Goal: Information Seeking & Learning: Learn about a topic

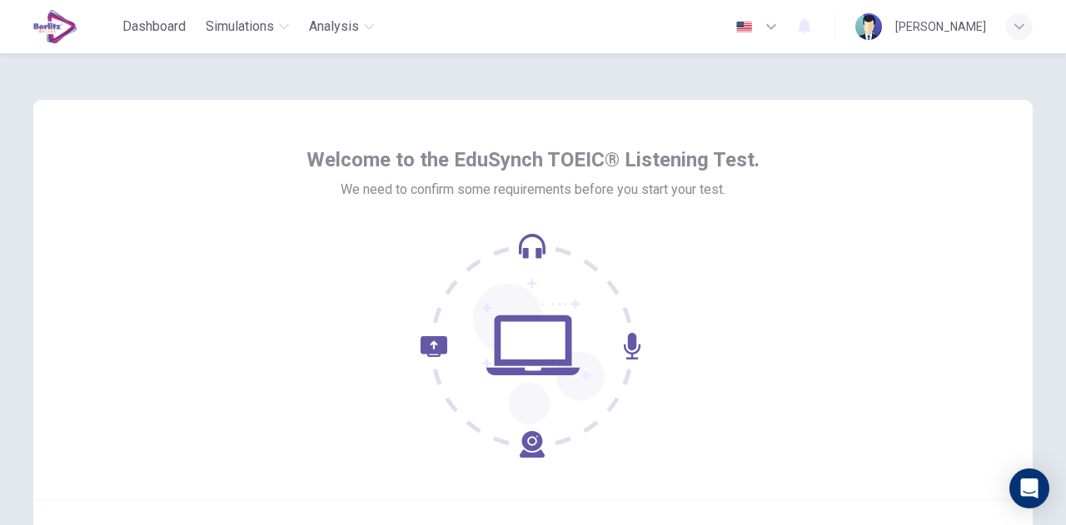
scroll to position [167, 0]
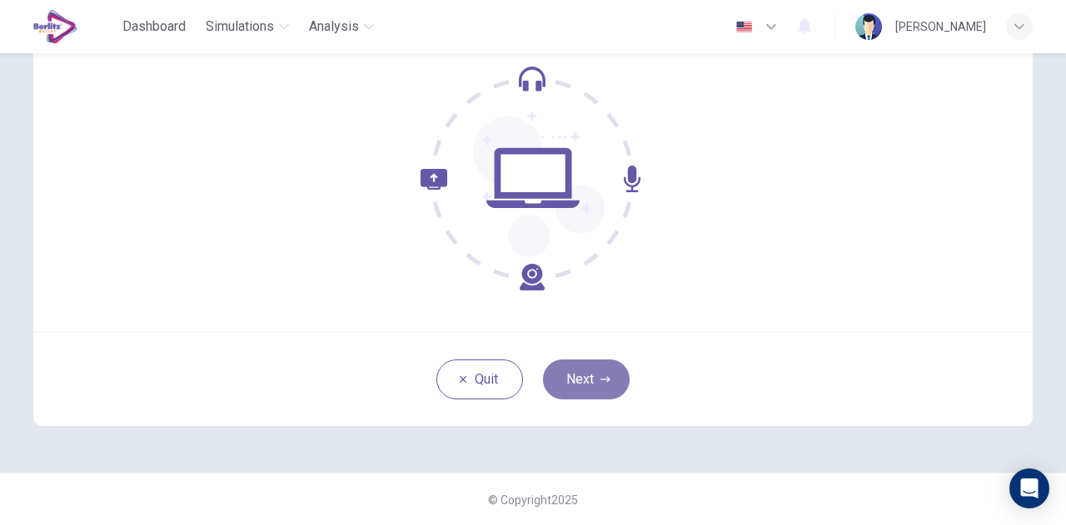
click at [603, 389] on button "Next" at bounding box center [586, 380] width 87 height 40
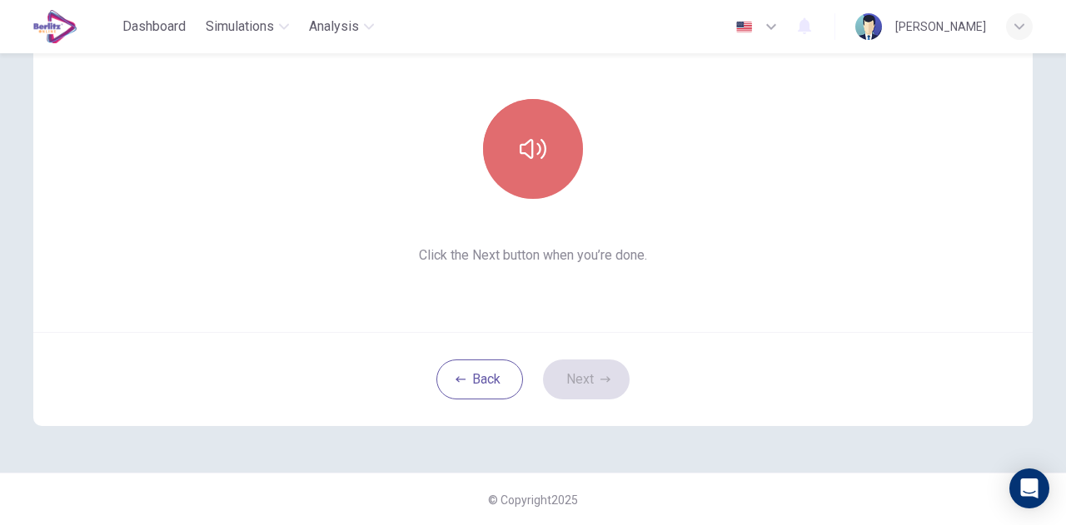
click at [549, 171] on button "button" at bounding box center [533, 149] width 100 height 100
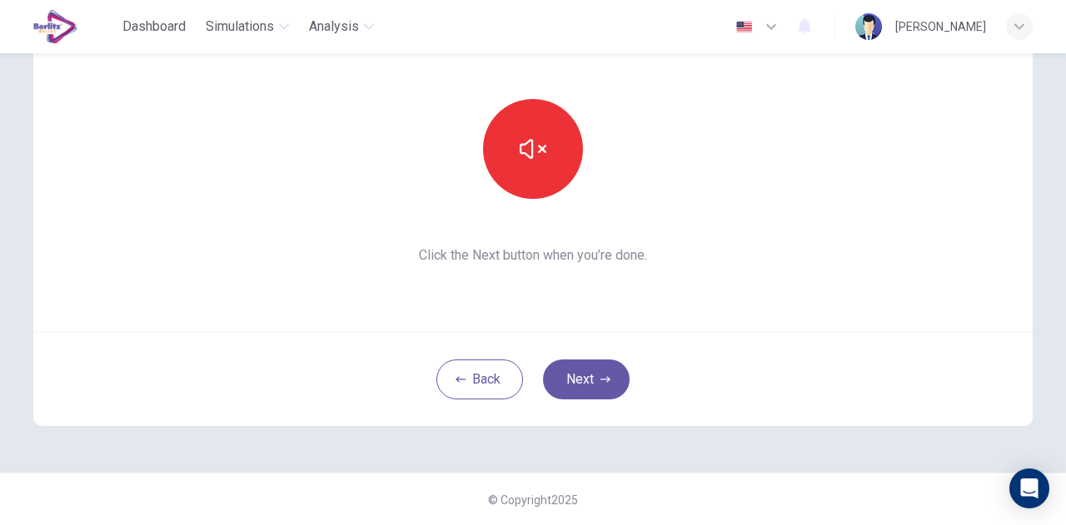
click at [669, 351] on div "Back Next" at bounding box center [532, 379] width 999 height 94
click at [603, 372] on button "Next" at bounding box center [586, 380] width 87 height 40
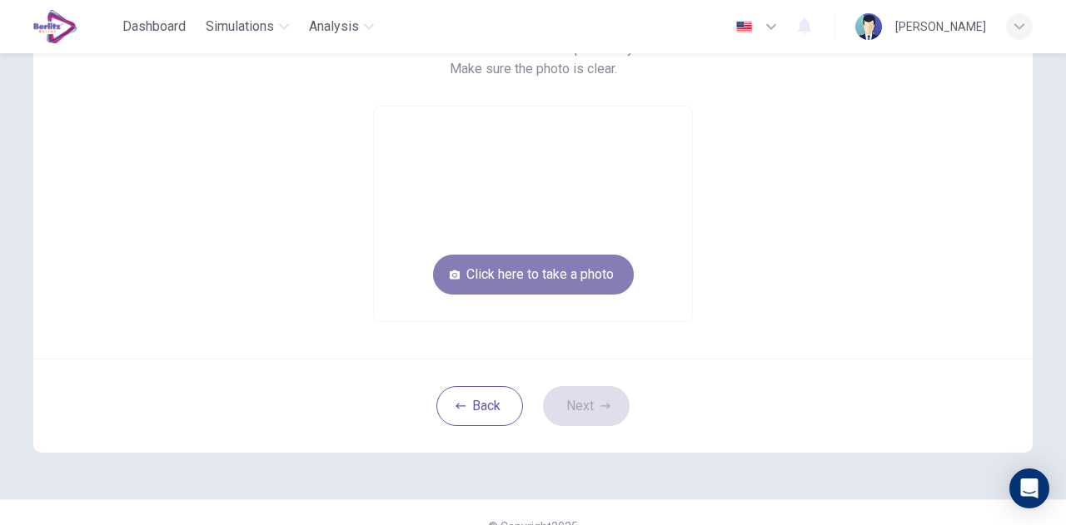
click at [532, 274] on button "Click here to take a photo" at bounding box center [533, 275] width 201 height 40
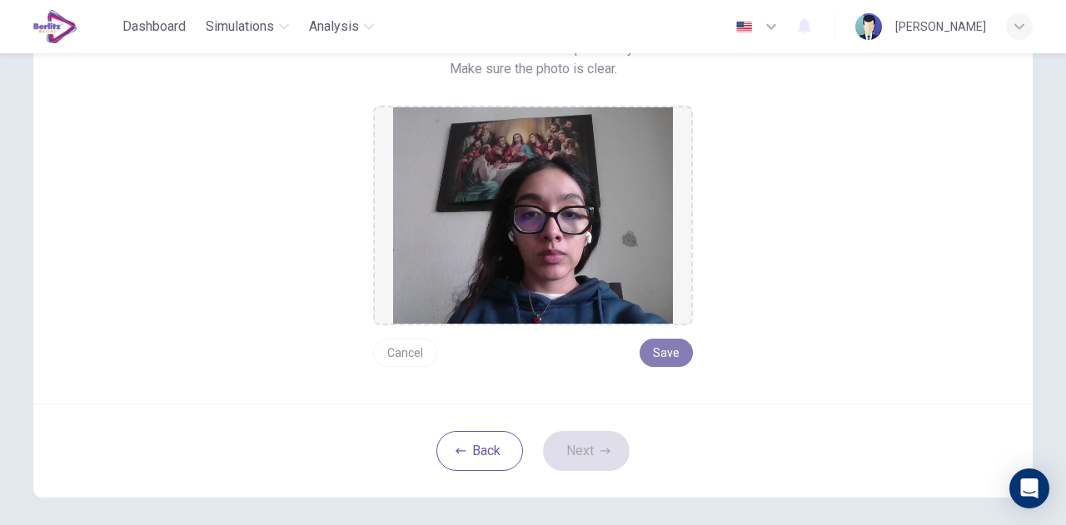
click at [676, 361] on button "Save" at bounding box center [665, 353] width 53 height 28
click at [594, 450] on button "Next" at bounding box center [586, 451] width 87 height 40
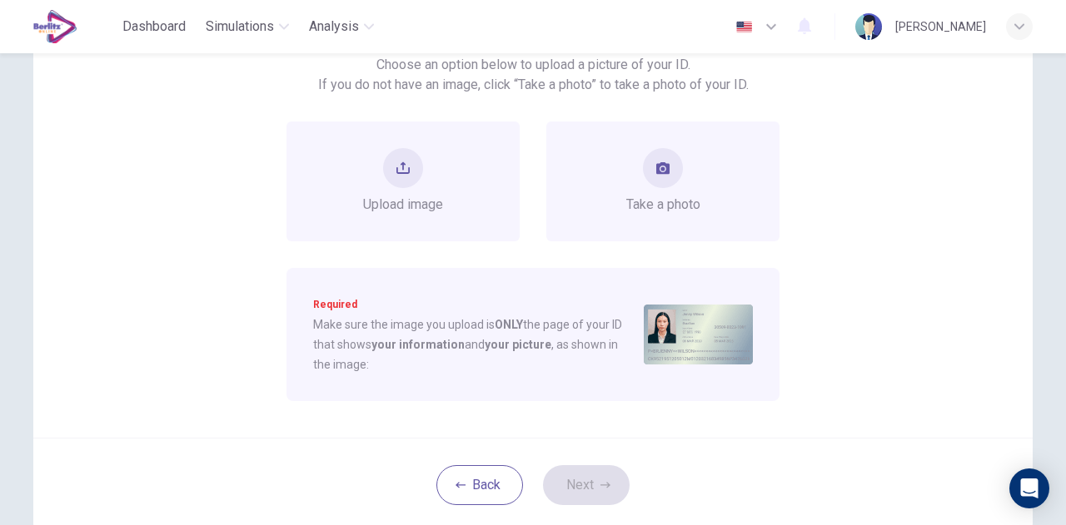
scroll to position [150, 0]
click at [678, 187] on div "Take a photo" at bounding box center [663, 183] width 74 height 67
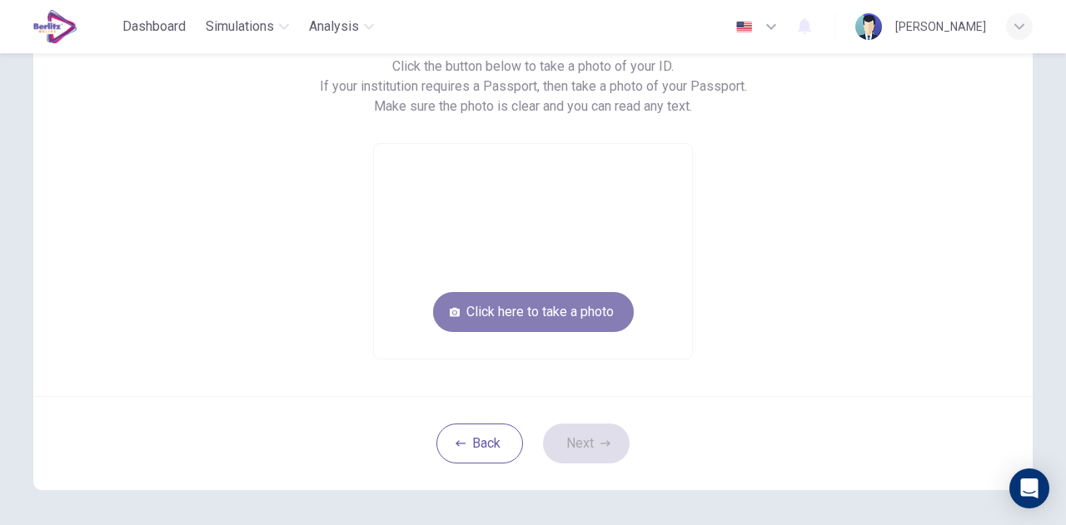
click at [577, 311] on button "Click here to take a photo" at bounding box center [533, 312] width 201 height 40
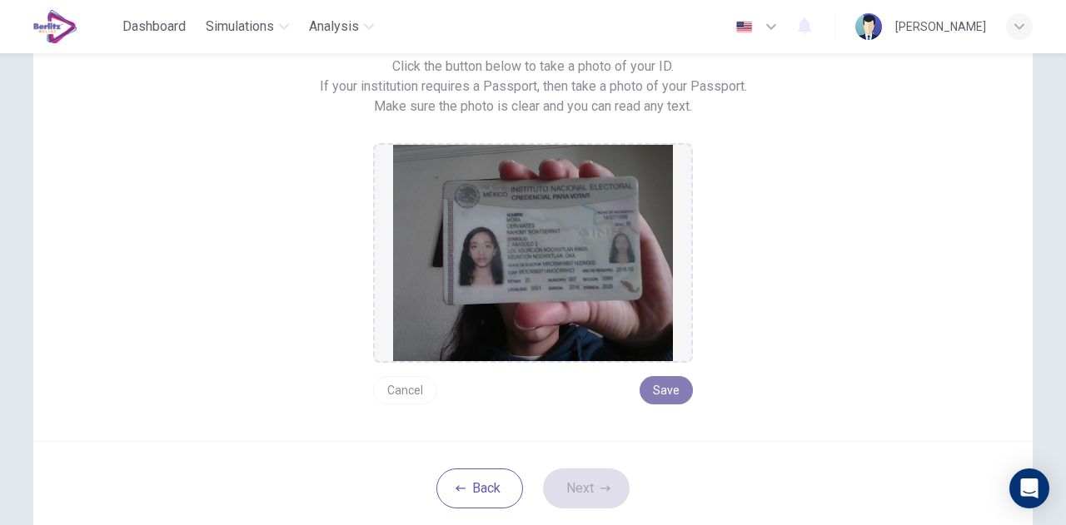
click at [673, 387] on button "Save" at bounding box center [665, 390] width 53 height 28
click at [611, 484] on button "Next" at bounding box center [586, 489] width 87 height 40
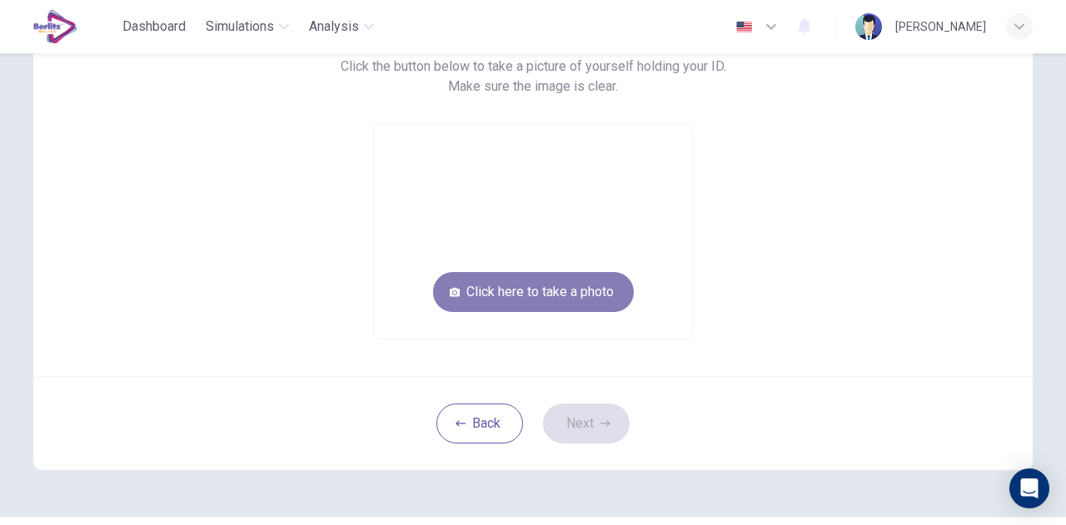
click at [612, 294] on button "Click here to take a photo" at bounding box center [533, 292] width 201 height 40
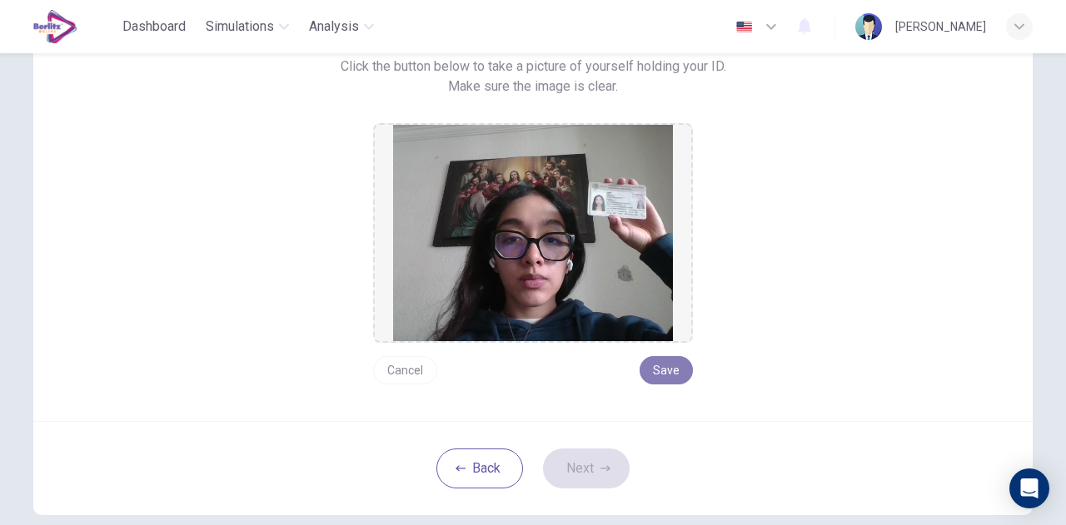
click at [666, 375] on button "Save" at bounding box center [665, 370] width 53 height 28
click at [608, 451] on button "Next" at bounding box center [586, 469] width 87 height 40
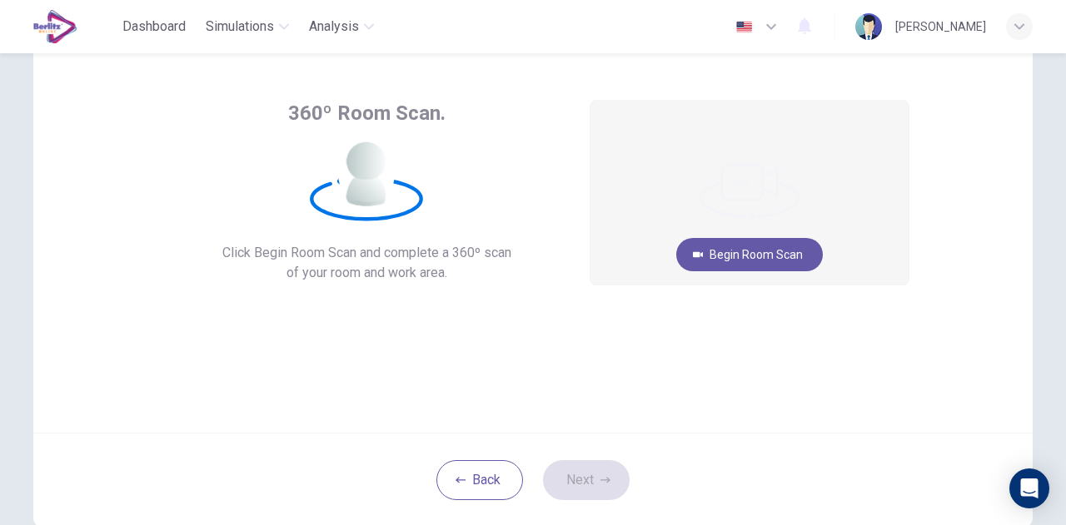
scroll to position [66, 0]
click at [740, 266] on button "Begin Room Scan" at bounding box center [749, 255] width 147 height 33
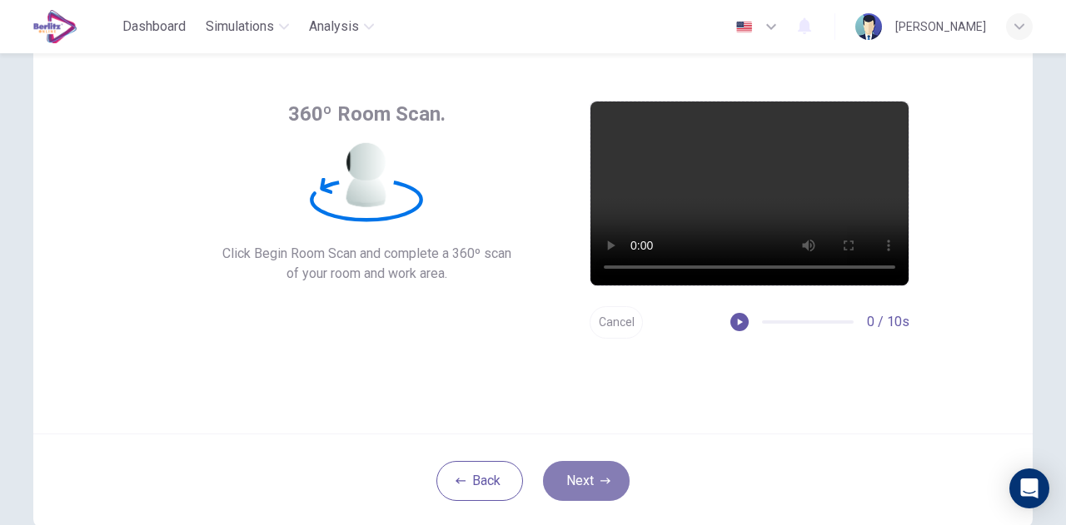
click at [598, 470] on button "Next" at bounding box center [586, 481] width 87 height 40
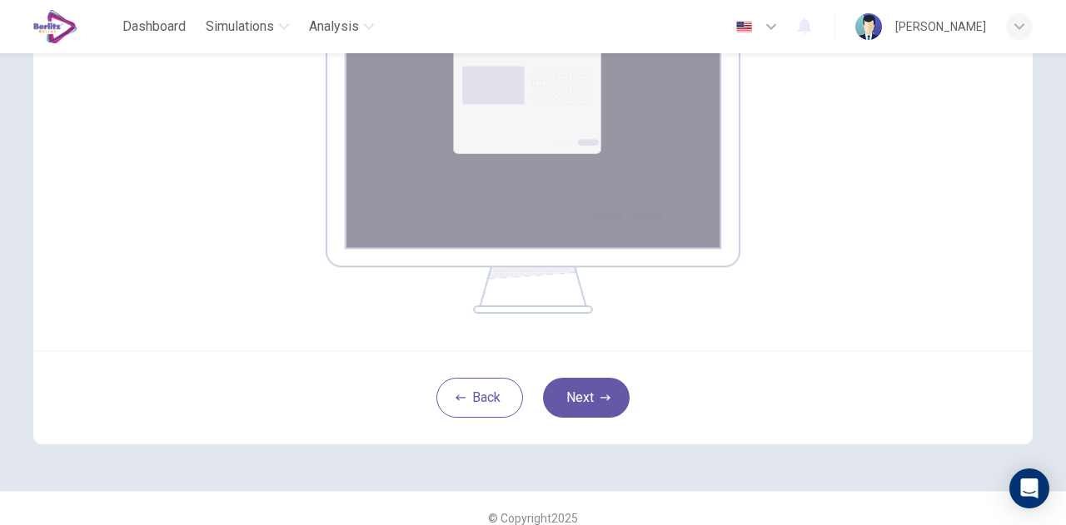
scroll to position [321, 0]
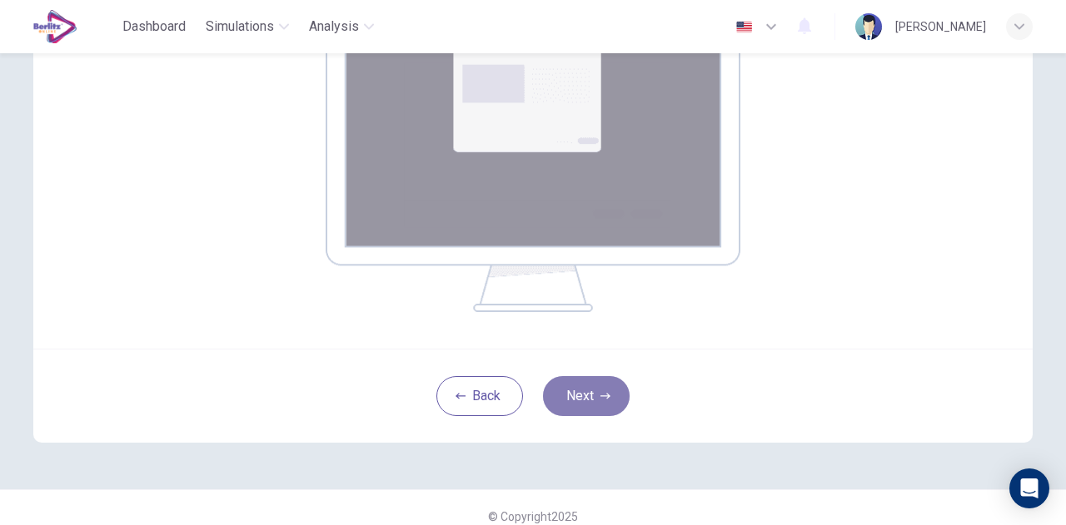
click at [608, 397] on button "Next" at bounding box center [586, 396] width 87 height 40
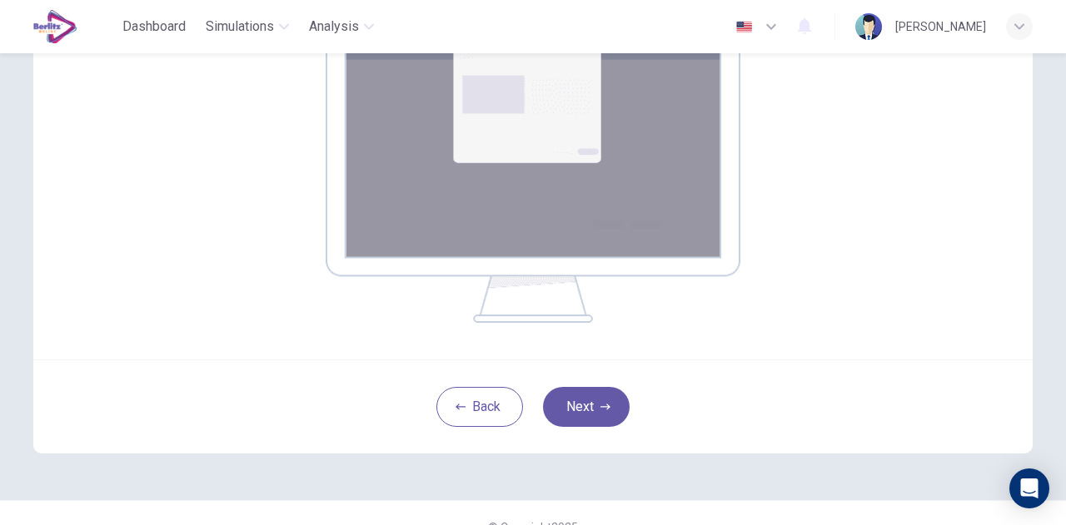
scroll to position [333, 0]
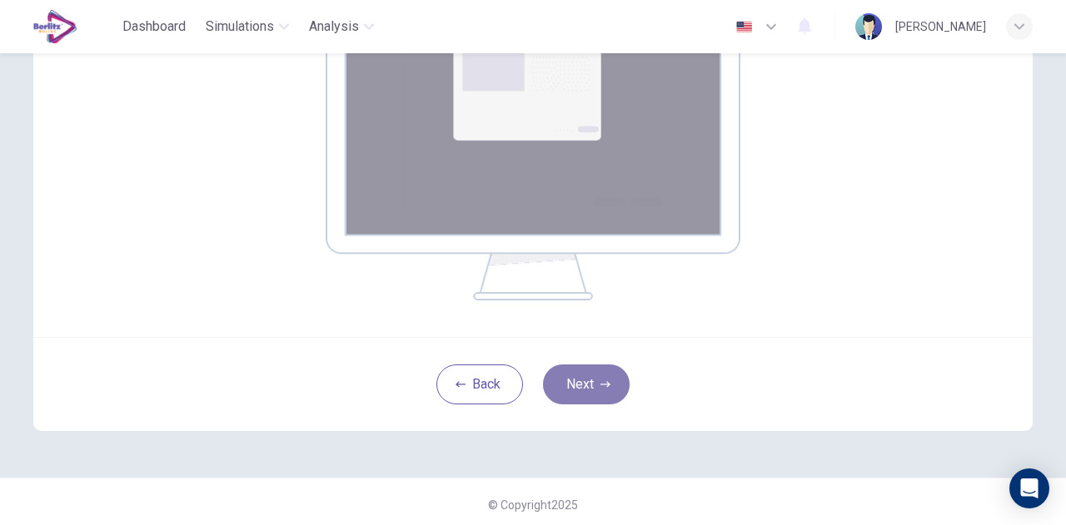
click at [619, 373] on button "Next" at bounding box center [586, 385] width 87 height 40
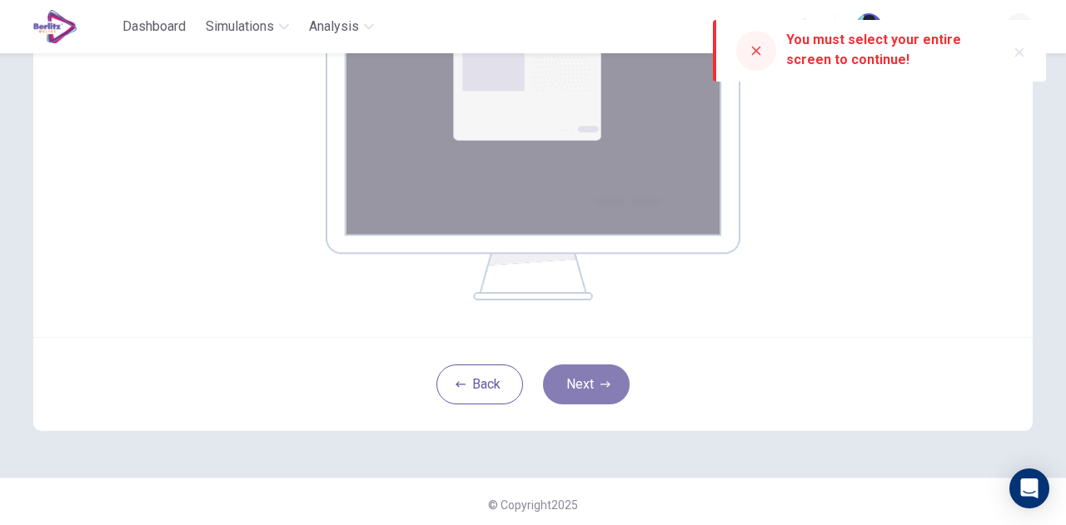
click at [595, 375] on button "Next" at bounding box center [586, 385] width 87 height 40
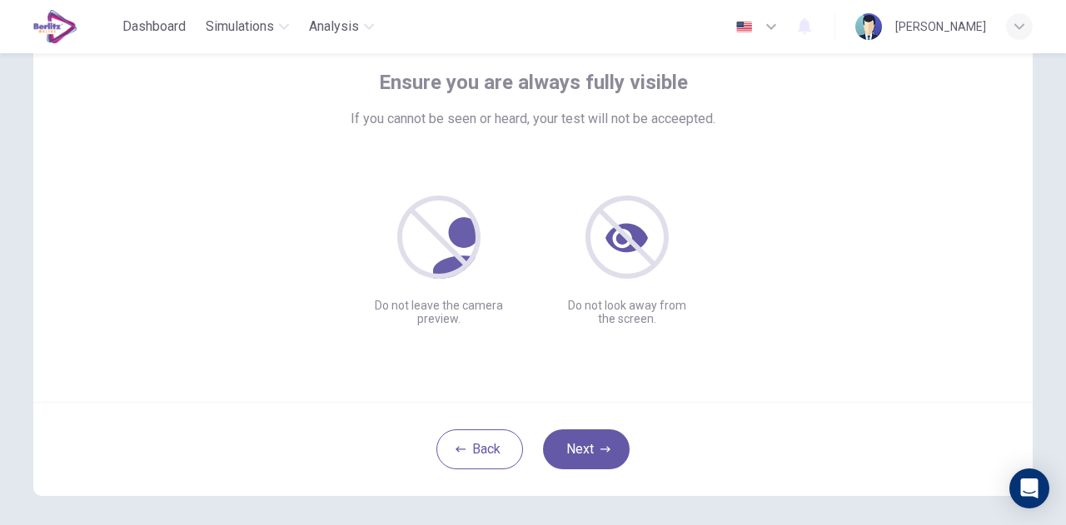
scroll to position [96, 0]
click at [598, 464] on button "Next" at bounding box center [586, 451] width 87 height 40
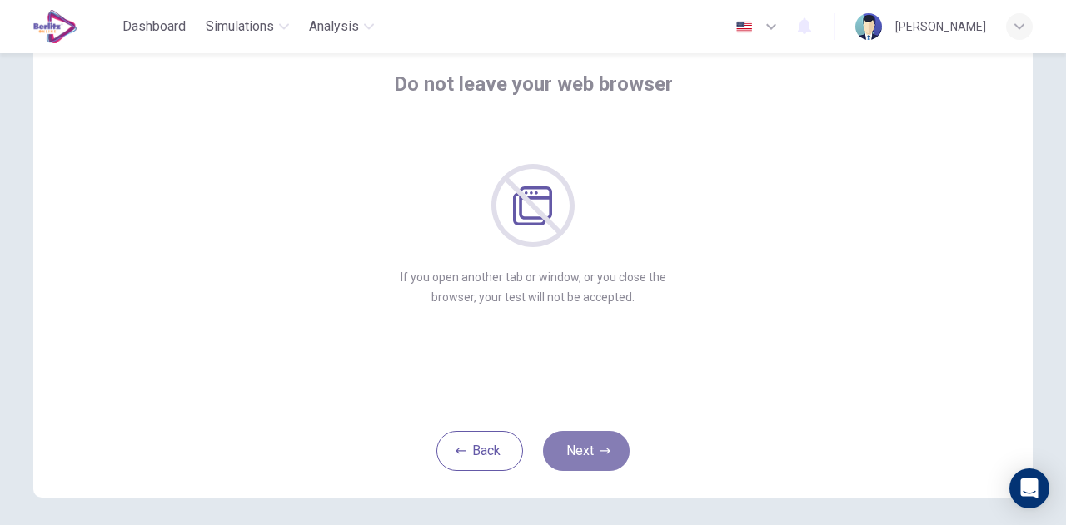
click at [598, 464] on button "Next" at bounding box center [586, 451] width 87 height 40
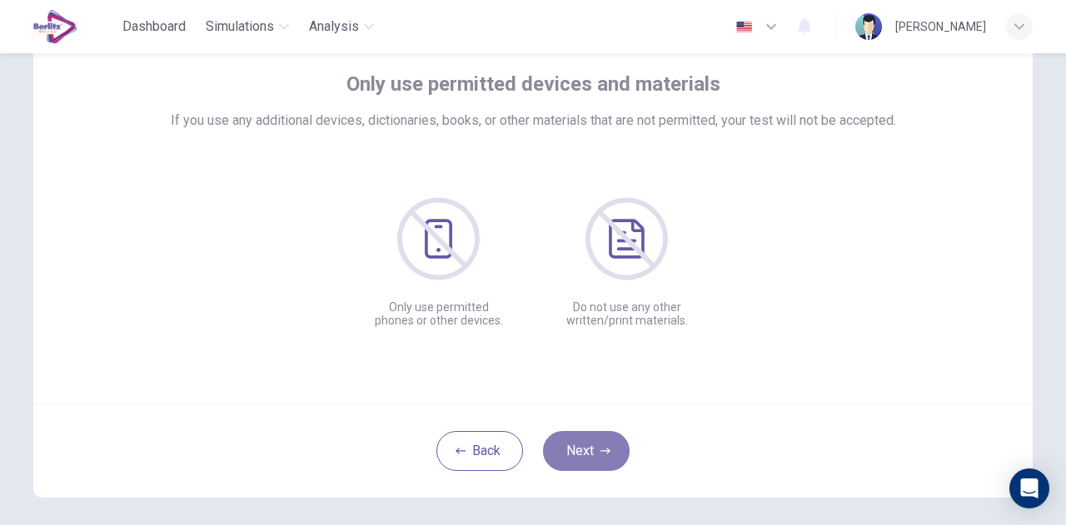
click at [586, 455] on button "Next" at bounding box center [586, 451] width 87 height 40
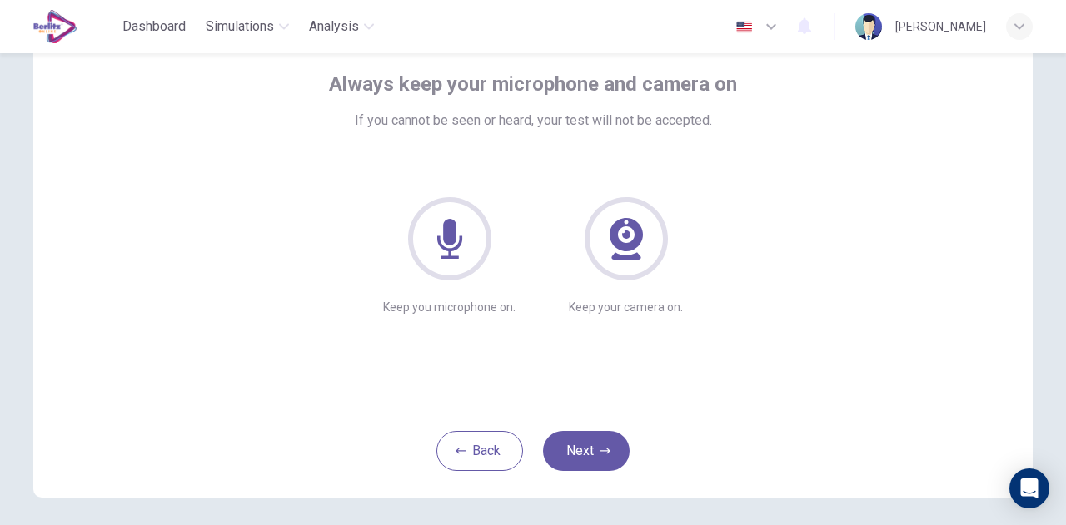
click at [673, 388] on div "Always keep your microphone and camera on If you cannot be seen or heard, your …" at bounding box center [532, 204] width 999 height 400
click at [614, 445] on button "Next" at bounding box center [586, 451] width 87 height 40
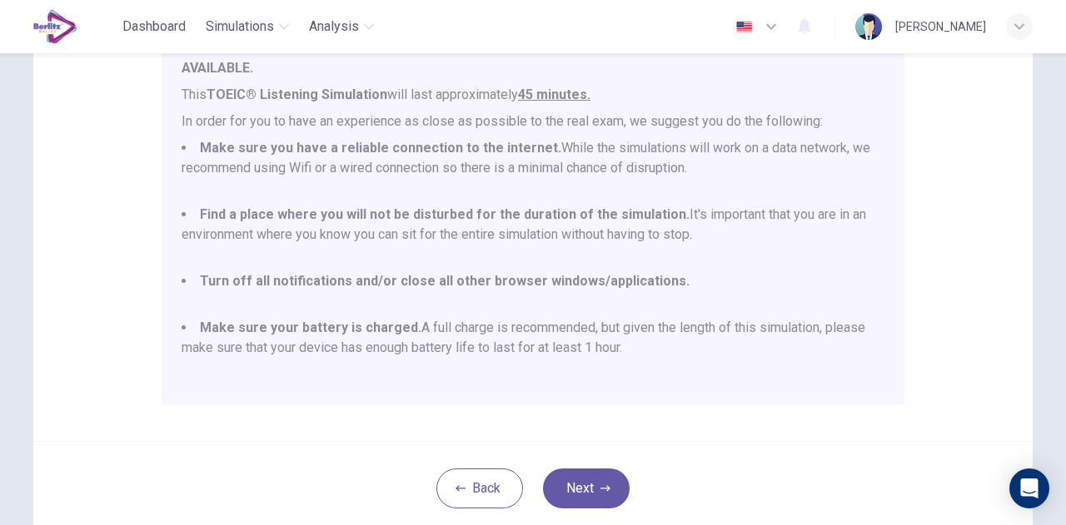
scroll to position [301, 0]
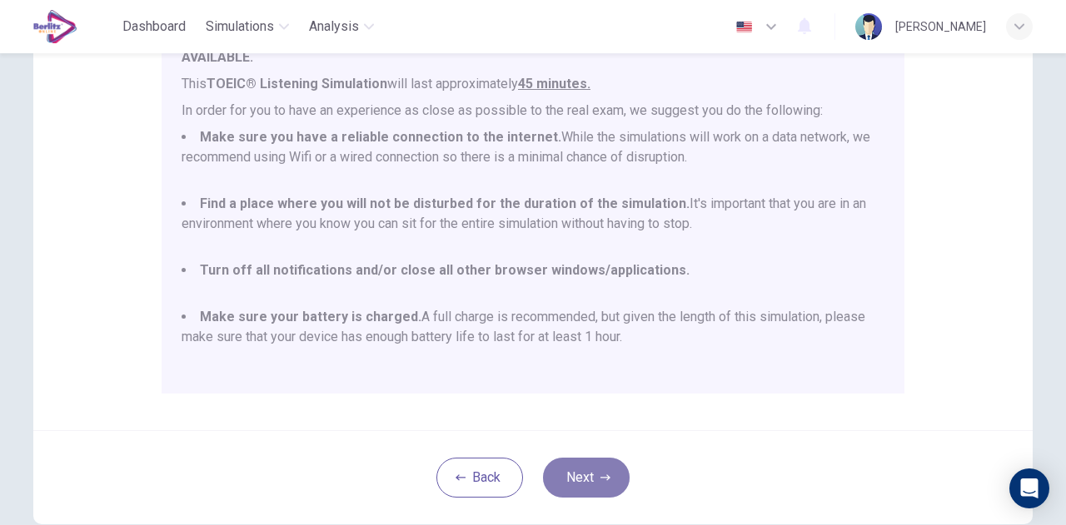
click at [582, 485] on button "Next" at bounding box center [586, 478] width 87 height 40
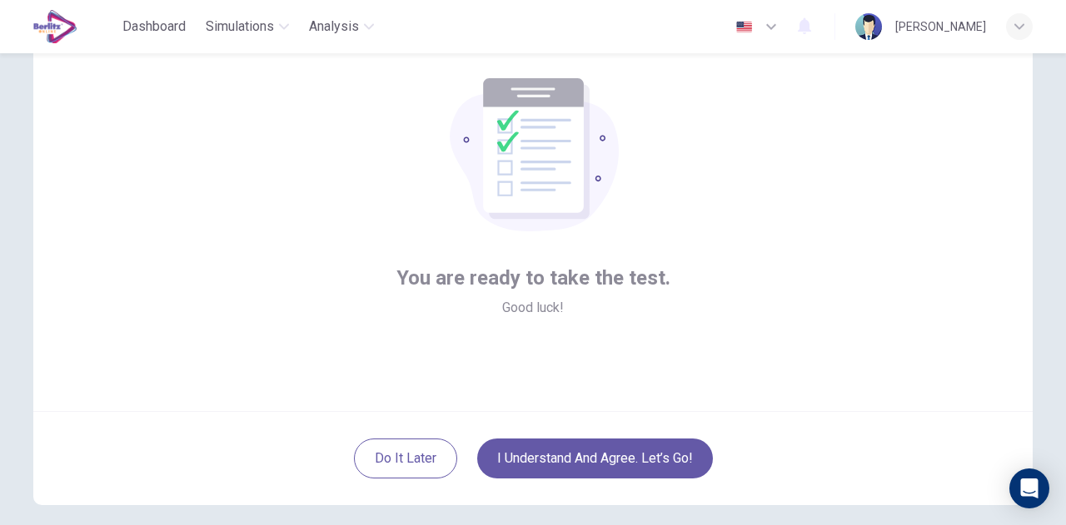
scroll to position [87, 0]
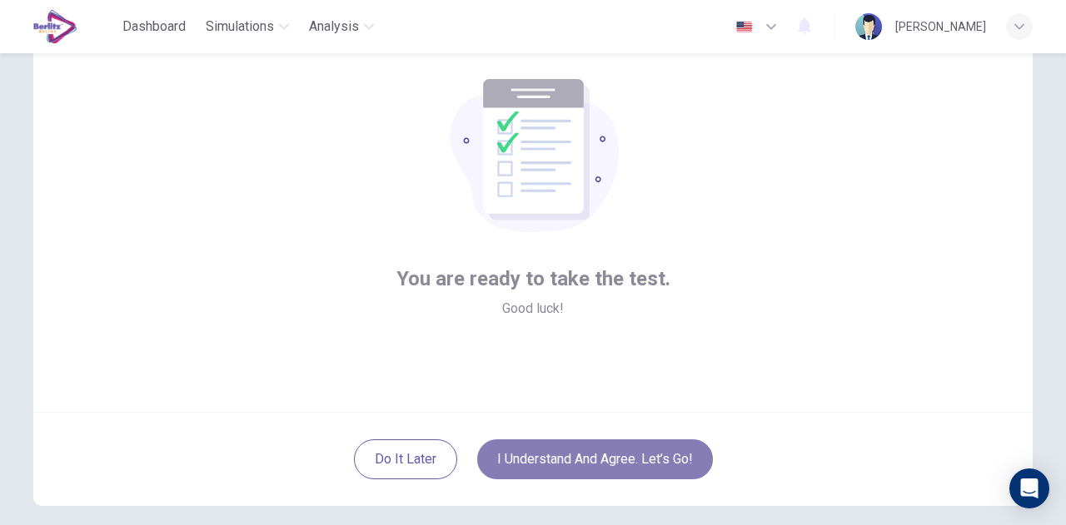
click at [618, 454] on button "I understand and agree. Let’s go!" at bounding box center [595, 460] width 236 height 40
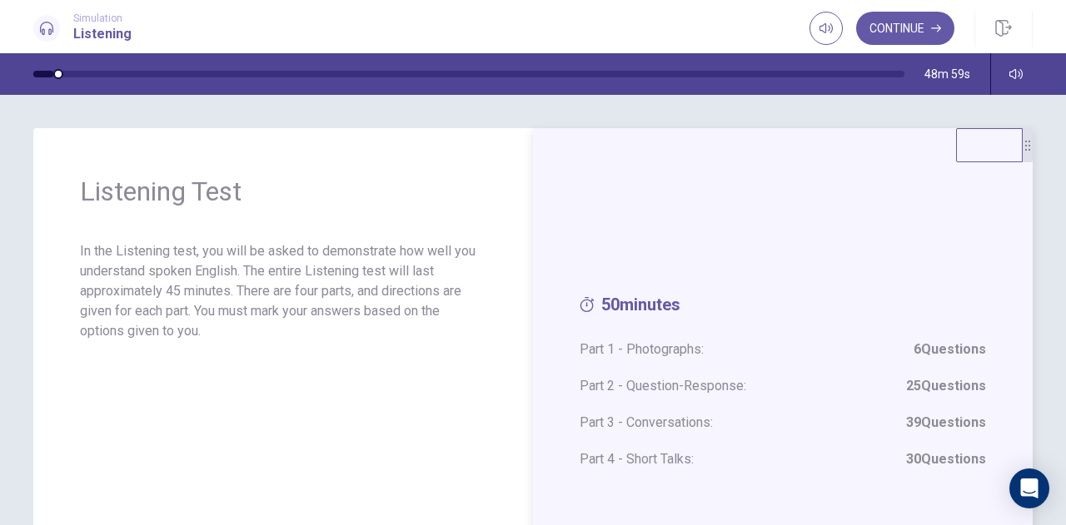
click at [638, 357] on span "Part 1 - Photographs: 6 Questions" at bounding box center [782, 350] width 406 height 20
click at [930, 355] on strong "6 Questions" at bounding box center [949, 350] width 72 height 20
click at [937, 29] on icon "button" at bounding box center [936, 28] width 10 height 10
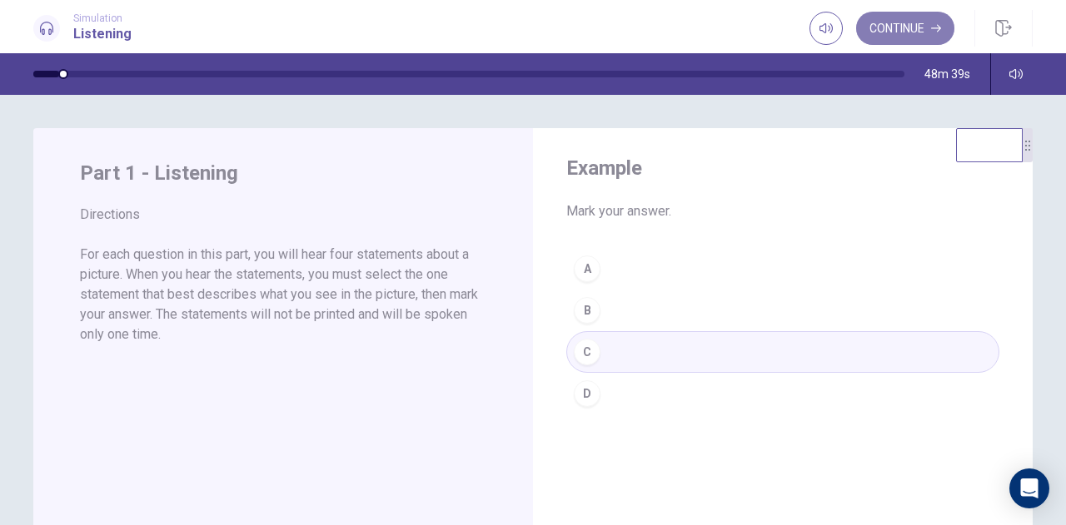
click at [906, 34] on button "Continue" at bounding box center [905, 28] width 98 height 33
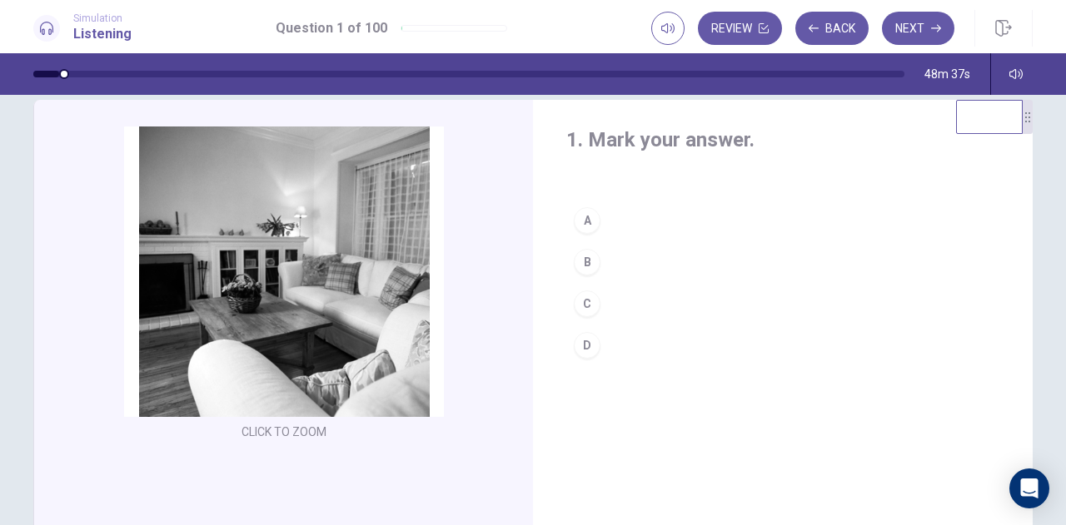
scroll to position [27, 0]
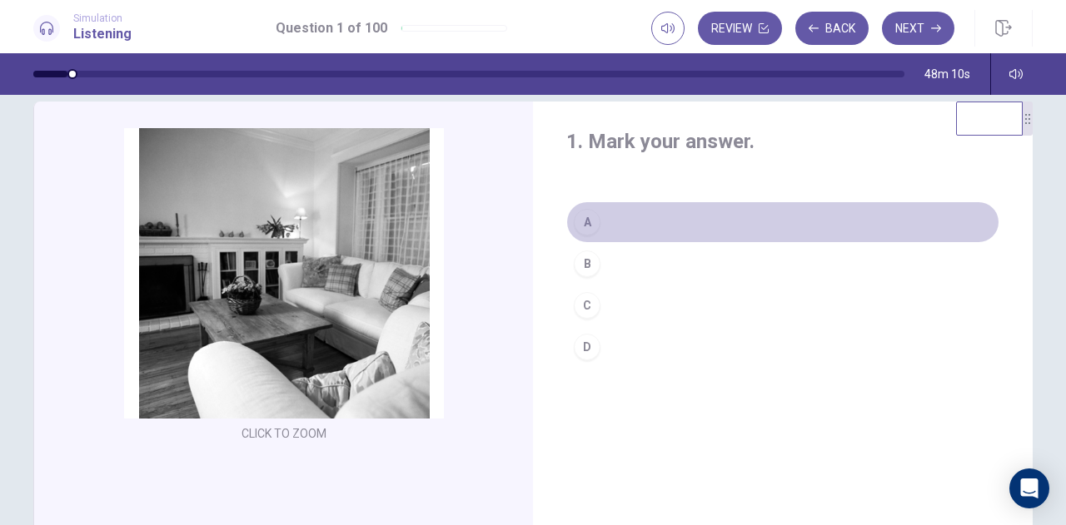
click at [582, 222] on div "A" at bounding box center [587, 222] width 27 height 27
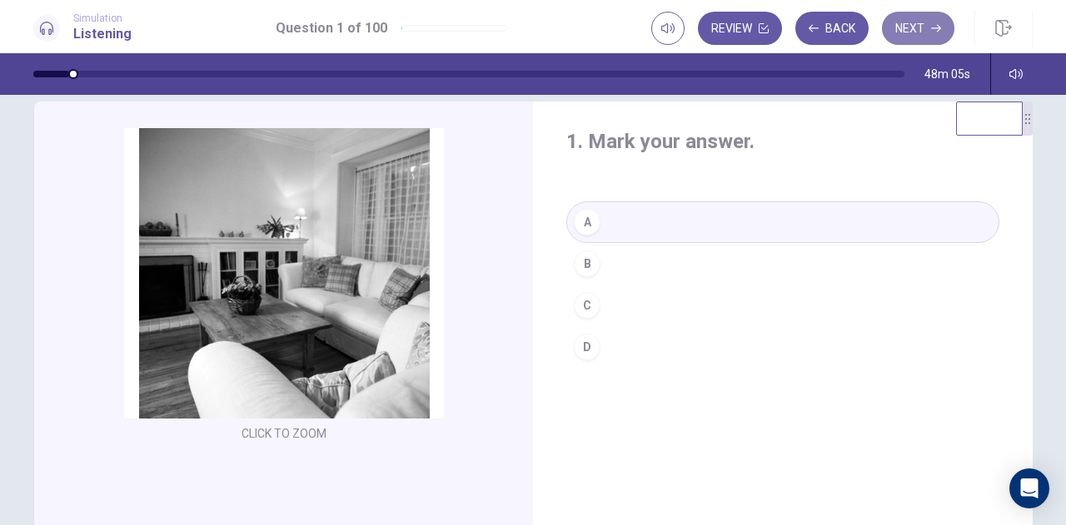
click at [918, 20] on button "Next" at bounding box center [918, 28] width 72 height 33
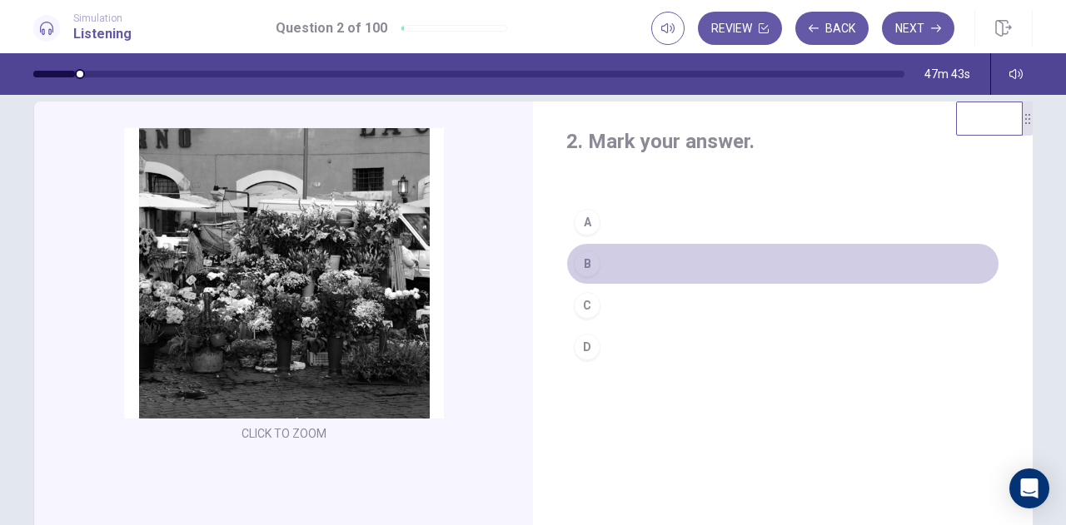
click at [578, 264] on div "B" at bounding box center [587, 264] width 27 height 27
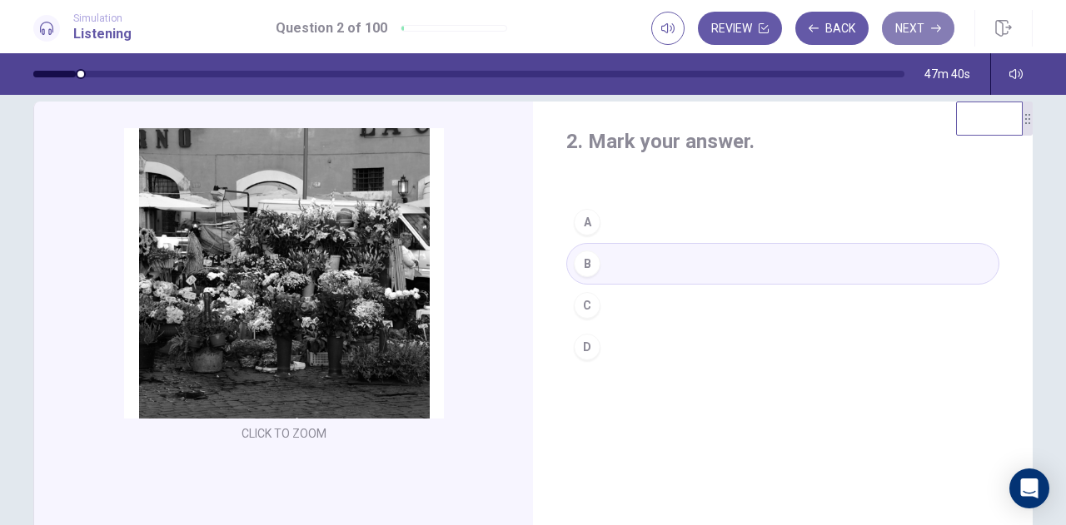
click at [926, 34] on button "Next" at bounding box center [918, 28] width 72 height 33
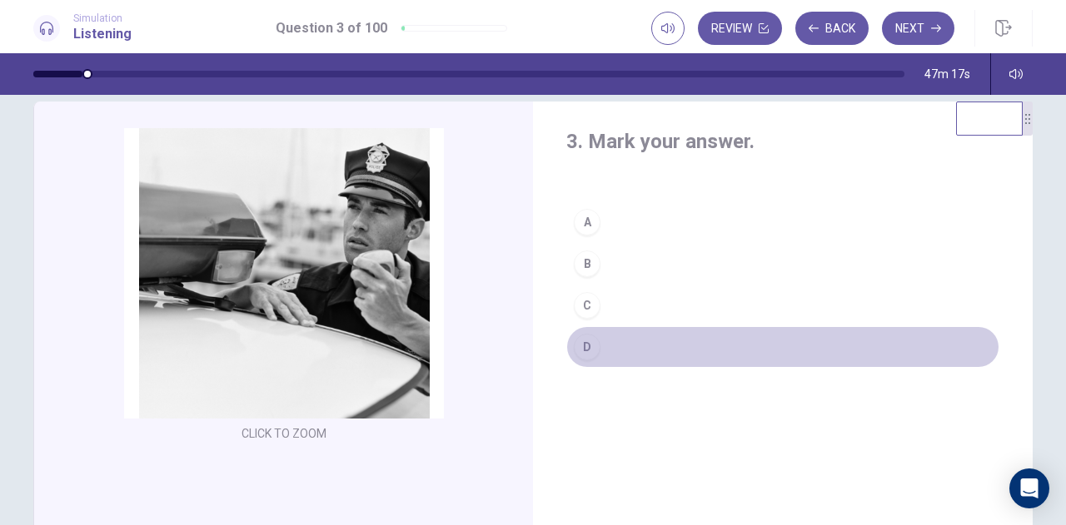
click at [578, 342] on div "D" at bounding box center [587, 347] width 27 height 27
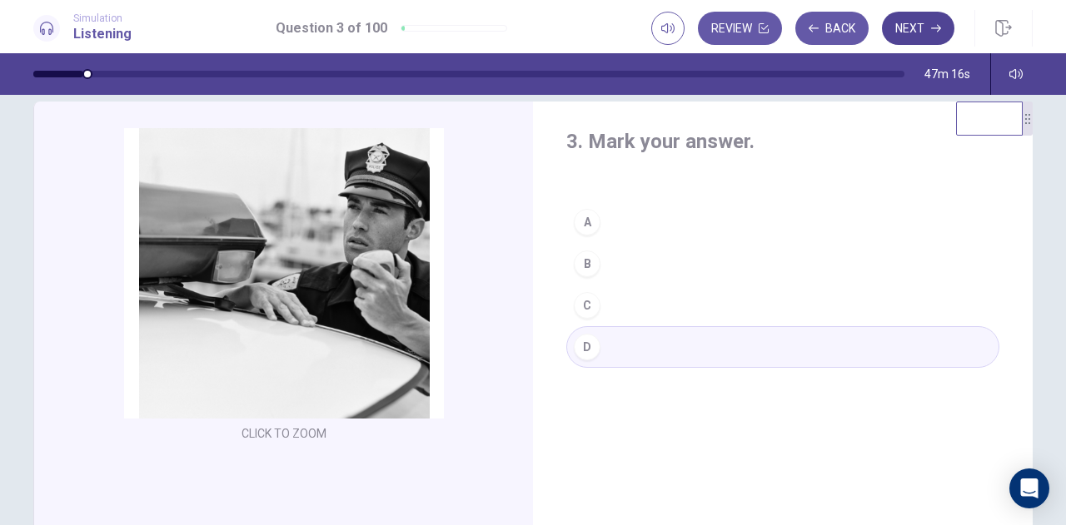
click at [929, 27] on button "Next" at bounding box center [918, 28] width 72 height 33
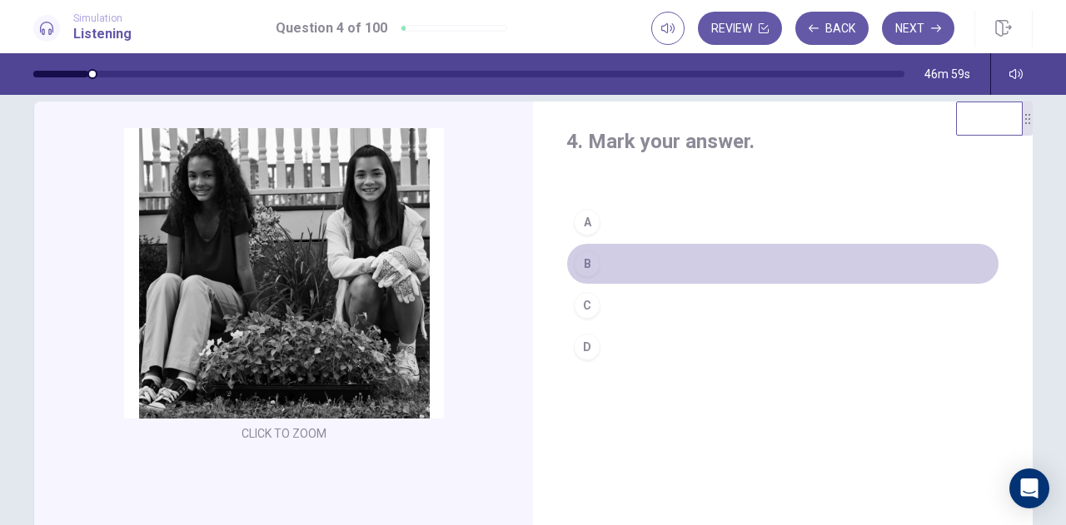
click at [578, 264] on div "B" at bounding box center [587, 264] width 27 height 27
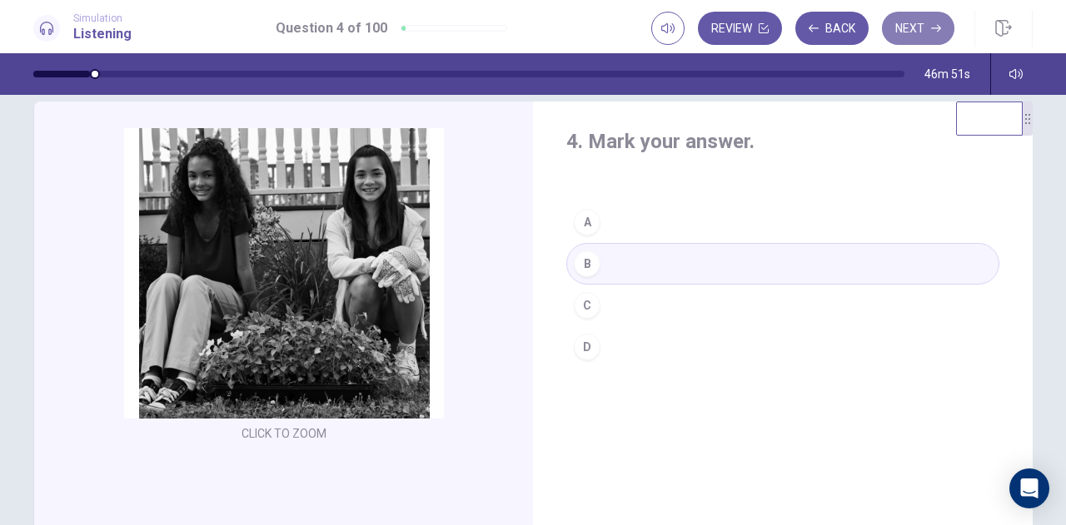
click at [932, 31] on icon "button" at bounding box center [936, 28] width 10 height 10
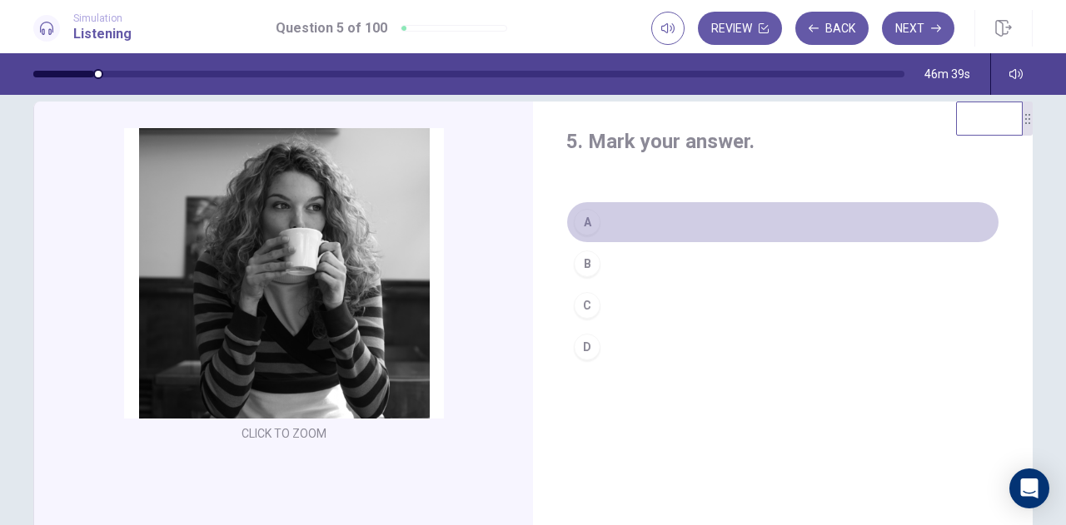
click at [578, 228] on div "A" at bounding box center [587, 222] width 27 height 27
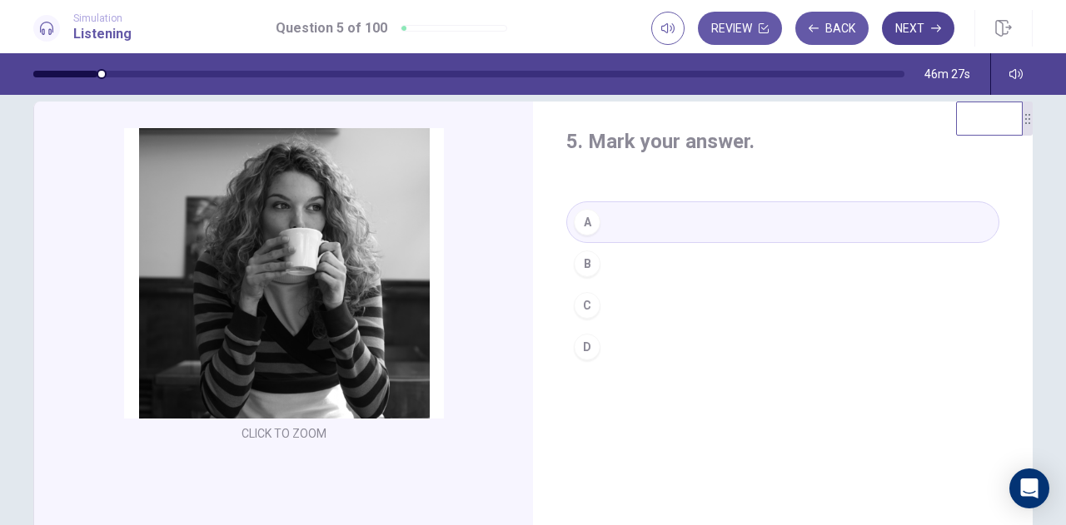
click at [924, 30] on button "Next" at bounding box center [918, 28] width 72 height 33
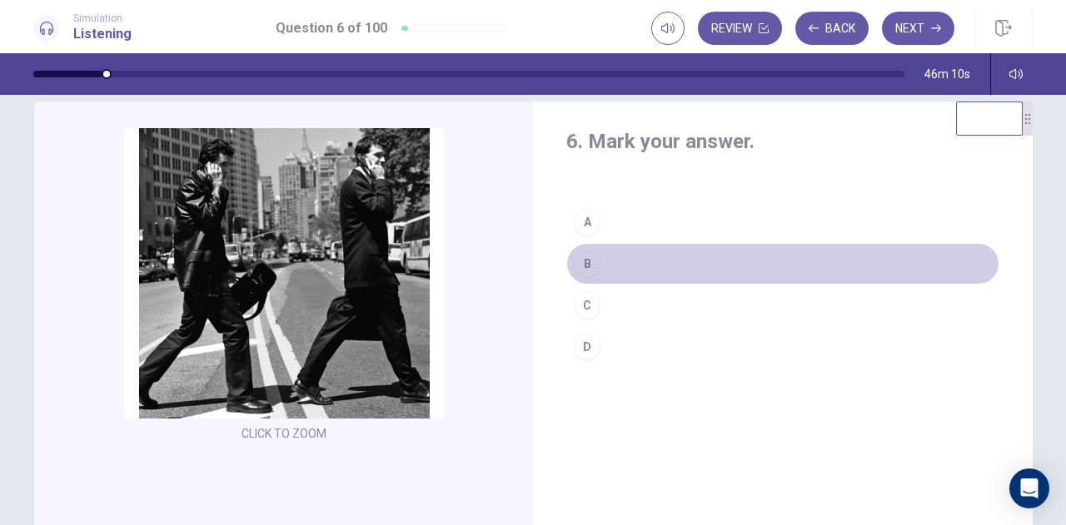
click at [583, 267] on div "B" at bounding box center [587, 264] width 27 height 27
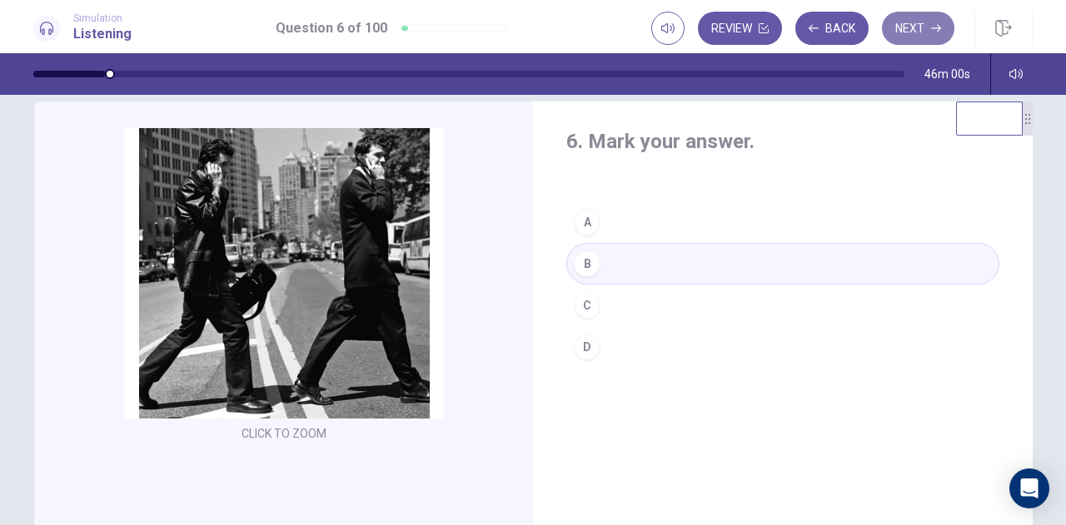
click at [927, 27] on button "Next" at bounding box center [918, 28] width 72 height 33
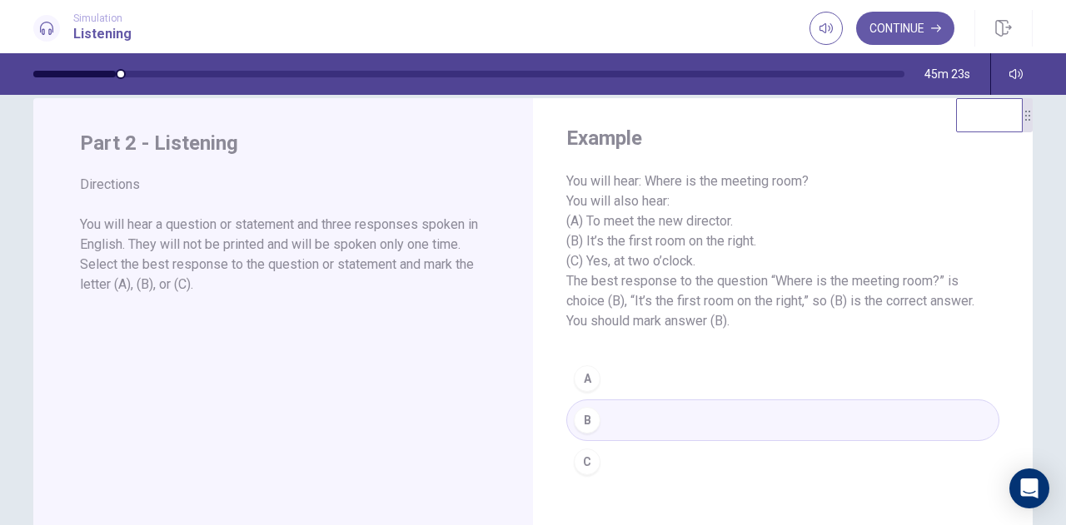
scroll to position [35, 0]
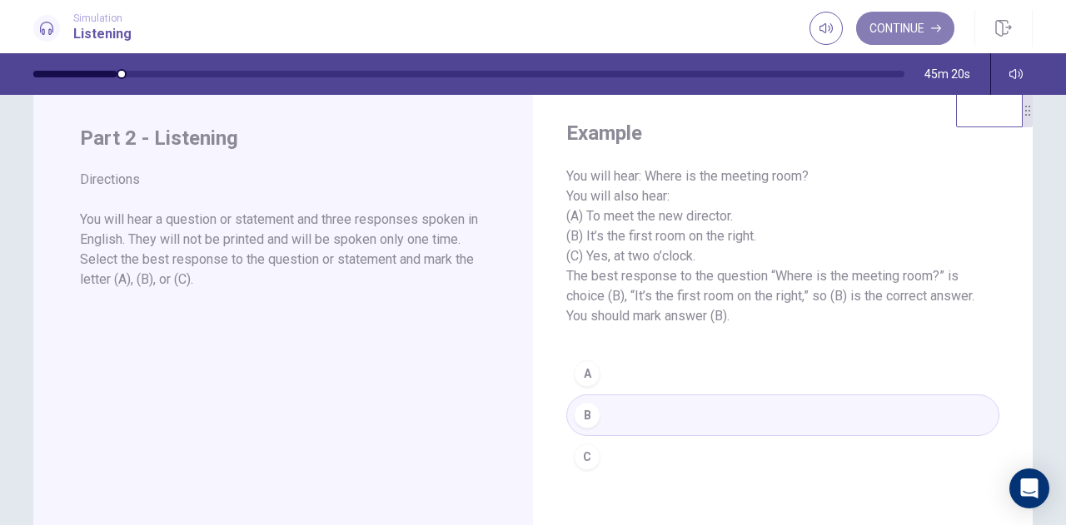
click at [940, 26] on icon "button" at bounding box center [936, 28] width 10 height 10
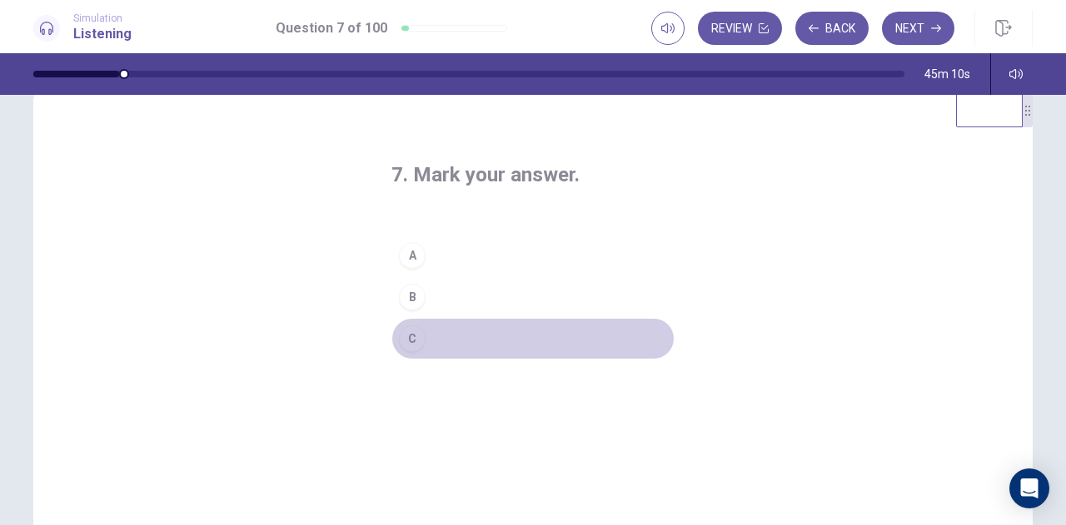
click at [413, 341] on div "C" at bounding box center [412, 339] width 27 height 27
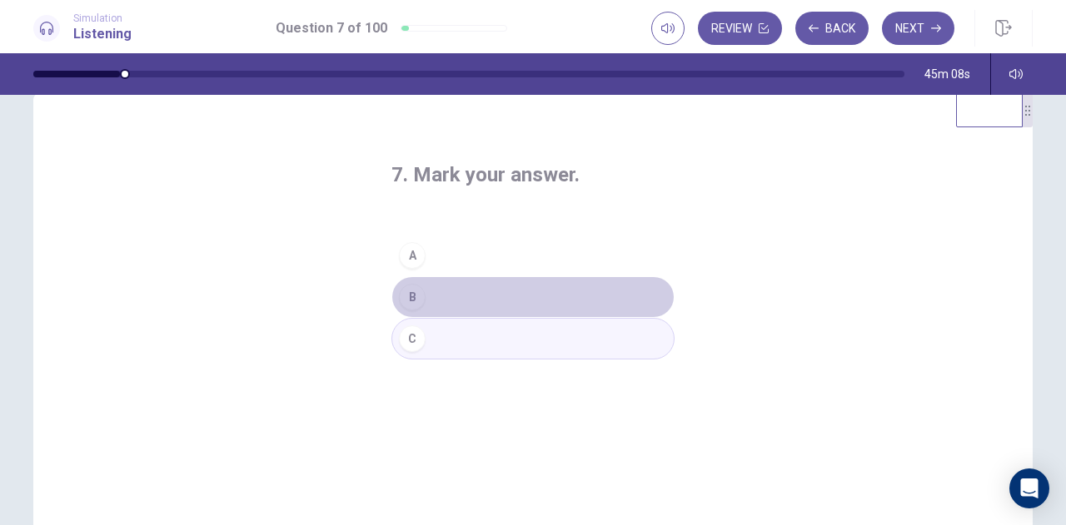
click at [438, 300] on button "B" at bounding box center [532, 297] width 283 height 42
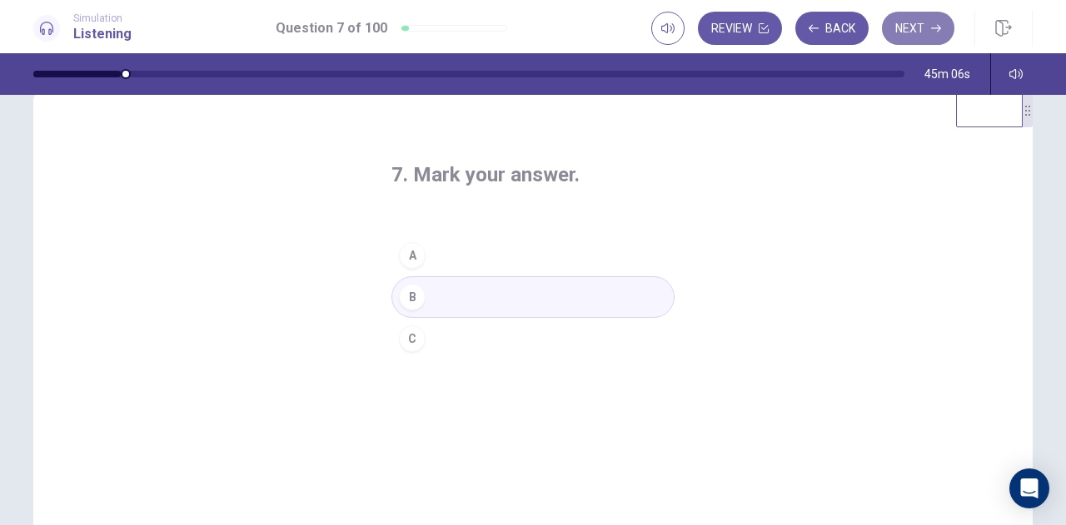
click at [927, 27] on button "Next" at bounding box center [918, 28] width 72 height 33
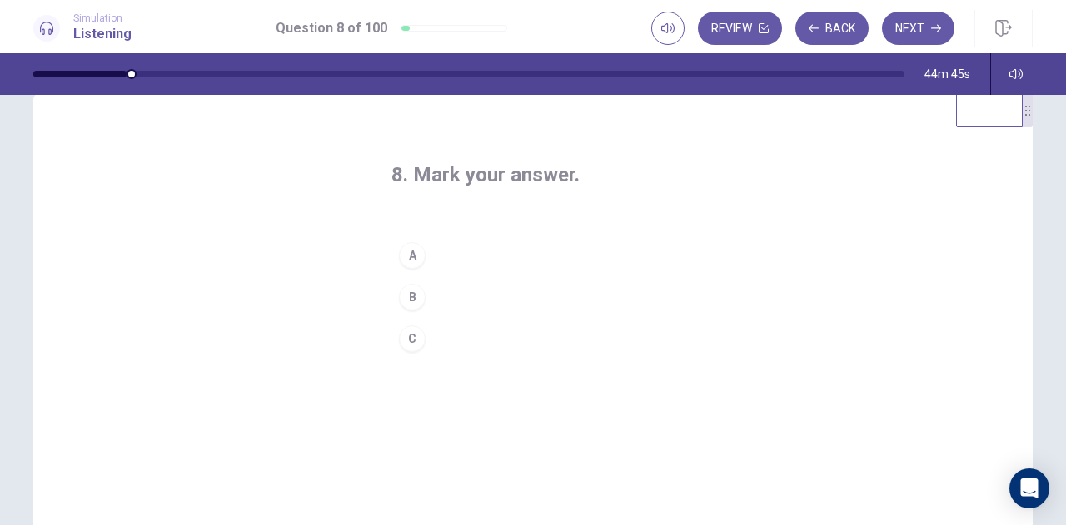
click at [414, 341] on div "C" at bounding box center [412, 339] width 27 height 27
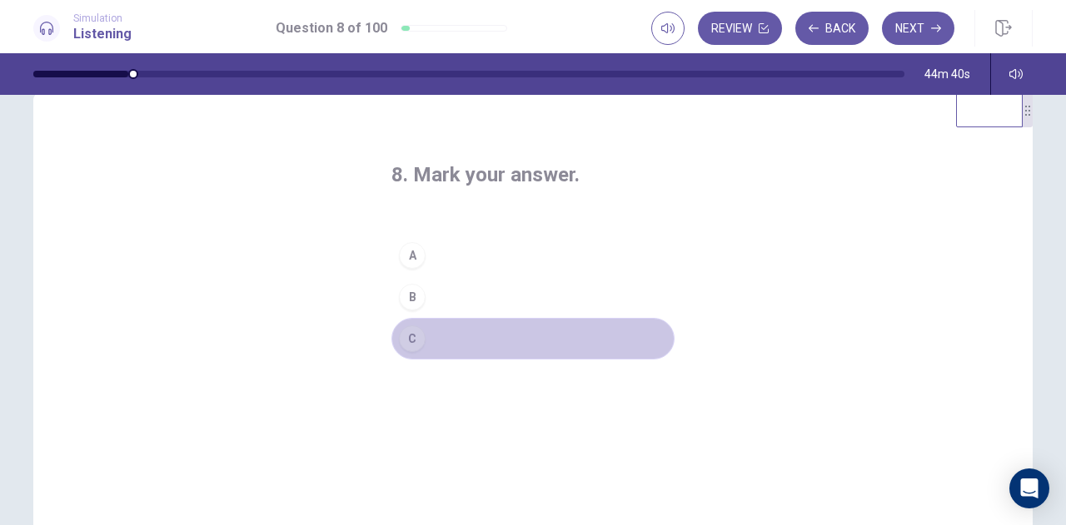
click at [520, 350] on button "C" at bounding box center [532, 339] width 283 height 42
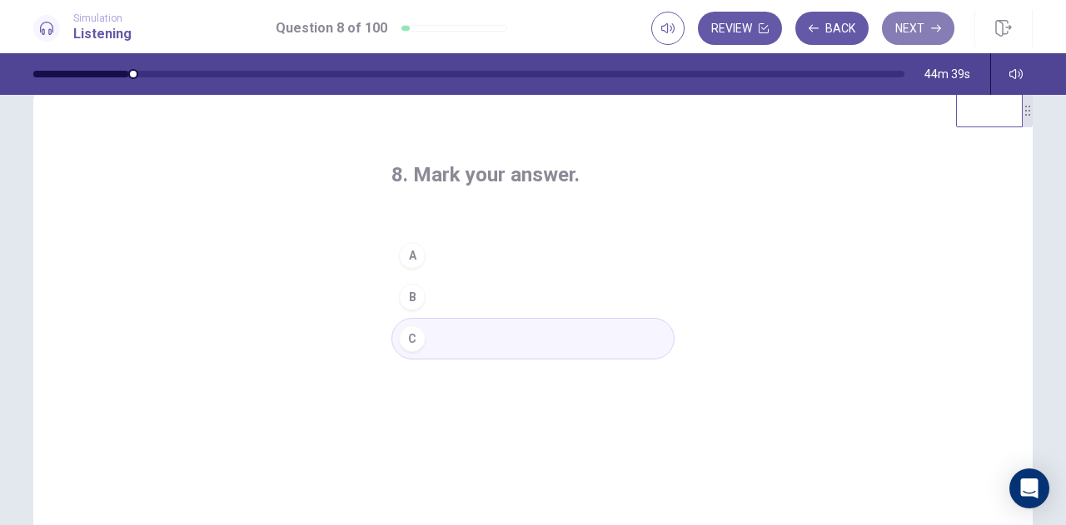
click at [912, 27] on button "Next" at bounding box center [918, 28] width 72 height 33
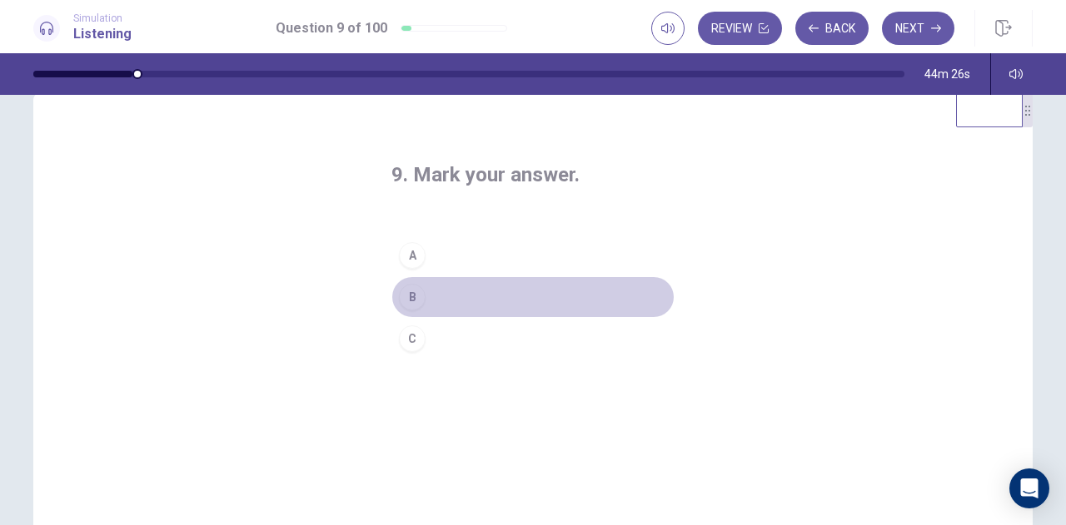
click at [415, 300] on div "B" at bounding box center [412, 297] width 27 height 27
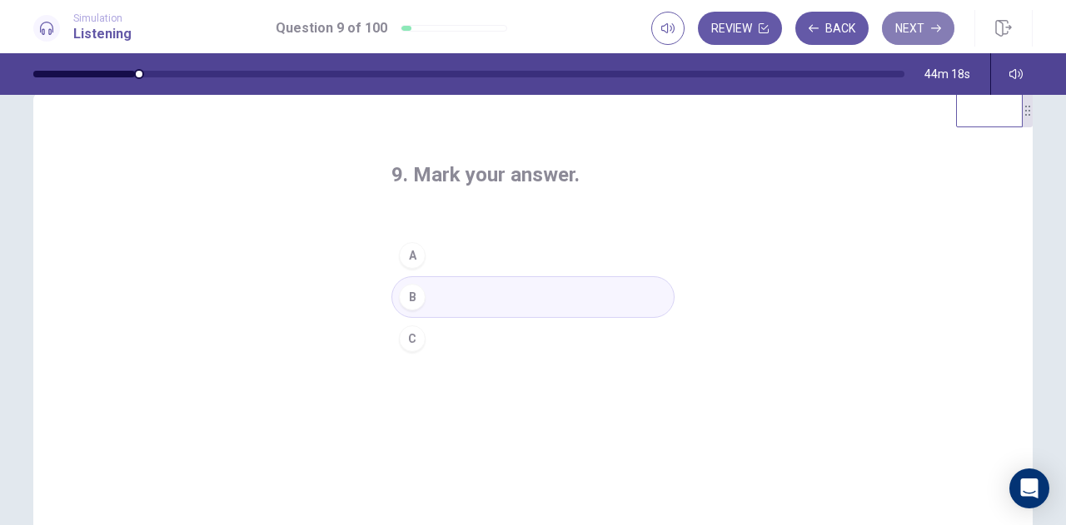
click at [931, 23] on button "Next" at bounding box center [918, 28] width 72 height 33
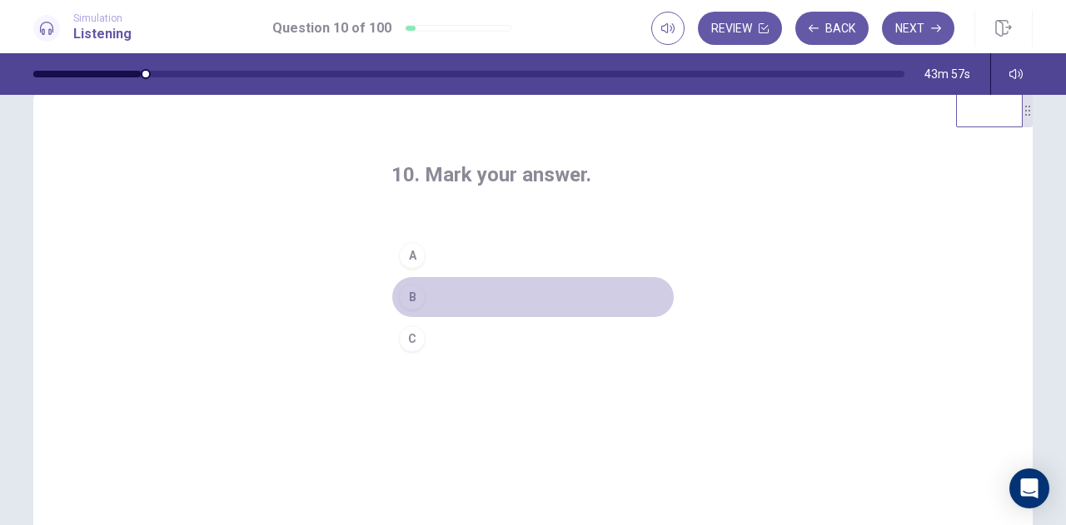
click at [405, 302] on div "B" at bounding box center [412, 297] width 27 height 27
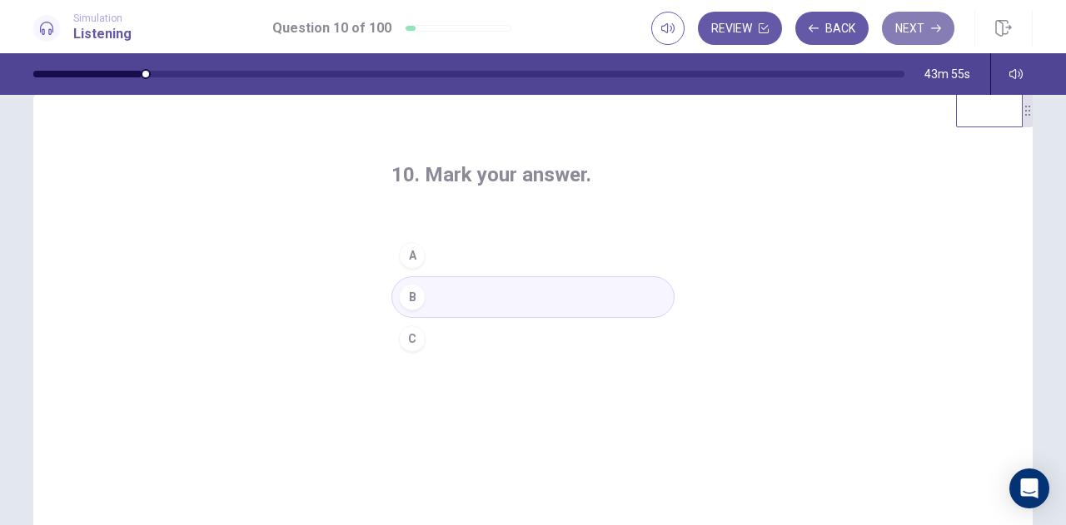
click at [912, 27] on button "Next" at bounding box center [918, 28] width 72 height 33
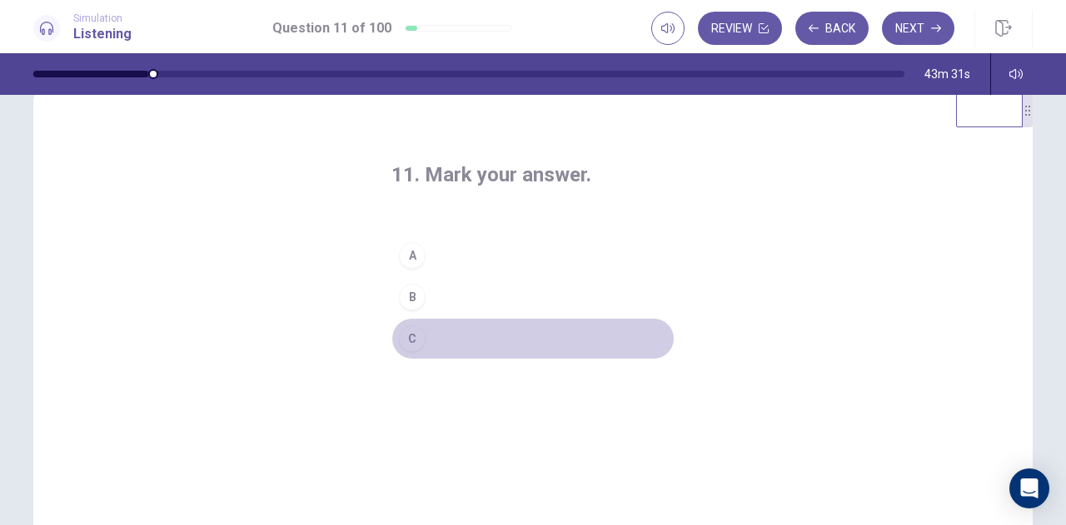
click at [410, 337] on div "C" at bounding box center [412, 339] width 27 height 27
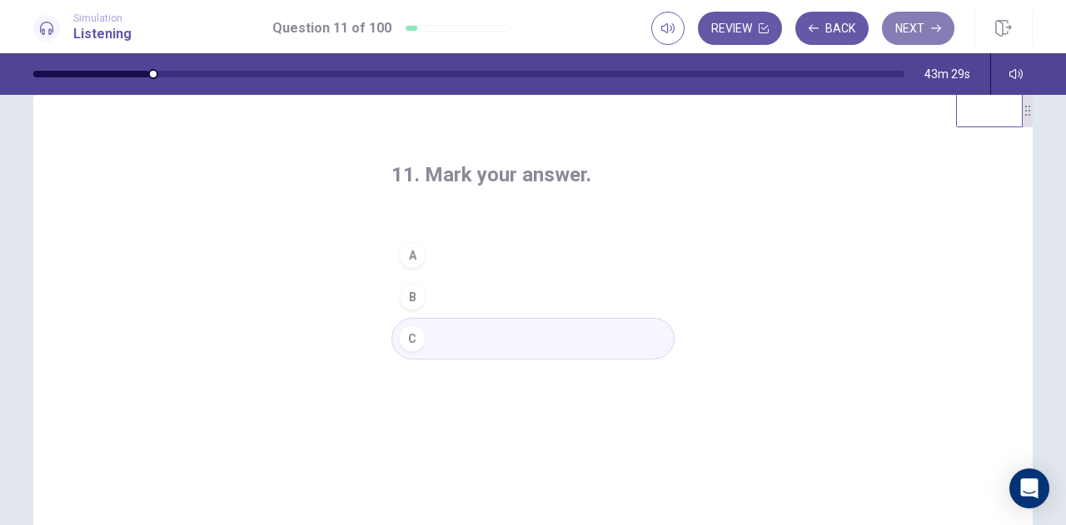
click at [921, 29] on button "Next" at bounding box center [918, 28] width 72 height 33
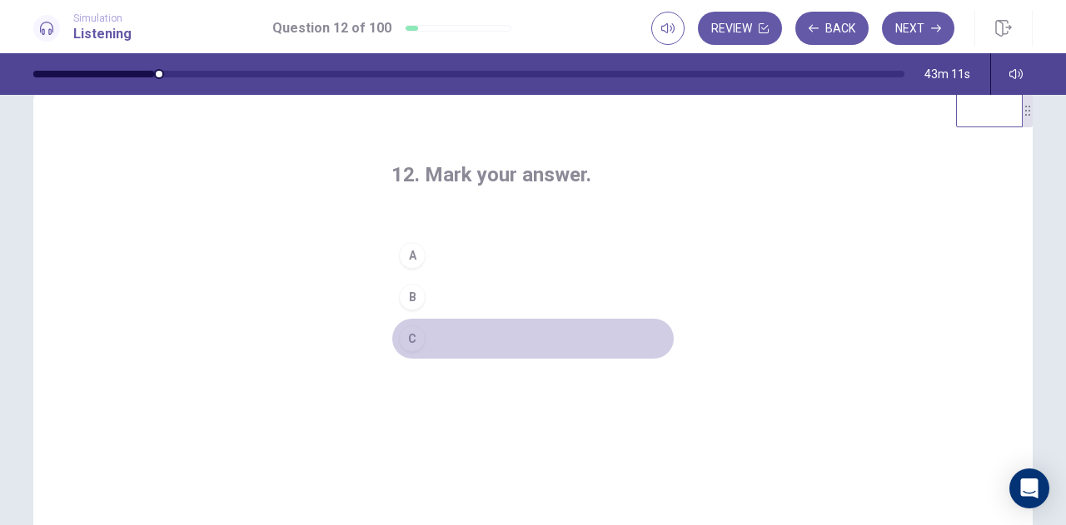
click at [410, 337] on div "C" at bounding box center [412, 339] width 27 height 27
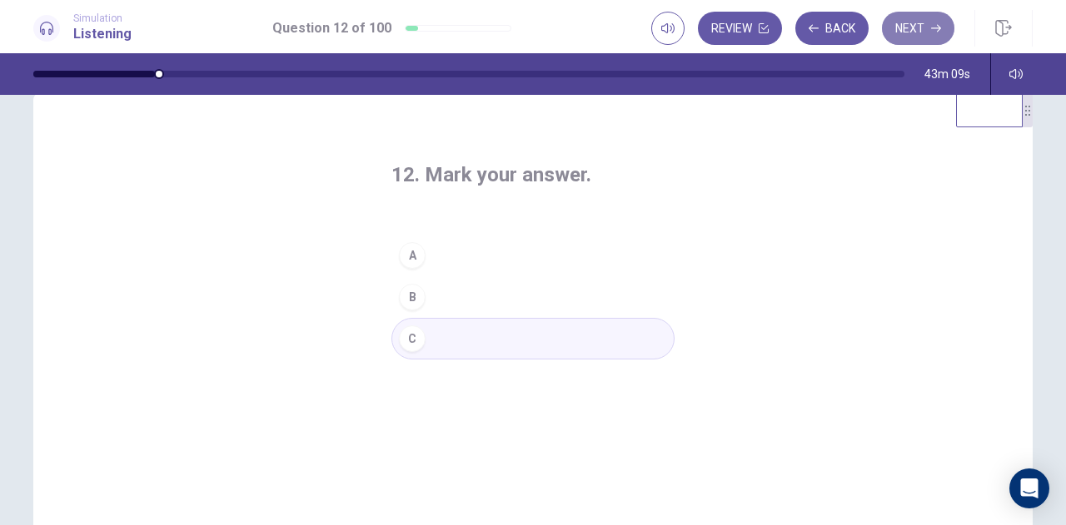
click at [910, 23] on button "Next" at bounding box center [918, 28] width 72 height 33
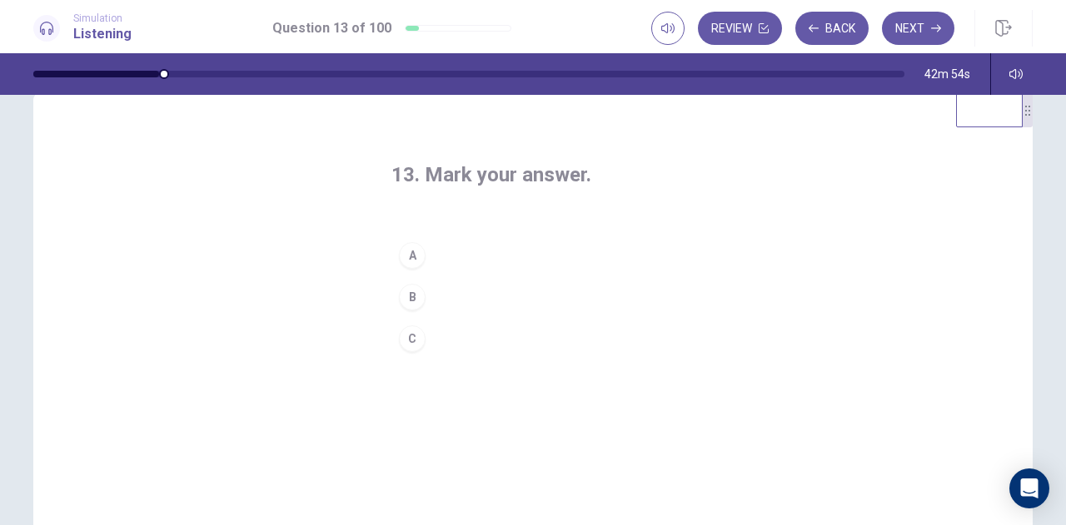
click at [410, 253] on div "A" at bounding box center [412, 255] width 27 height 27
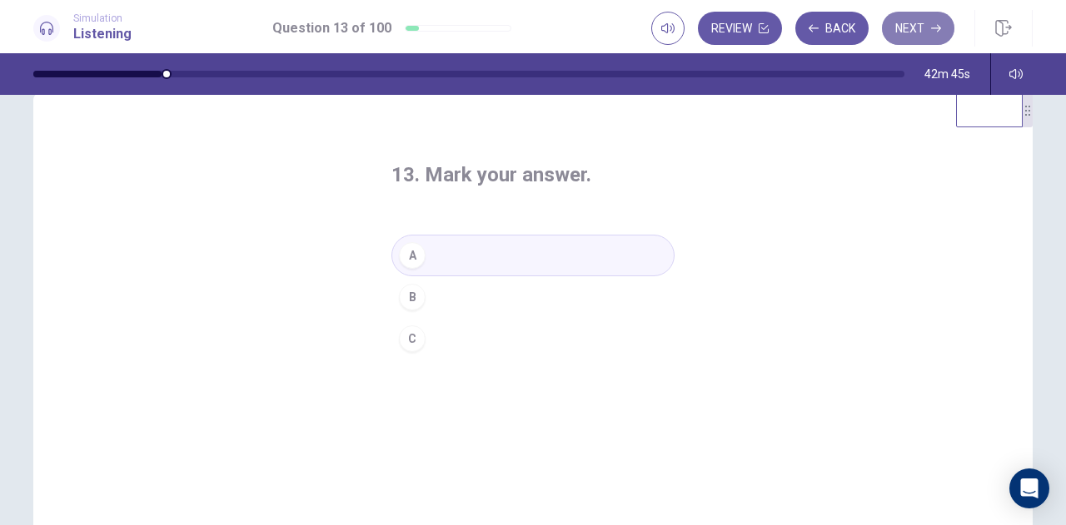
click at [930, 23] on button "Next" at bounding box center [918, 28] width 72 height 33
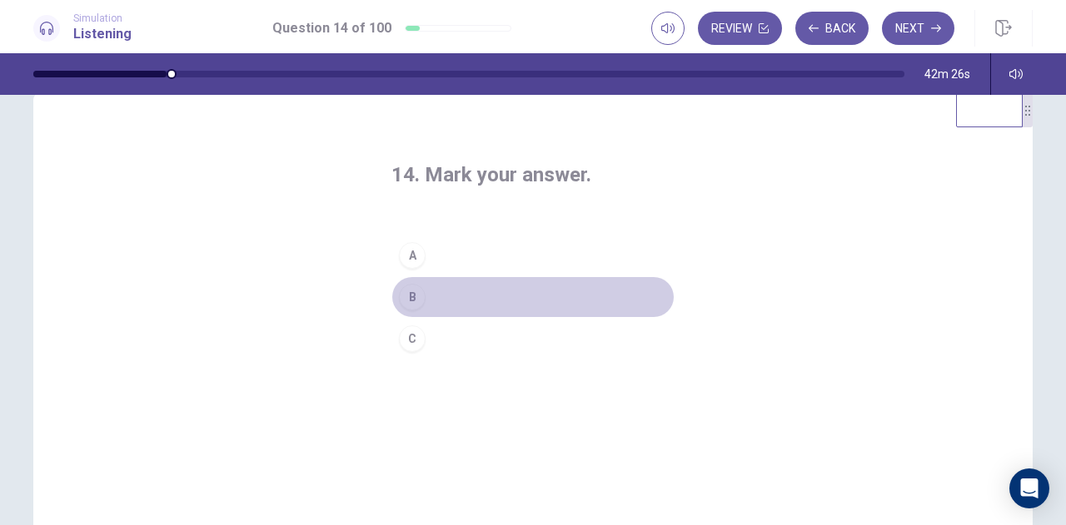
click at [413, 294] on div "B" at bounding box center [412, 297] width 27 height 27
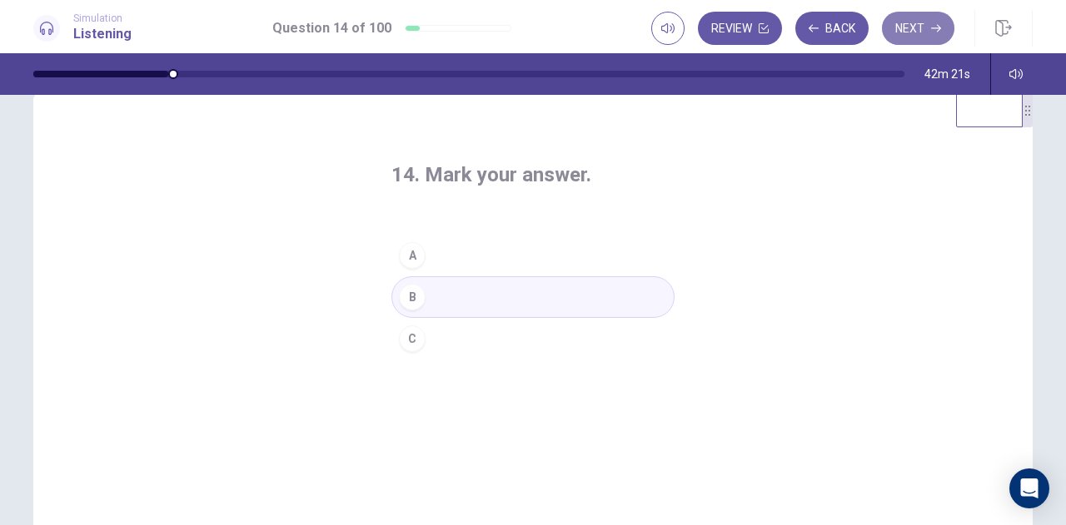
click at [922, 36] on button "Next" at bounding box center [918, 28] width 72 height 33
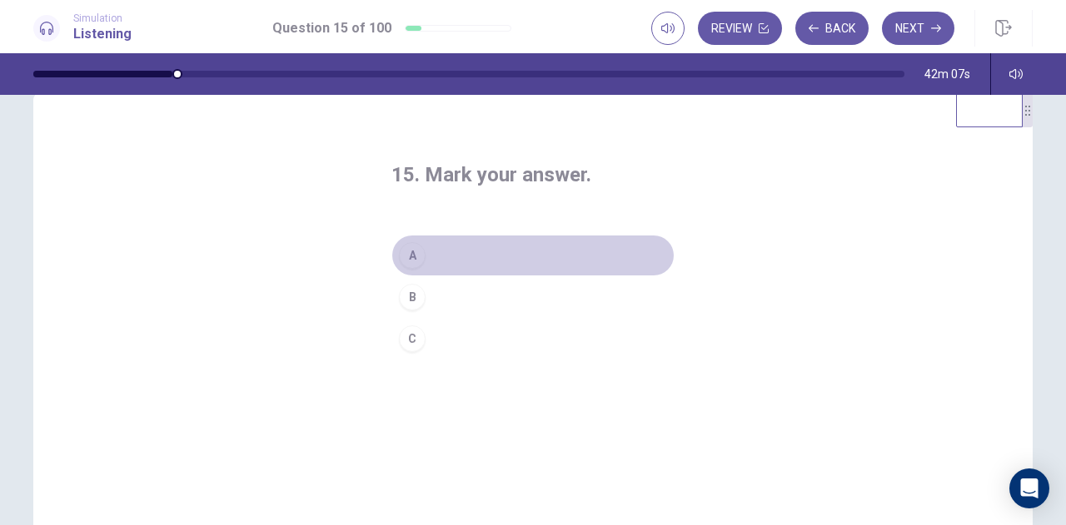
click at [416, 254] on div "A" at bounding box center [412, 255] width 27 height 27
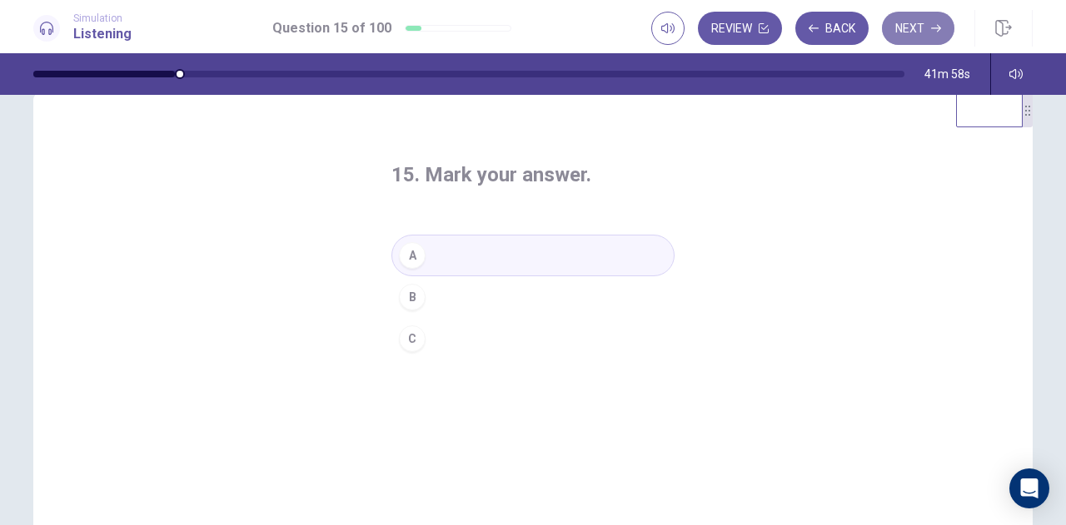
click at [922, 35] on button "Next" at bounding box center [918, 28] width 72 height 33
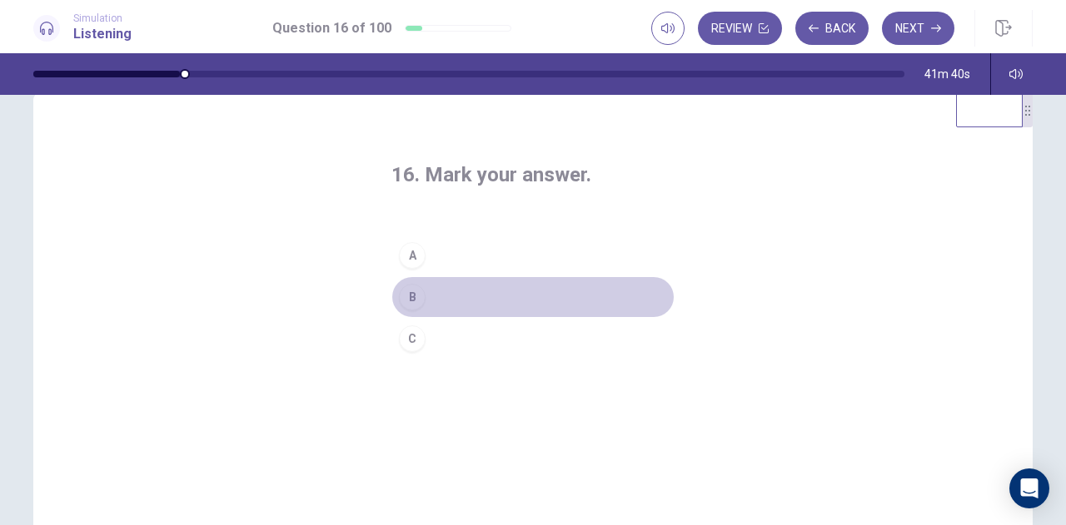
click at [415, 296] on div "B" at bounding box center [412, 297] width 27 height 27
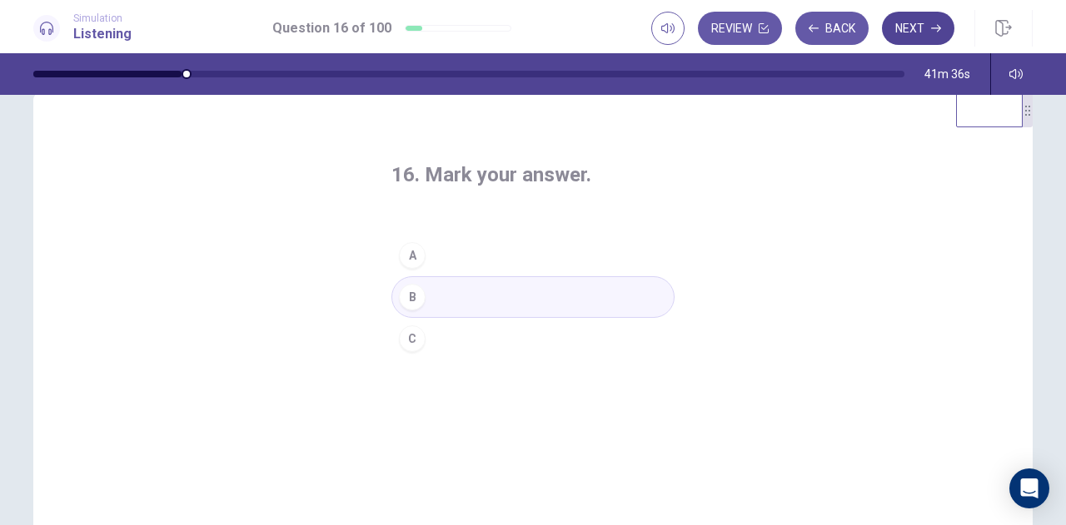
click at [924, 27] on button "Next" at bounding box center [918, 28] width 72 height 33
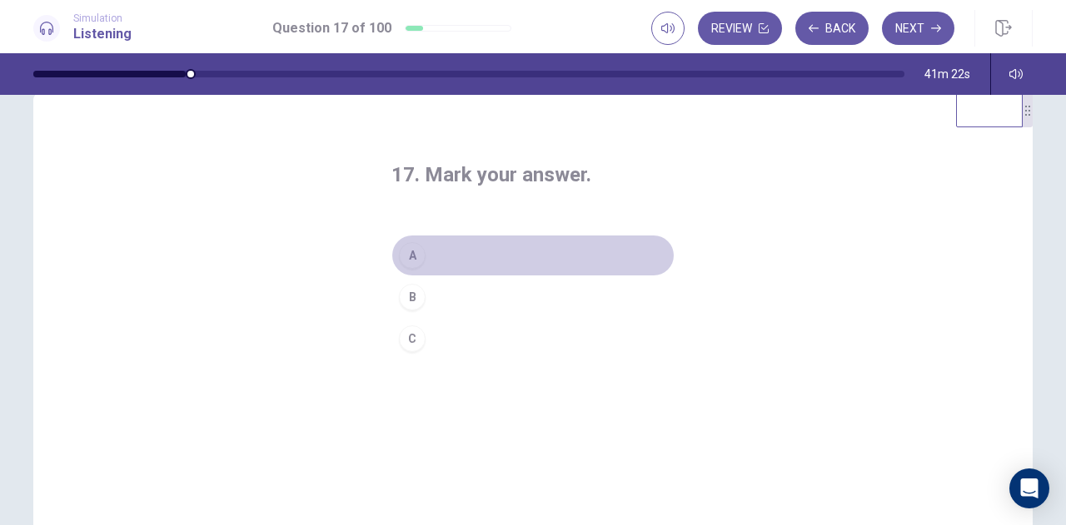
click at [415, 256] on div "A" at bounding box center [412, 255] width 27 height 27
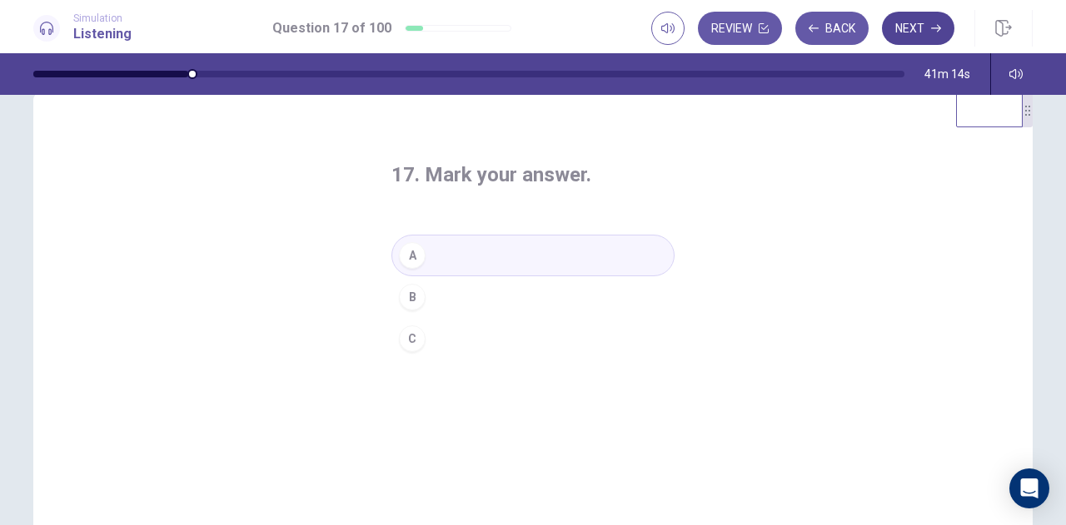
click at [917, 34] on button "Next" at bounding box center [918, 28] width 72 height 33
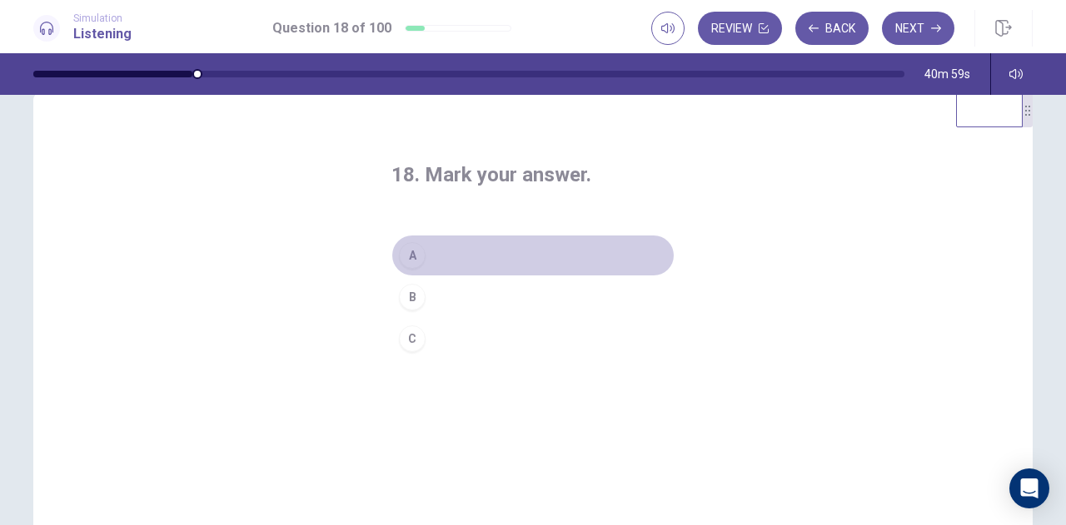
click at [417, 261] on div "A" at bounding box center [412, 255] width 27 height 27
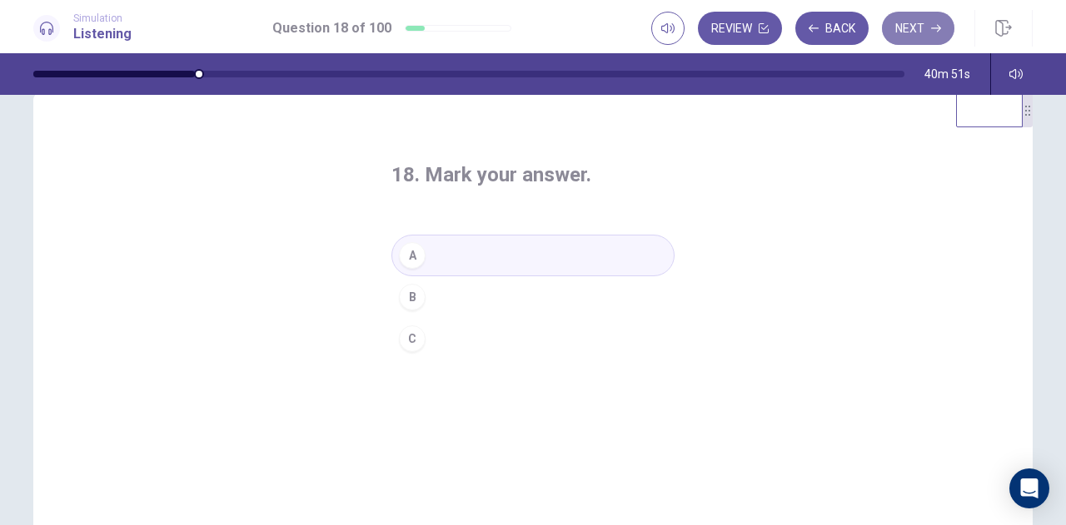
click at [923, 28] on button "Next" at bounding box center [918, 28] width 72 height 33
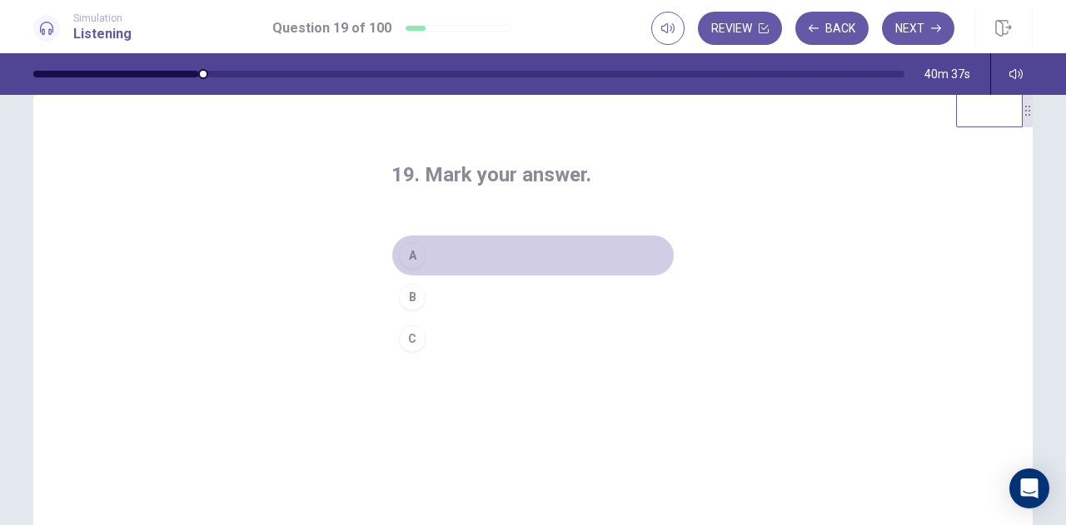
click at [416, 251] on div "A" at bounding box center [412, 255] width 27 height 27
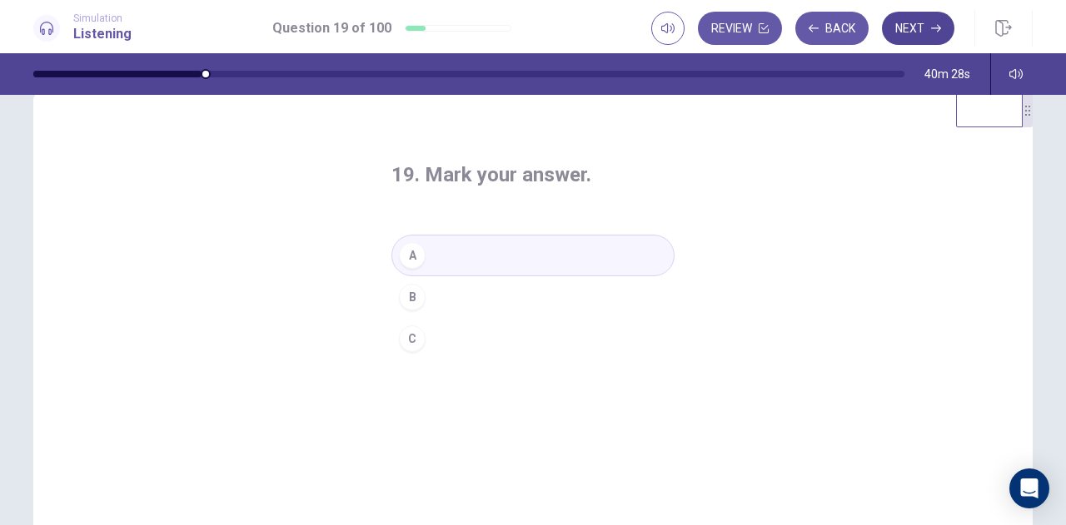
click at [920, 31] on button "Next" at bounding box center [918, 28] width 72 height 33
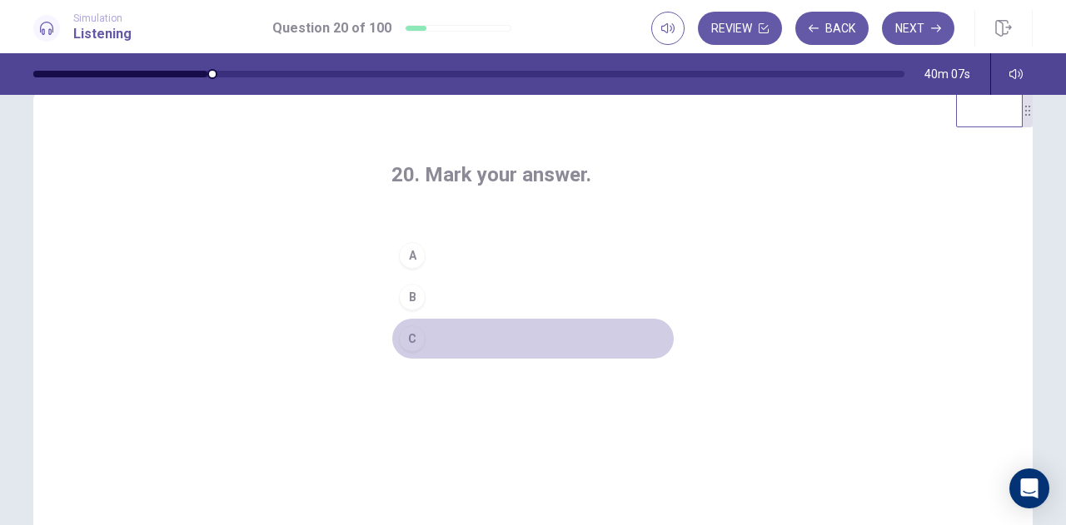
click at [411, 338] on div "C" at bounding box center [412, 339] width 27 height 27
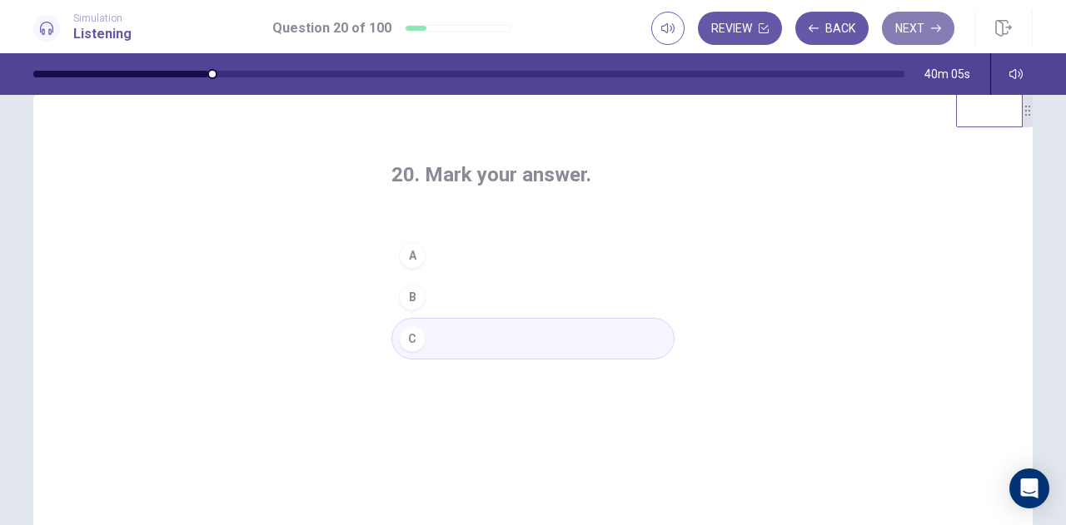
click at [910, 24] on button "Next" at bounding box center [918, 28] width 72 height 33
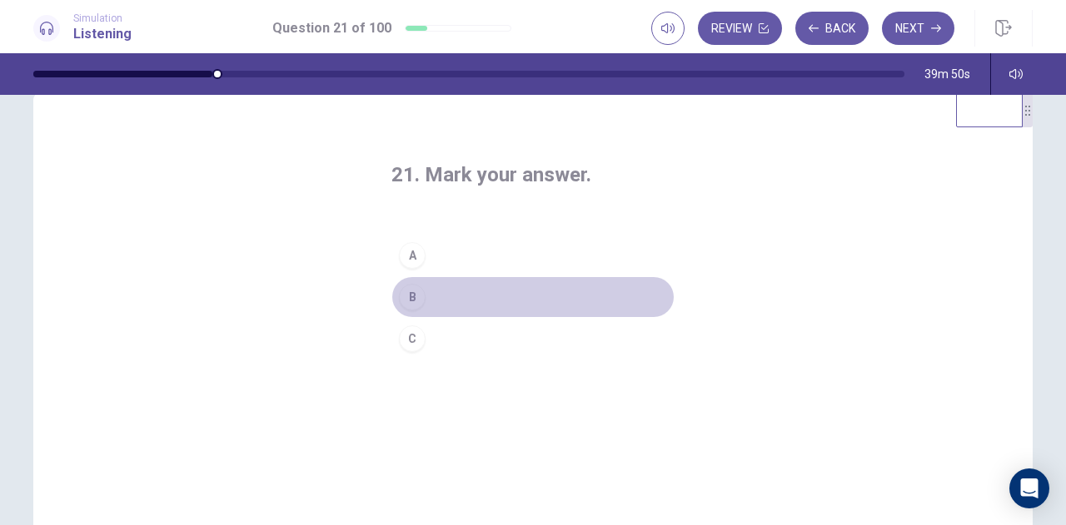
click at [410, 302] on div "B" at bounding box center [412, 297] width 27 height 27
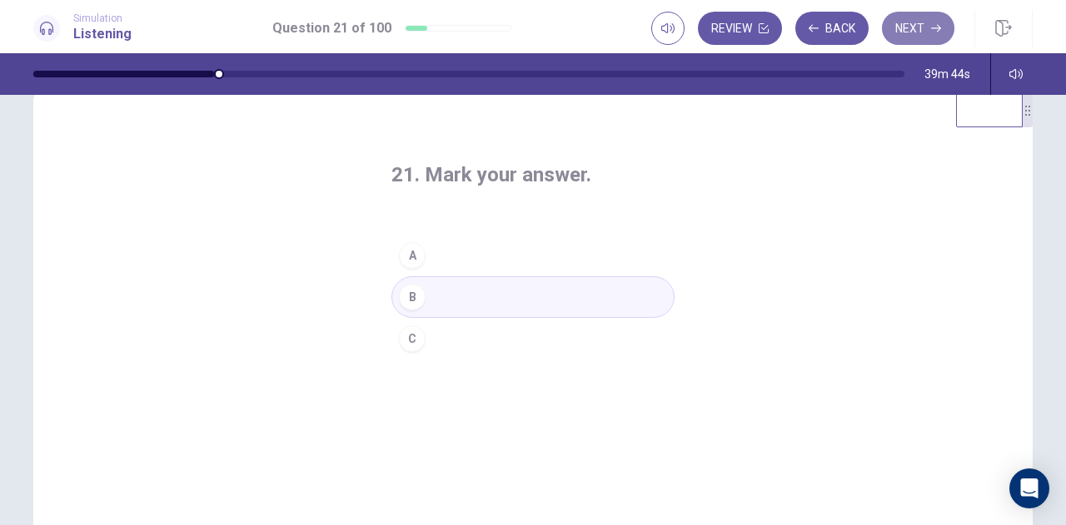
click at [917, 26] on button "Next" at bounding box center [918, 28] width 72 height 33
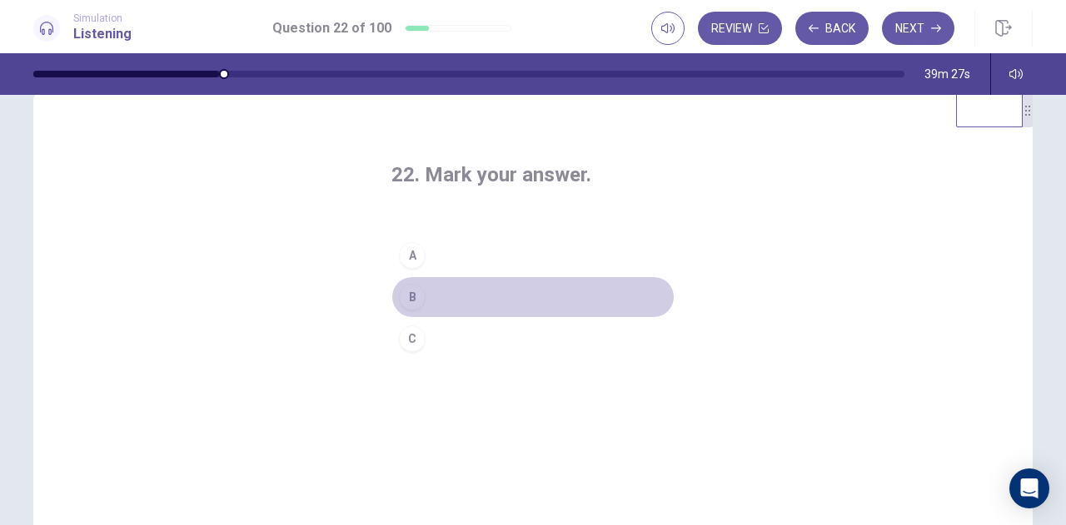
click at [408, 302] on div "B" at bounding box center [412, 297] width 27 height 27
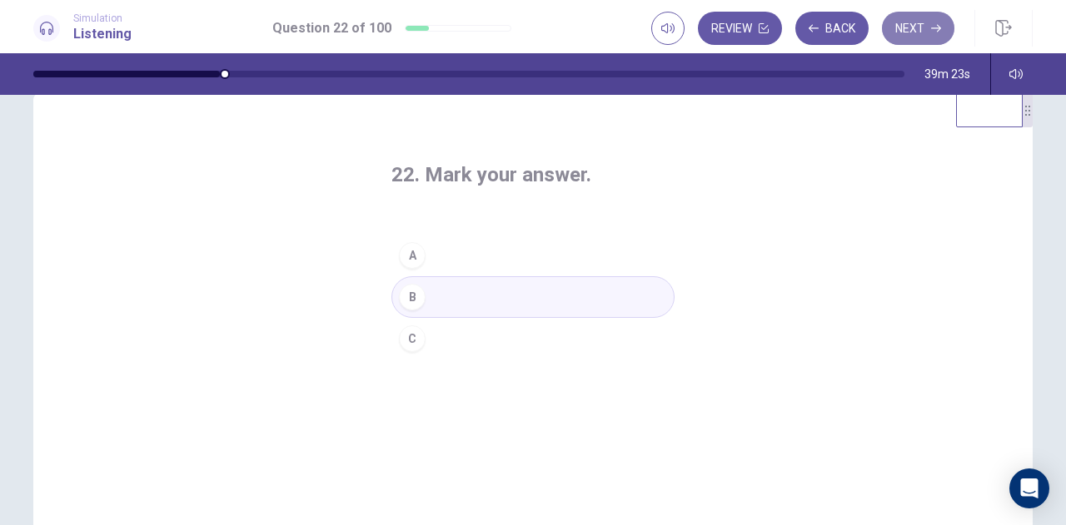
click at [917, 31] on button "Next" at bounding box center [918, 28] width 72 height 33
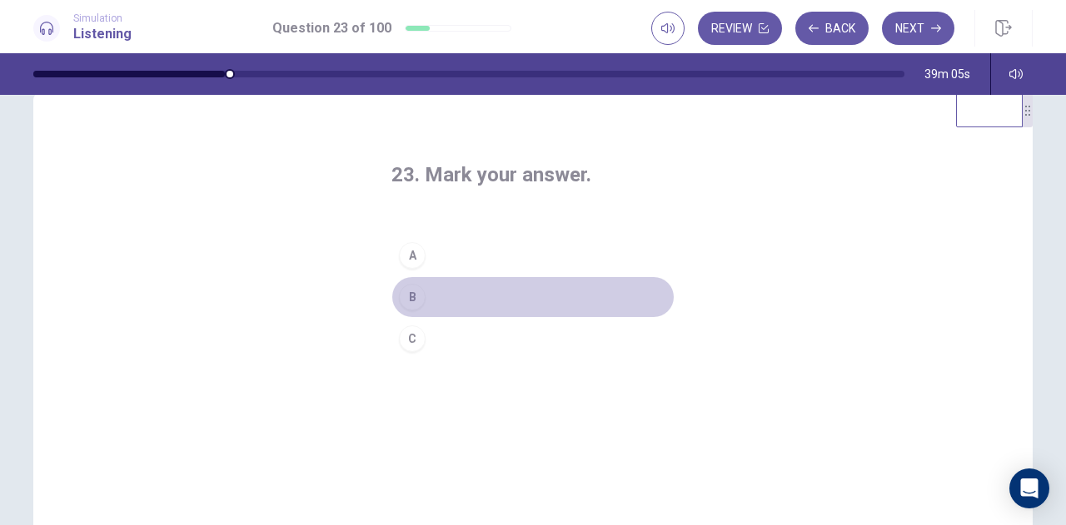
click at [412, 302] on div "B" at bounding box center [412, 297] width 27 height 27
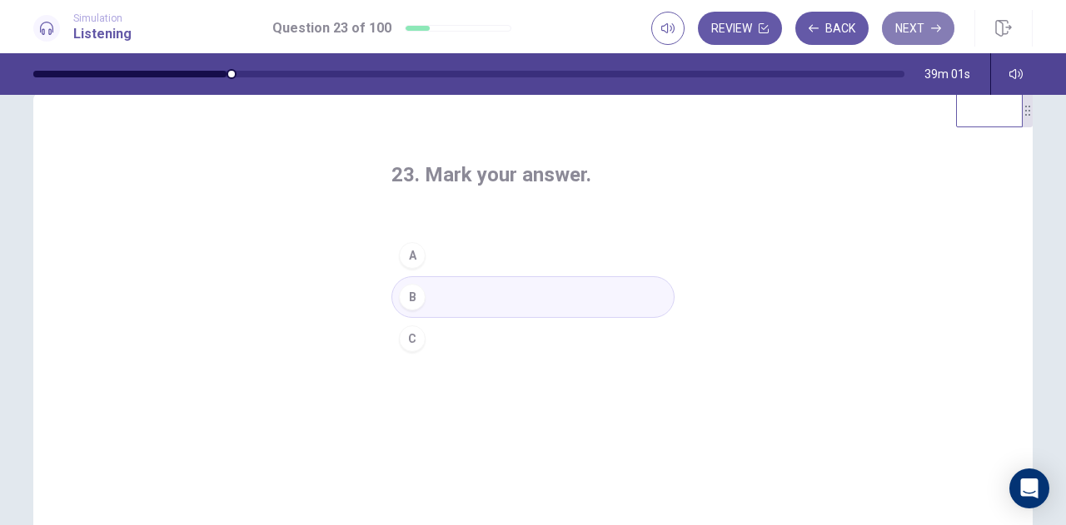
click at [942, 27] on button "Next" at bounding box center [918, 28] width 72 height 33
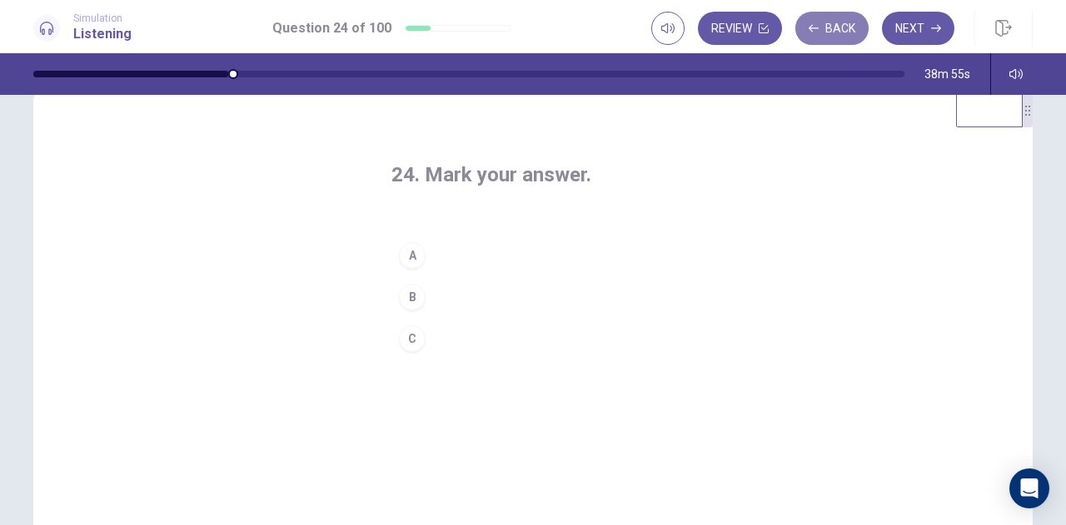
click at [824, 32] on button "Back" at bounding box center [831, 28] width 73 height 33
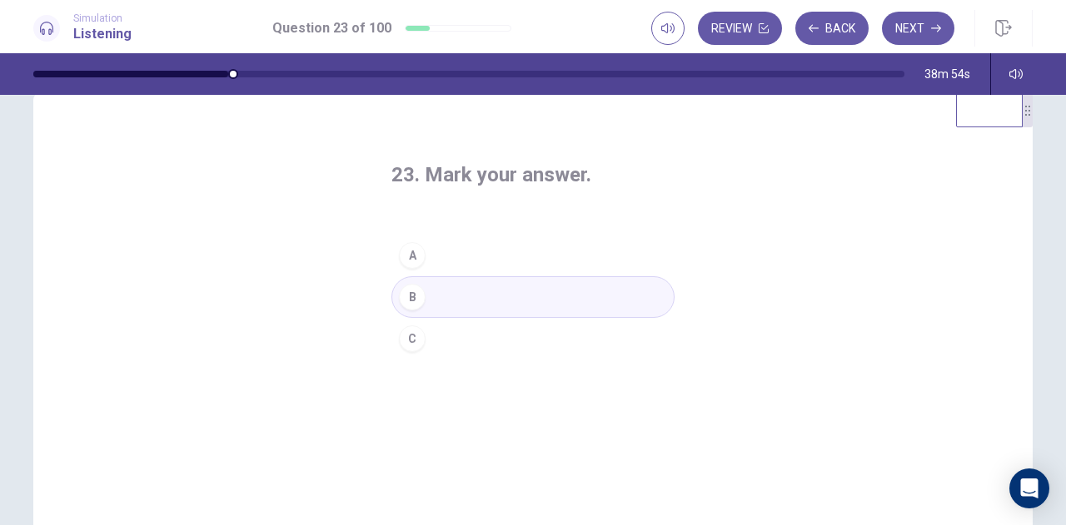
click at [409, 347] on div "C" at bounding box center [412, 339] width 27 height 27
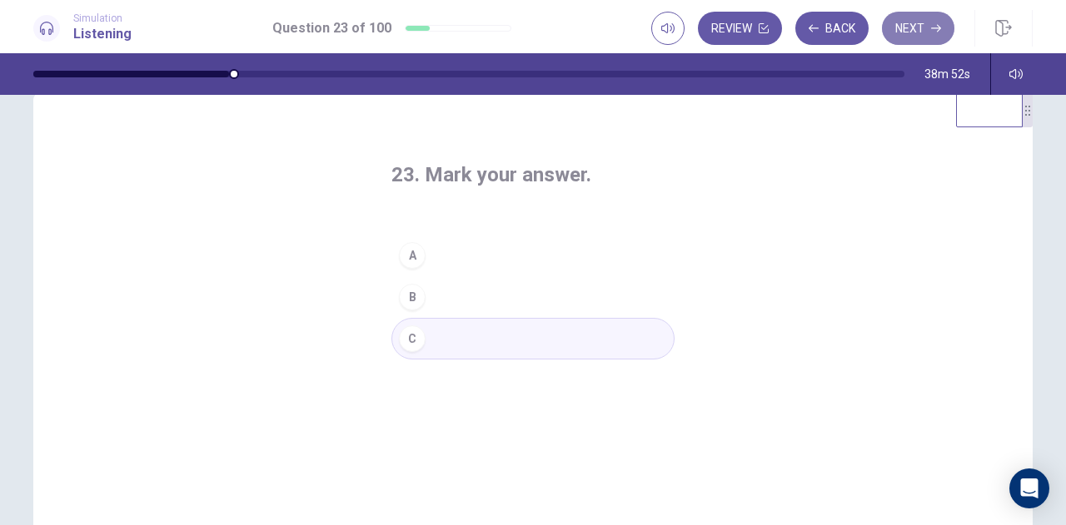
click at [917, 27] on button "Next" at bounding box center [918, 28] width 72 height 33
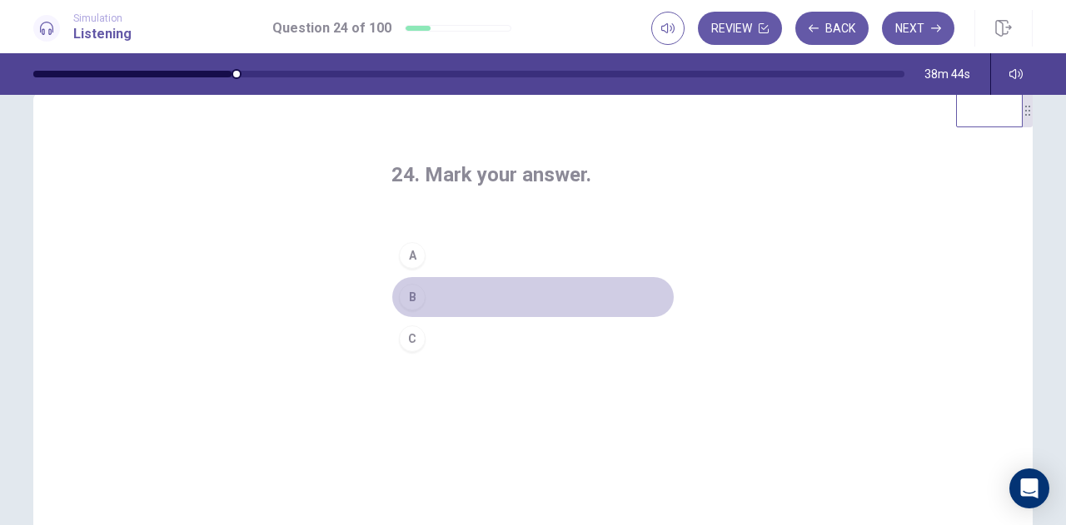
click at [413, 296] on div "B" at bounding box center [412, 297] width 27 height 27
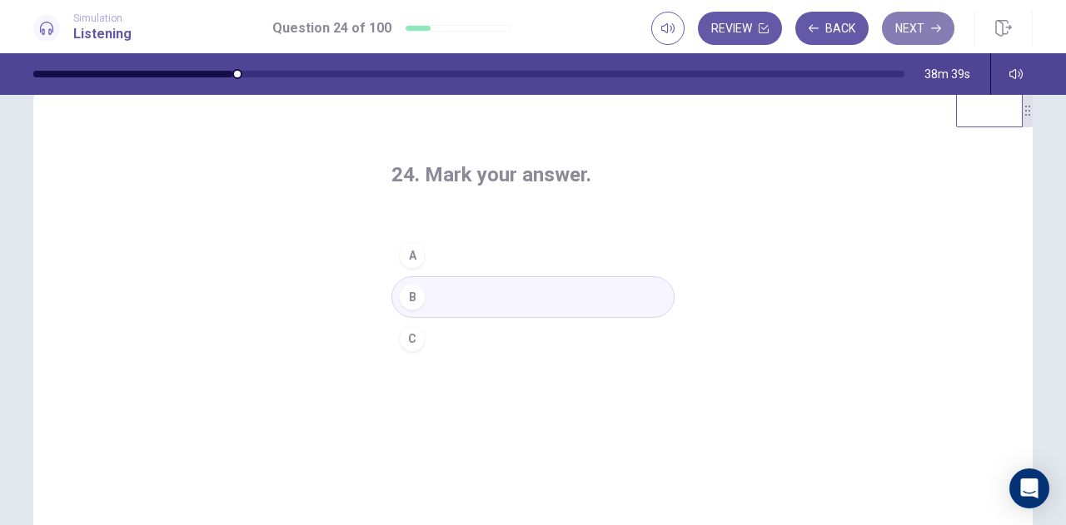
click at [943, 27] on button "Next" at bounding box center [918, 28] width 72 height 33
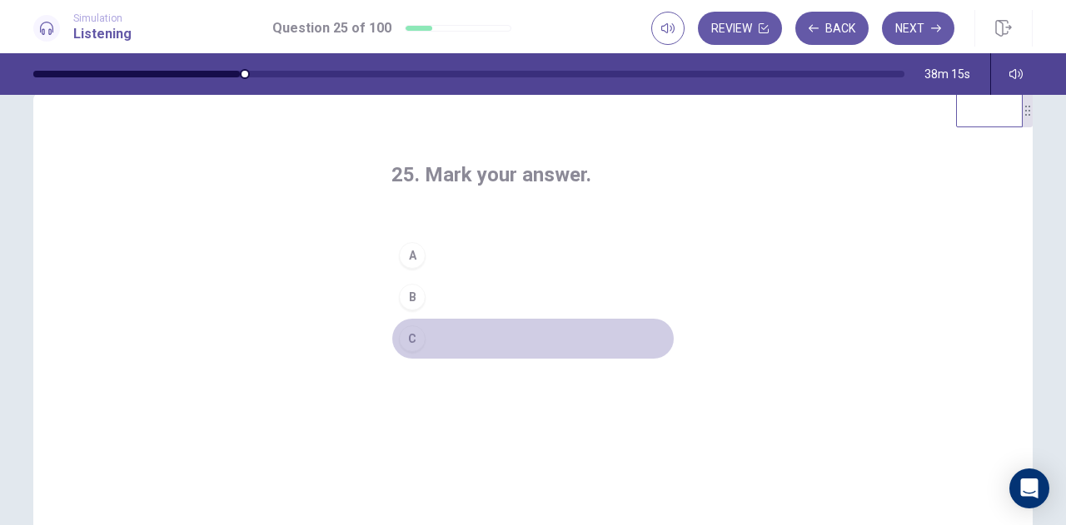
click at [409, 336] on div "C" at bounding box center [412, 339] width 27 height 27
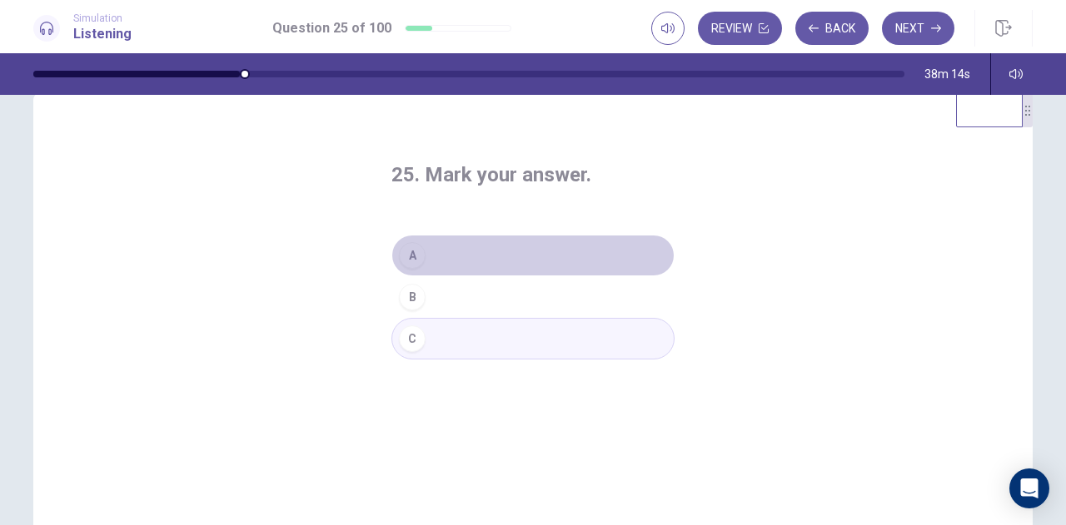
click at [430, 260] on button "A" at bounding box center [532, 256] width 283 height 42
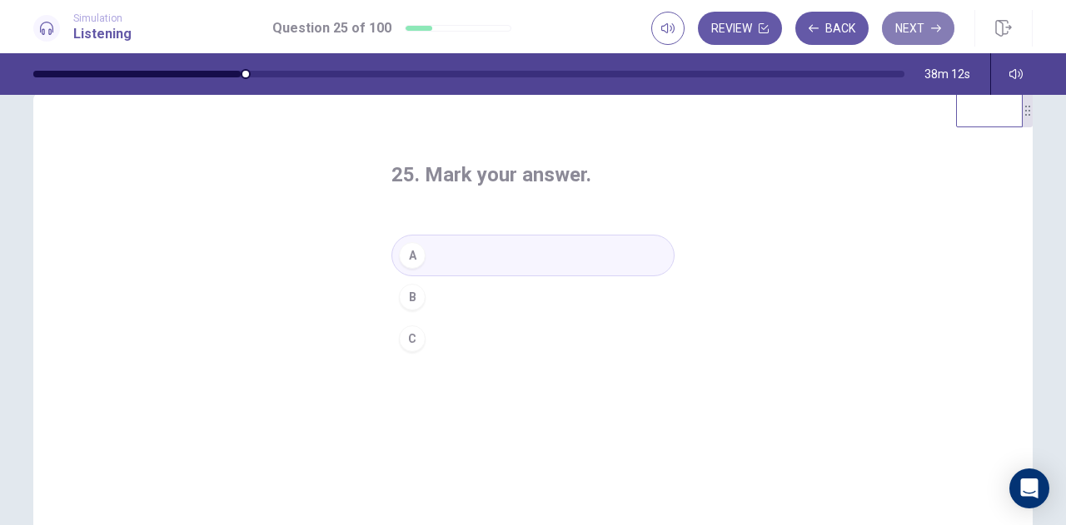
click at [907, 37] on button "Next" at bounding box center [918, 28] width 72 height 33
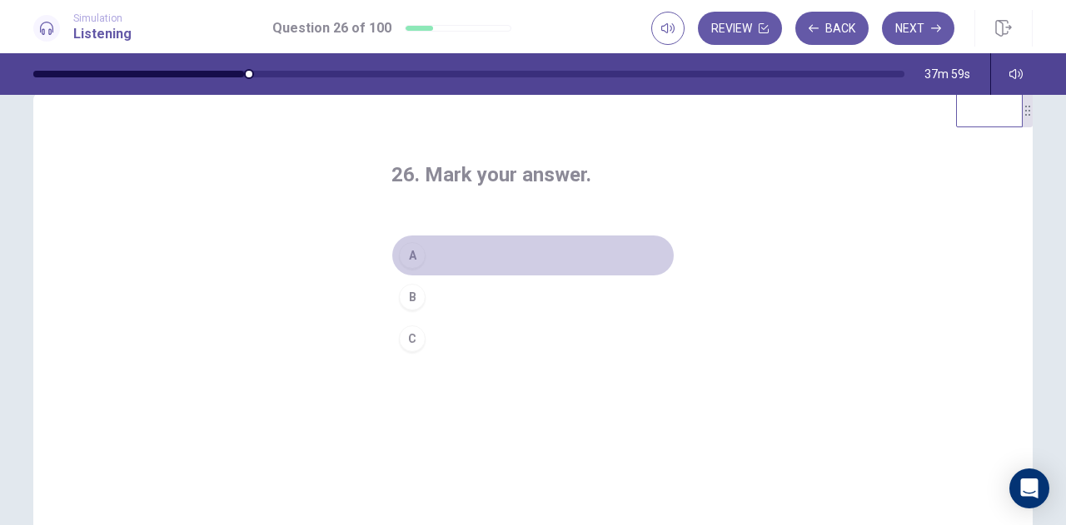
click at [411, 256] on div "A" at bounding box center [412, 255] width 27 height 27
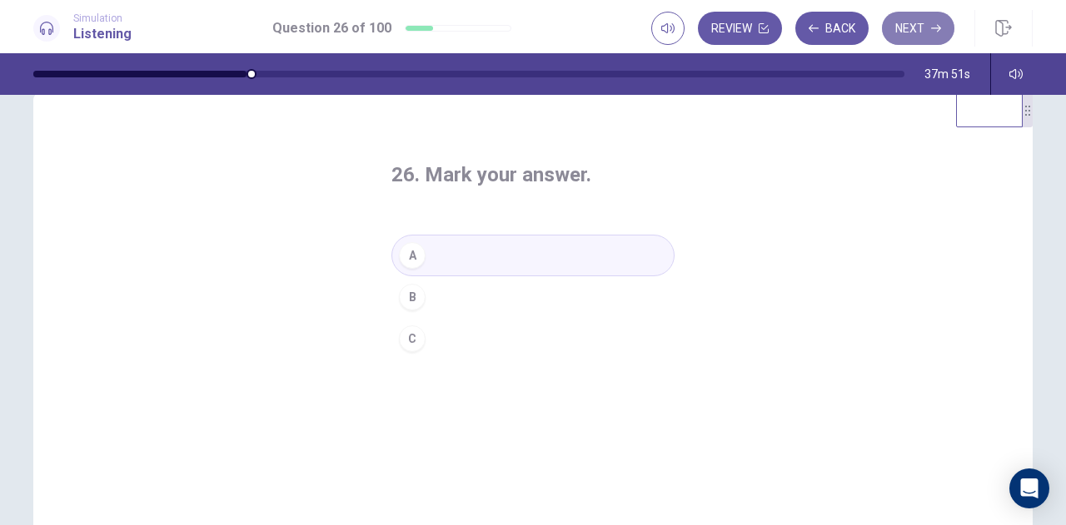
click at [922, 22] on button "Next" at bounding box center [918, 28] width 72 height 33
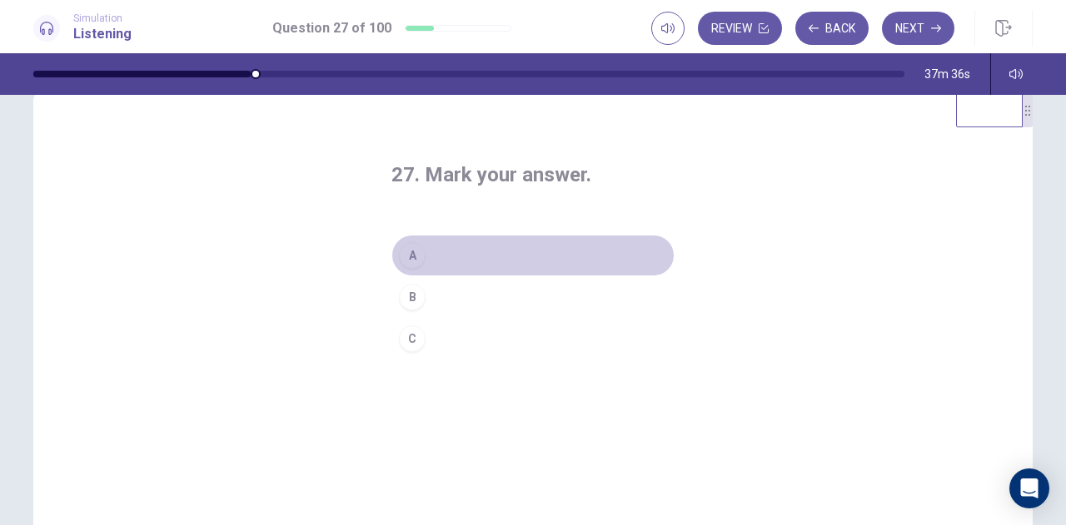
click at [413, 256] on div "A" at bounding box center [412, 255] width 27 height 27
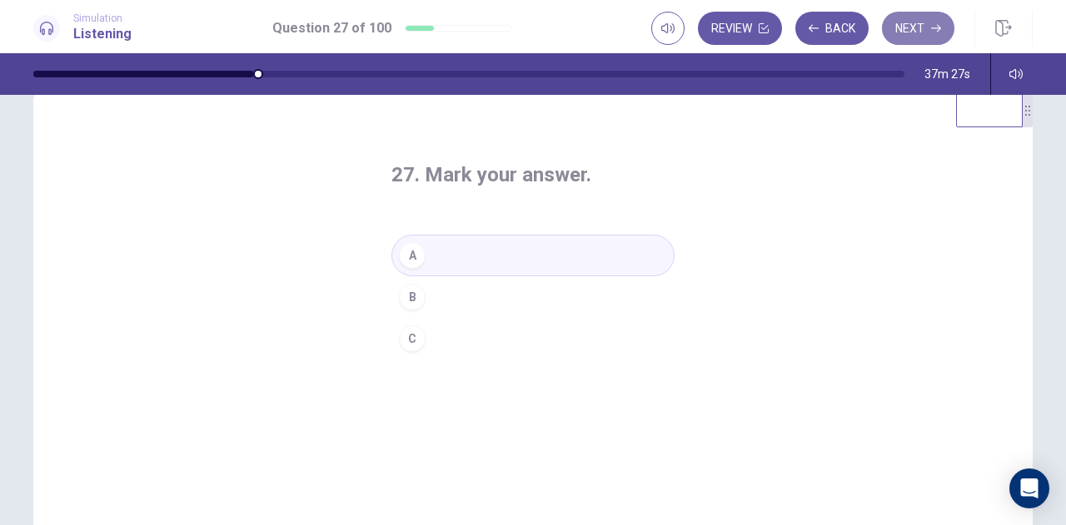
click at [935, 23] on icon "button" at bounding box center [936, 28] width 10 height 10
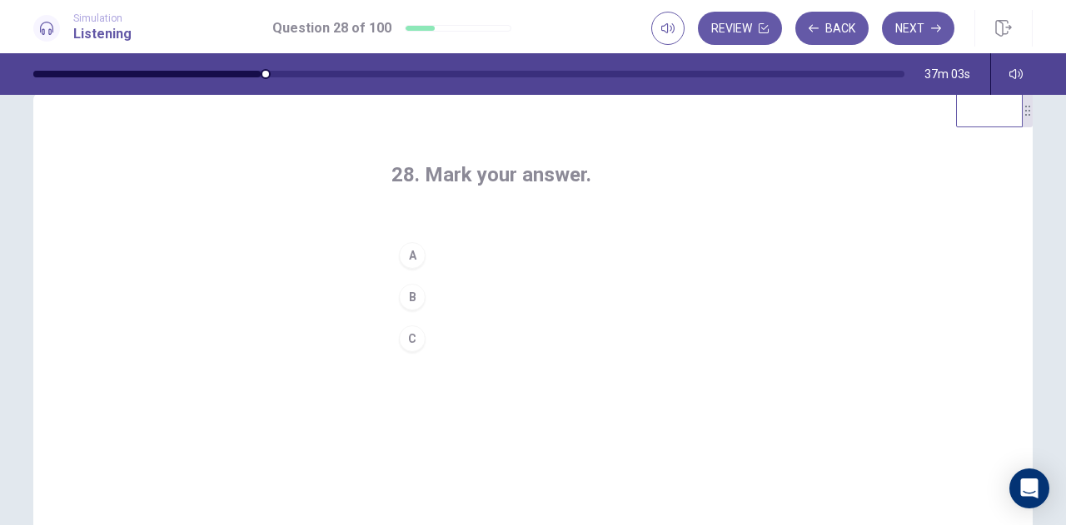
click at [405, 292] on div "B" at bounding box center [412, 297] width 27 height 27
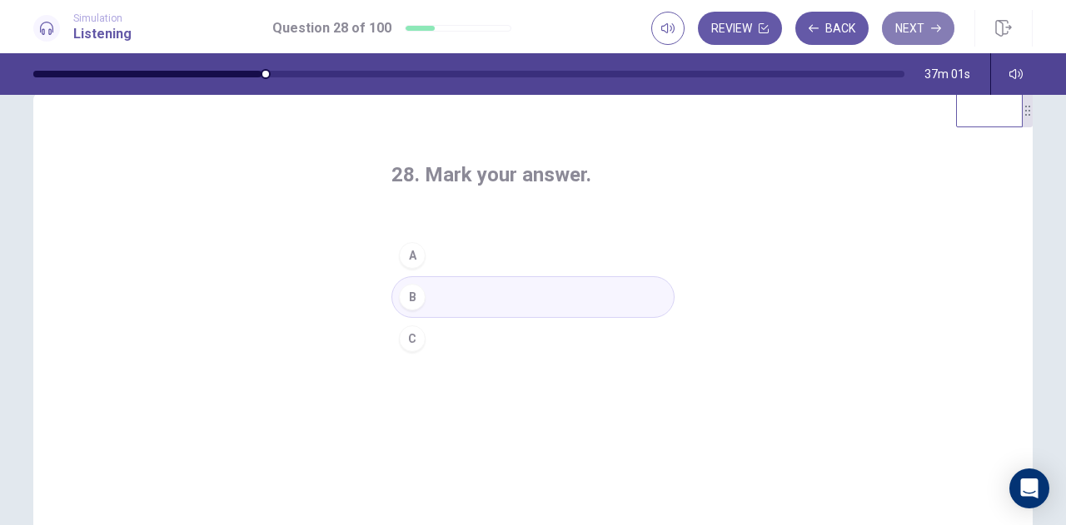
click at [930, 30] on button "Next" at bounding box center [918, 28] width 72 height 33
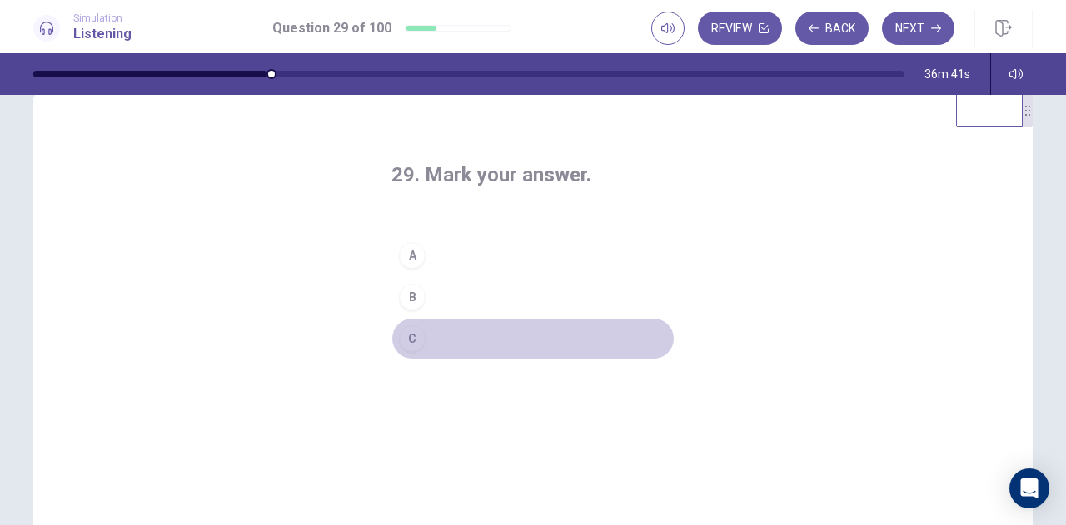
click at [410, 340] on div "C" at bounding box center [412, 339] width 27 height 27
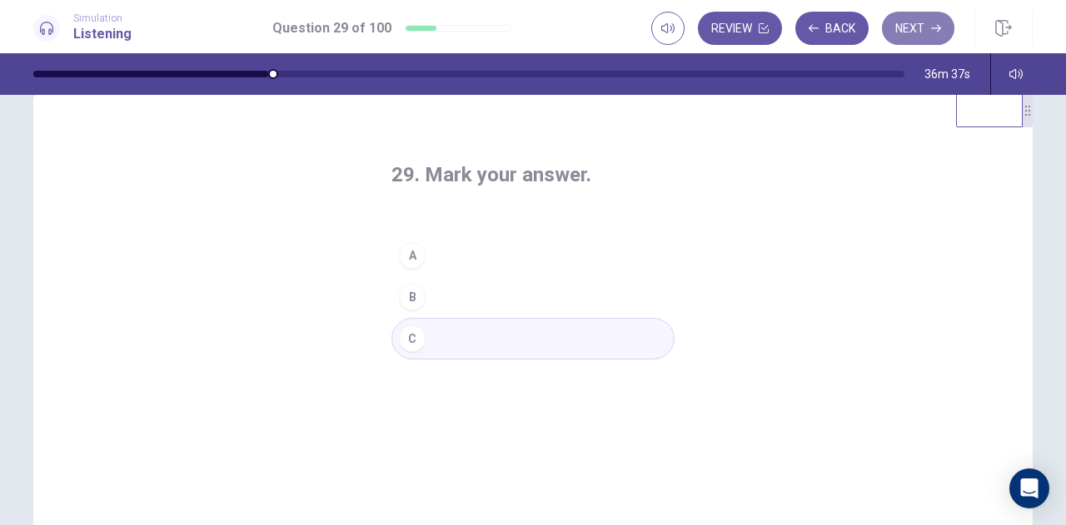
click at [937, 37] on button "Next" at bounding box center [918, 28] width 72 height 33
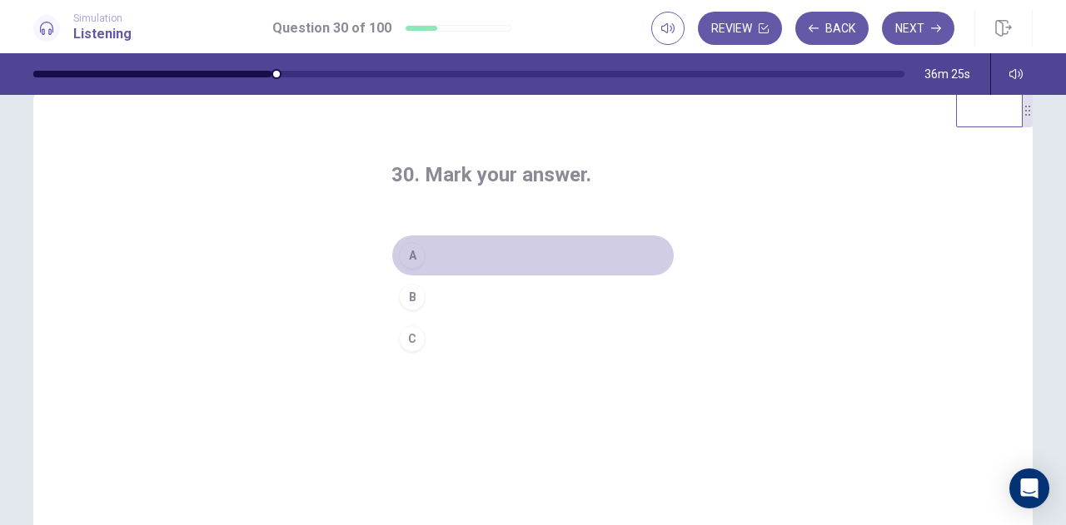
click at [399, 259] on div "A" at bounding box center [412, 255] width 27 height 27
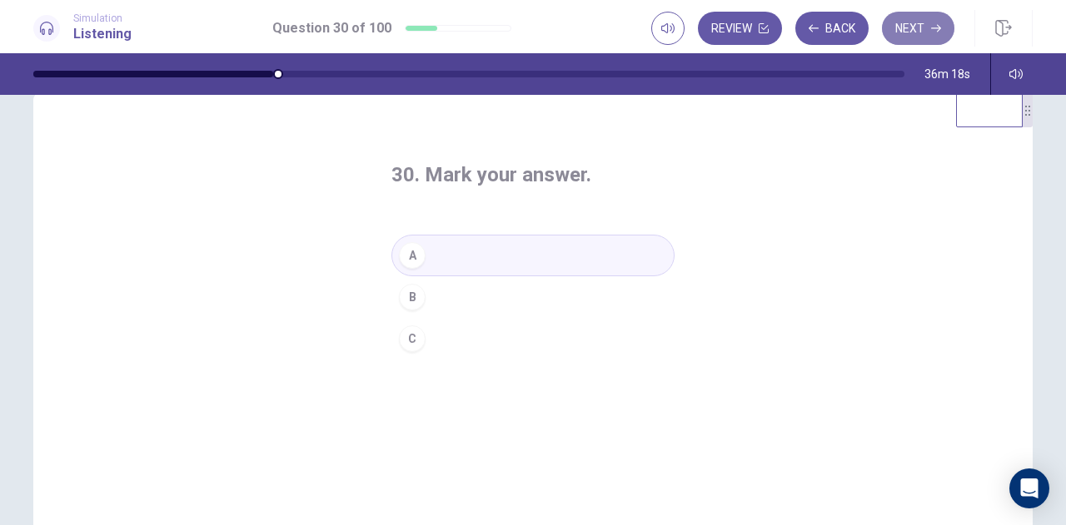
click at [912, 35] on button "Next" at bounding box center [918, 28] width 72 height 33
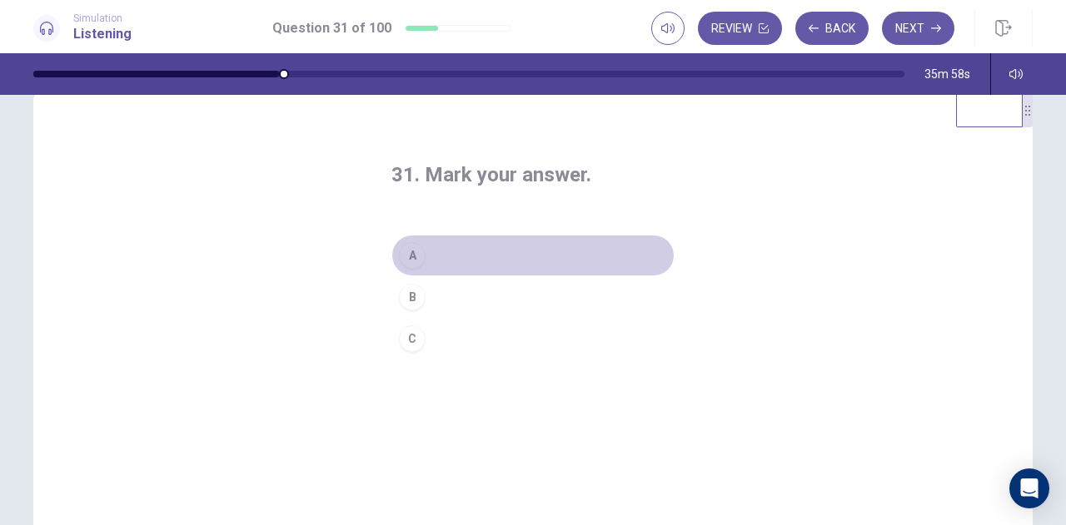
click at [408, 256] on div "A" at bounding box center [412, 255] width 27 height 27
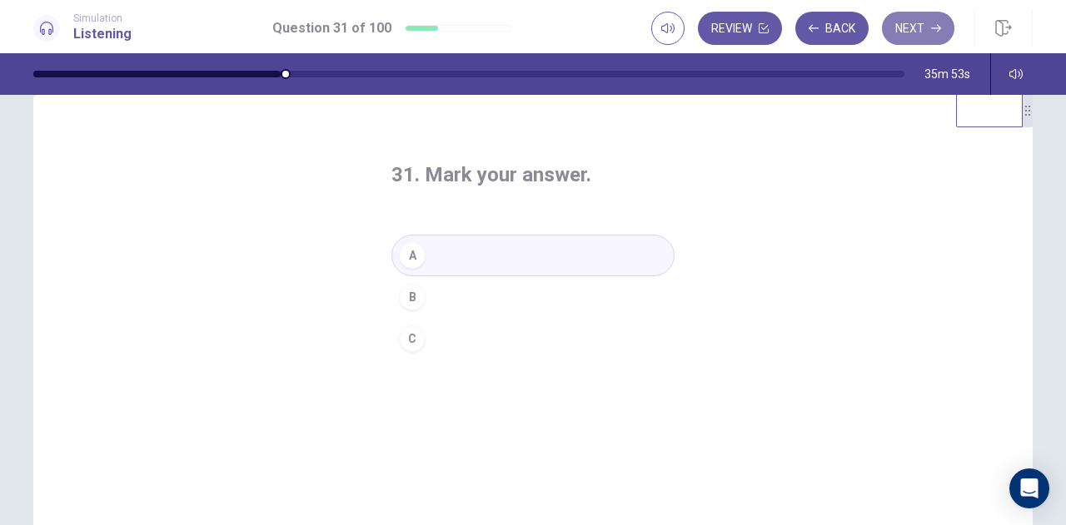
click at [918, 34] on button "Next" at bounding box center [918, 28] width 72 height 33
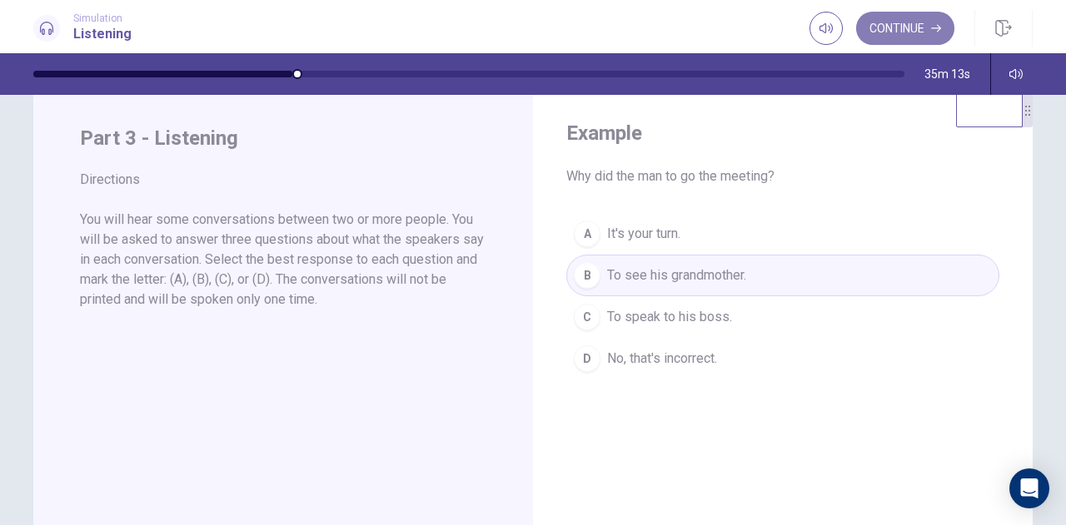
click at [928, 37] on button "Continue" at bounding box center [905, 28] width 98 height 33
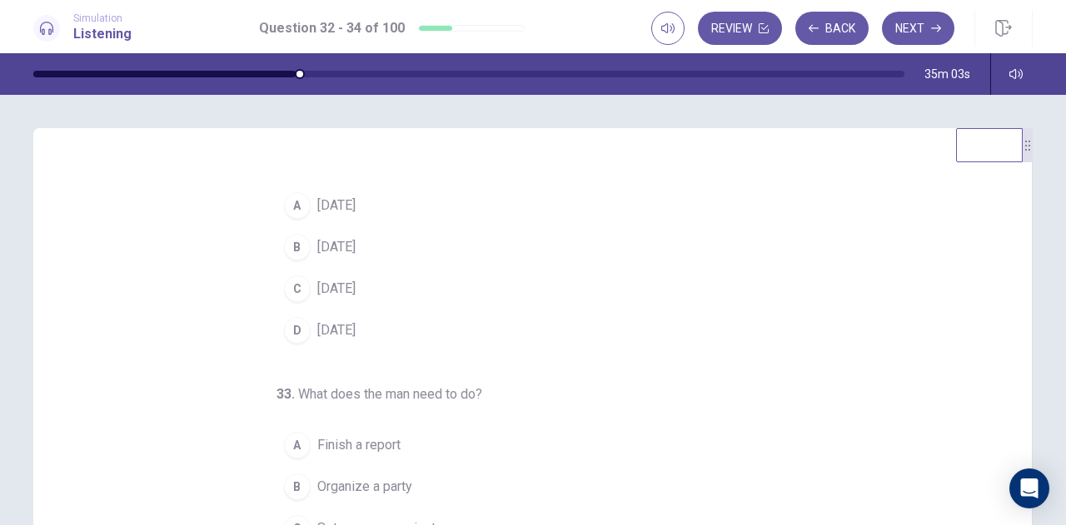
scroll to position [18, 0]
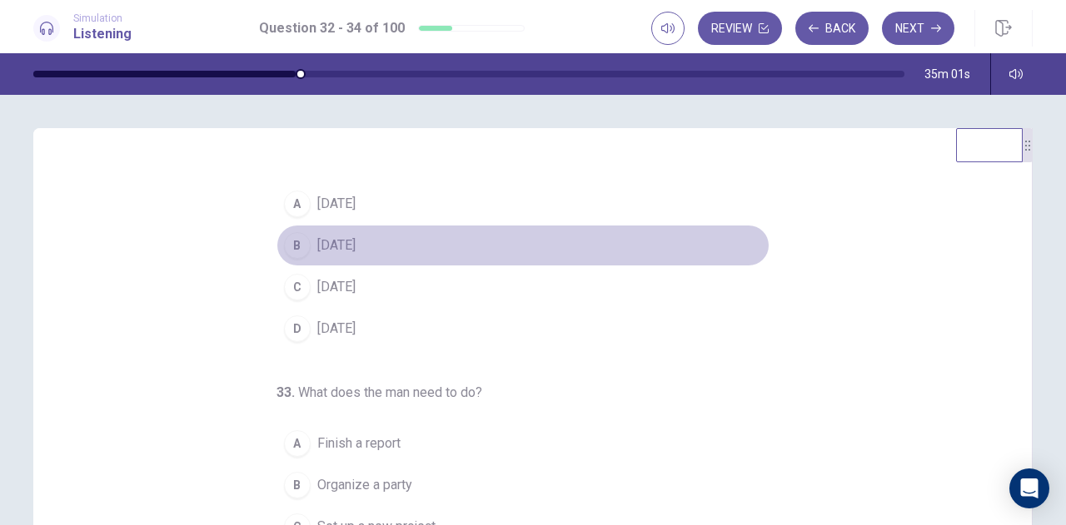
click at [318, 246] on span "[DATE]" at bounding box center [336, 246] width 38 height 20
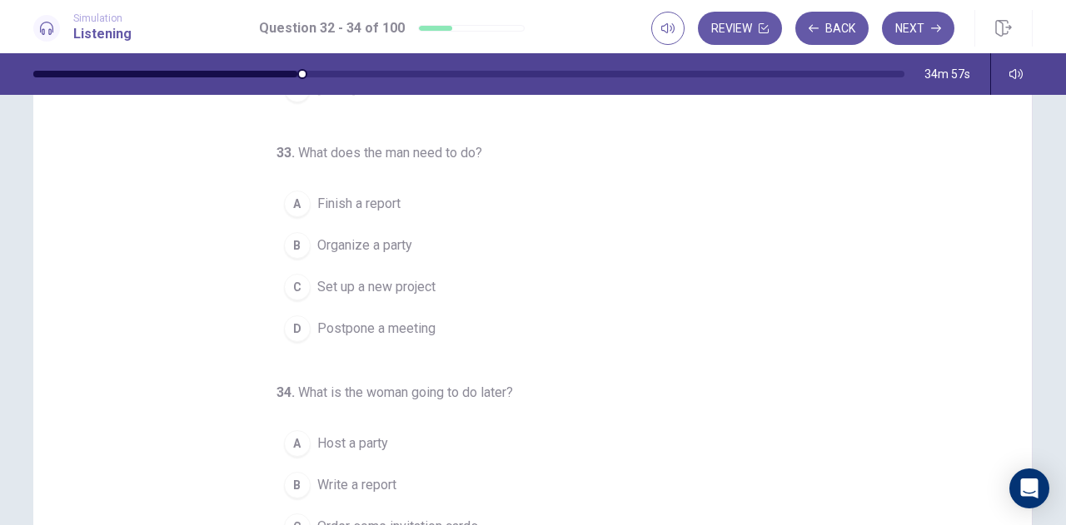
scroll to position [96, 0]
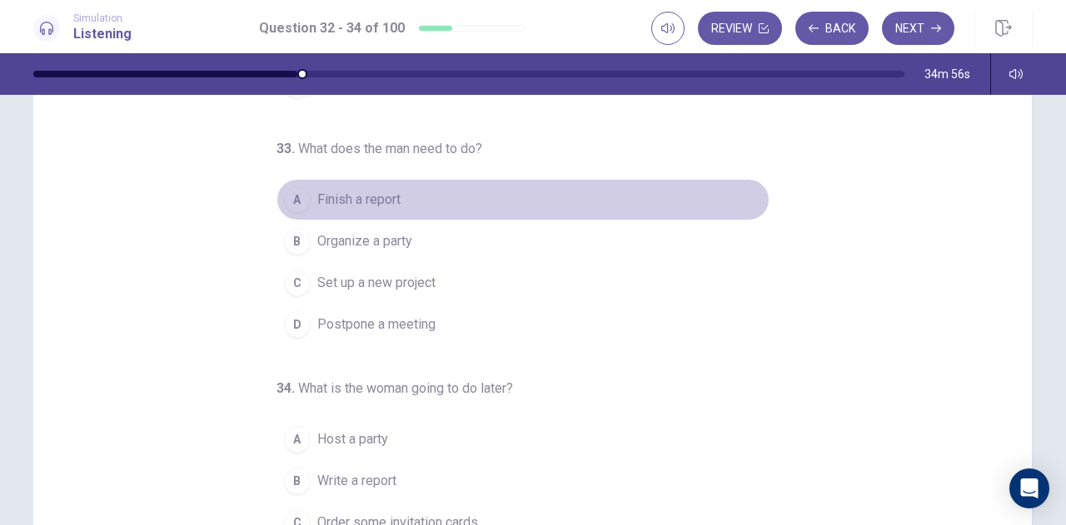
click at [325, 194] on span "Finish a report" at bounding box center [358, 200] width 83 height 20
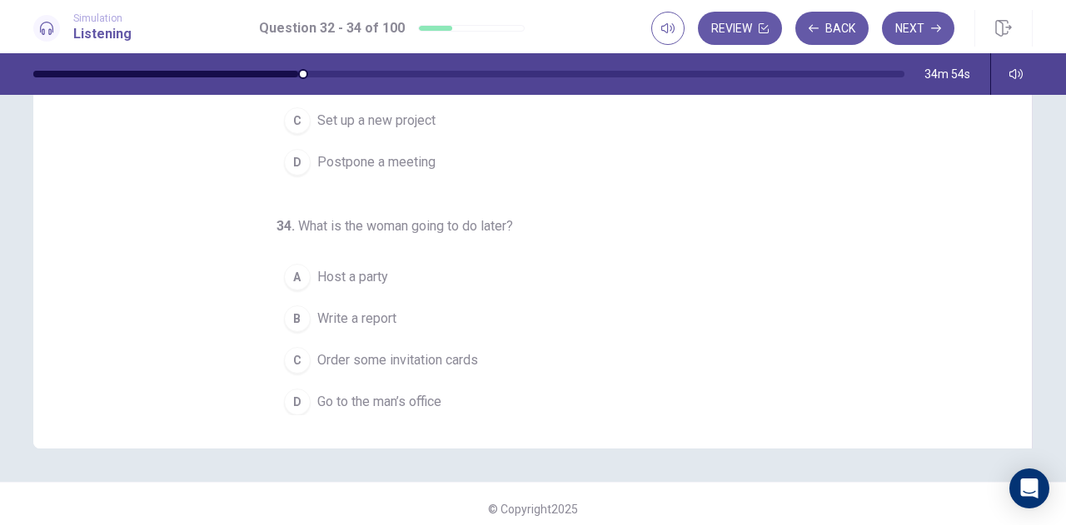
scroll to position [263, 0]
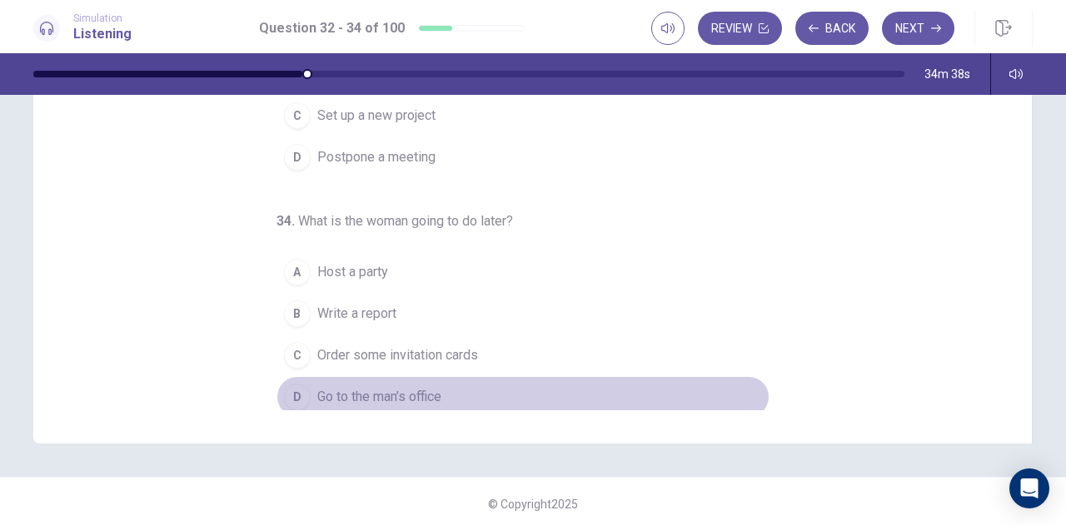
click at [376, 387] on span "Go to the man’s office" at bounding box center [379, 397] width 124 height 20
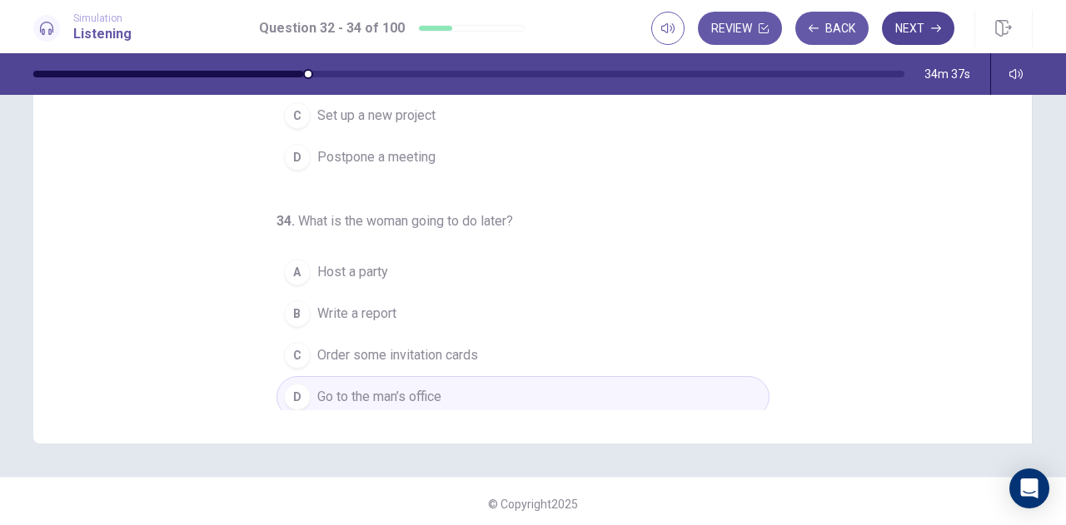
click at [917, 29] on button "Next" at bounding box center [918, 28] width 72 height 33
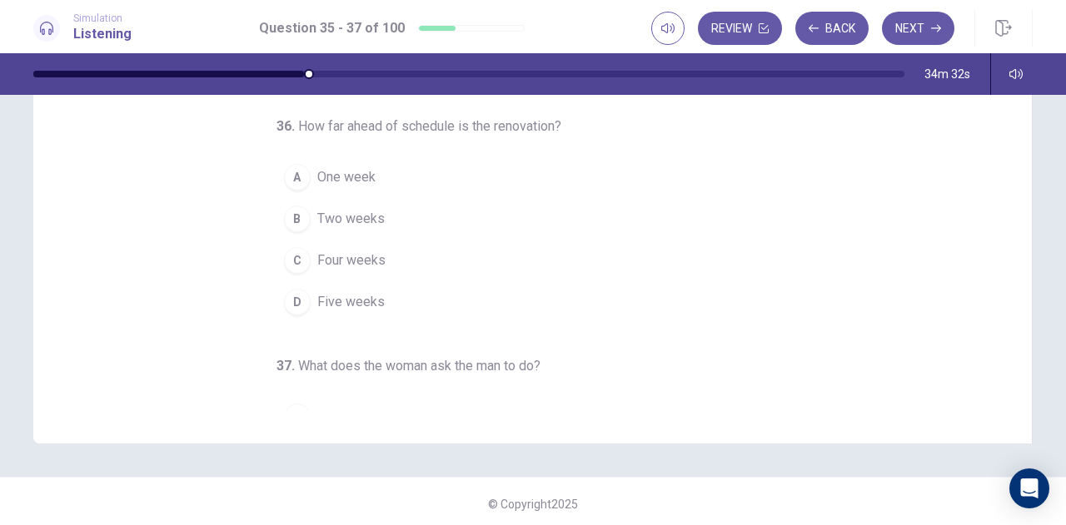
scroll to position [0, 0]
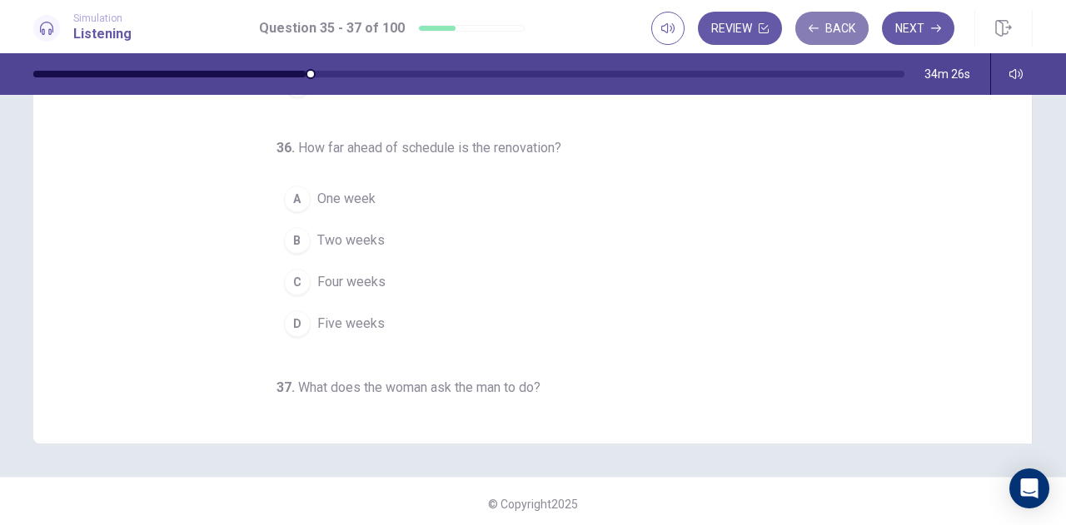
click at [847, 28] on button "Back" at bounding box center [831, 28] width 73 height 33
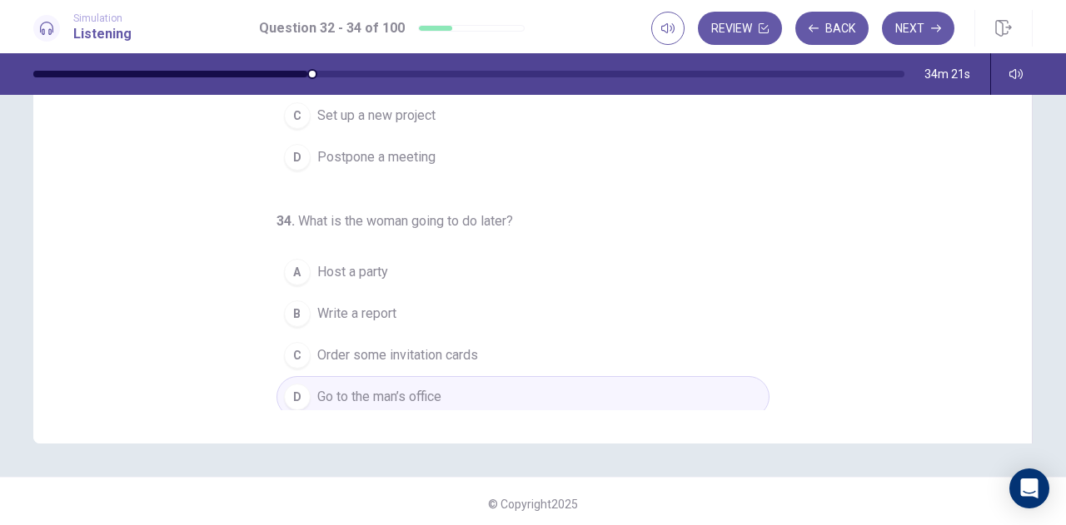
scroll to position [268, 0]
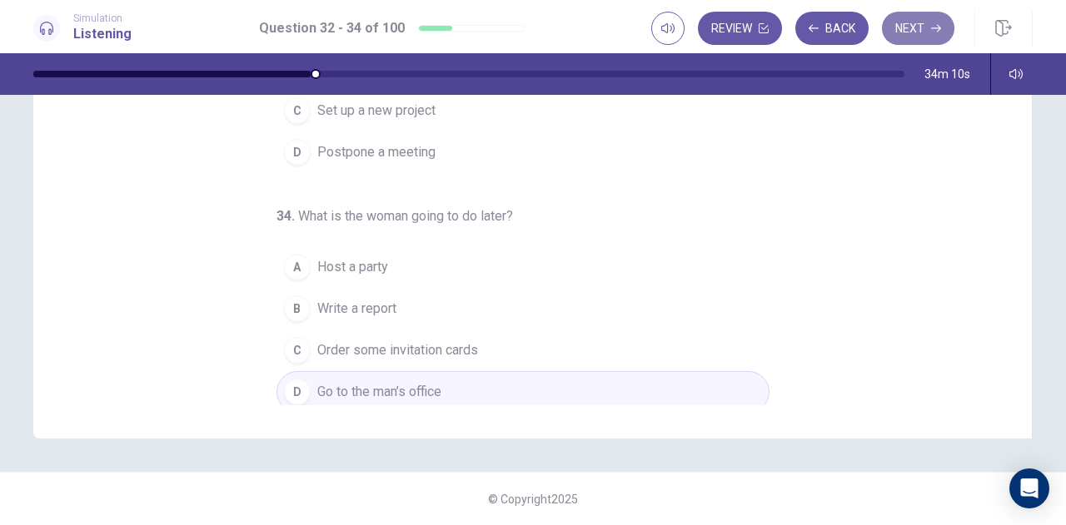
click at [912, 34] on button "Next" at bounding box center [918, 28] width 72 height 33
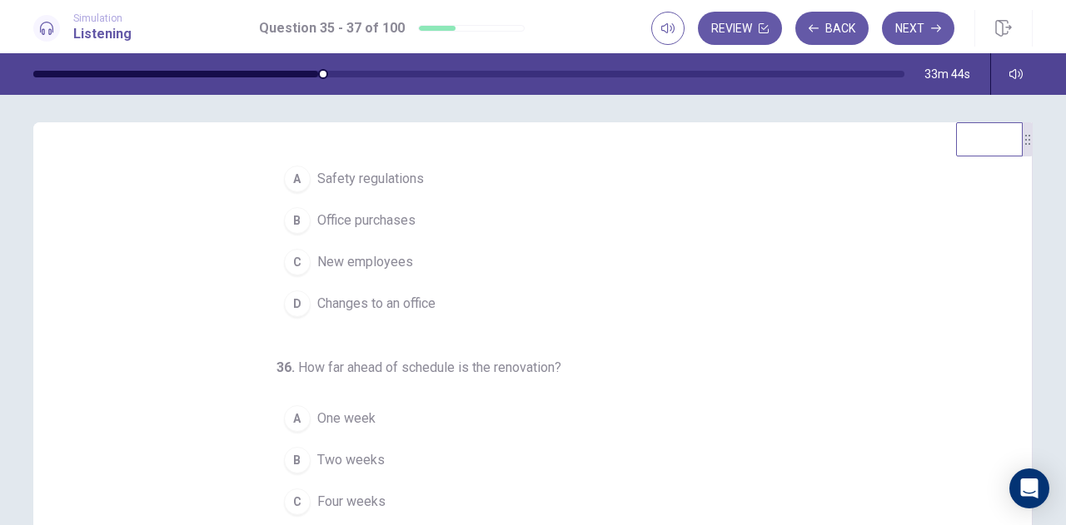
scroll to position [0, 0]
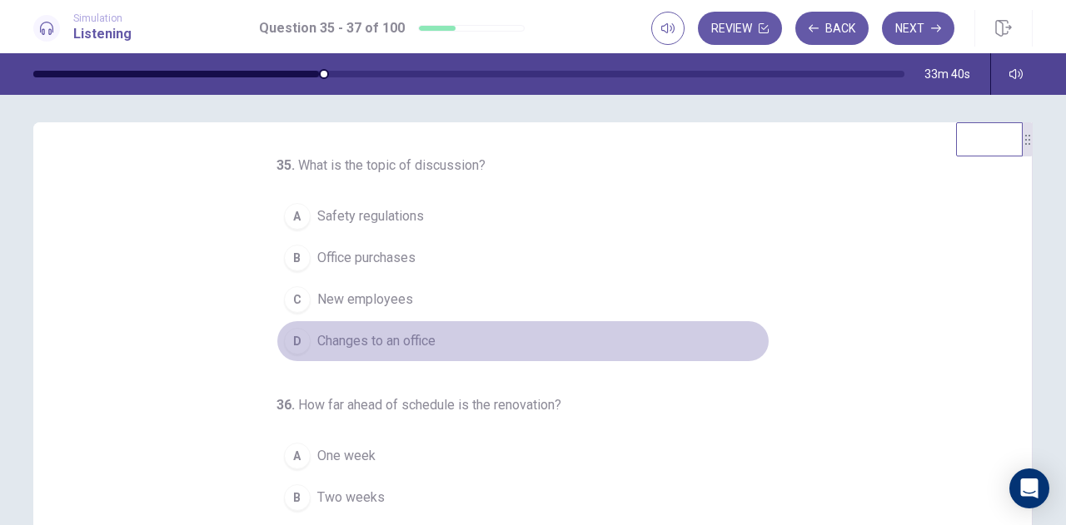
click at [356, 339] on span "Changes to an office" at bounding box center [376, 341] width 118 height 20
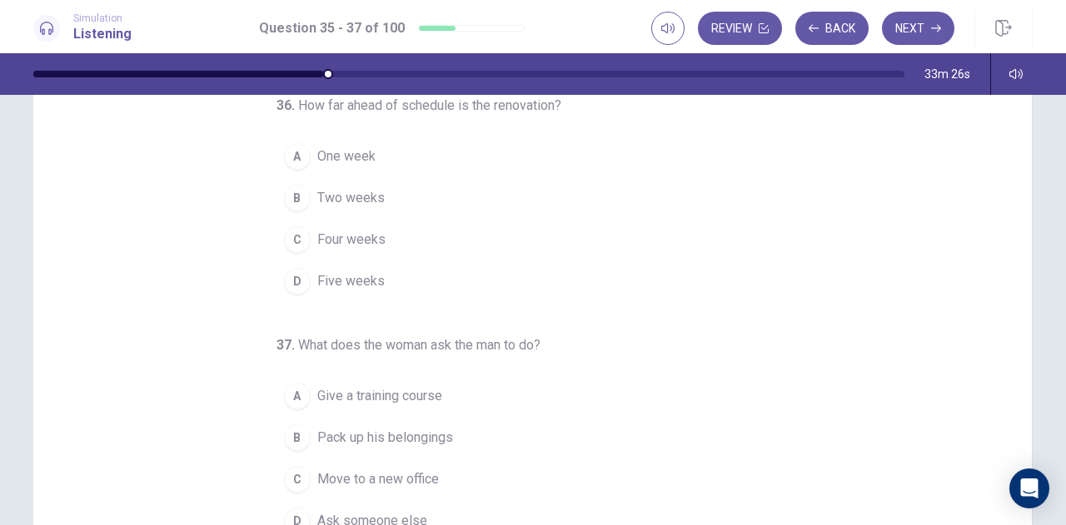
scroll to position [138, 0]
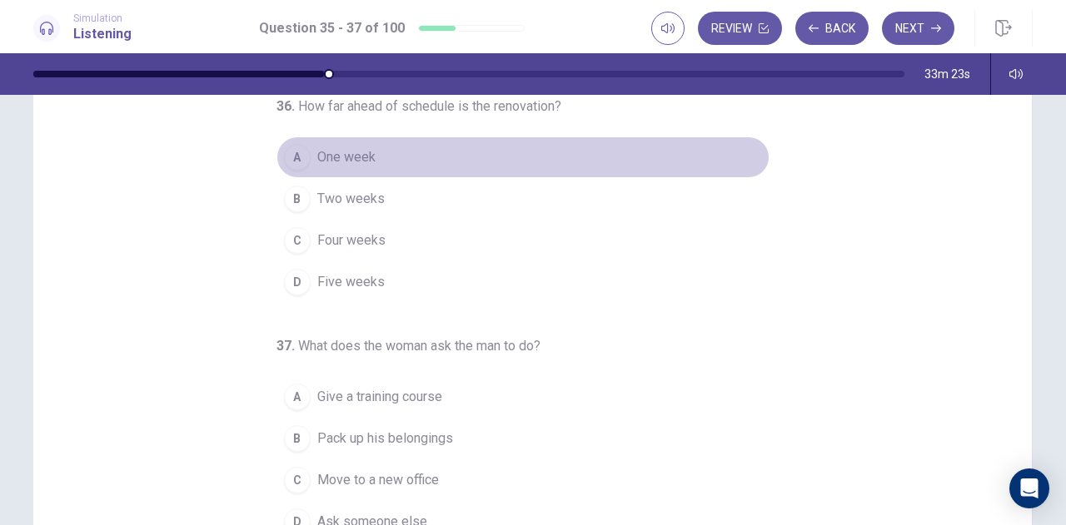
click at [333, 159] on span "One week" at bounding box center [346, 157] width 58 height 20
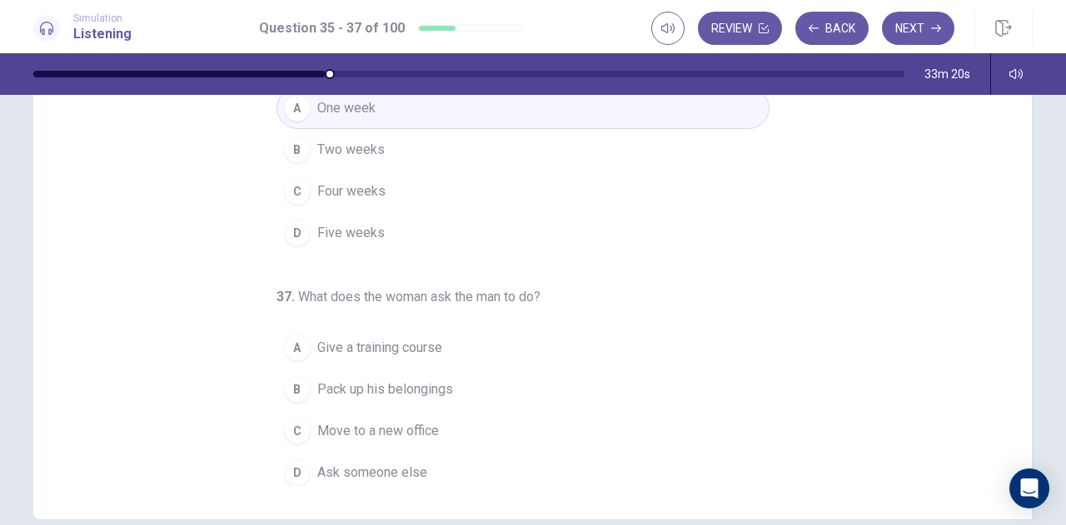
scroll to position [188, 0]
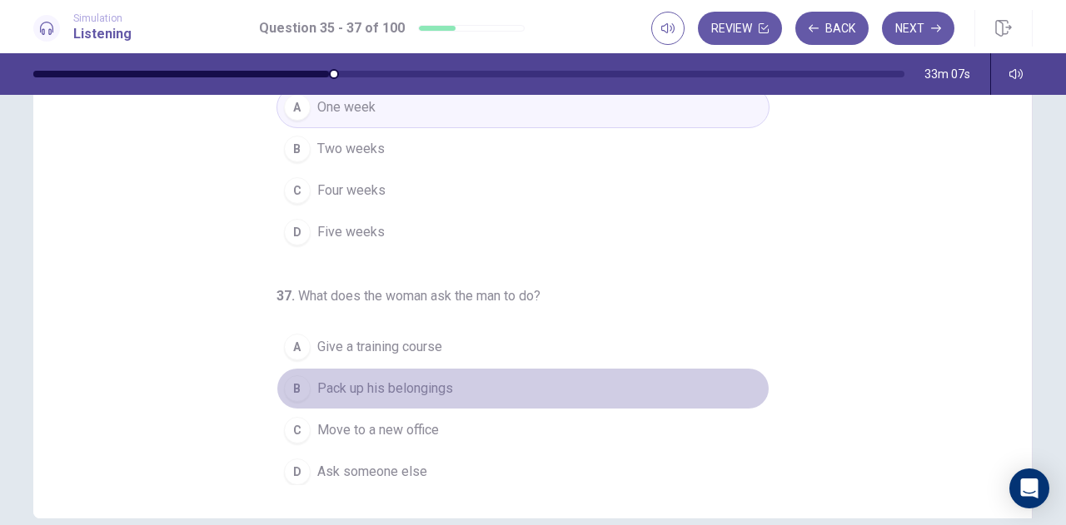
click at [395, 386] on span "Pack up his belongings" at bounding box center [385, 389] width 136 height 20
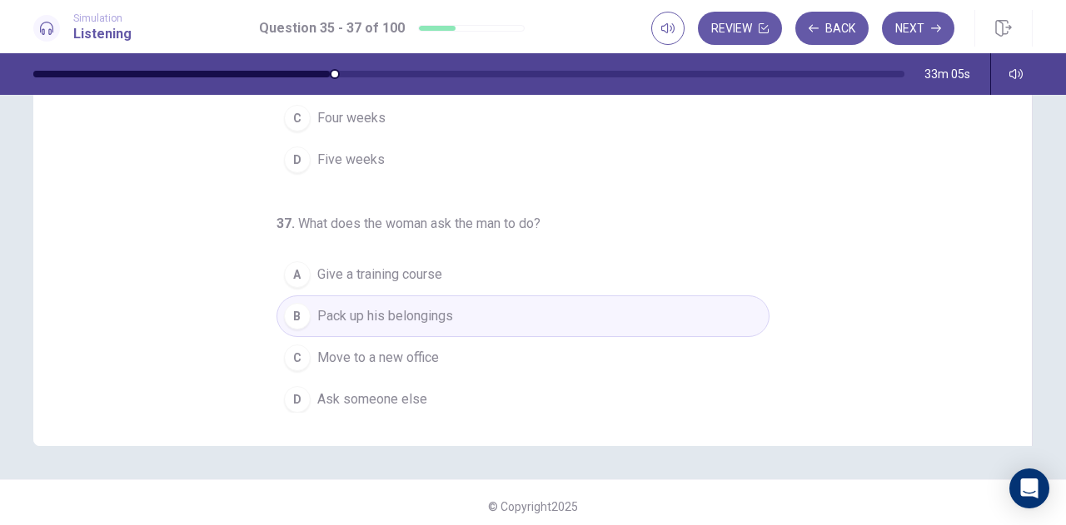
scroll to position [261, 0]
click at [927, 34] on button "Next" at bounding box center [918, 28] width 72 height 33
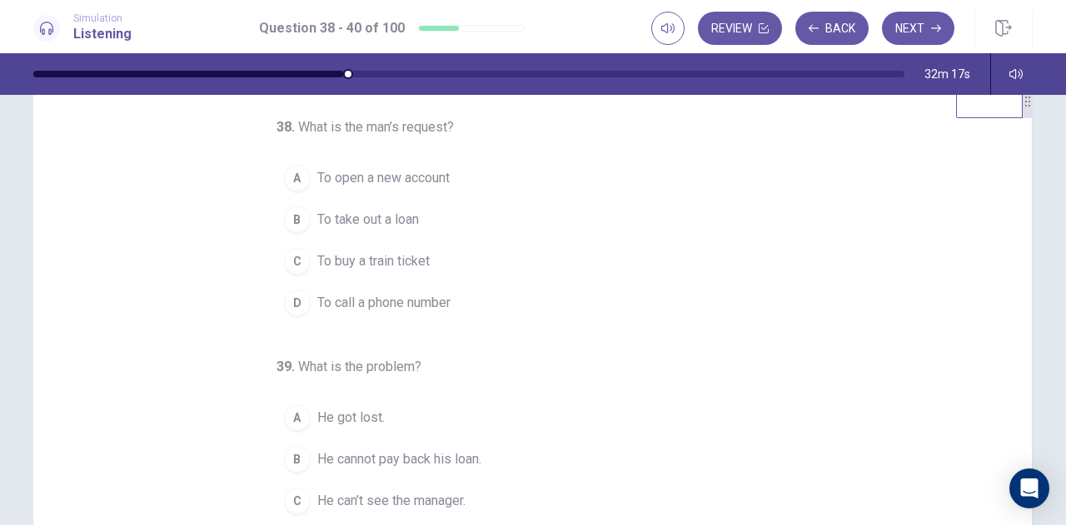
scroll to position [39, 0]
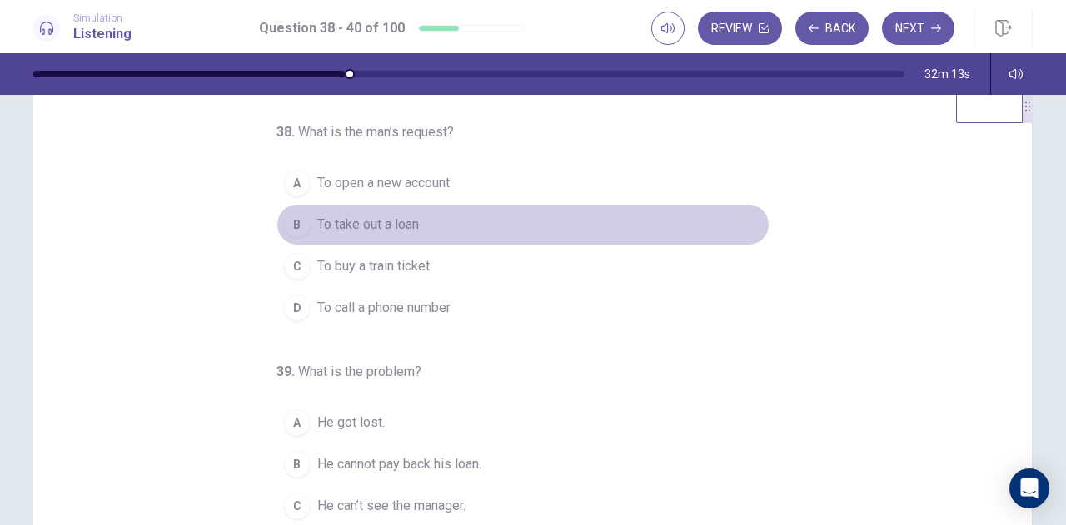
click at [401, 228] on span "To take out a loan" at bounding box center [368, 225] width 102 height 20
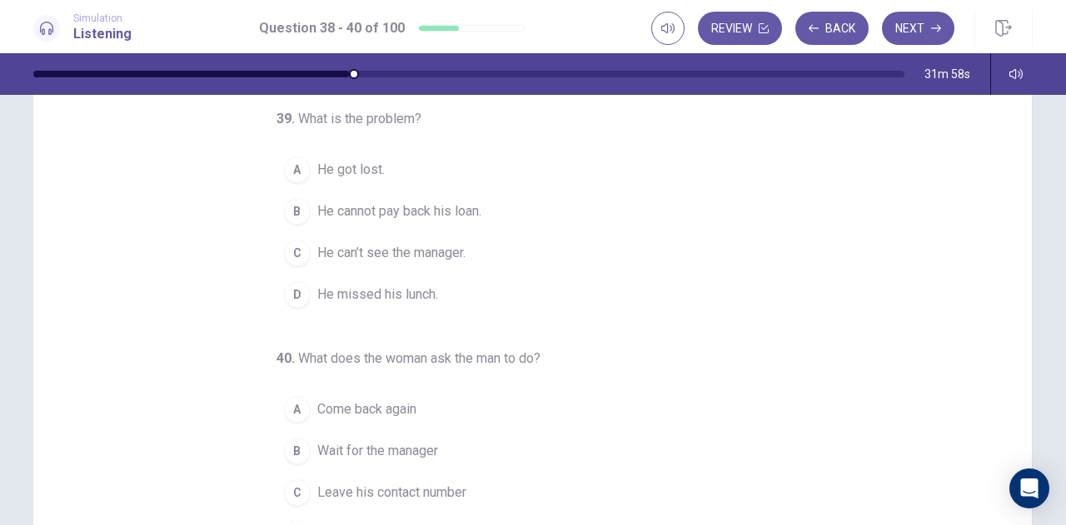
scroll to position [132, 0]
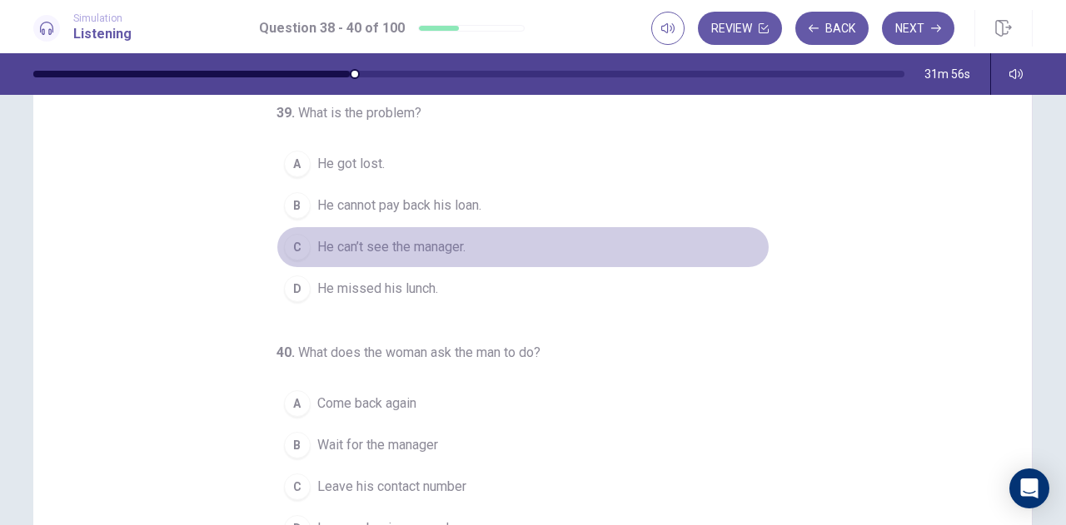
click at [421, 241] on span "He can’t see the manager." at bounding box center [391, 247] width 148 height 20
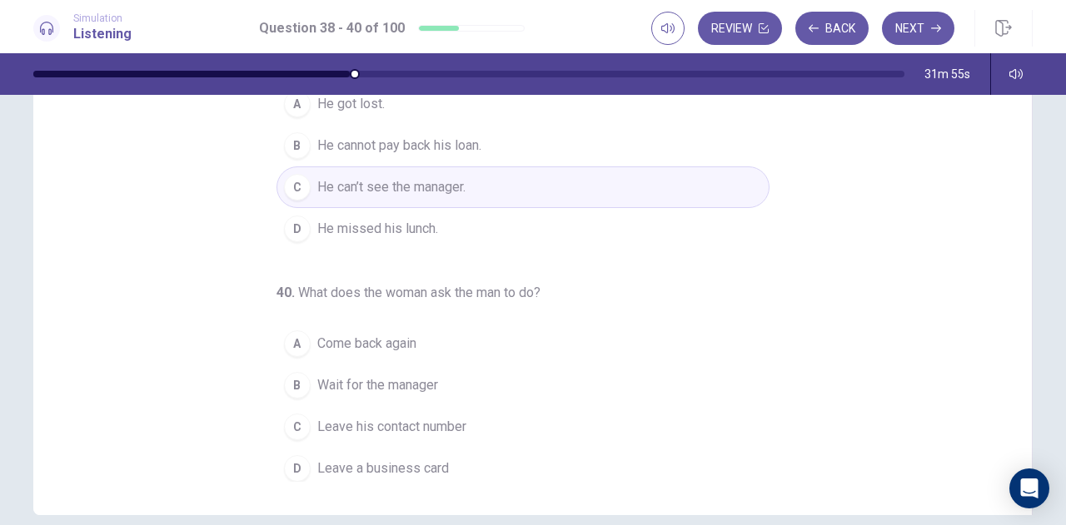
scroll to position [214, 0]
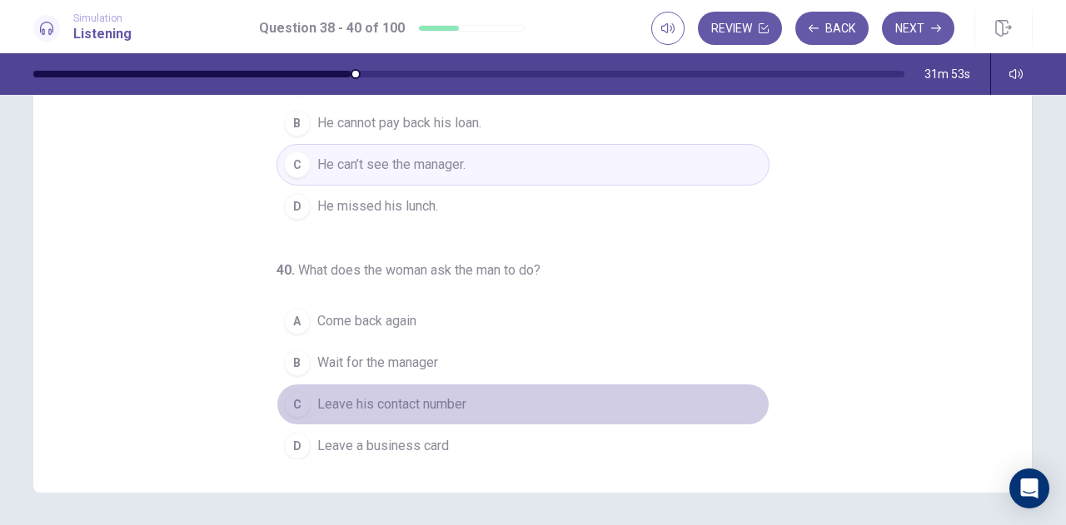
click at [425, 401] on span "Leave his contact number" at bounding box center [391, 405] width 149 height 20
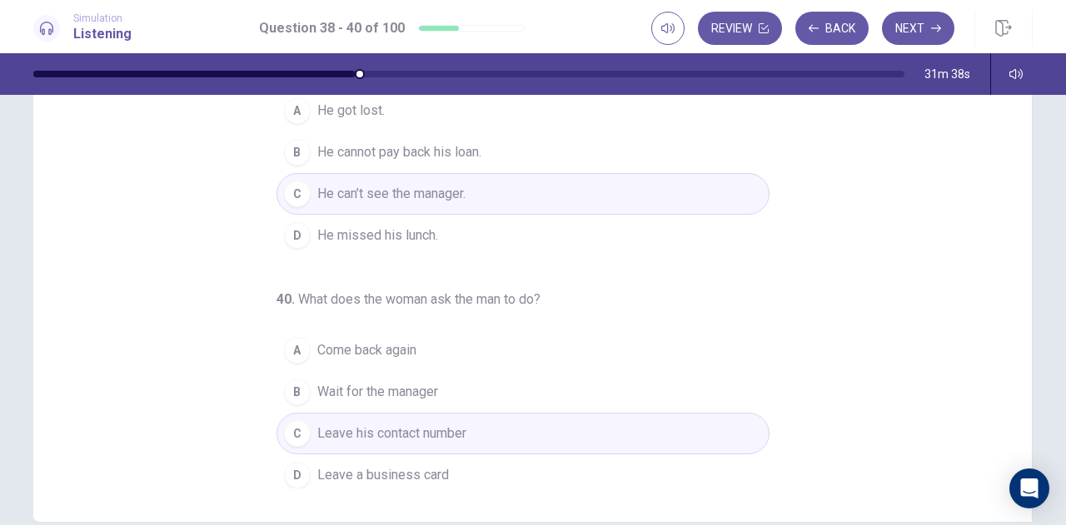
scroll to position [268, 0]
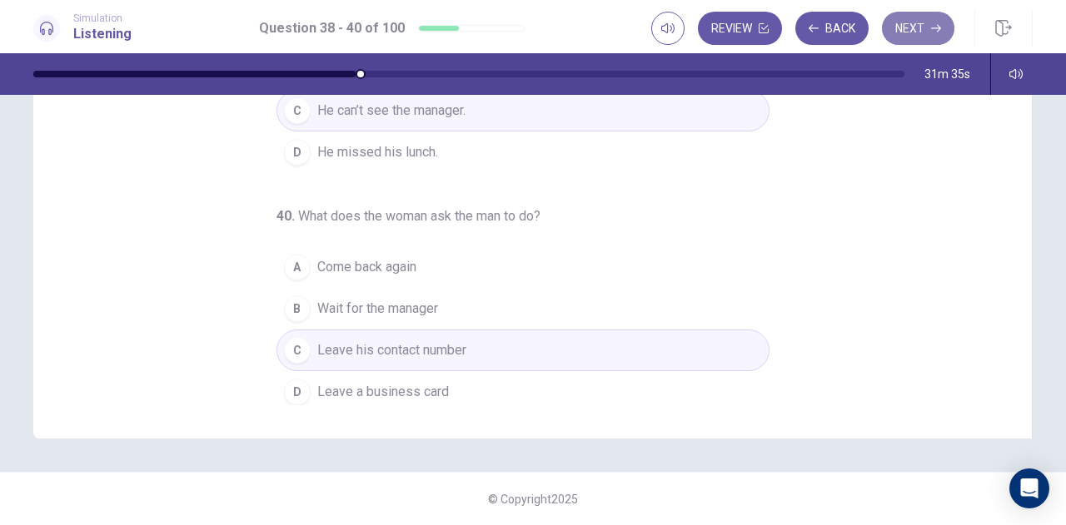
click at [908, 20] on button "Next" at bounding box center [918, 28] width 72 height 33
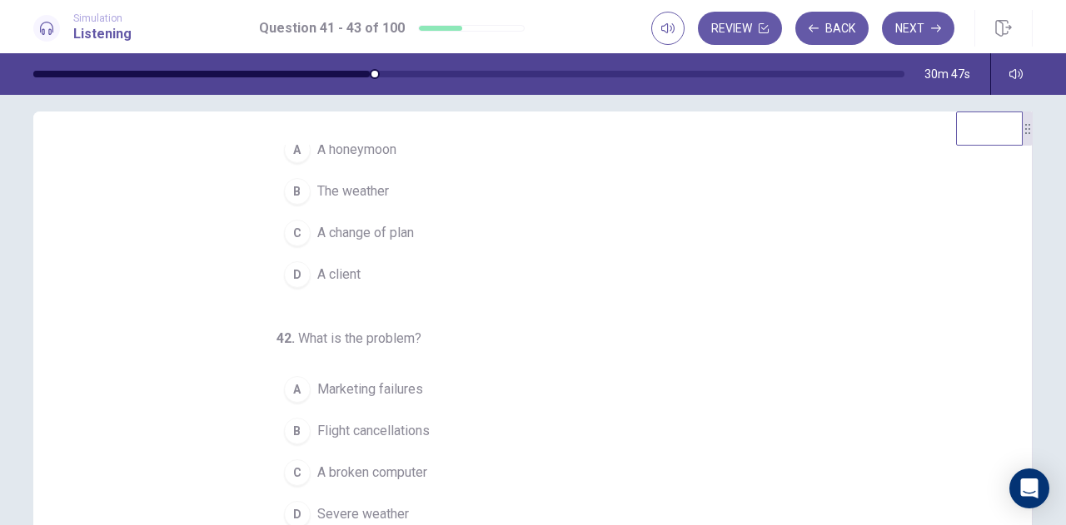
scroll to position [67, 0]
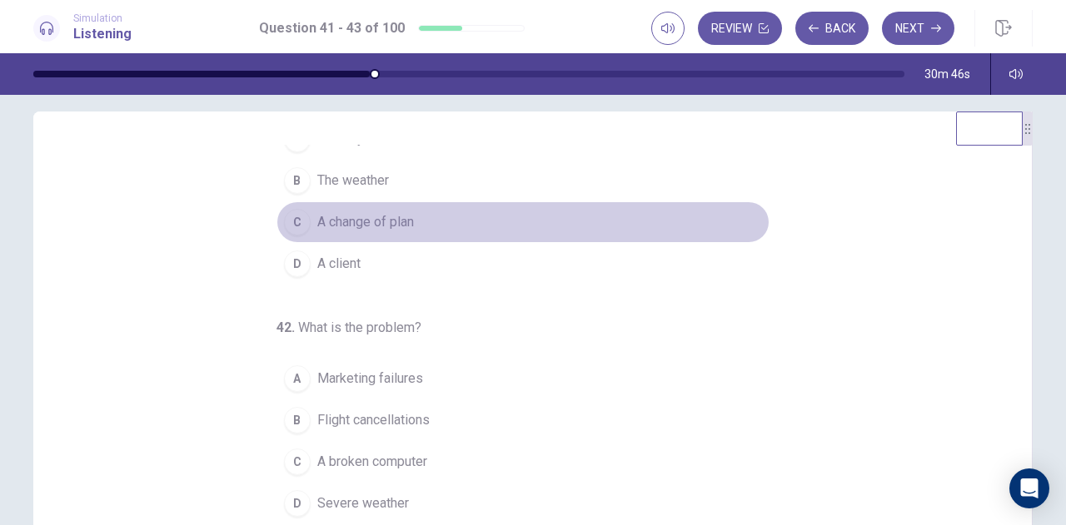
click at [355, 219] on span "A change of plan" at bounding box center [365, 222] width 97 height 20
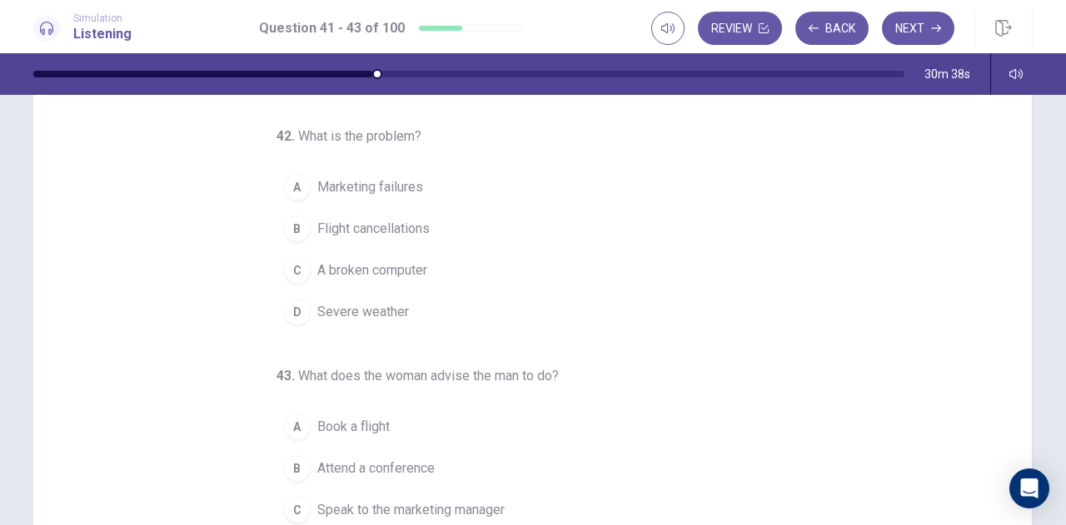
scroll to position [118, 0]
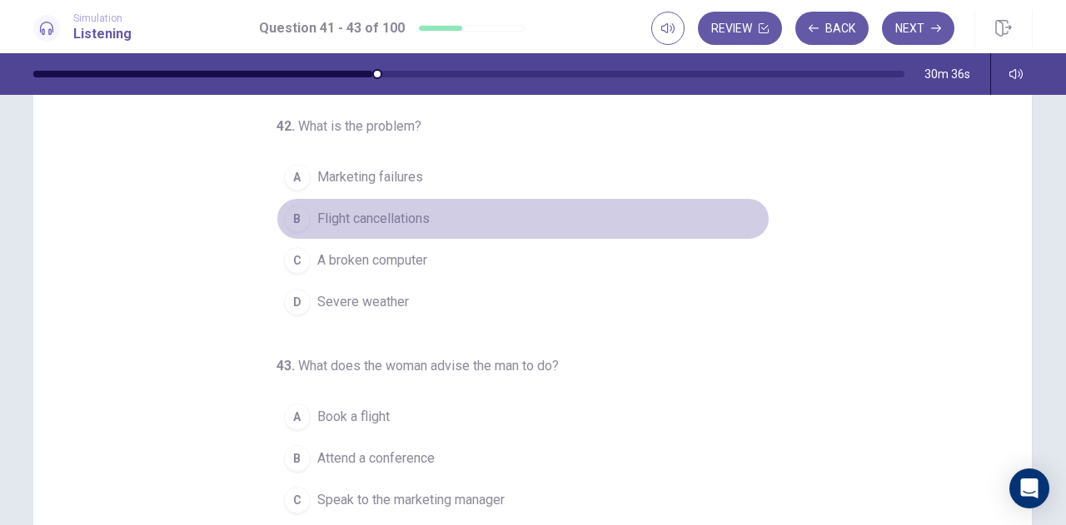
click at [387, 216] on span "Flight cancellations" at bounding box center [373, 219] width 112 height 20
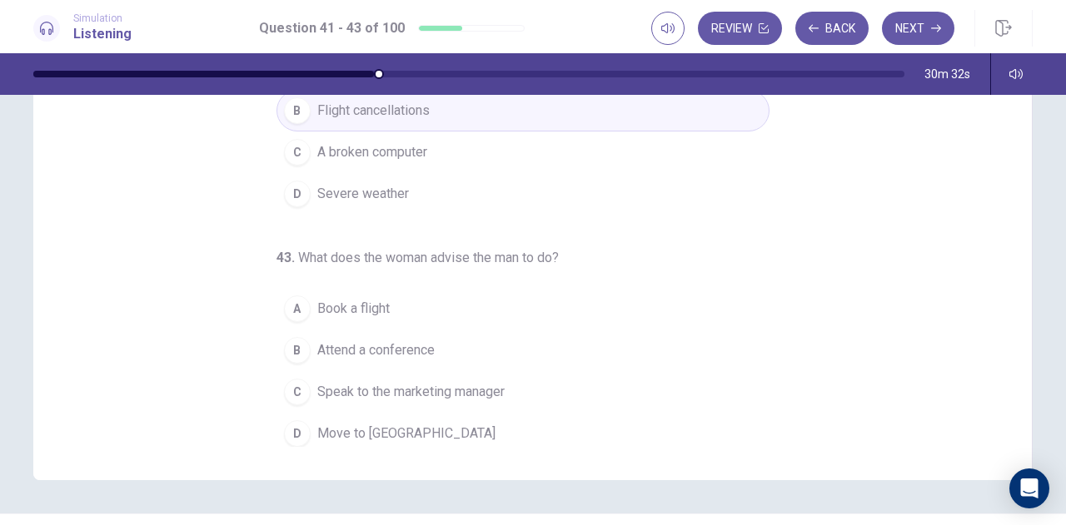
scroll to position [167, 0]
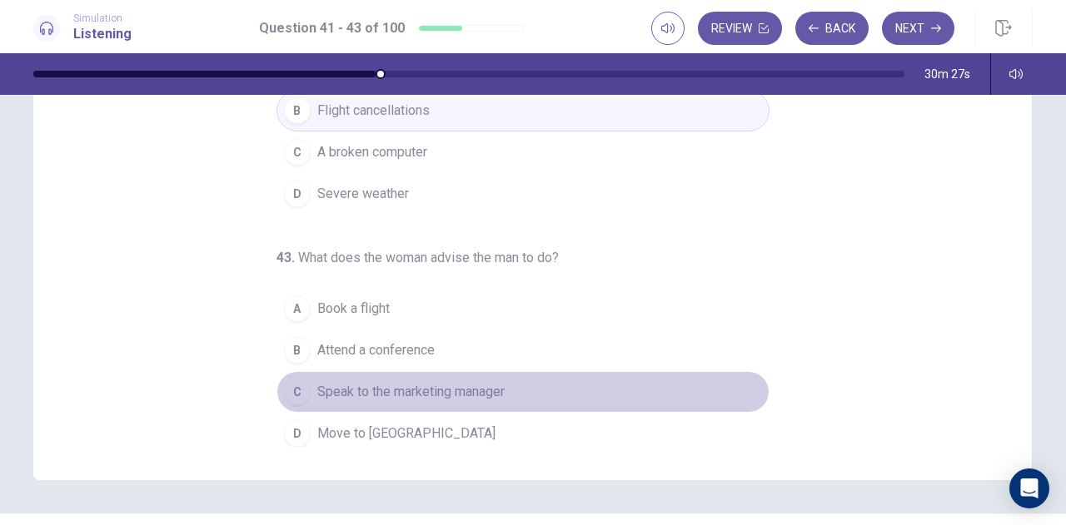
click at [461, 385] on span "Speak to the marketing manager" at bounding box center [410, 392] width 187 height 20
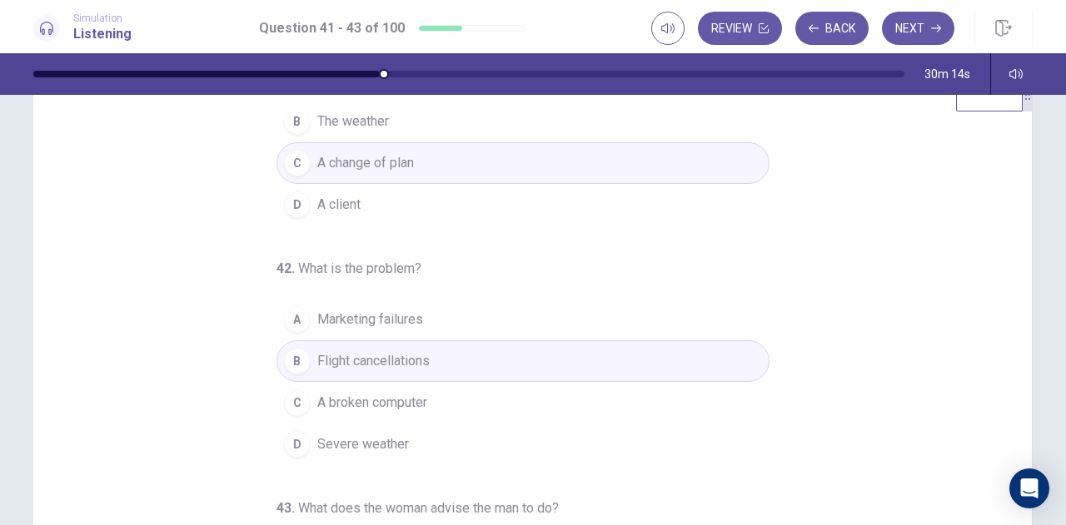
scroll to position [87, 0]
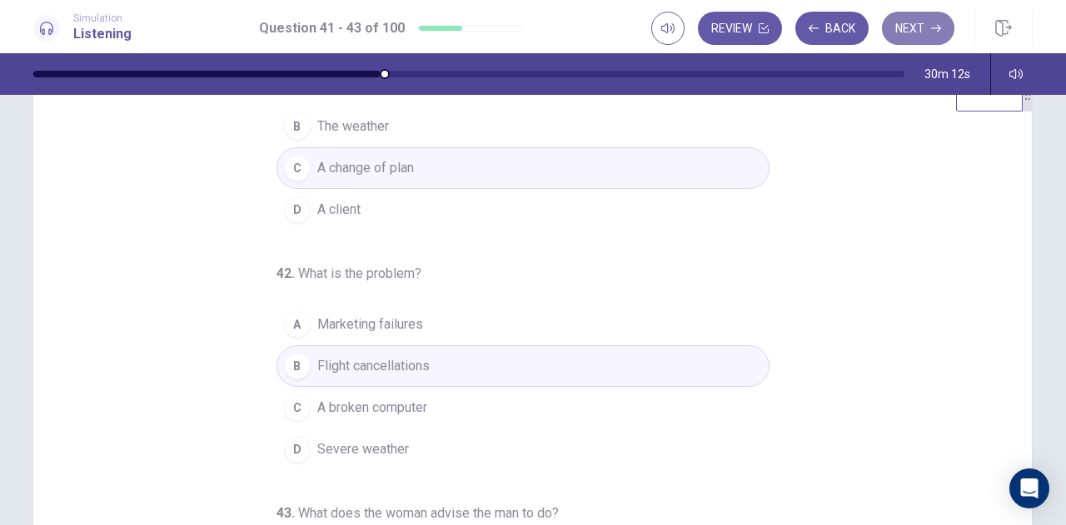
click at [922, 39] on button "Next" at bounding box center [918, 28] width 72 height 33
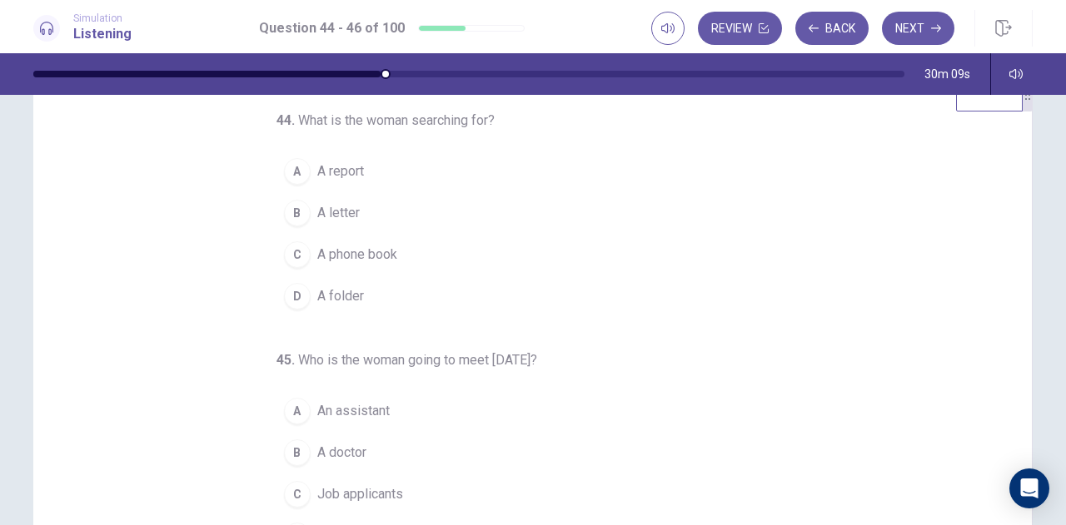
scroll to position [0, 0]
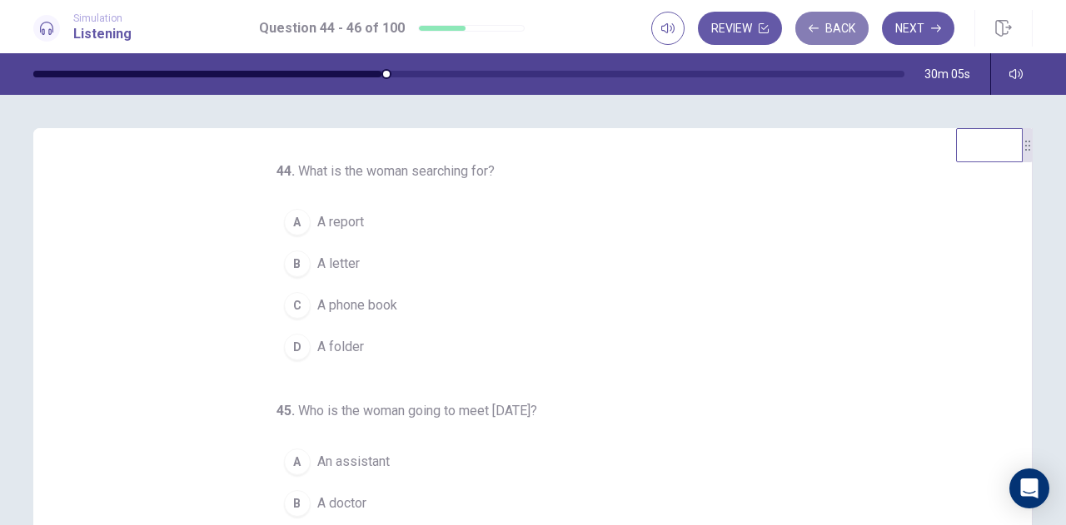
click at [853, 19] on button "Back" at bounding box center [831, 28] width 73 height 33
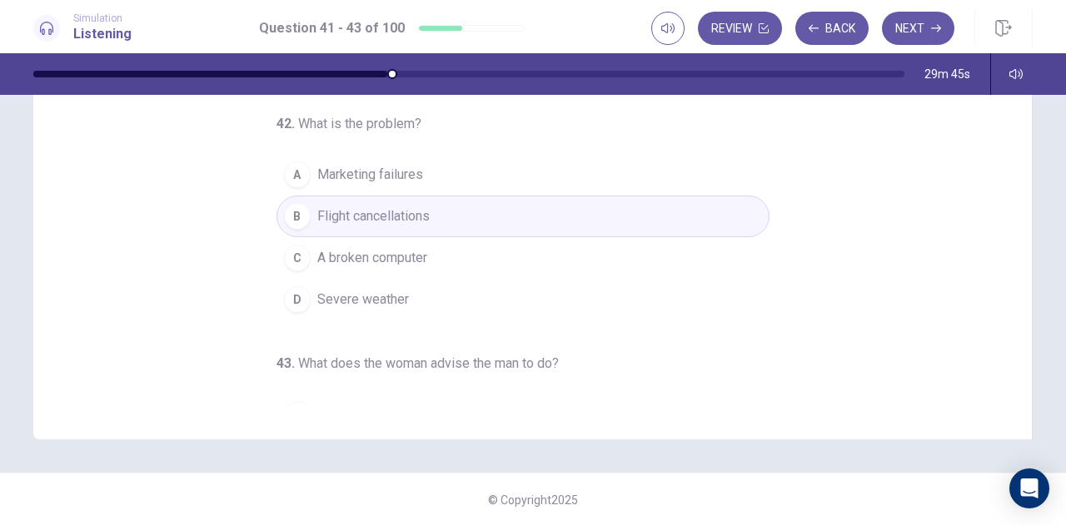
scroll to position [18, 0]
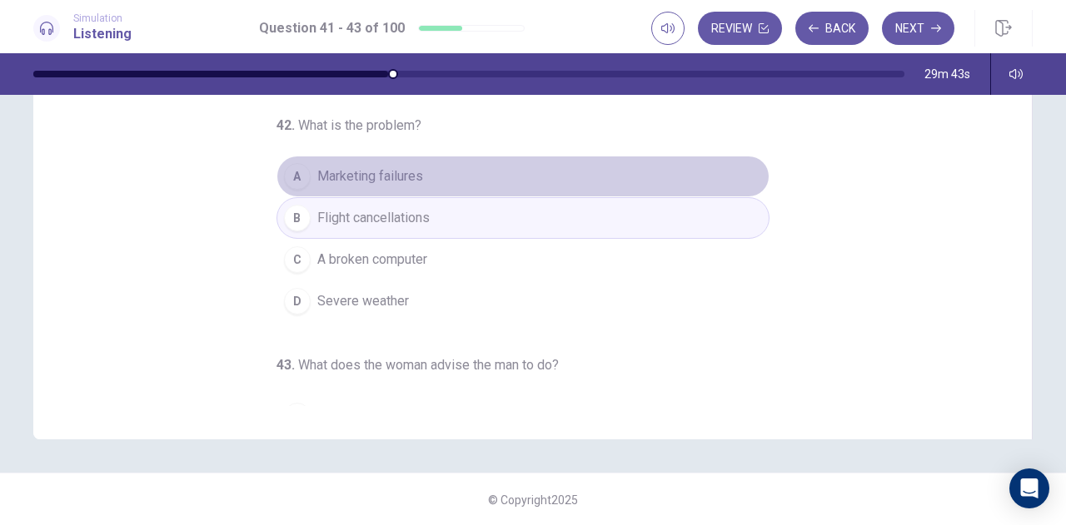
click at [523, 186] on button "A Marketing failures" at bounding box center [522, 177] width 493 height 42
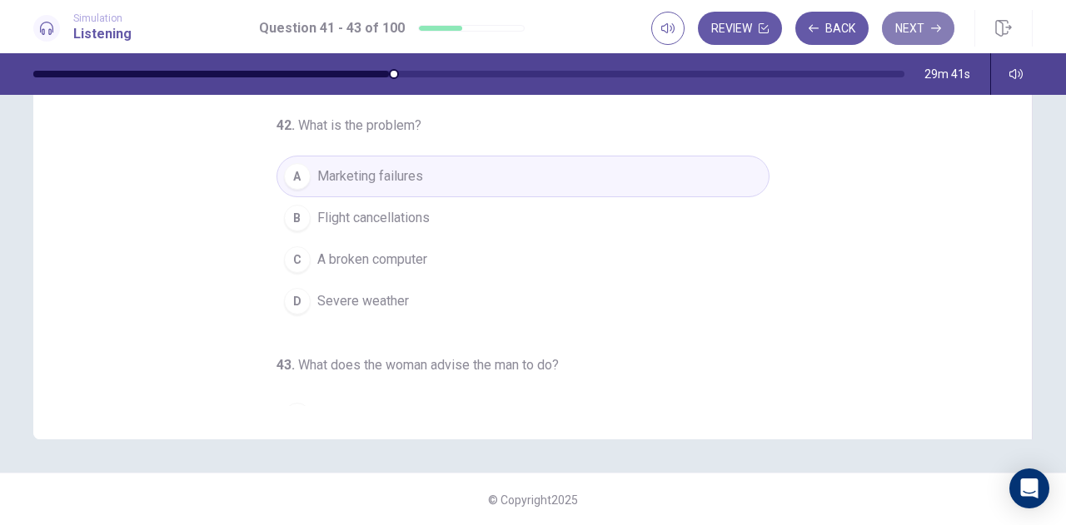
click at [903, 30] on button "Next" at bounding box center [918, 28] width 72 height 33
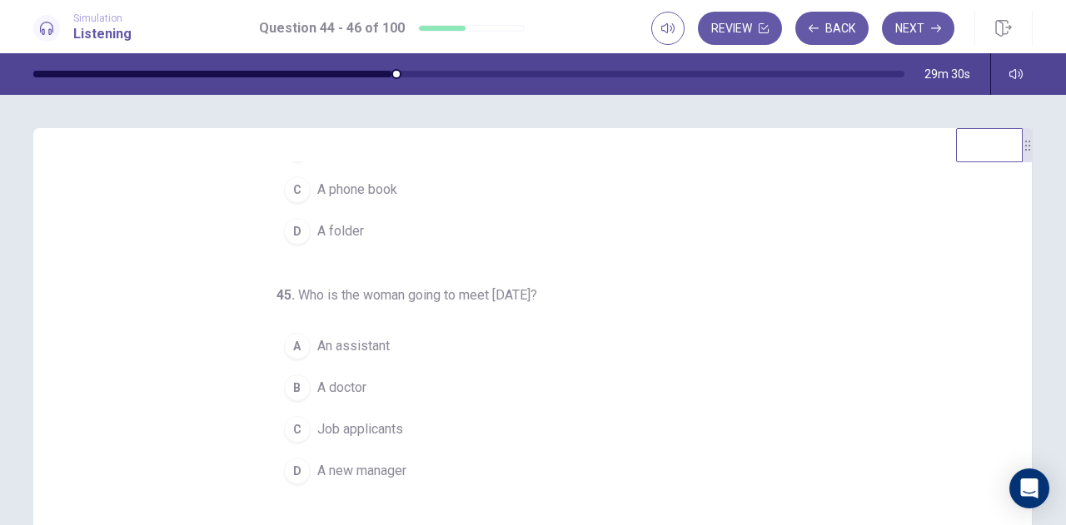
scroll to position [0, 0]
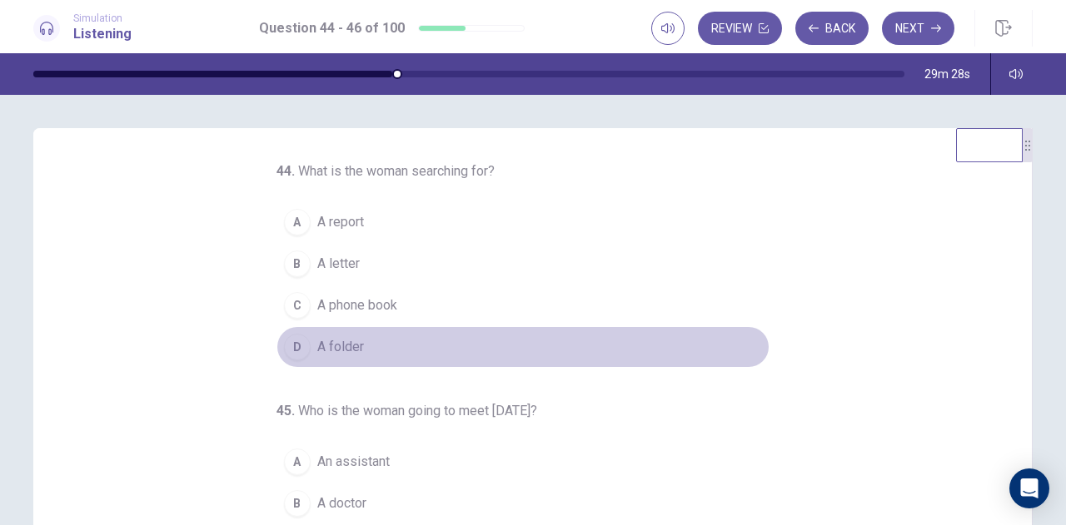
click at [341, 349] on span "A folder" at bounding box center [340, 347] width 47 height 20
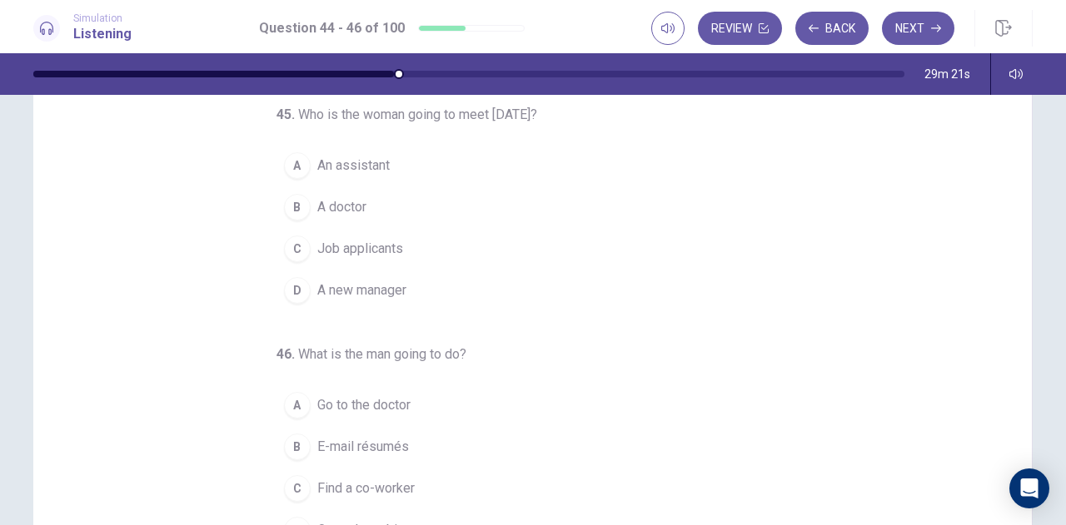
scroll to position [132, 0]
click at [376, 237] on span "Job applicants" at bounding box center [360, 247] width 86 height 20
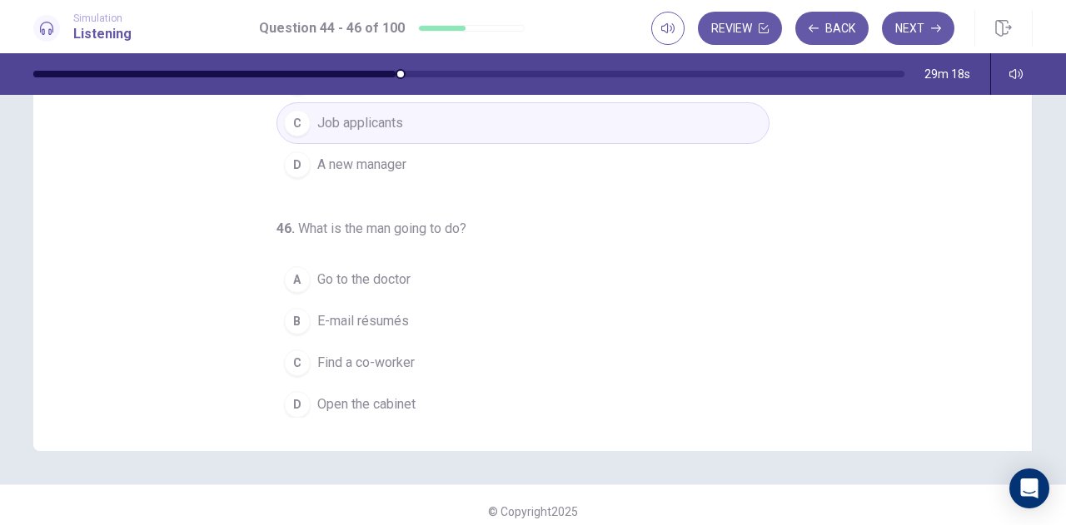
scroll to position [256, 0]
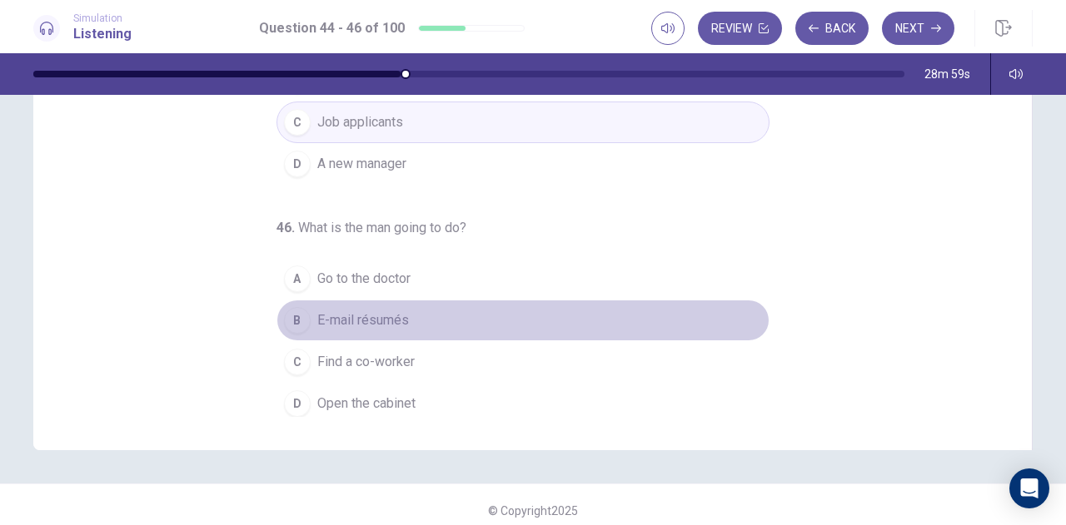
click at [386, 318] on span "E-mail résumés" at bounding box center [363, 321] width 92 height 20
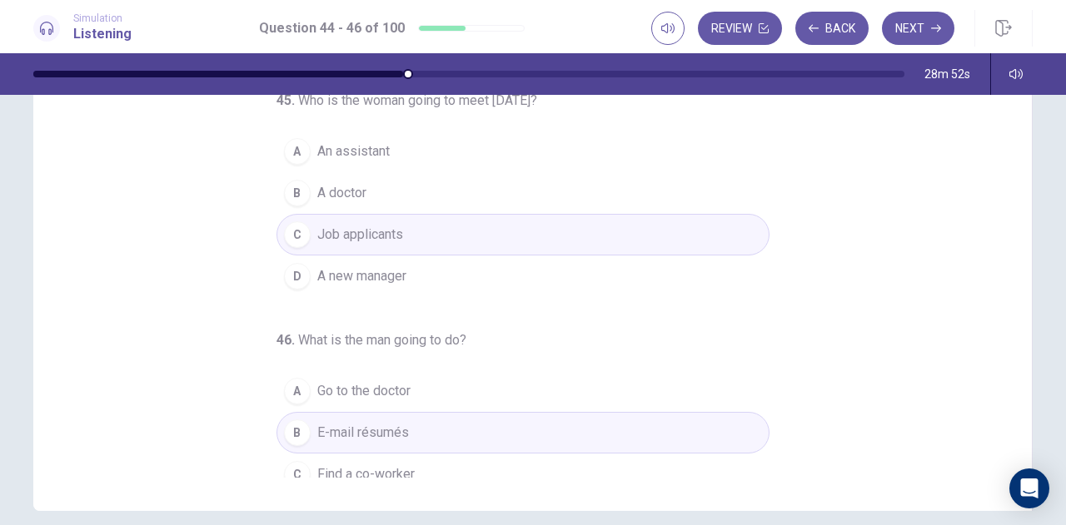
scroll to position [167, 0]
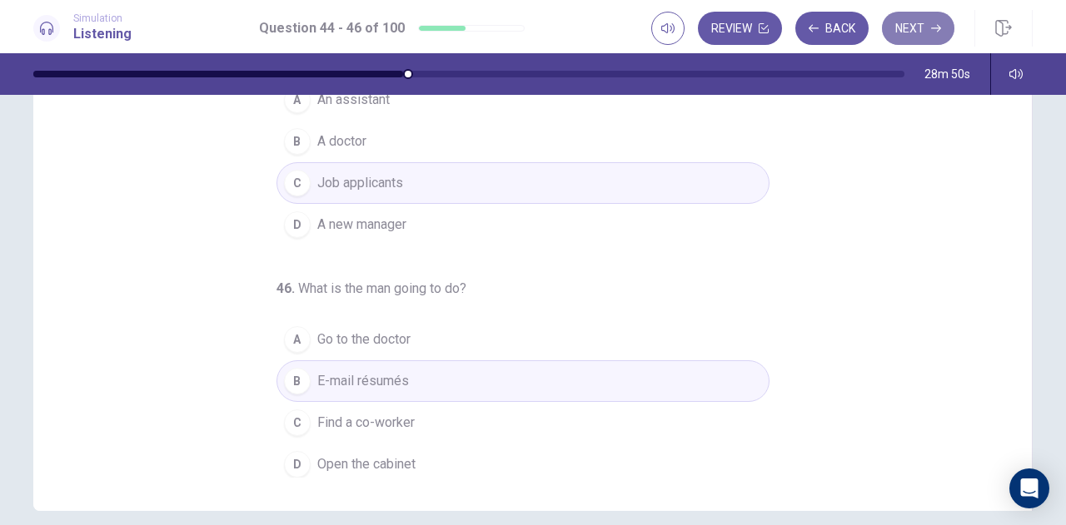
click at [930, 28] on button "Next" at bounding box center [918, 28] width 72 height 33
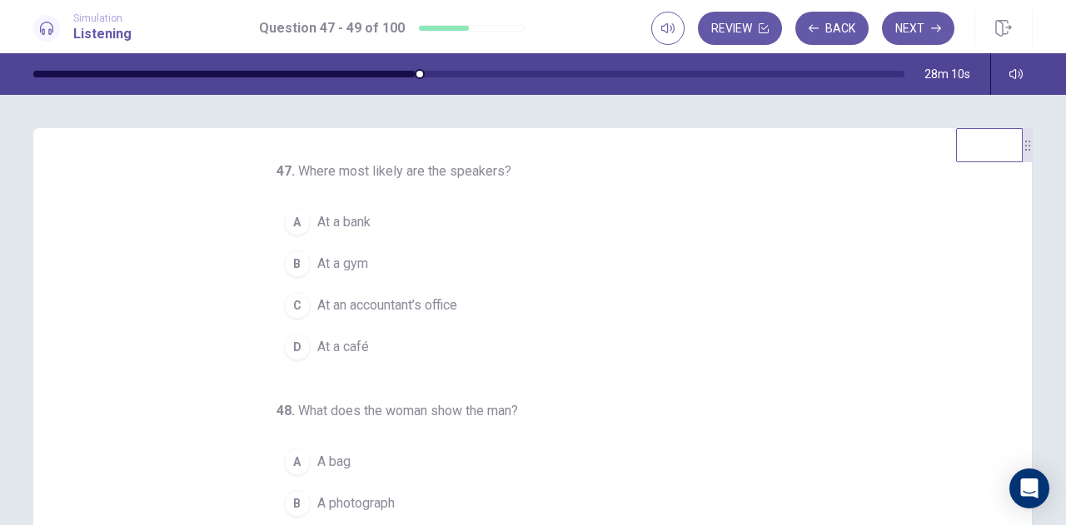
scroll to position [0, 0]
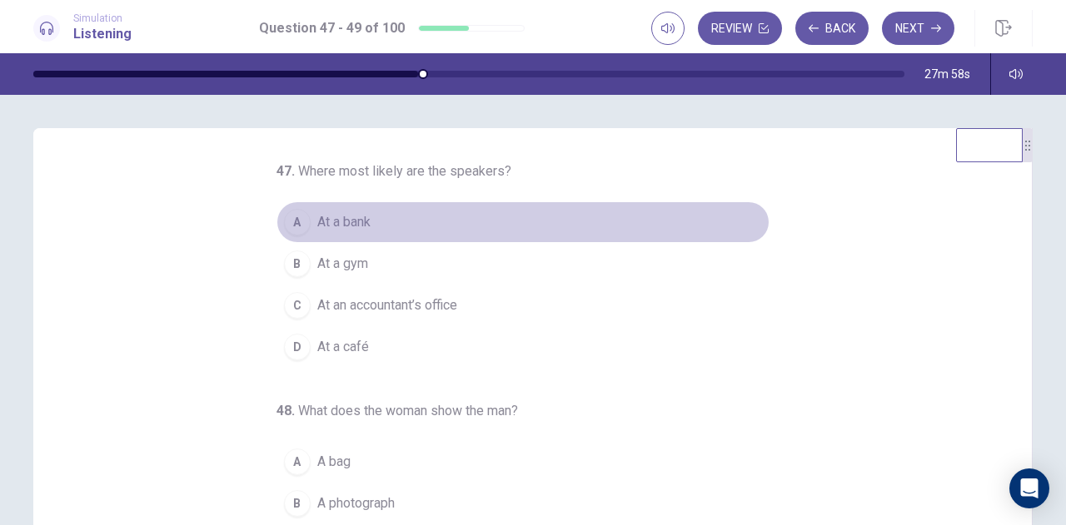
click at [317, 227] on span "At a bank" at bounding box center [343, 222] width 53 height 20
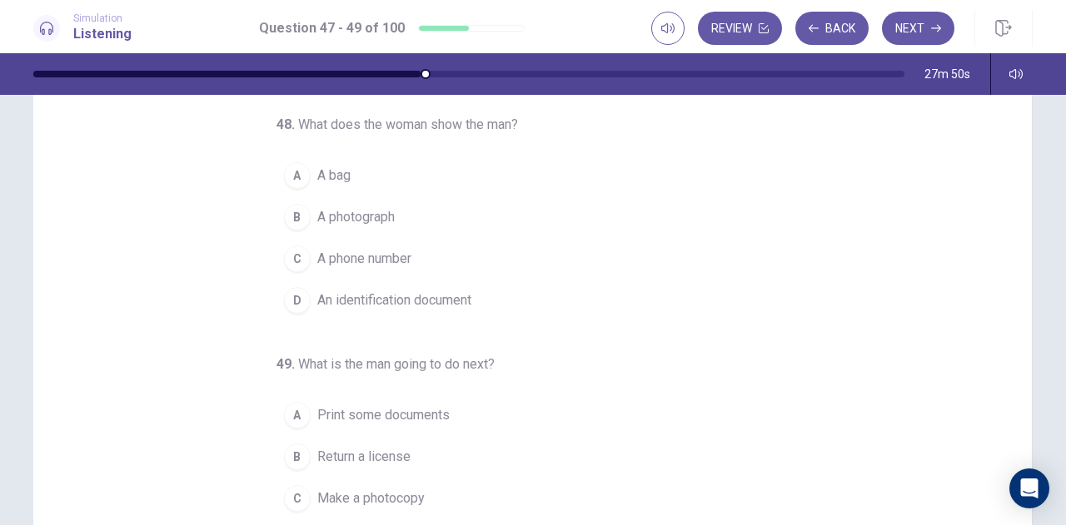
scroll to position [121, 0]
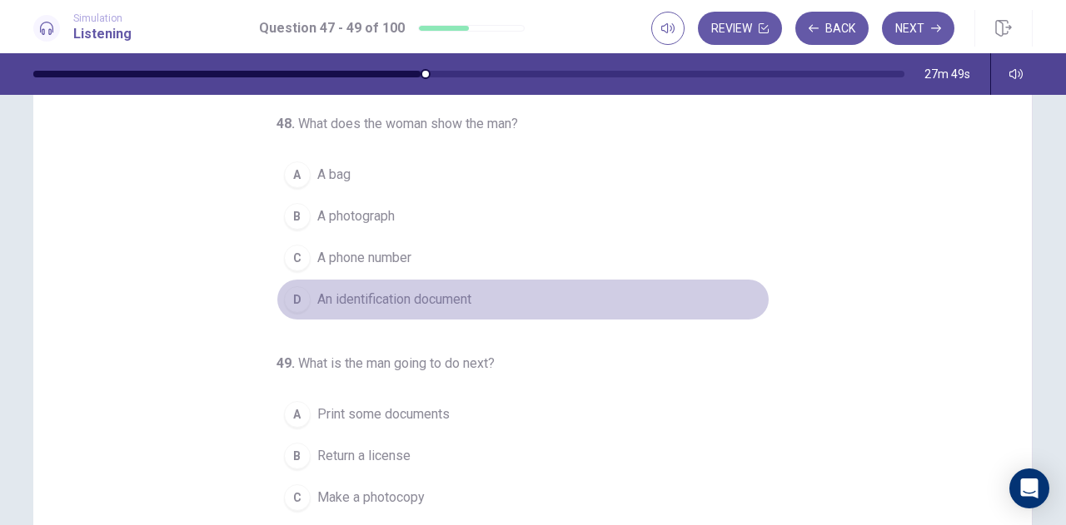
click at [421, 302] on span "An identification document" at bounding box center [394, 300] width 154 height 20
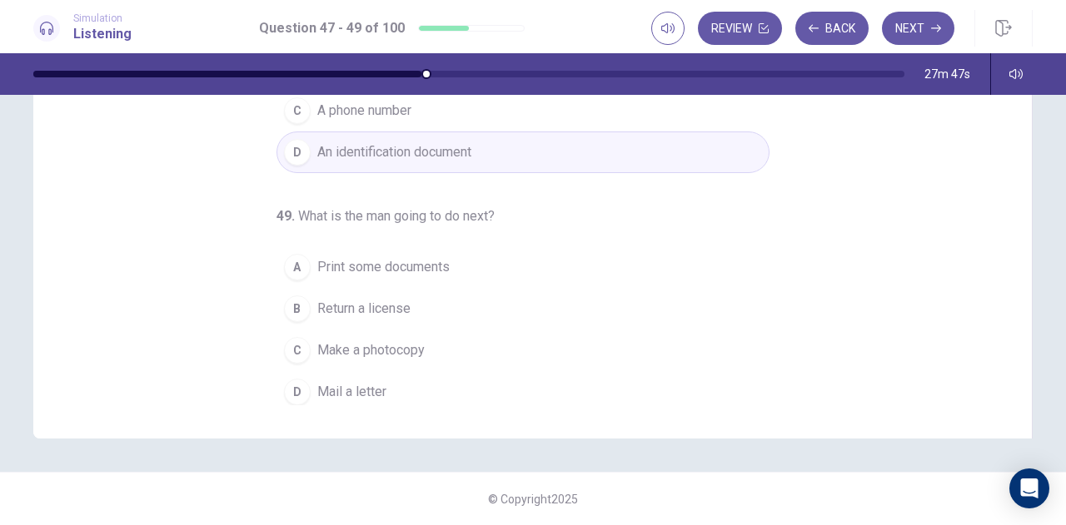
scroll to position [268, 0]
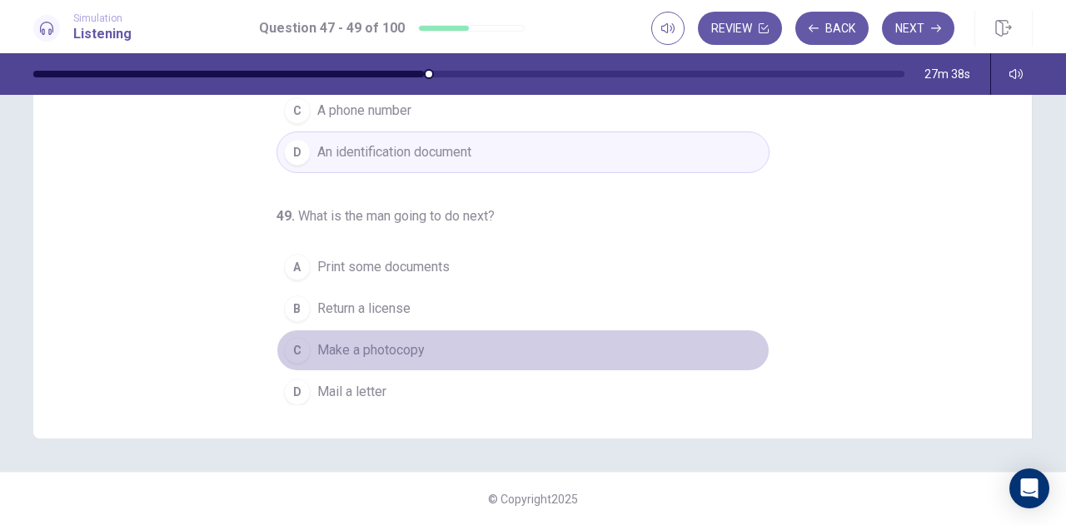
click at [420, 349] on button "C Make a photocopy" at bounding box center [522, 351] width 493 height 42
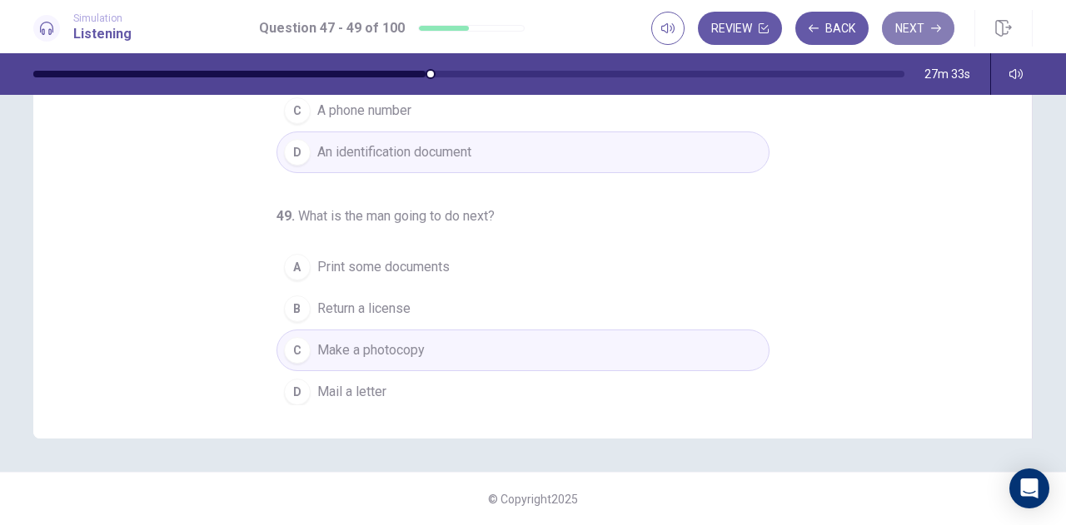
click at [912, 22] on button "Next" at bounding box center [918, 28] width 72 height 33
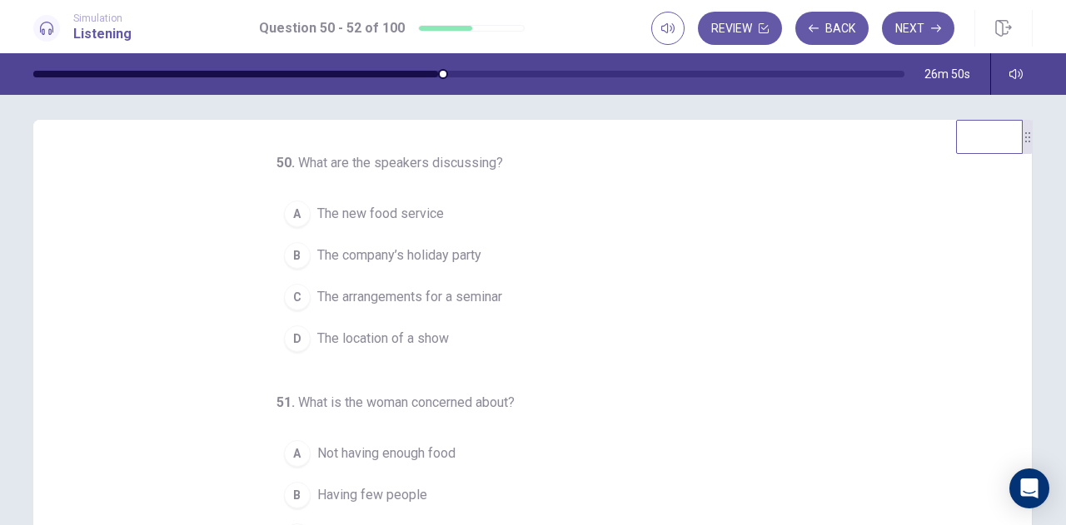
scroll to position [0, 0]
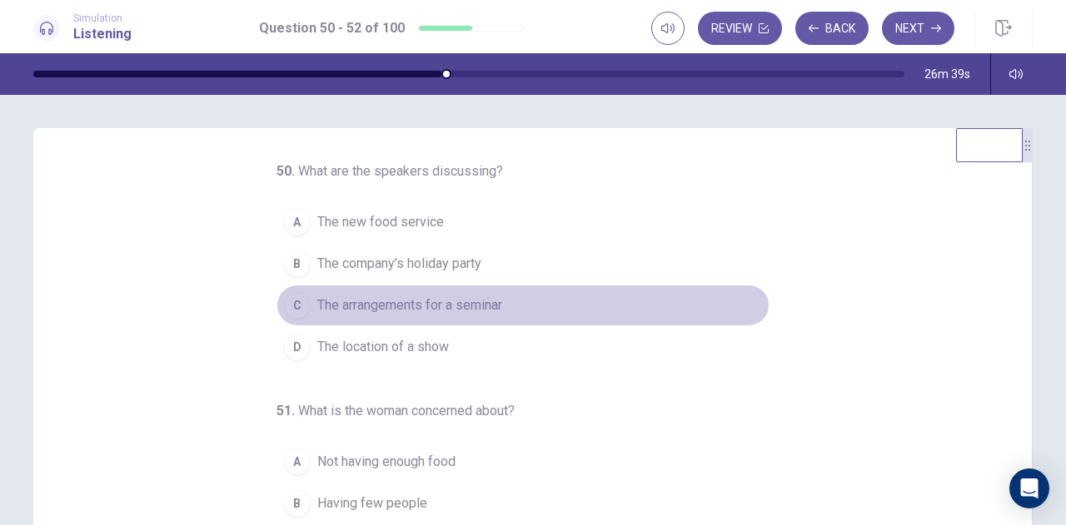
click at [472, 303] on span "The arrangements for a seminar" at bounding box center [409, 306] width 185 height 20
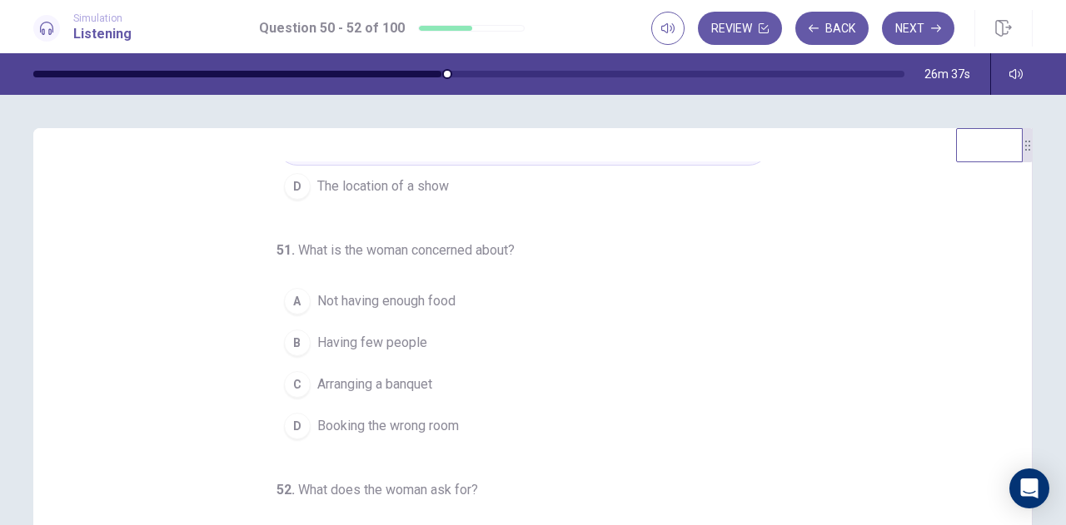
scroll to position [167, 0]
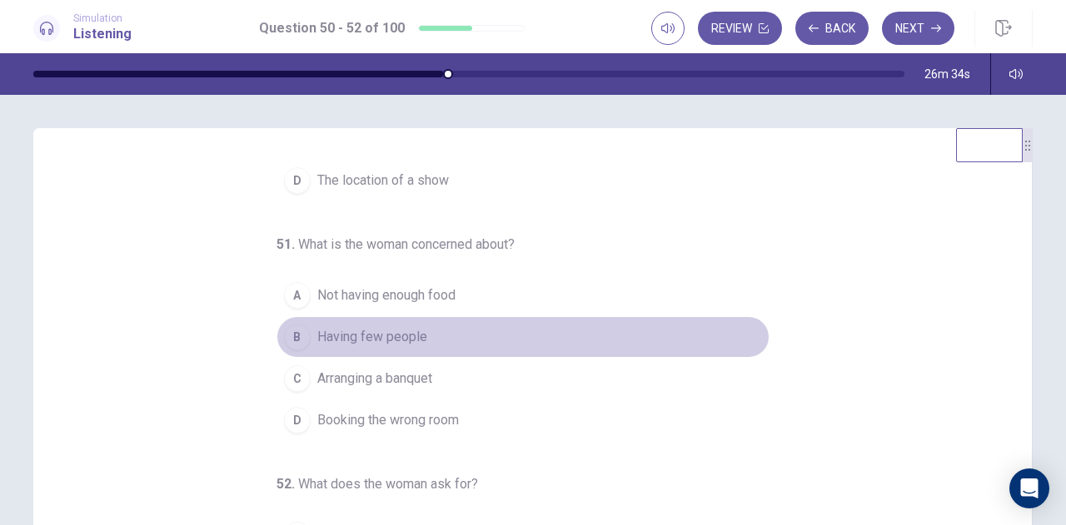
click at [413, 333] on span "Having few people" at bounding box center [372, 337] width 110 height 20
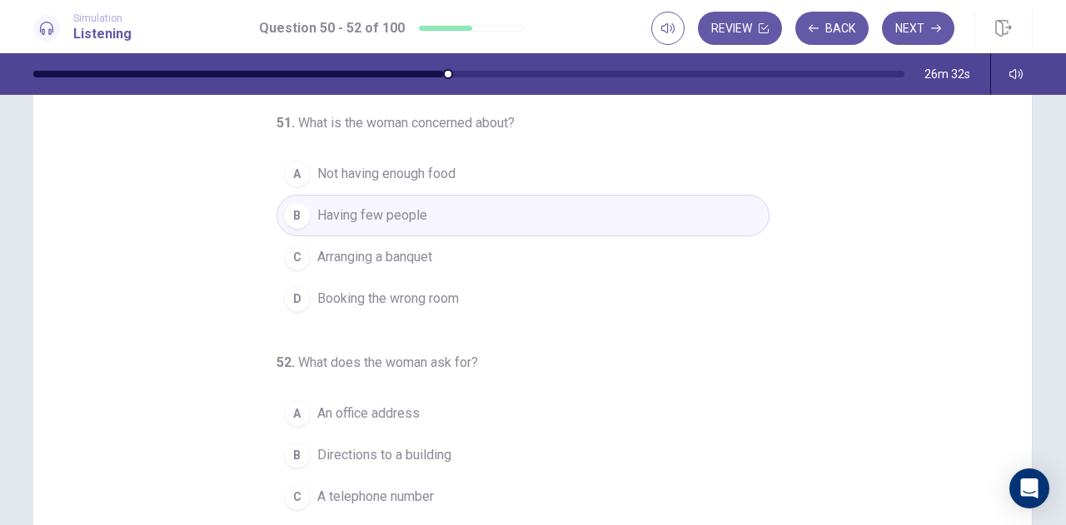
scroll to position [122, 0]
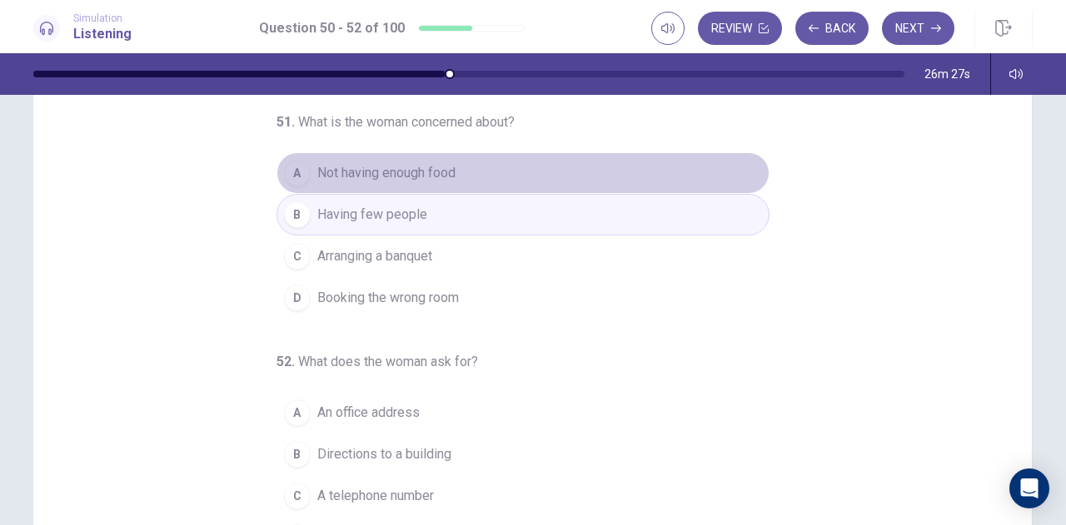
click at [414, 170] on span "Not having enough food" at bounding box center [386, 173] width 138 height 20
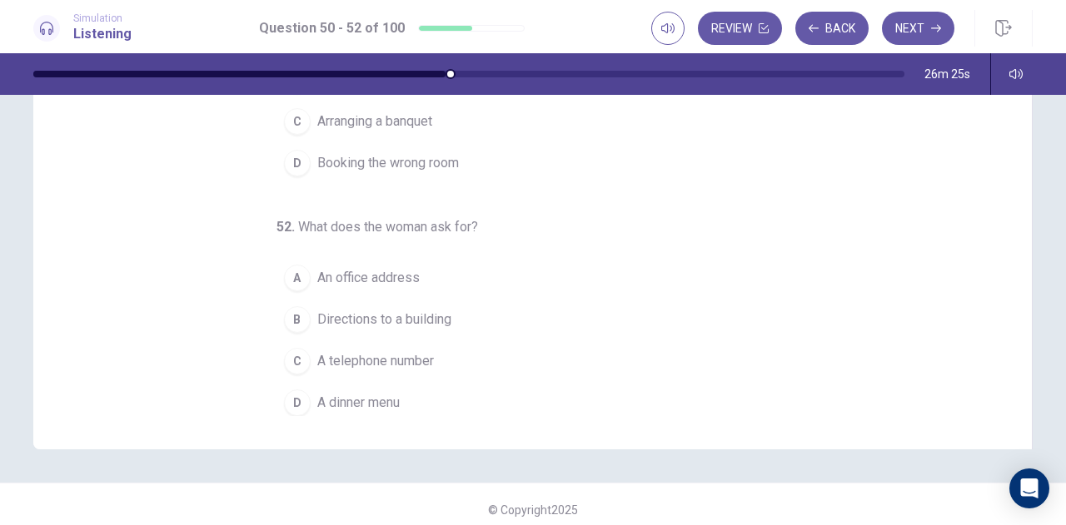
scroll to position [260, 0]
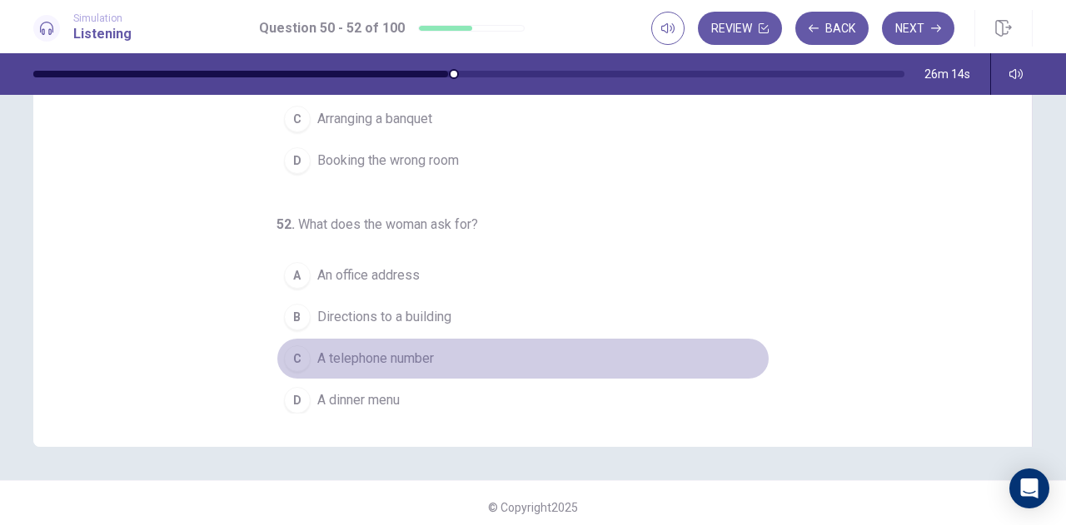
click at [386, 353] on span "A telephone number" at bounding box center [375, 359] width 117 height 20
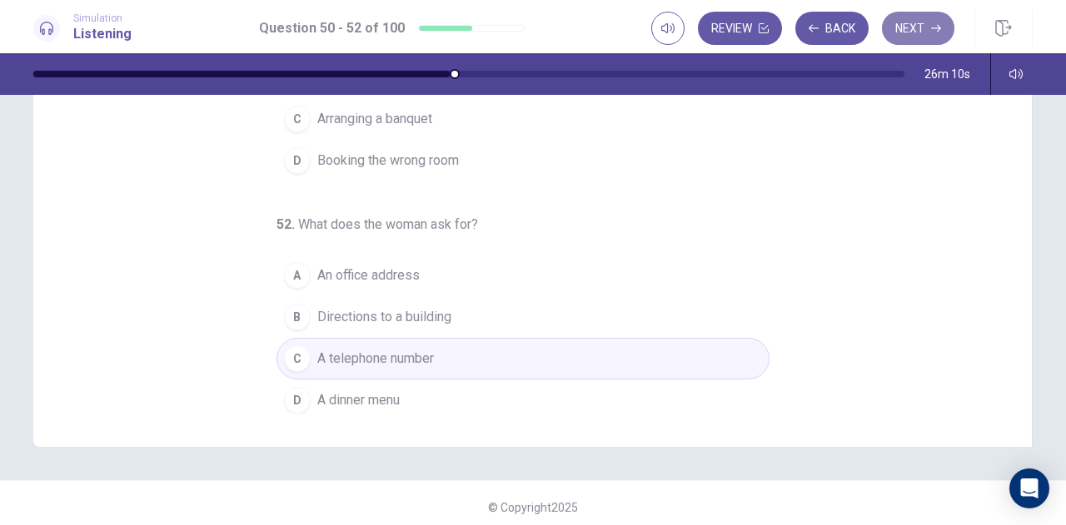
click at [919, 27] on button "Next" at bounding box center [918, 28] width 72 height 33
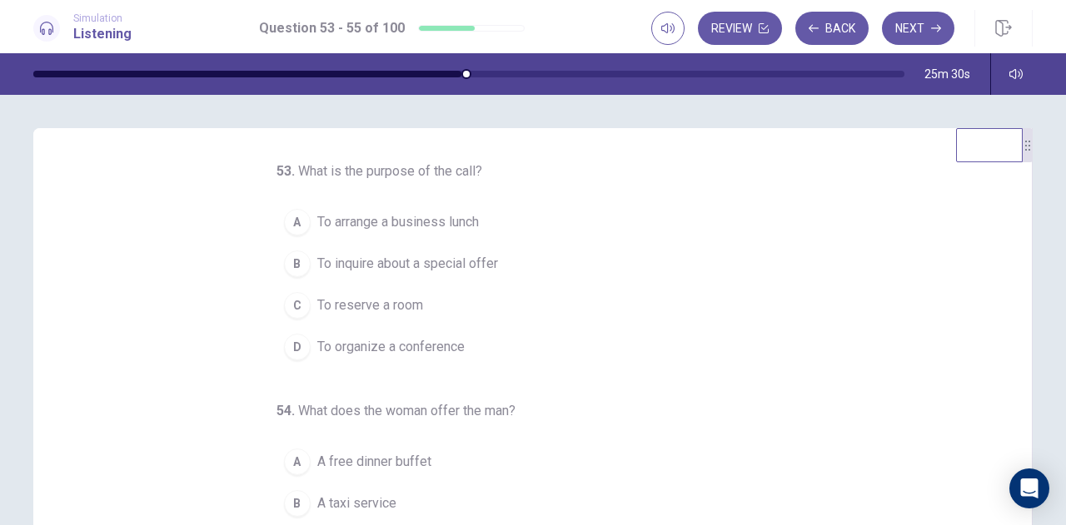
scroll to position [1, 0]
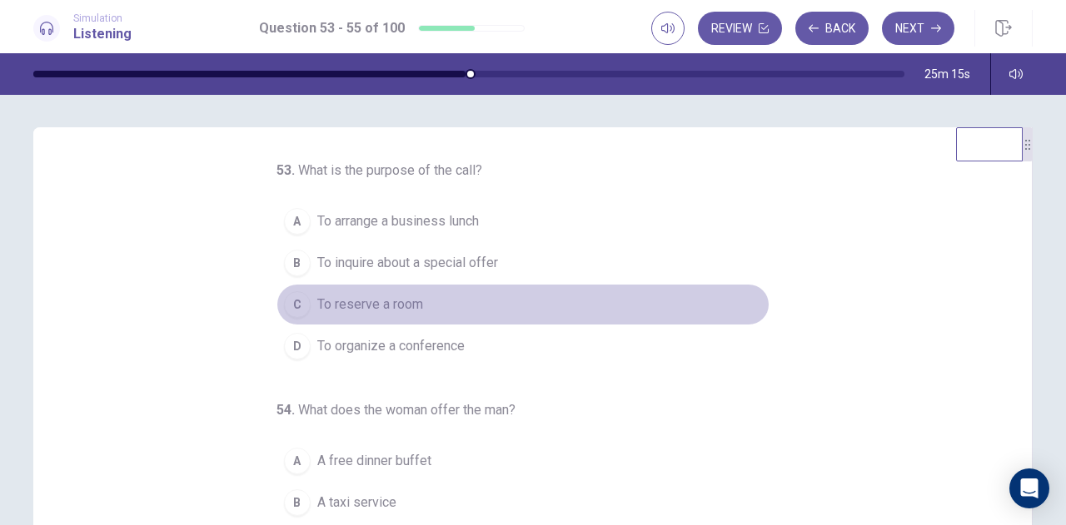
click at [376, 311] on span "To reserve a room" at bounding box center [370, 305] width 106 height 20
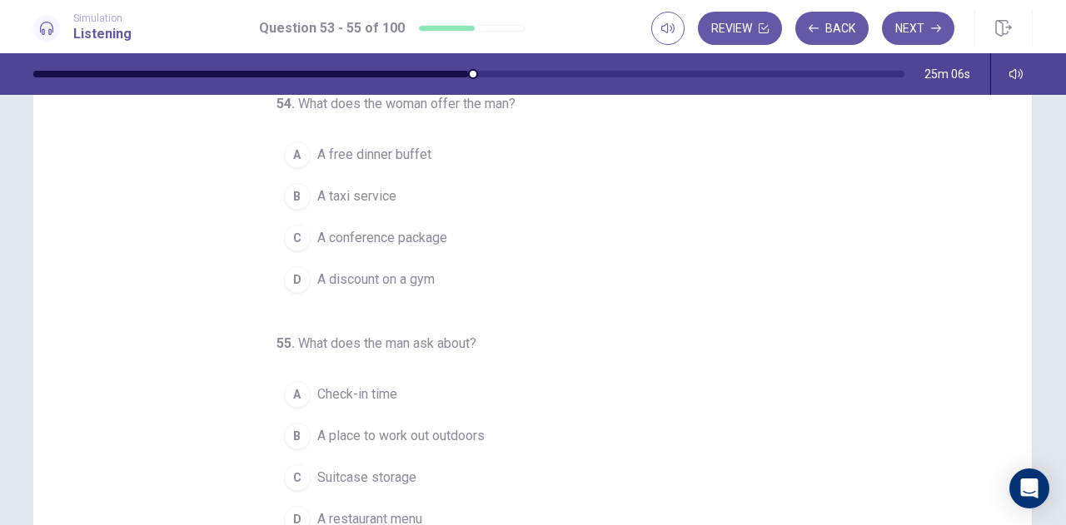
scroll to position [147, 0]
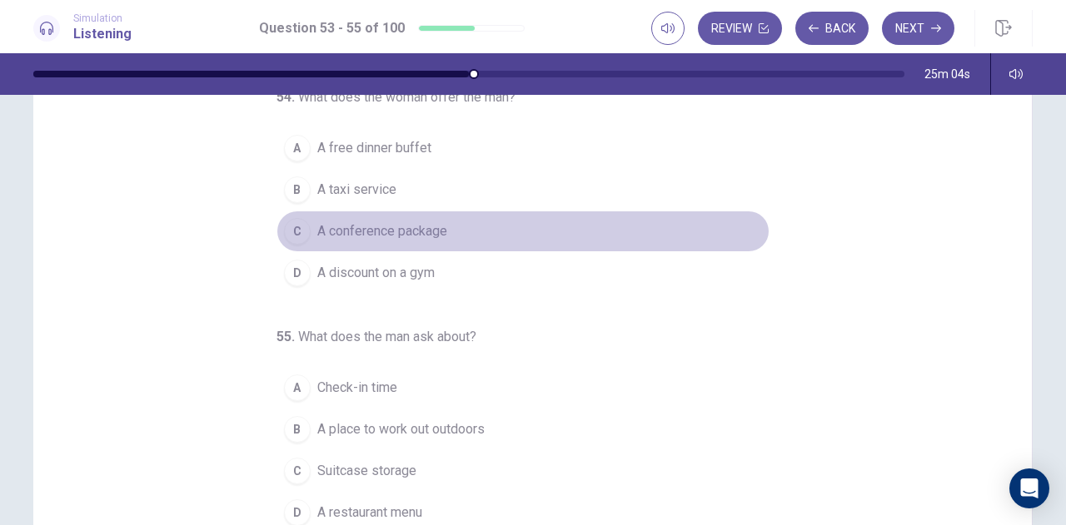
click at [400, 232] on span "A conference package" at bounding box center [382, 231] width 130 height 20
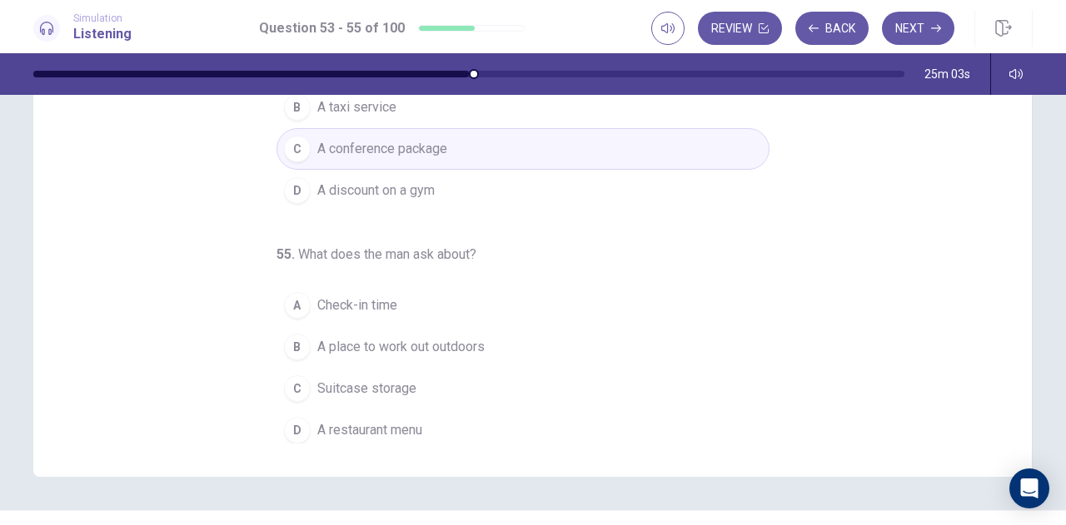
scroll to position [268, 0]
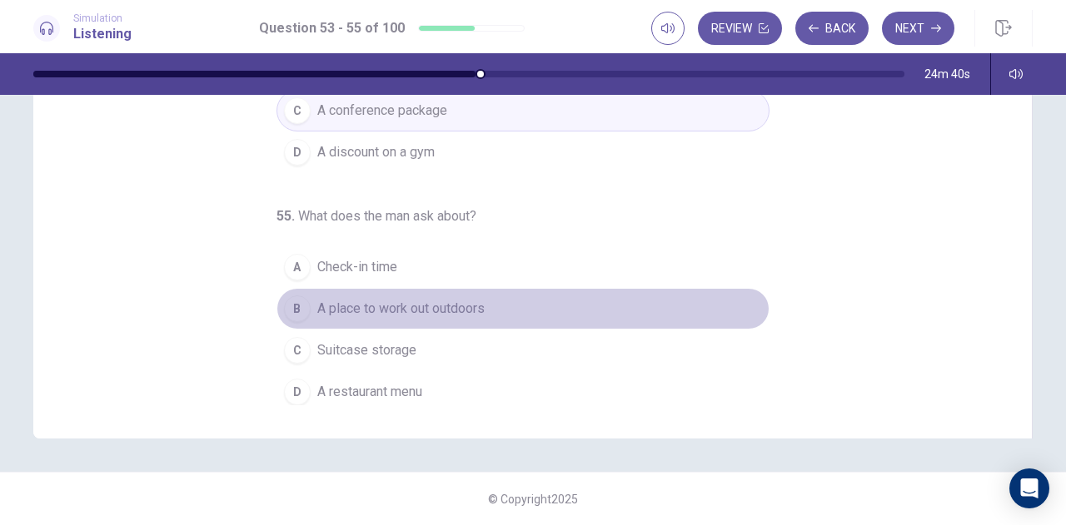
click at [446, 306] on span "A place to work out outdoors" at bounding box center [400, 309] width 167 height 20
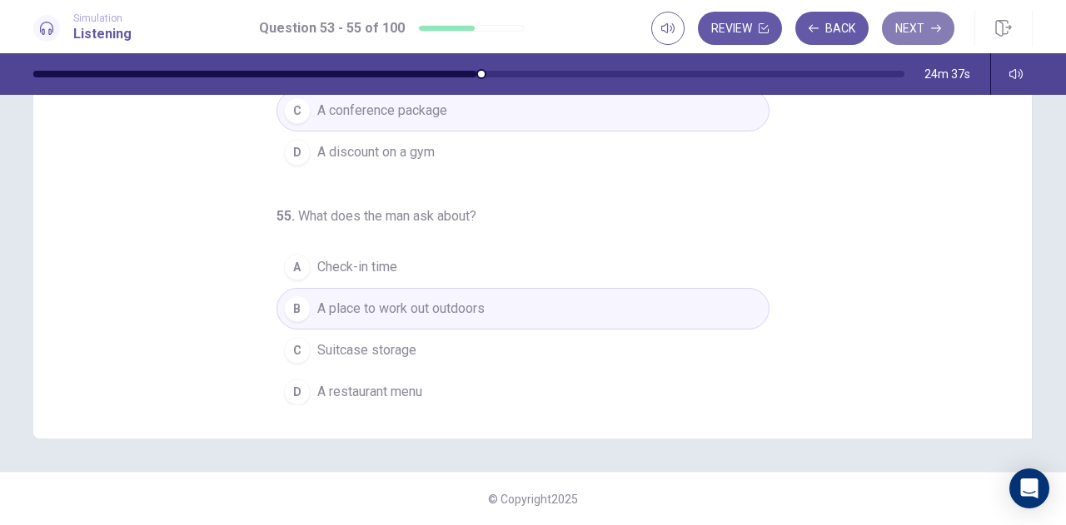
click at [926, 31] on button "Next" at bounding box center [918, 28] width 72 height 33
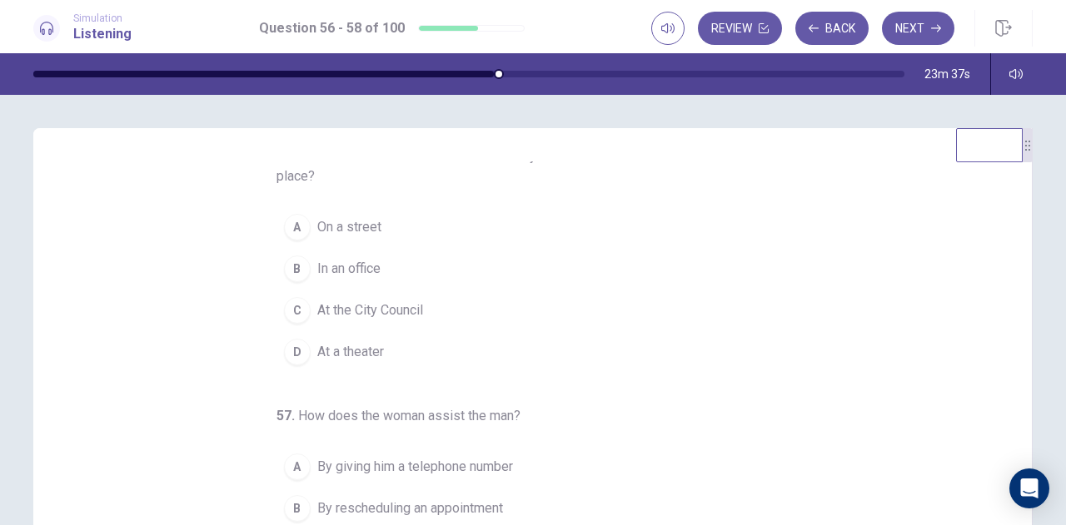
scroll to position [17, 0]
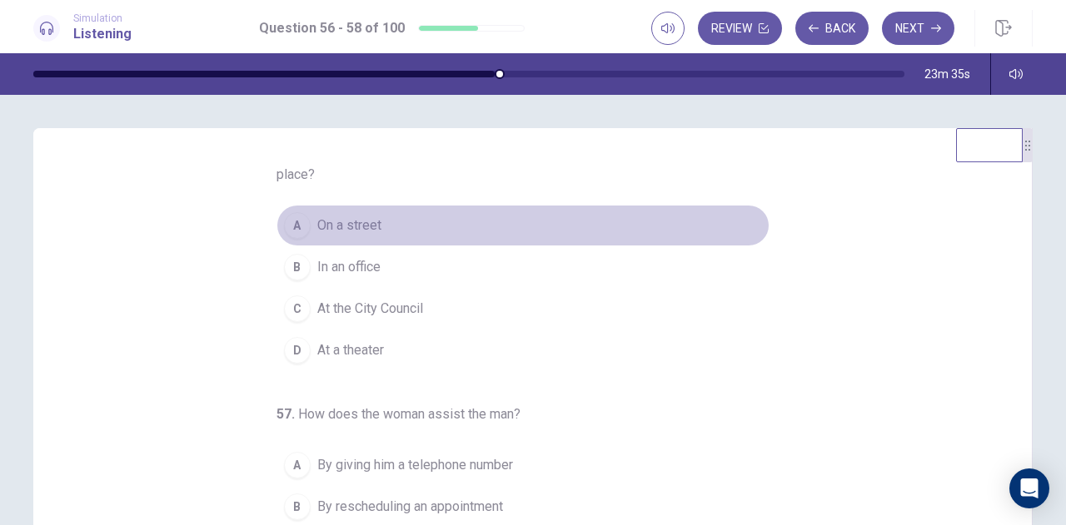
click at [371, 226] on span "On a street" at bounding box center [349, 226] width 64 height 20
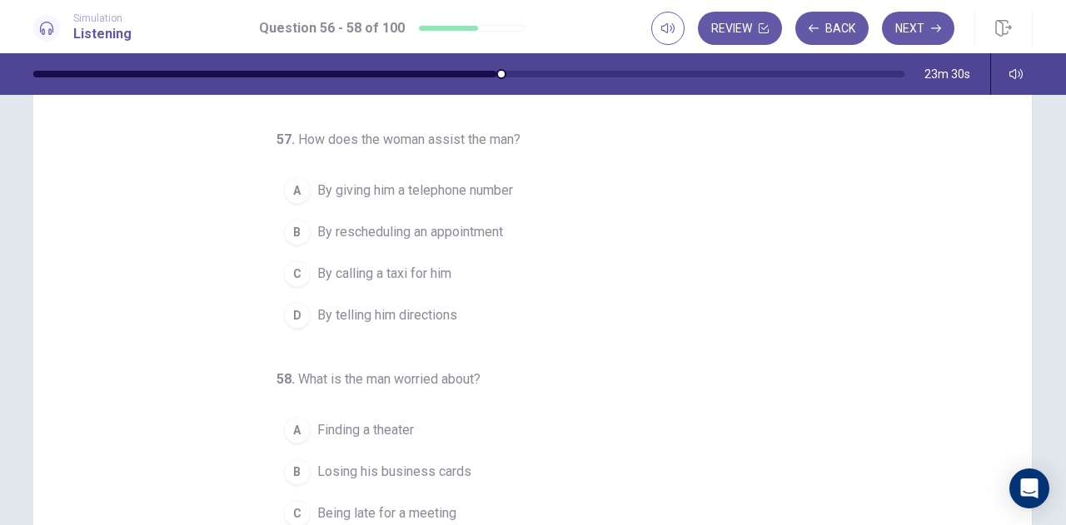
scroll to position [110, 0]
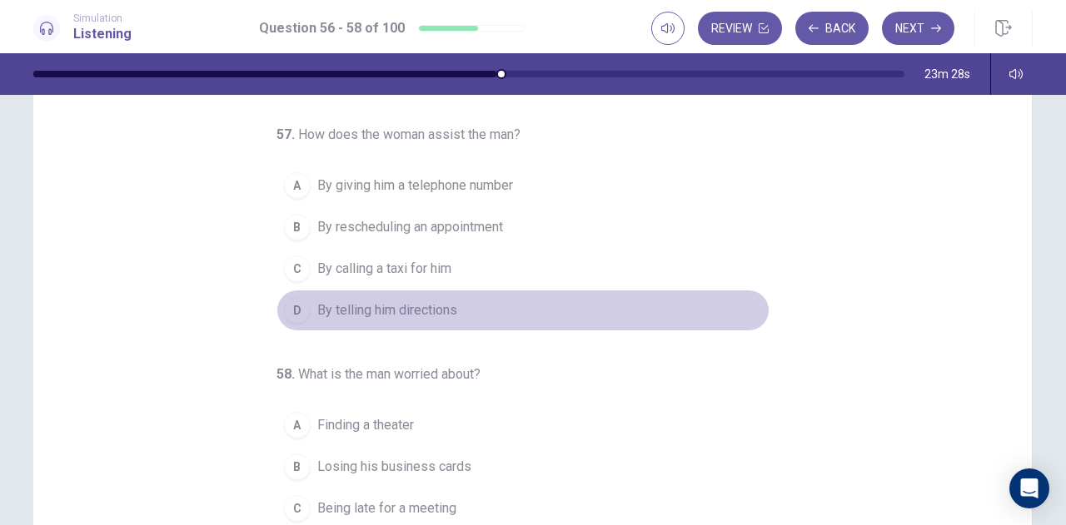
click at [417, 312] on span "By telling him directions" at bounding box center [387, 311] width 140 height 20
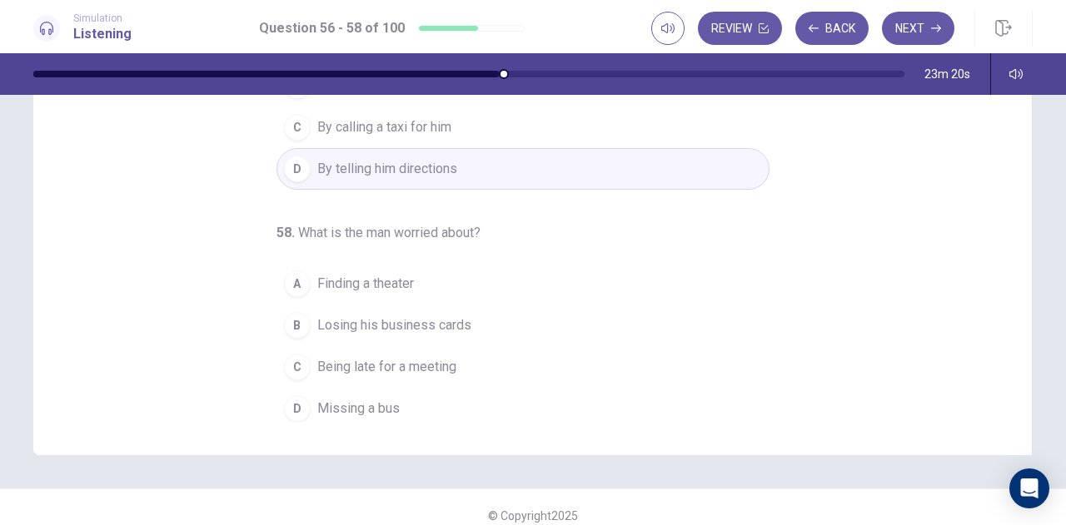
scroll to position [252, 0]
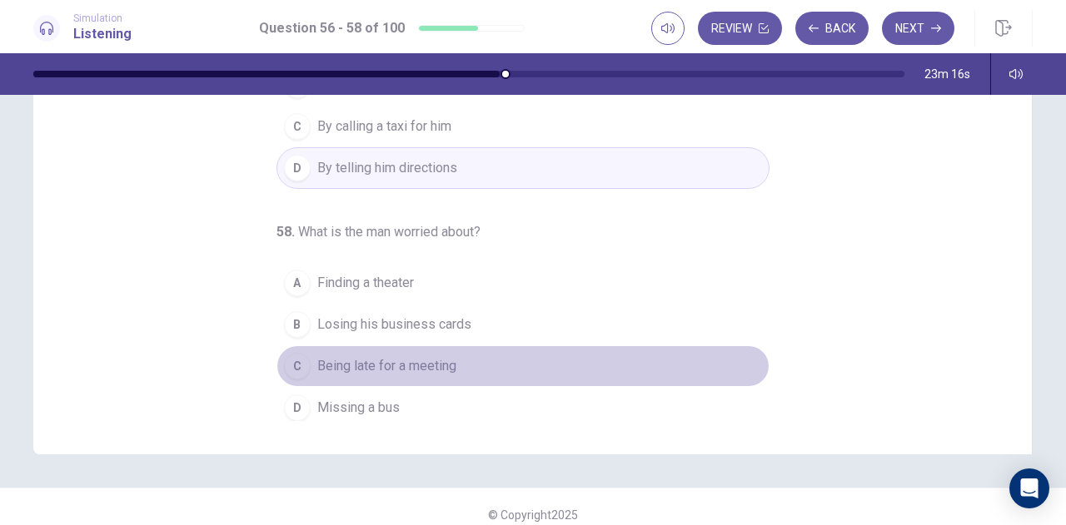
click at [394, 360] on span "Being late for a meeting" at bounding box center [386, 366] width 139 height 20
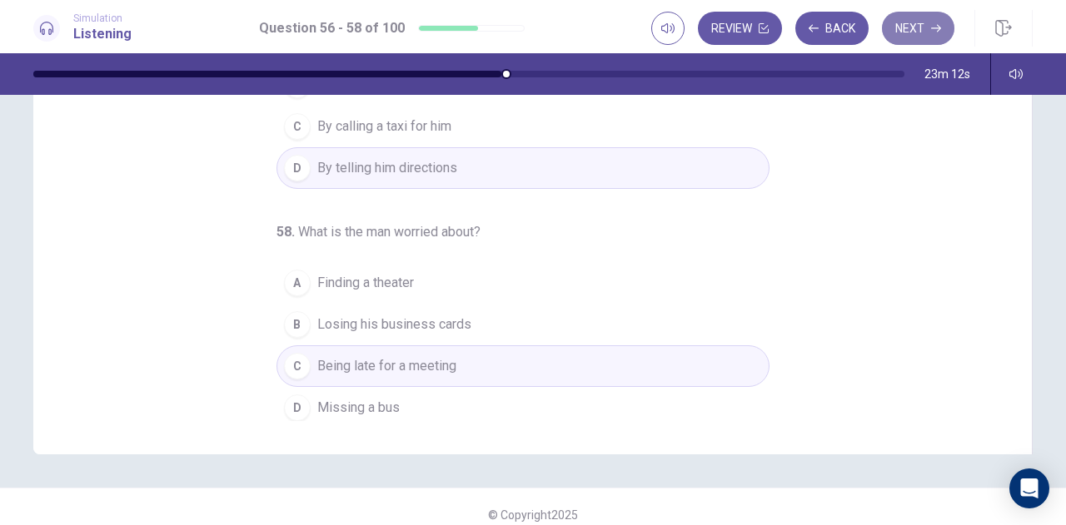
click at [942, 23] on button "Next" at bounding box center [918, 28] width 72 height 33
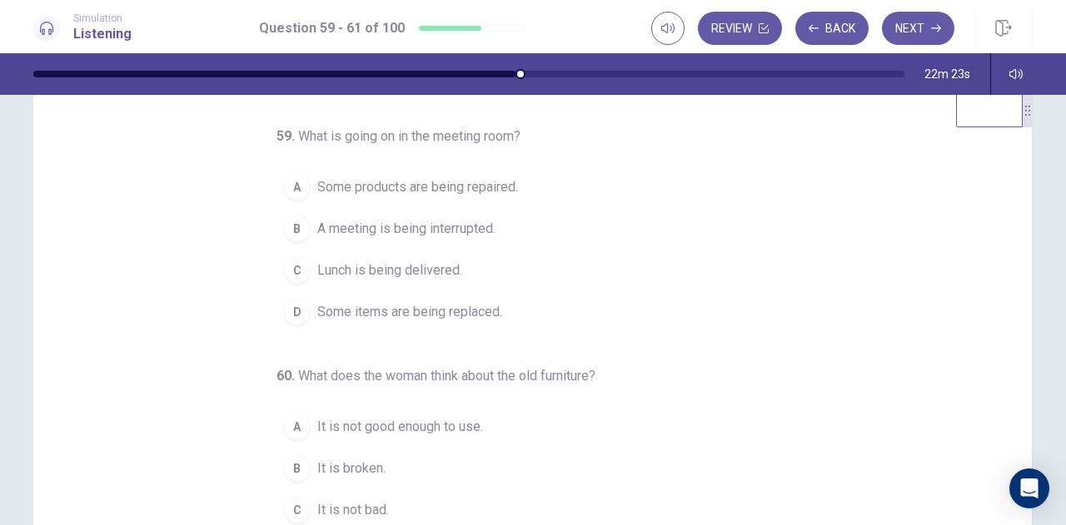
scroll to position [22, 0]
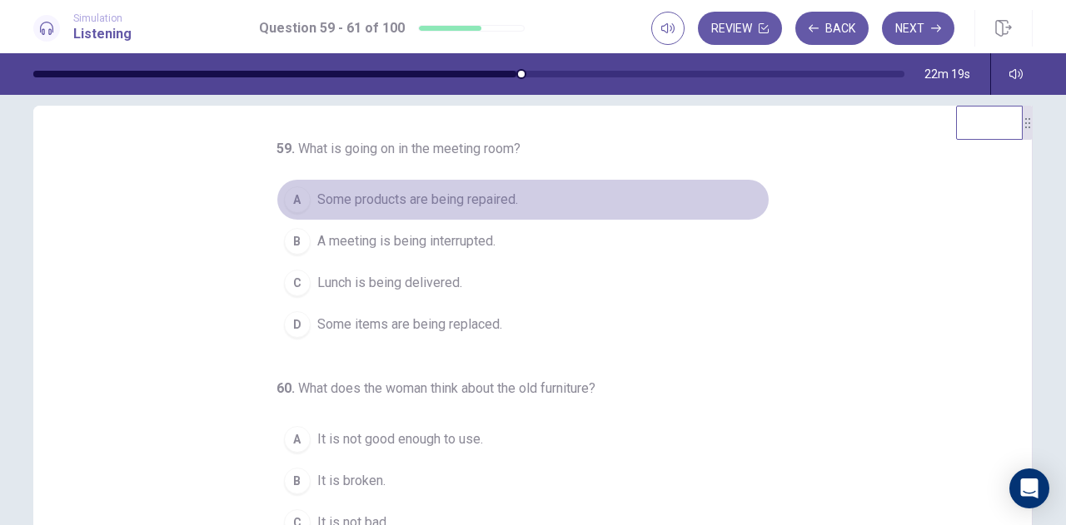
click at [481, 201] on span "Some products are being repaired." at bounding box center [417, 200] width 201 height 20
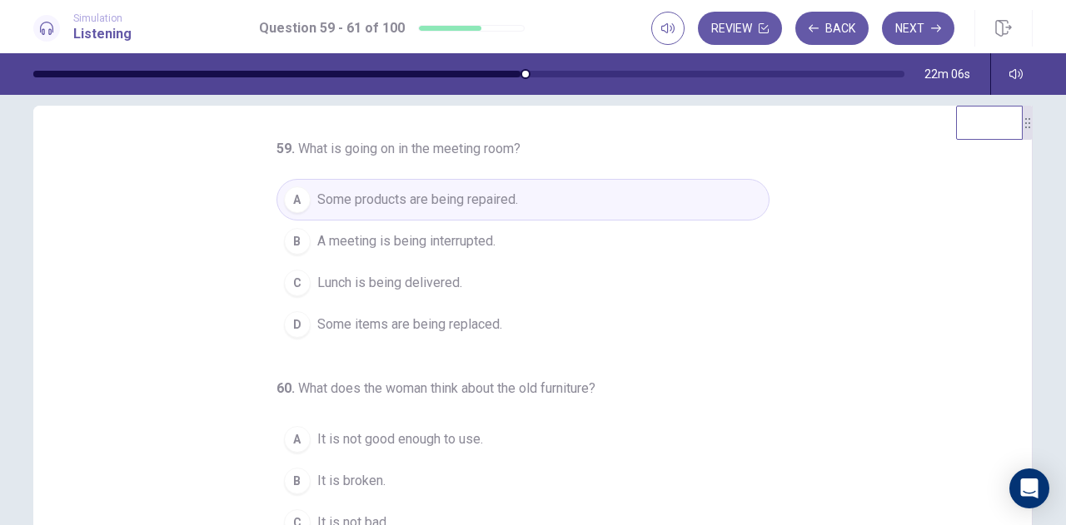
scroll to position [2, 0]
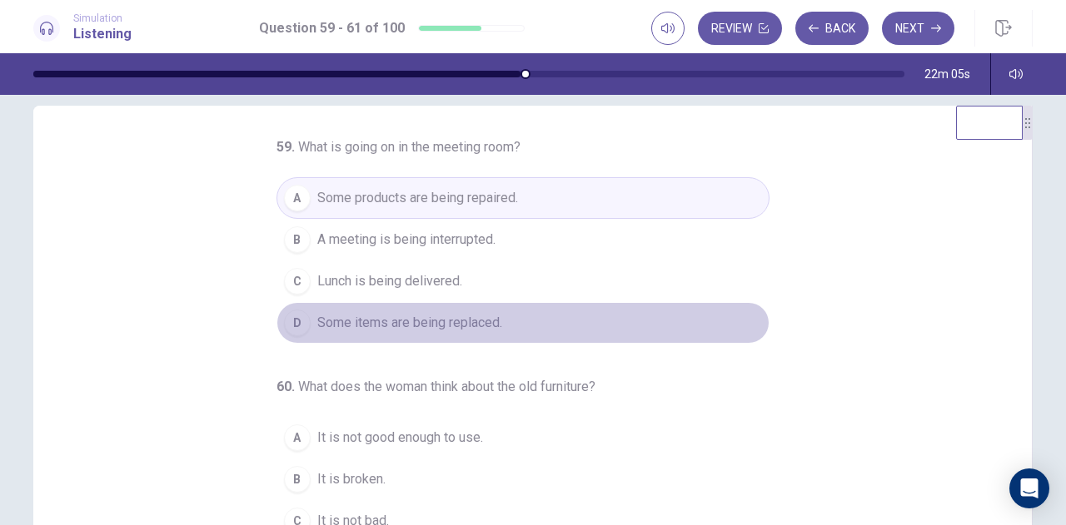
click at [467, 316] on span "Some items are being replaced." at bounding box center [409, 323] width 185 height 20
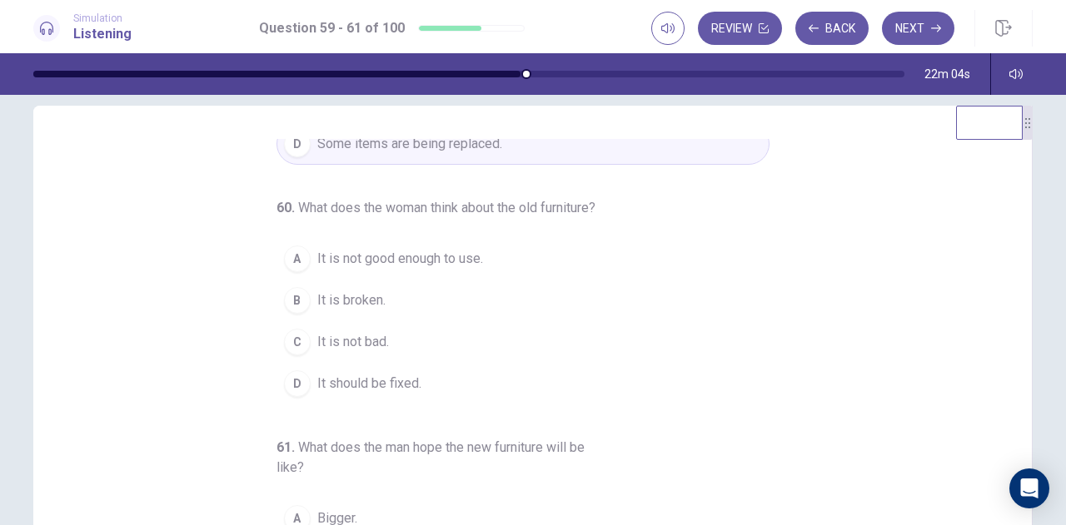
scroll to position [180, 0]
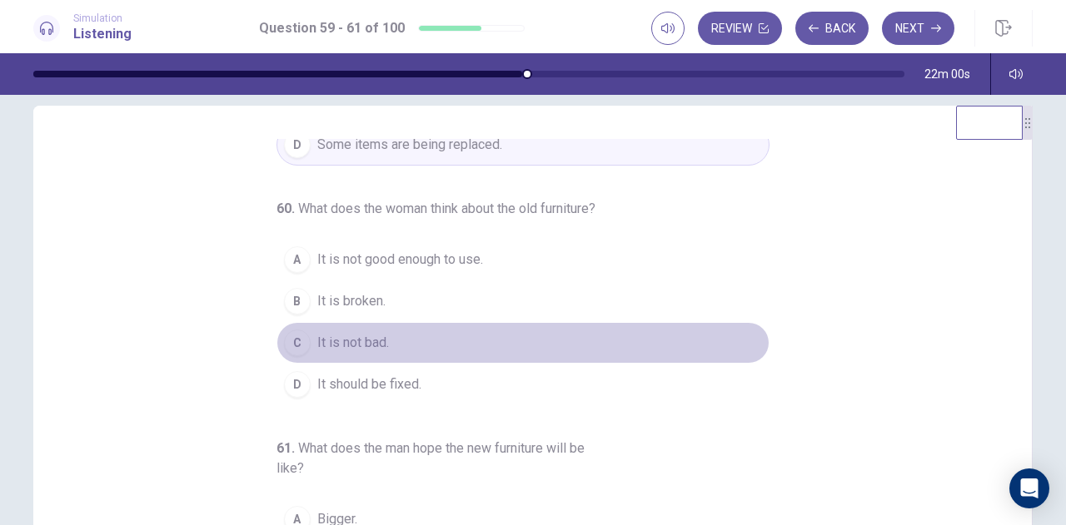
click at [346, 353] on span "It is not bad." at bounding box center [353, 343] width 72 height 20
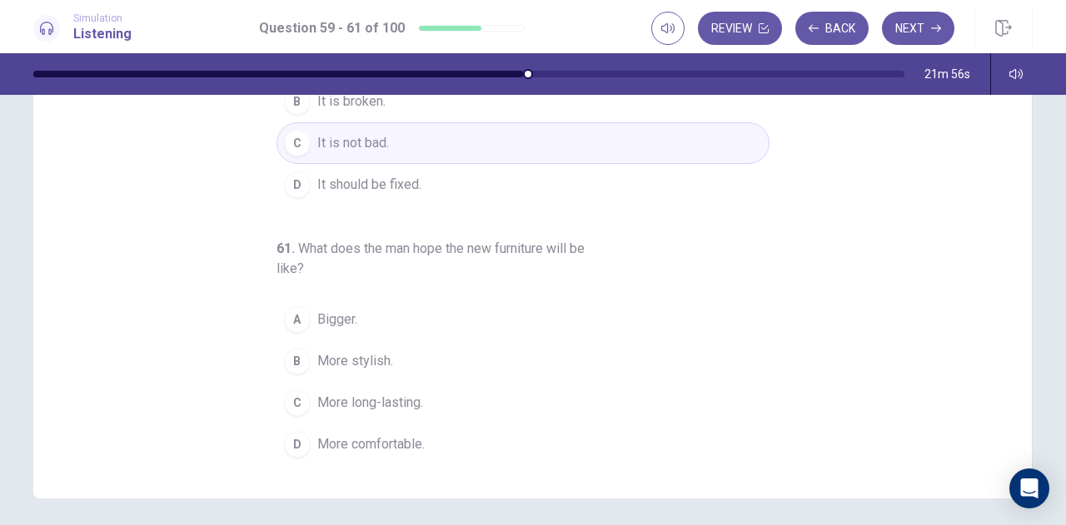
scroll to position [210, 0]
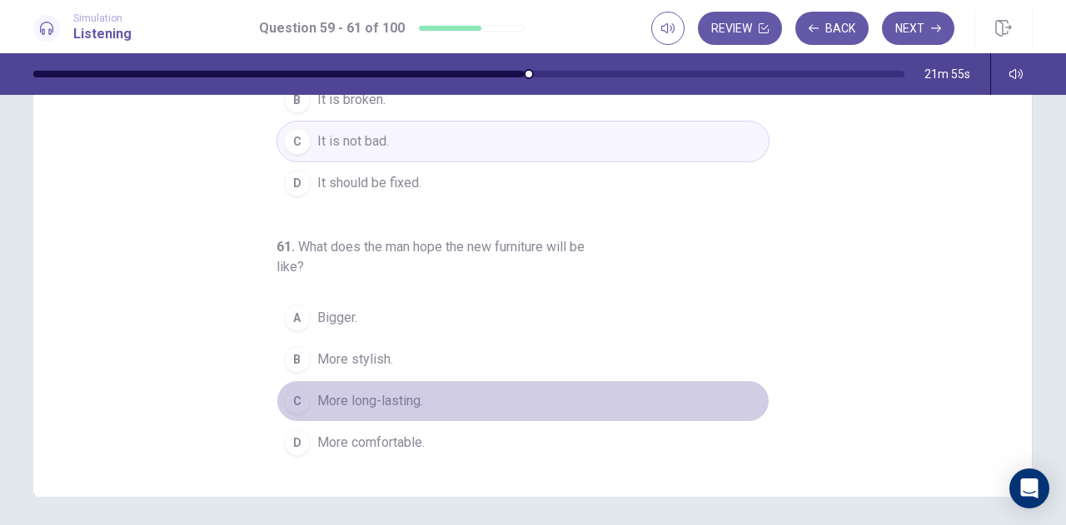
click at [390, 417] on button "C More long-lasting." at bounding box center [522, 401] width 493 height 42
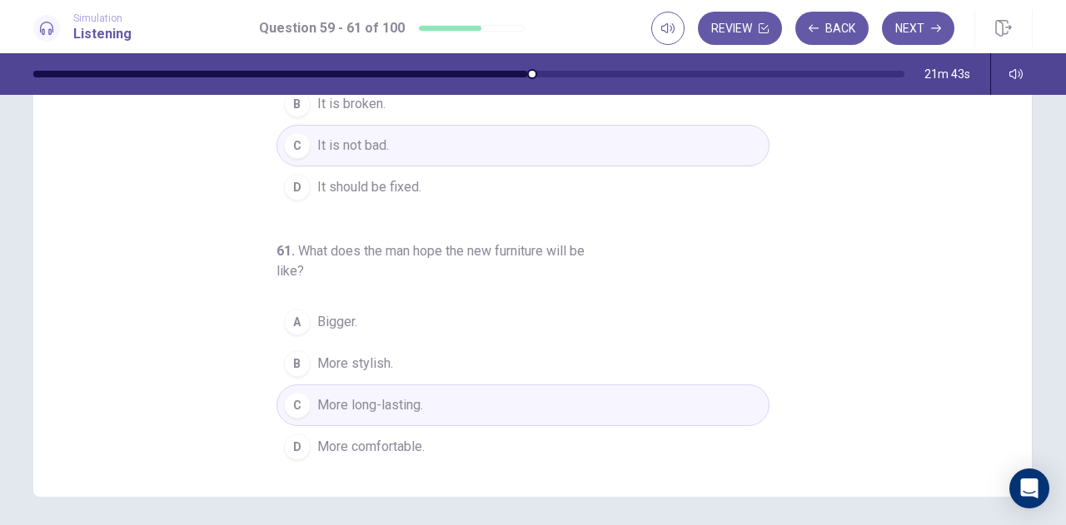
scroll to position [188, 0]
click at [430, 377] on button "B More stylish." at bounding box center [522, 366] width 493 height 42
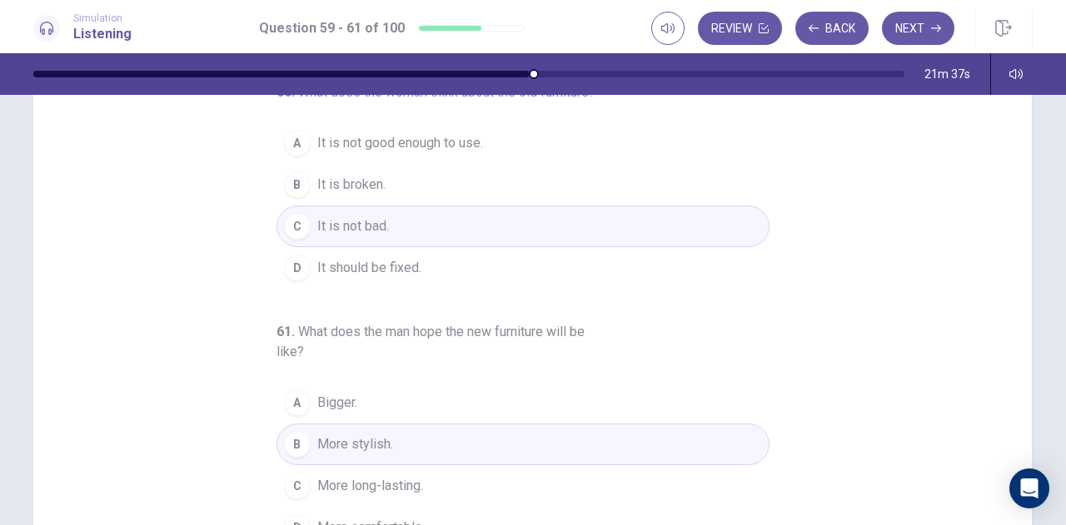
scroll to position [206, 0]
click at [934, 31] on icon "button" at bounding box center [936, 28] width 10 height 10
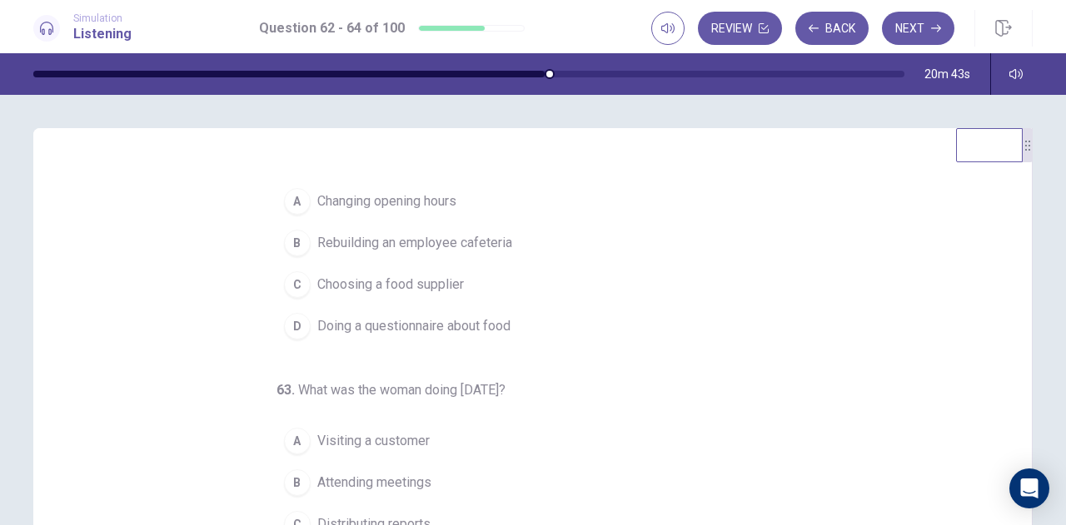
scroll to position [22, 0]
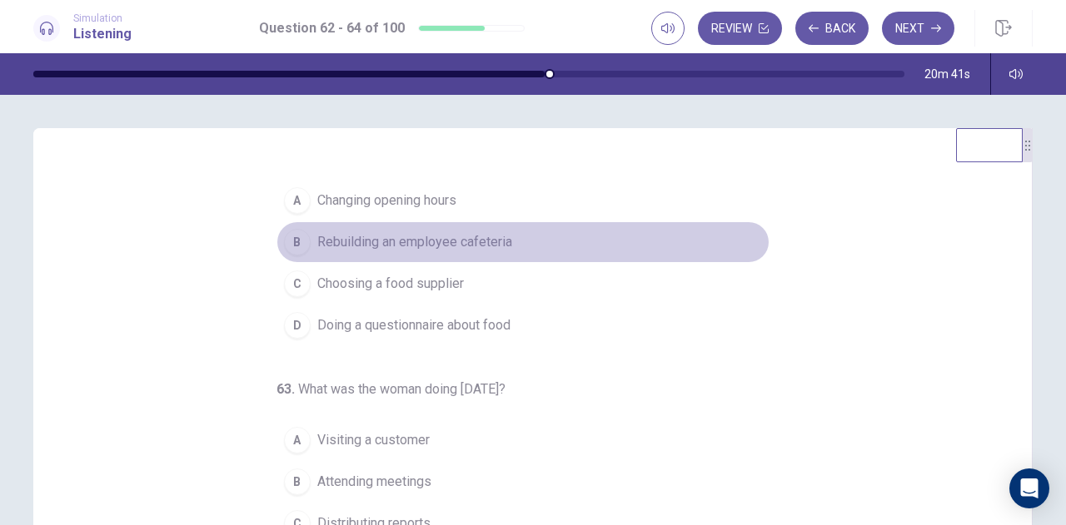
click at [454, 233] on span "Rebuilding an employee cafeteria" at bounding box center [414, 242] width 195 height 20
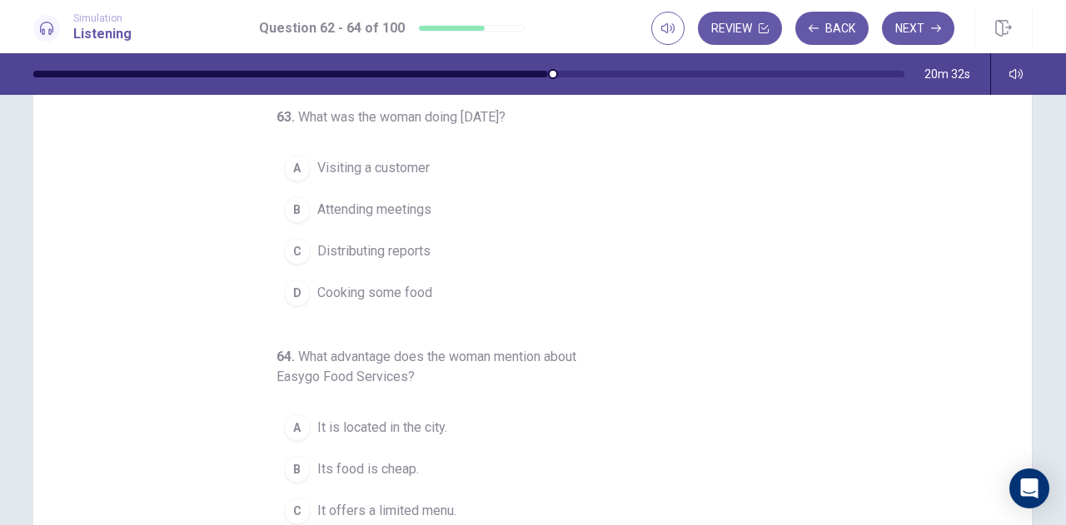
scroll to position [108, 0]
click at [400, 169] on span "Visiting a customer" at bounding box center [373, 167] width 112 height 20
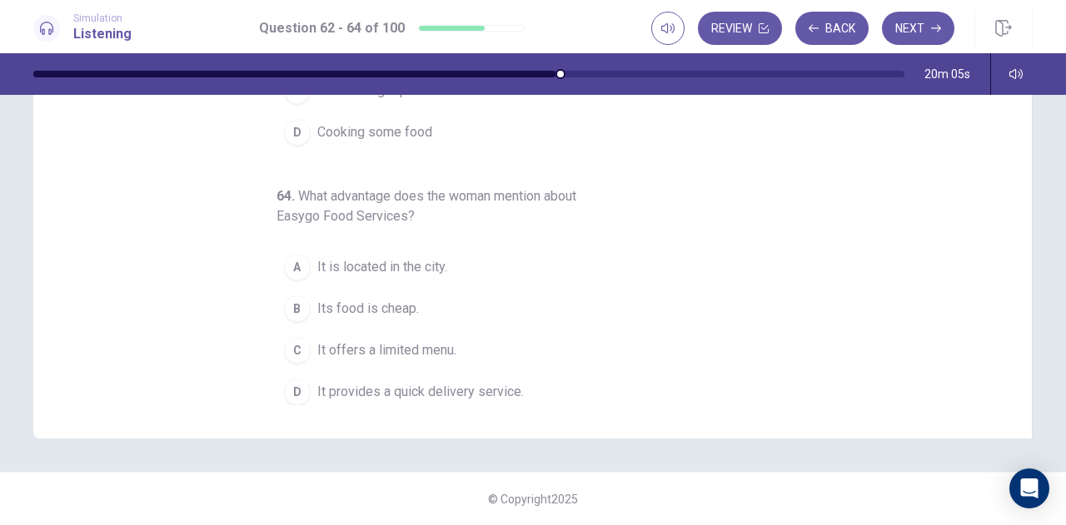
scroll to position [268, 0]
click at [408, 302] on span "Its food is cheap." at bounding box center [368, 309] width 102 height 20
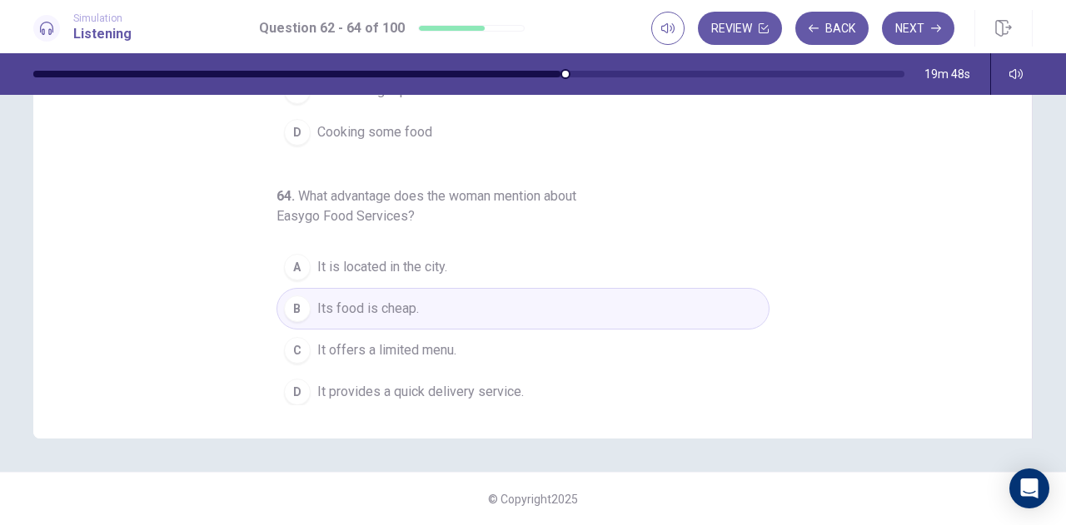
click at [501, 389] on span "It provides a quick delivery service." at bounding box center [420, 392] width 206 height 20
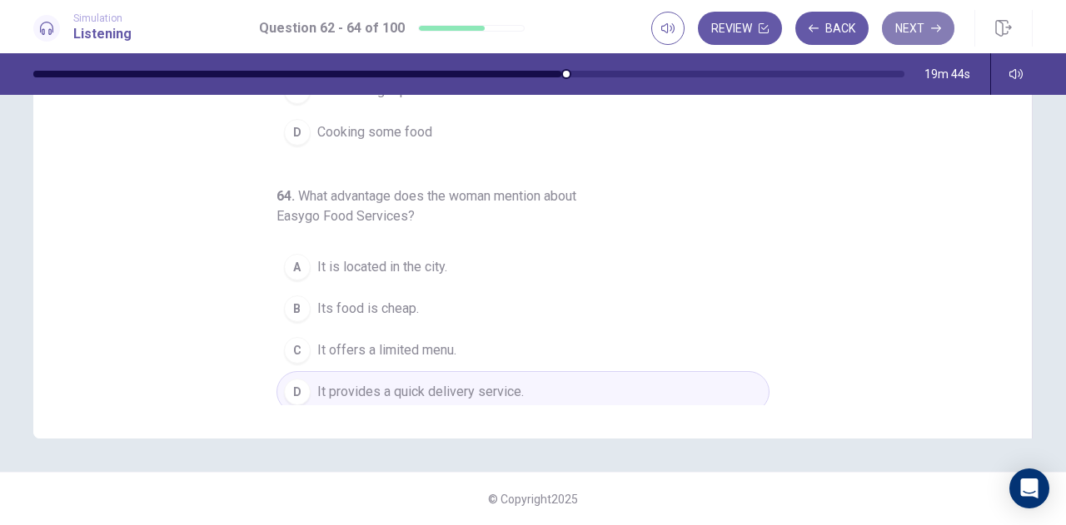
click at [921, 32] on button "Next" at bounding box center [918, 28] width 72 height 33
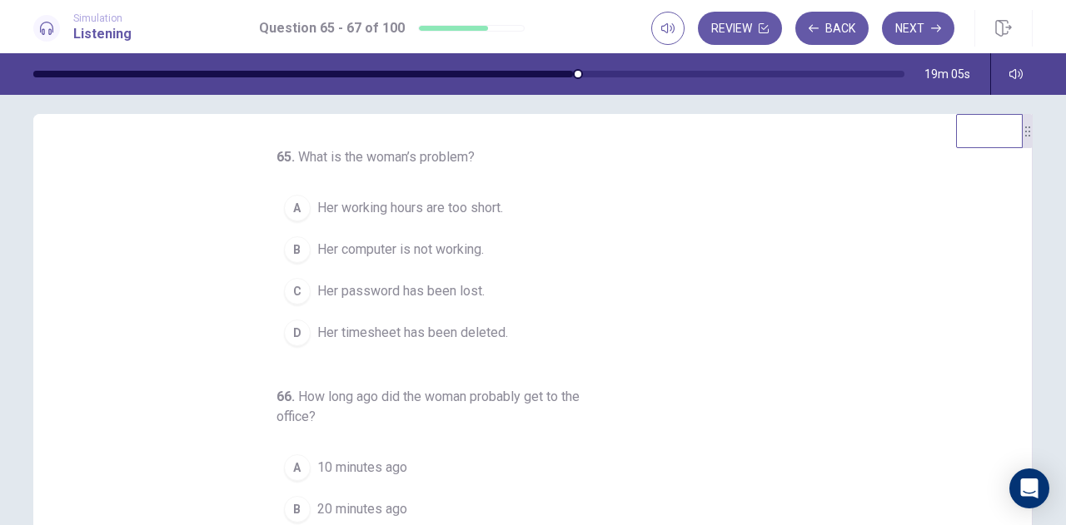
scroll to position [0, 0]
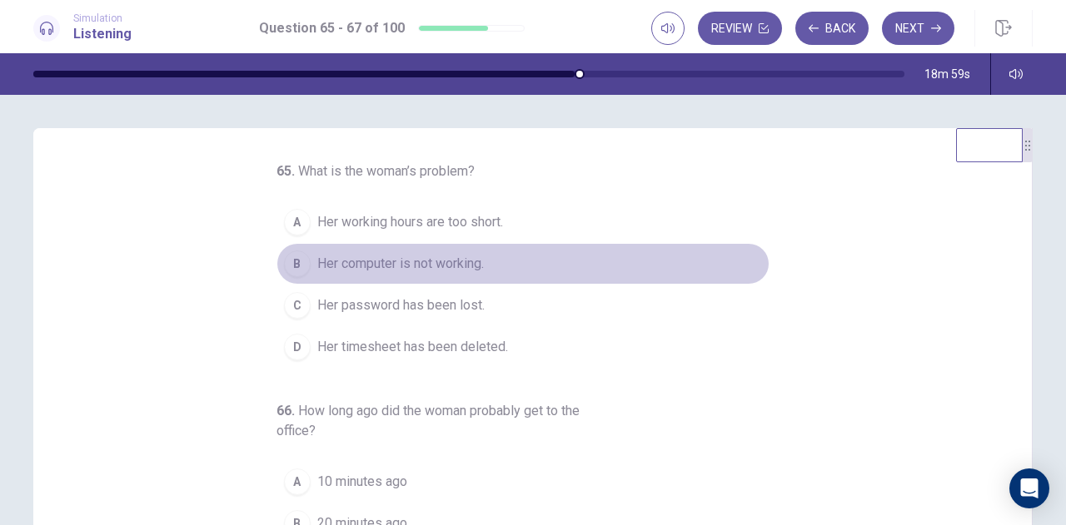
click at [430, 263] on span "Her computer is not working." at bounding box center [400, 264] width 167 height 20
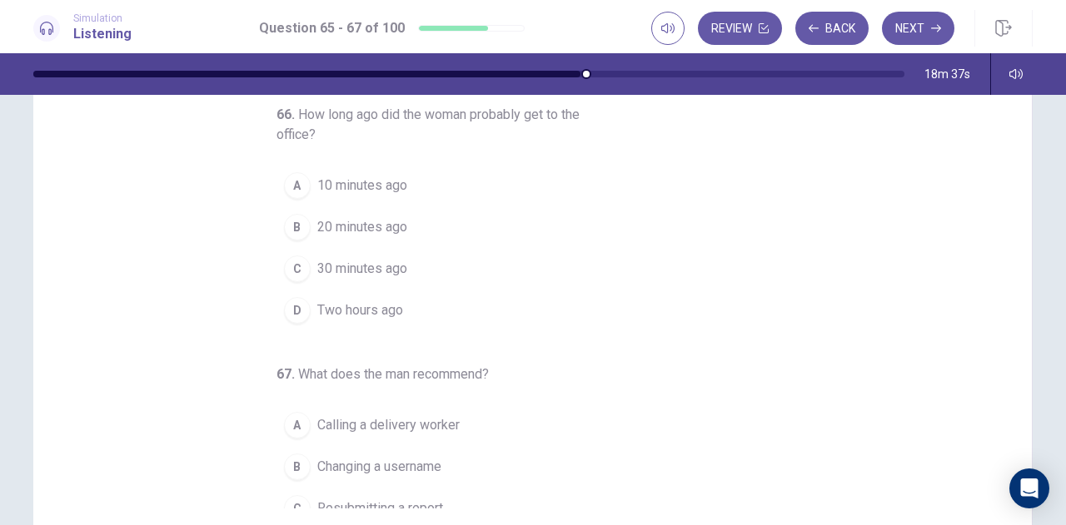
scroll to position [132, 0]
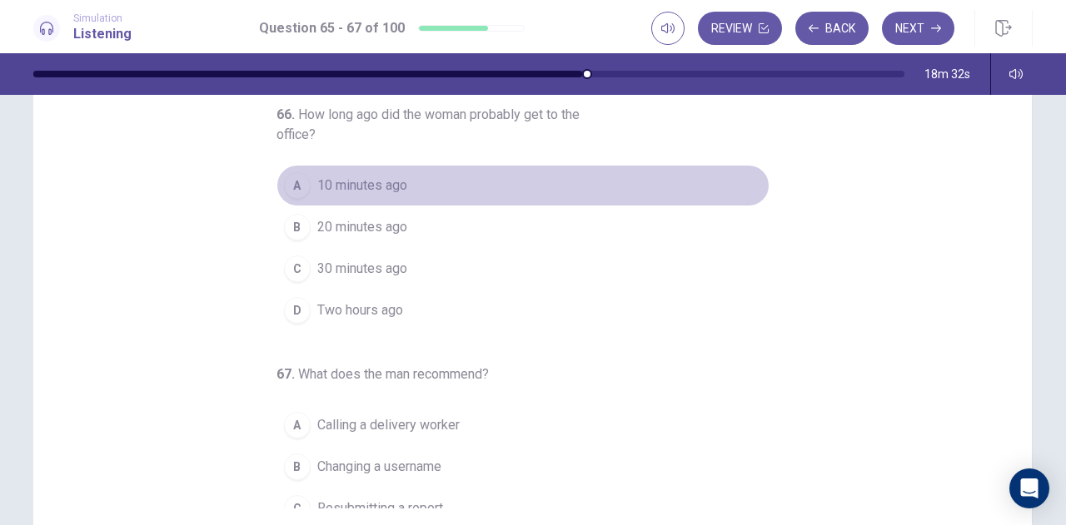
click at [391, 193] on button "A 10 minutes ago" at bounding box center [522, 186] width 493 height 42
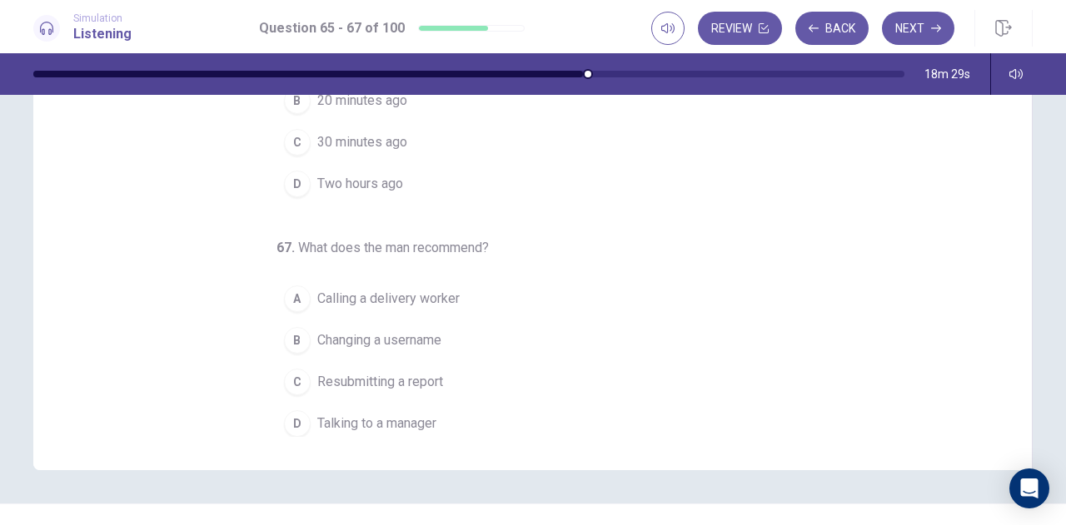
scroll to position [258, 0]
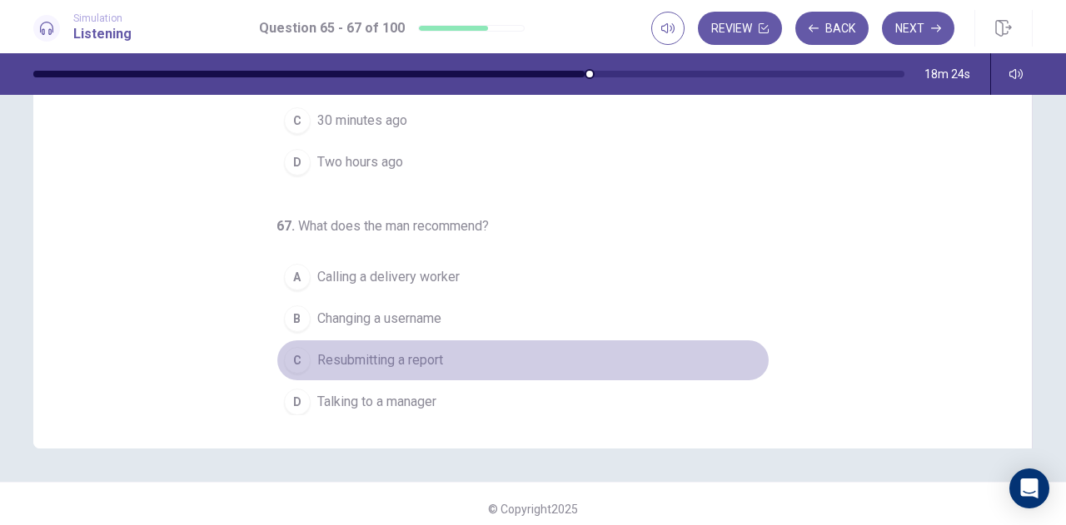
click at [394, 360] on span "Resubmitting a report" at bounding box center [380, 361] width 126 height 20
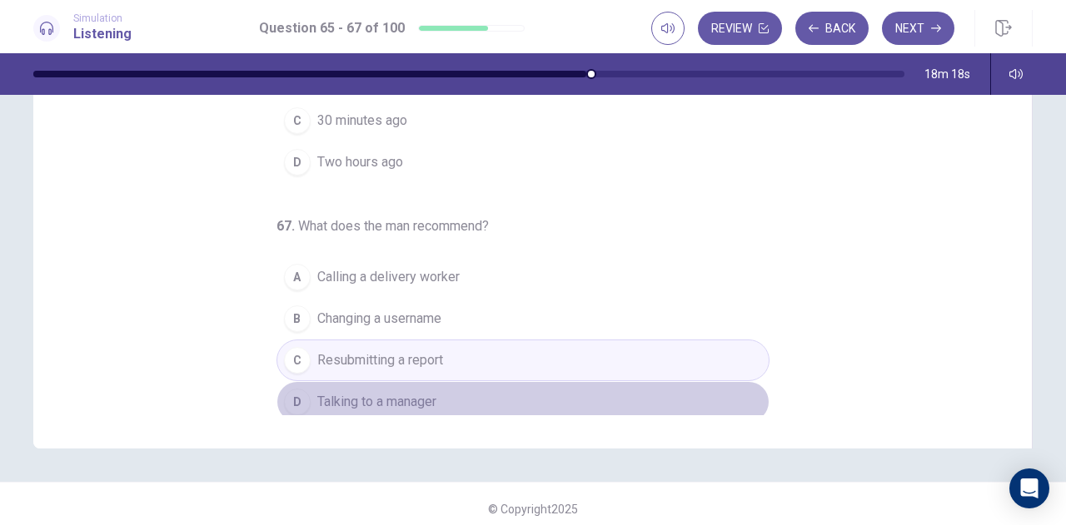
click at [413, 392] on span "Talking to a manager" at bounding box center [376, 402] width 119 height 20
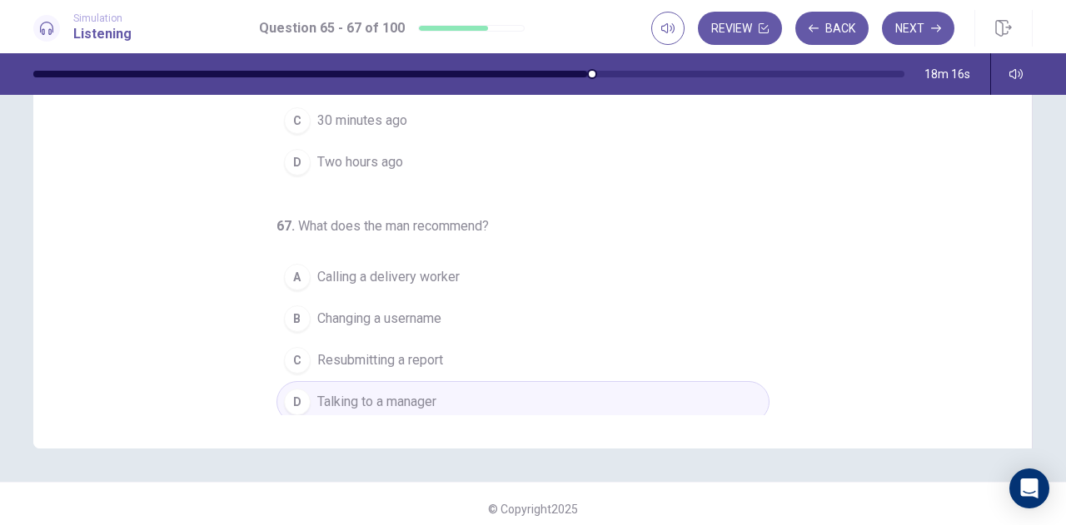
scroll to position [268, 0]
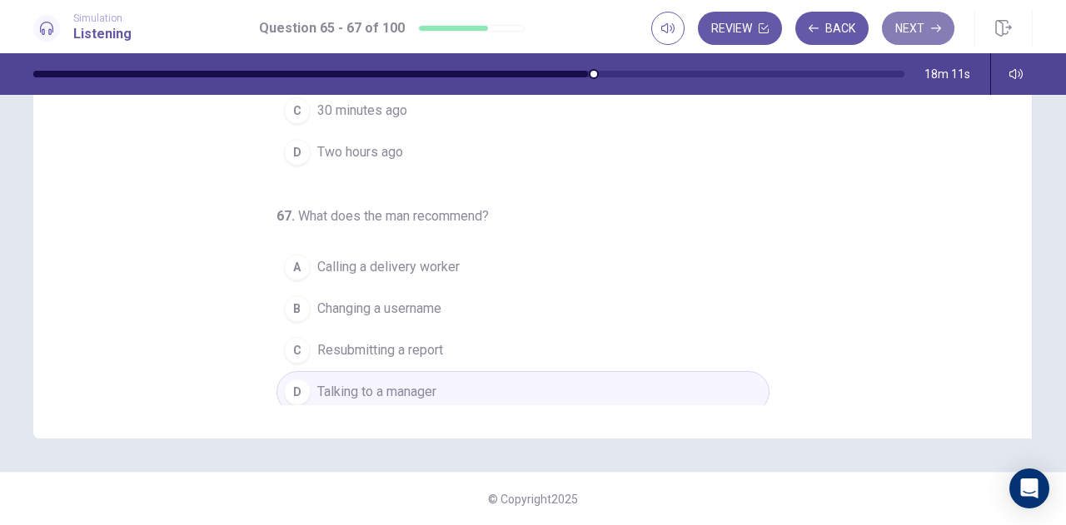
click at [930, 37] on button "Next" at bounding box center [918, 28] width 72 height 33
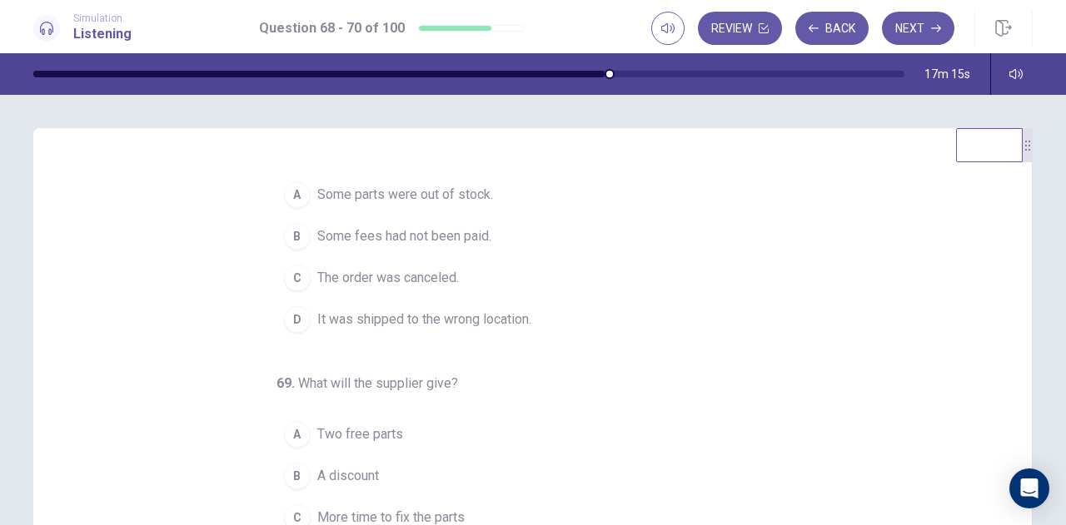
scroll to position [32, 0]
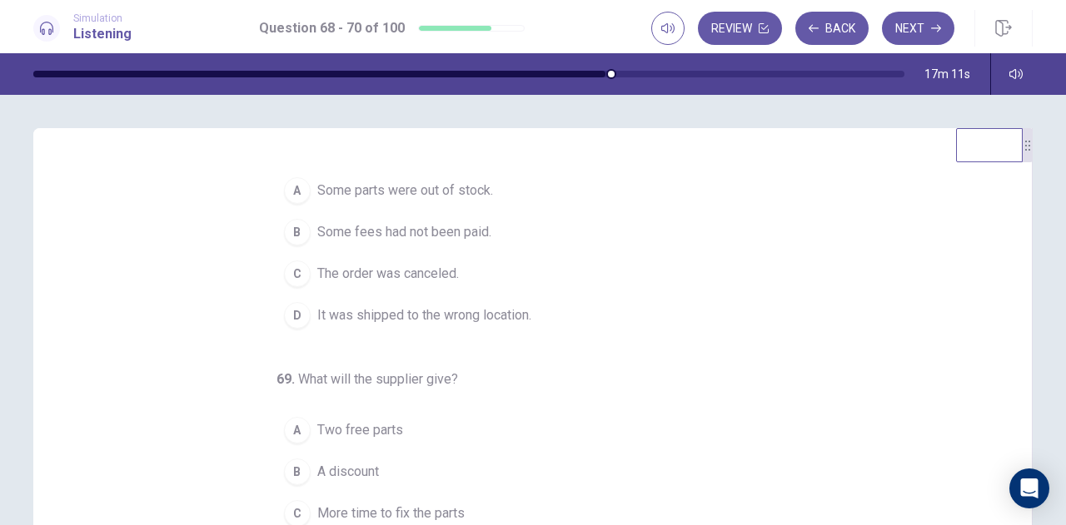
click at [447, 274] on span "The order was canceled." at bounding box center [388, 274] width 142 height 20
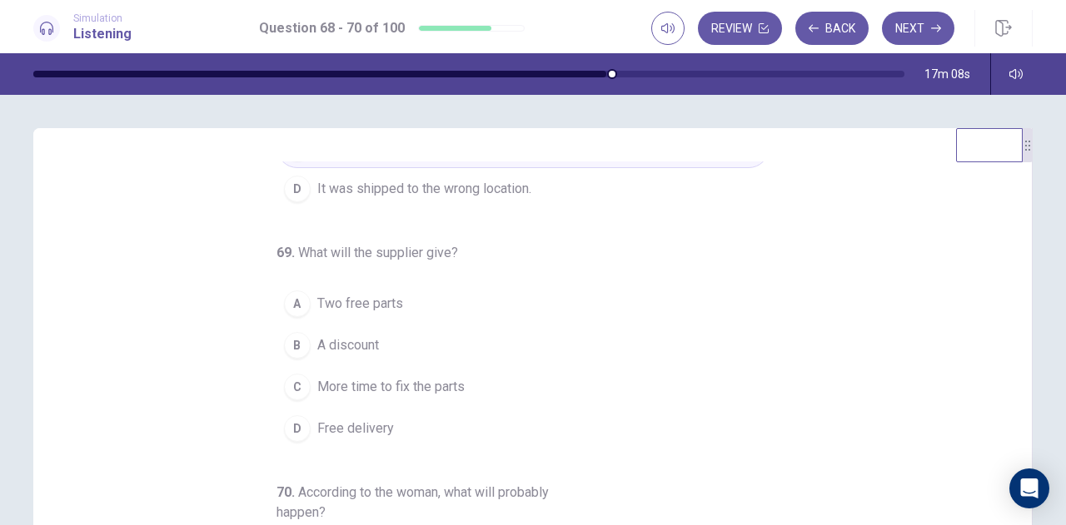
scroll to position [164, 0]
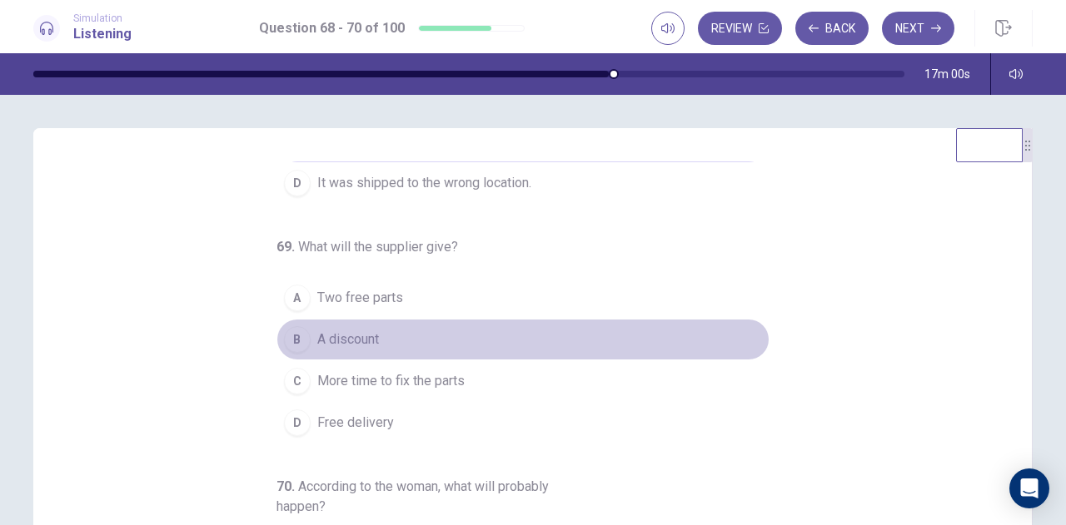
click at [365, 341] on span "A discount" at bounding box center [348, 340] width 62 height 20
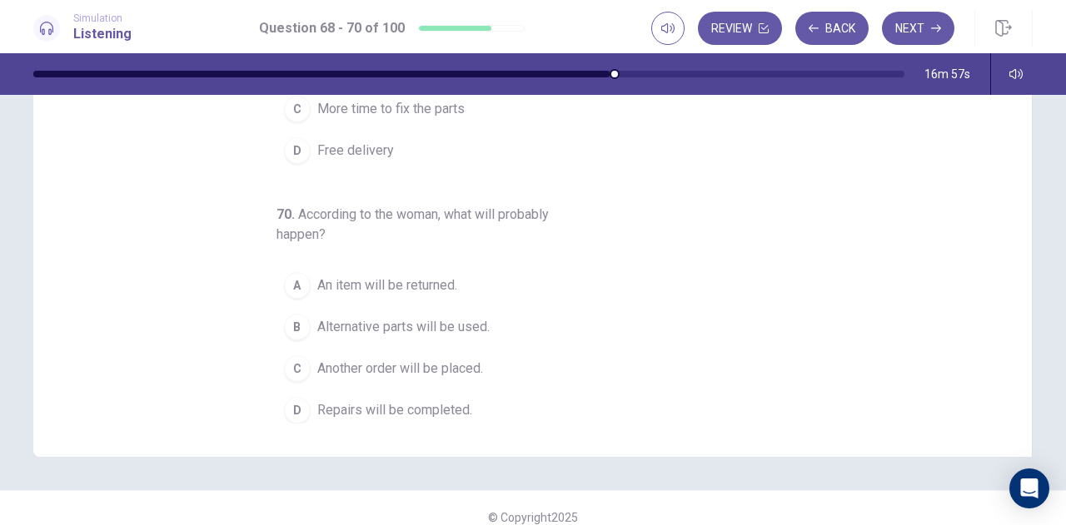
scroll to position [255, 0]
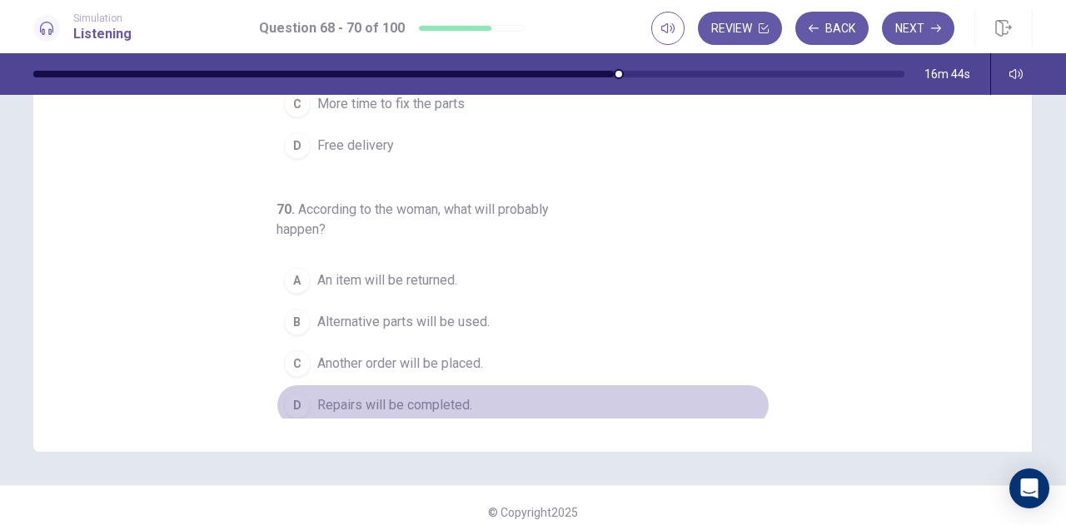
click at [456, 404] on span "Repairs will be completed." at bounding box center [394, 405] width 155 height 20
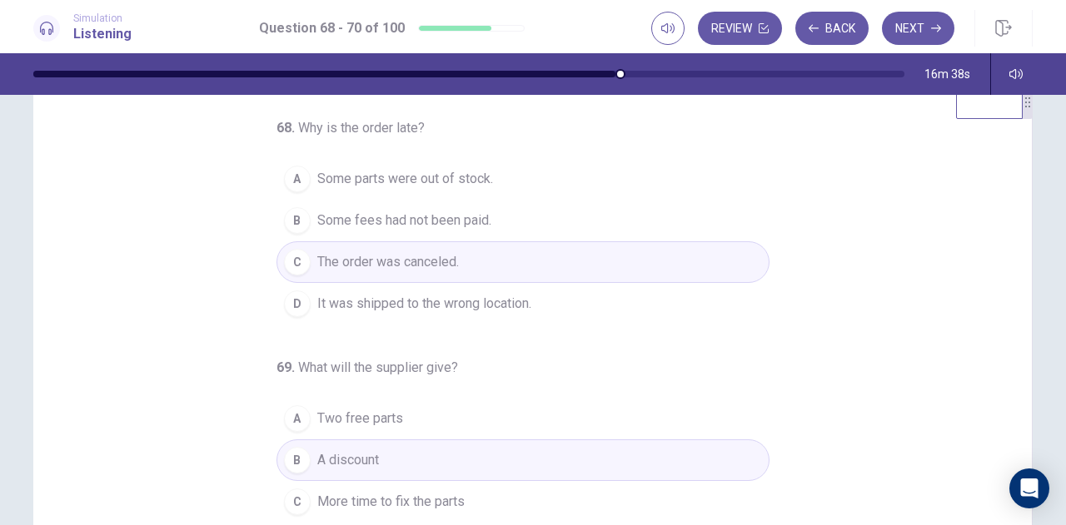
scroll to position [32, 0]
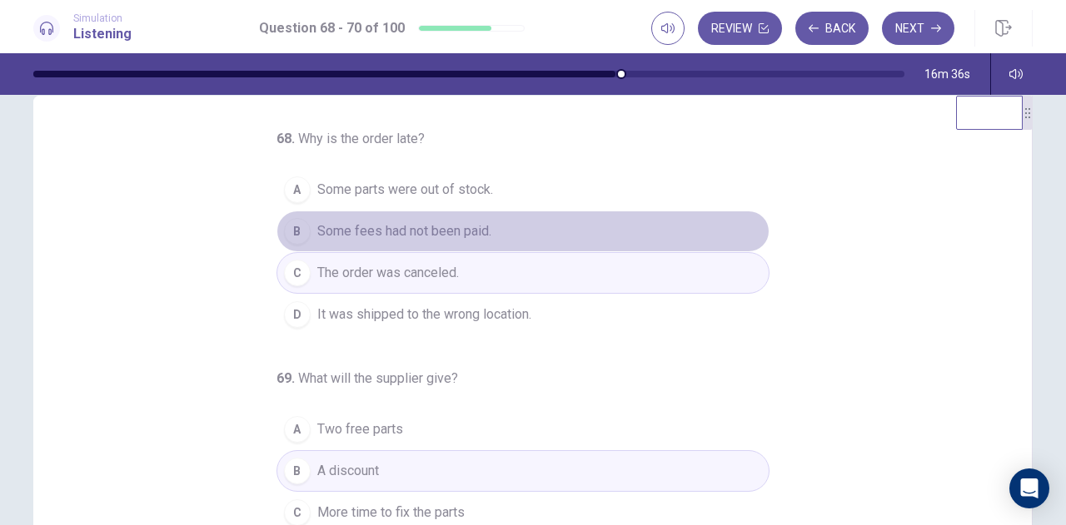
click at [473, 233] on span "Some fees had not been paid." at bounding box center [404, 231] width 174 height 20
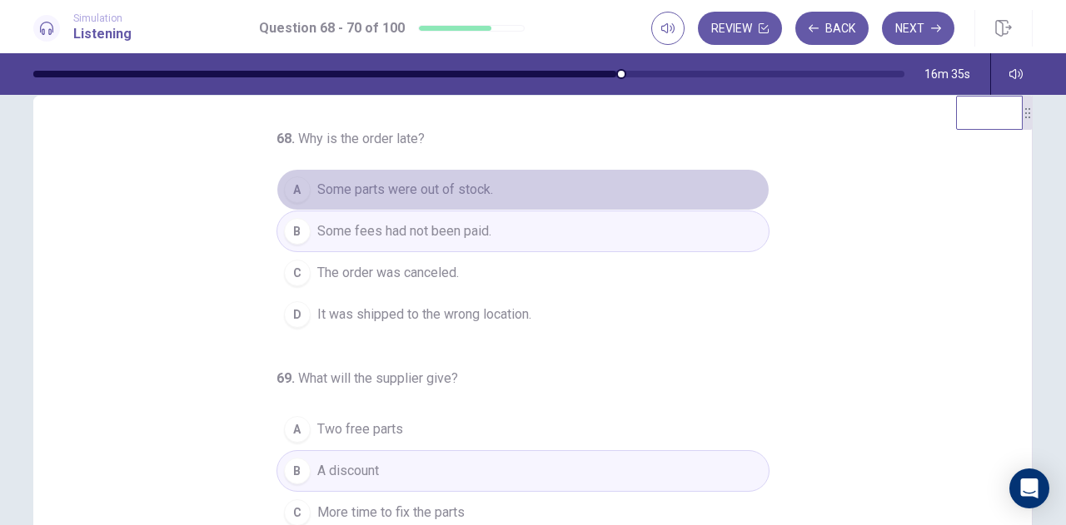
click at [466, 196] on span "Some parts were out of stock." at bounding box center [405, 190] width 176 height 20
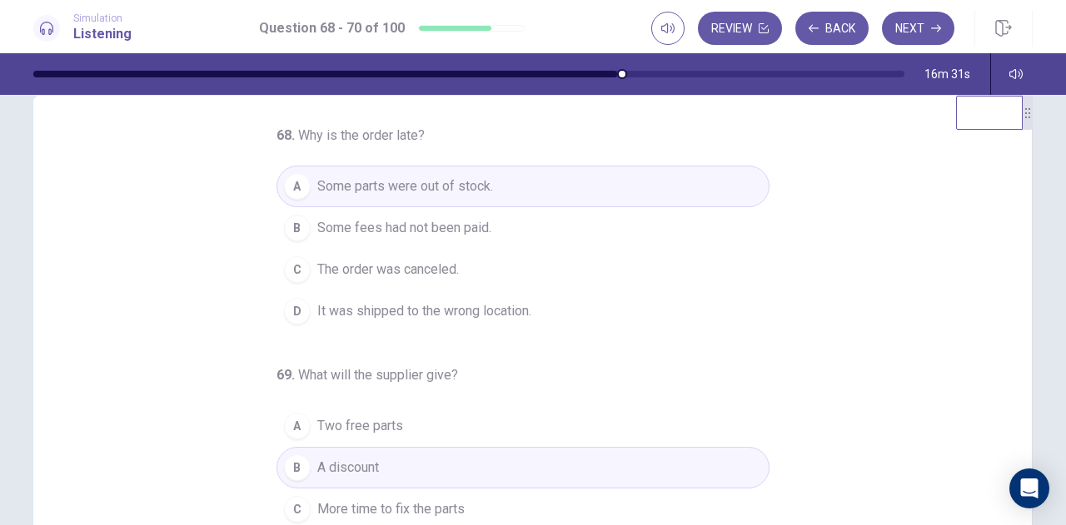
scroll to position [100, 0]
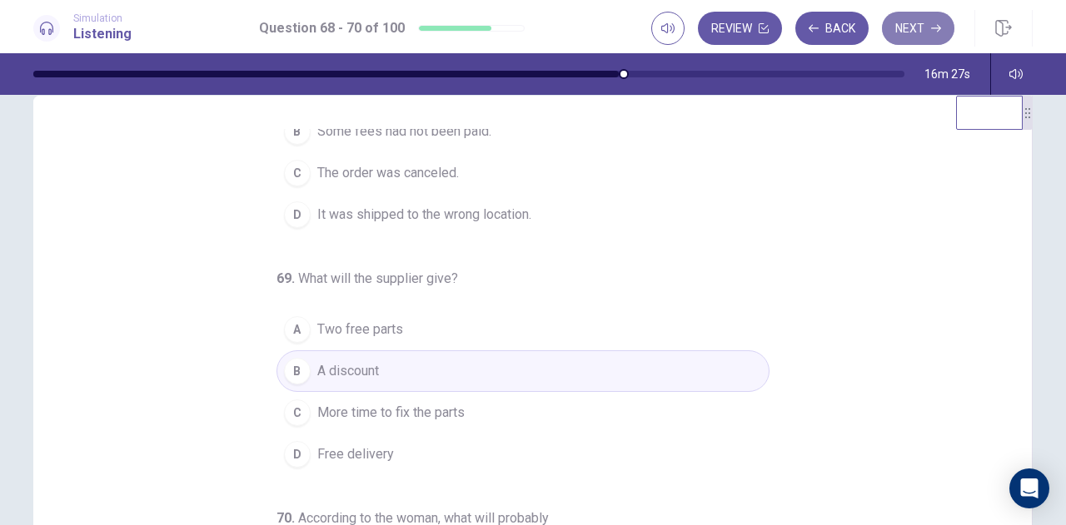
click at [927, 28] on button "Next" at bounding box center [918, 28] width 72 height 33
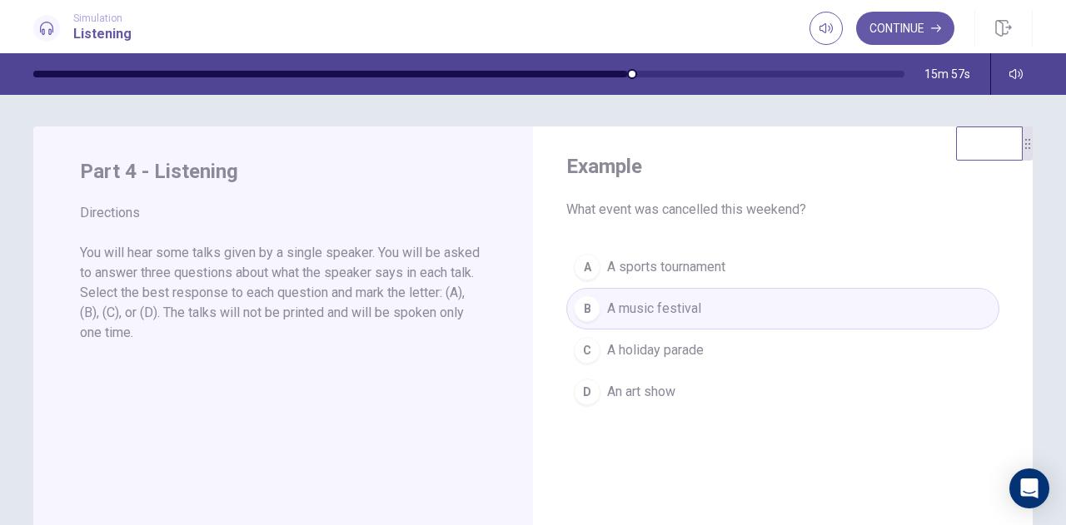
scroll to position [0, 0]
click at [904, 30] on button "Continue" at bounding box center [905, 28] width 98 height 33
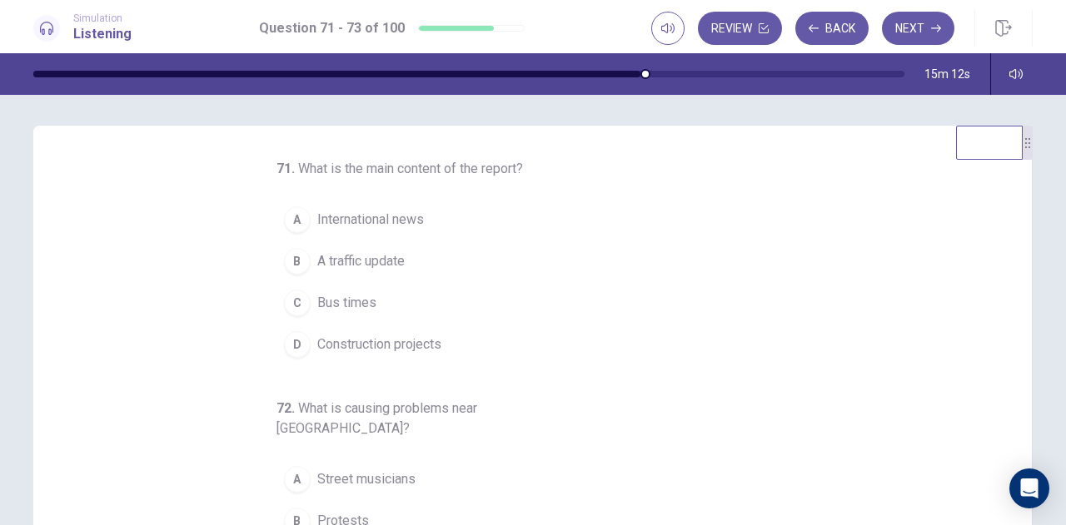
scroll to position [21, 0]
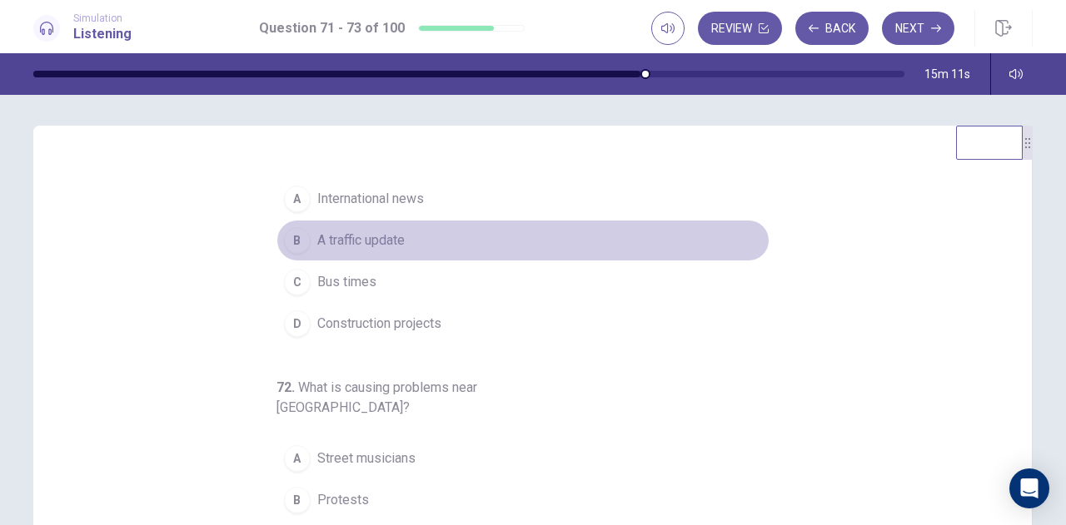
click at [381, 241] on span "A traffic update" at bounding box center [360, 241] width 87 height 20
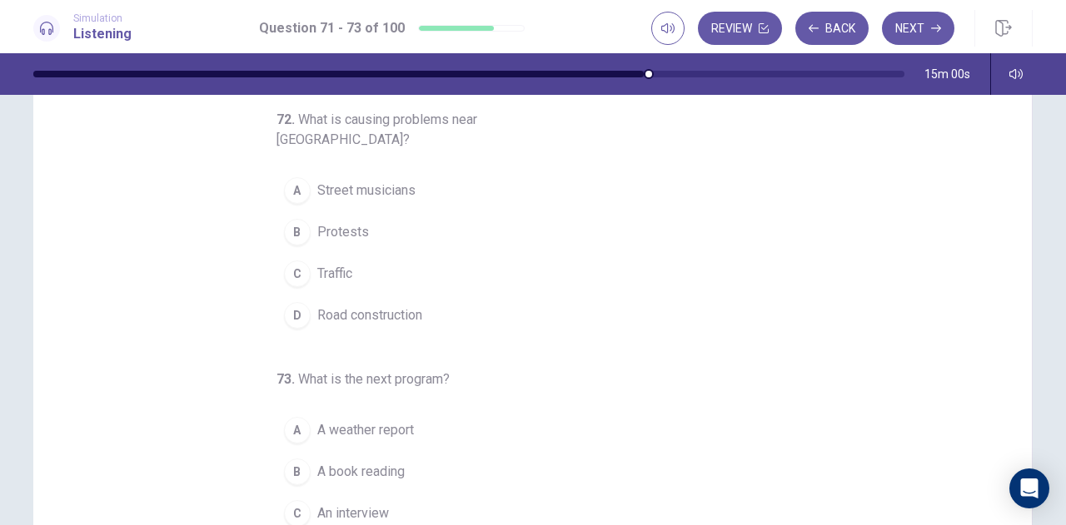
scroll to position [126, 0]
click at [410, 302] on button "D Road construction" at bounding box center [522, 315] width 493 height 42
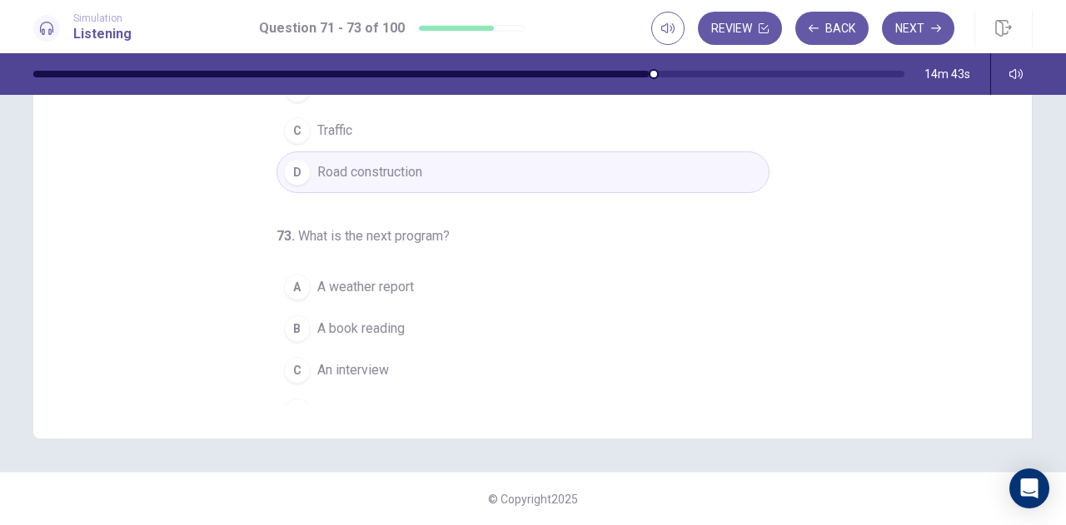
scroll to position [267, 0]
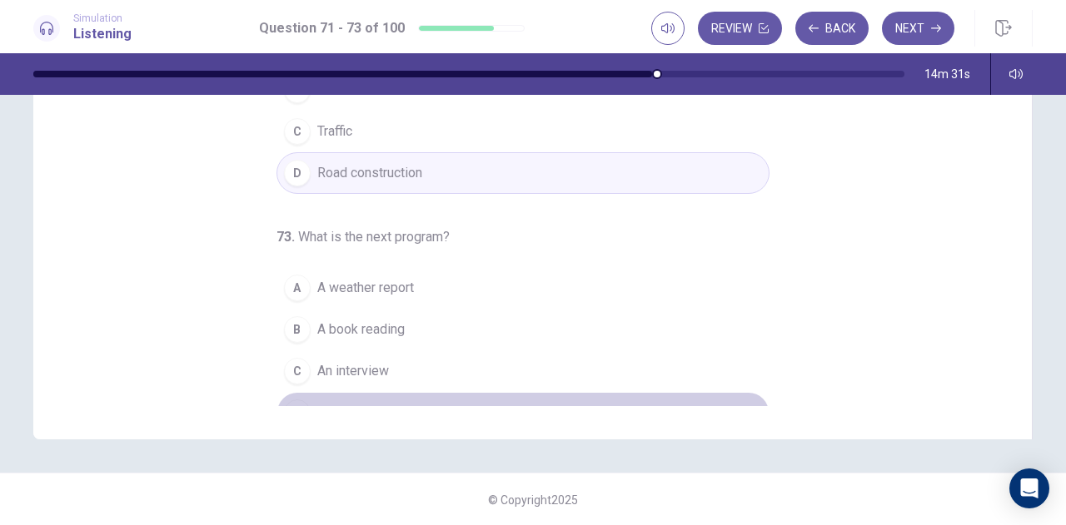
click at [376, 403] on span "A music show" at bounding box center [358, 413] width 82 height 20
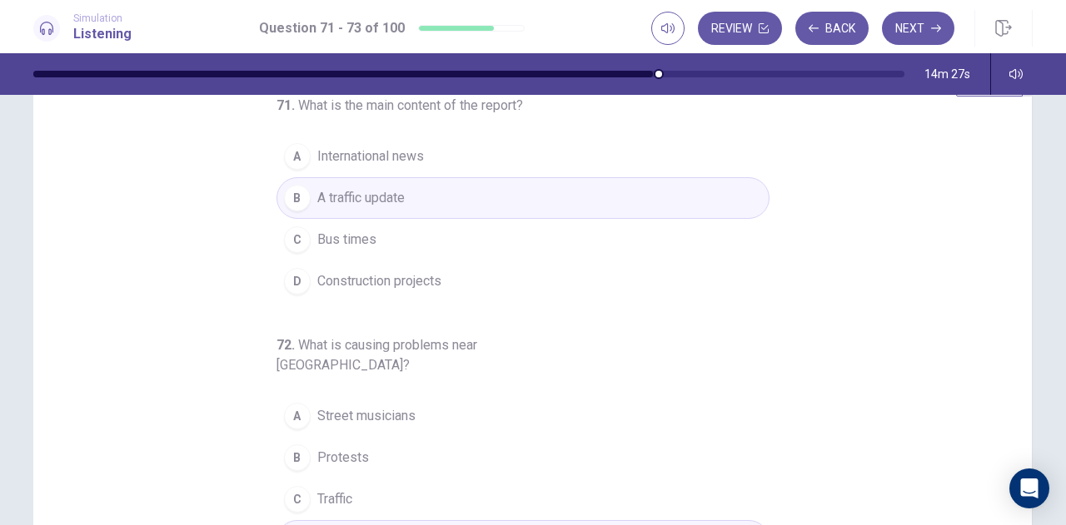
scroll to position [0, 0]
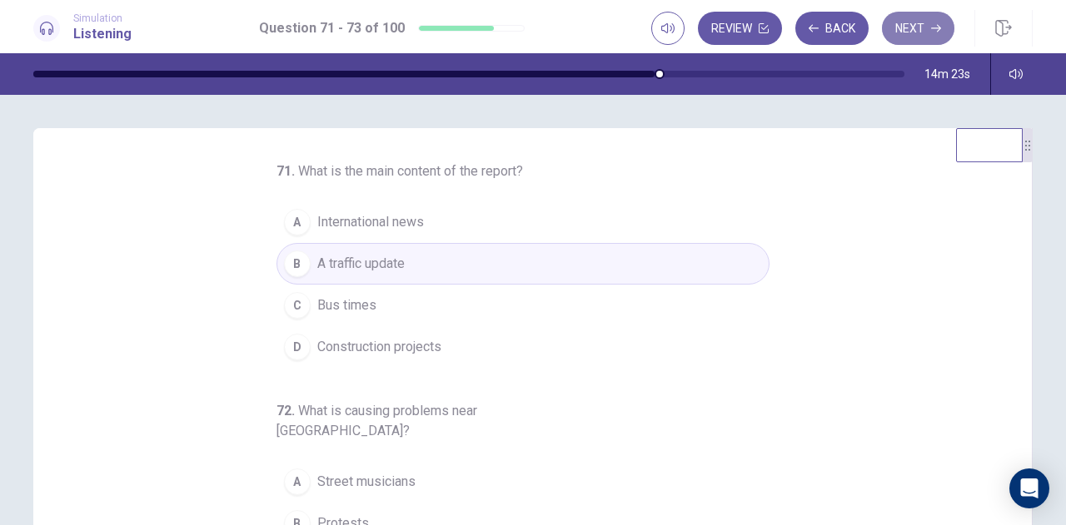
click at [904, 32] on button "Next" at bounding box center [918, 28] width 72 height 33
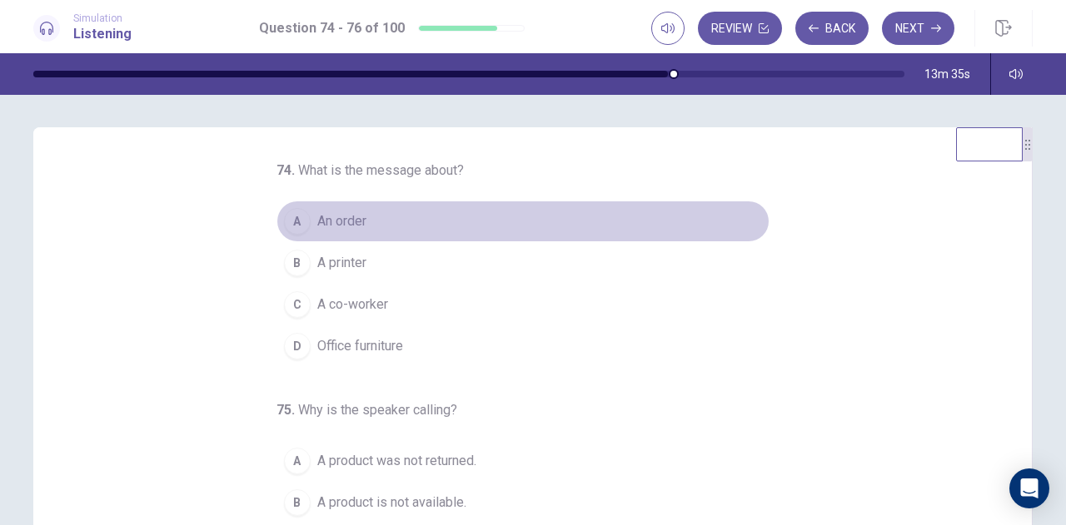
click at [336, 229] on span "An order" at bounding box center [341, 221] width 49 height 20
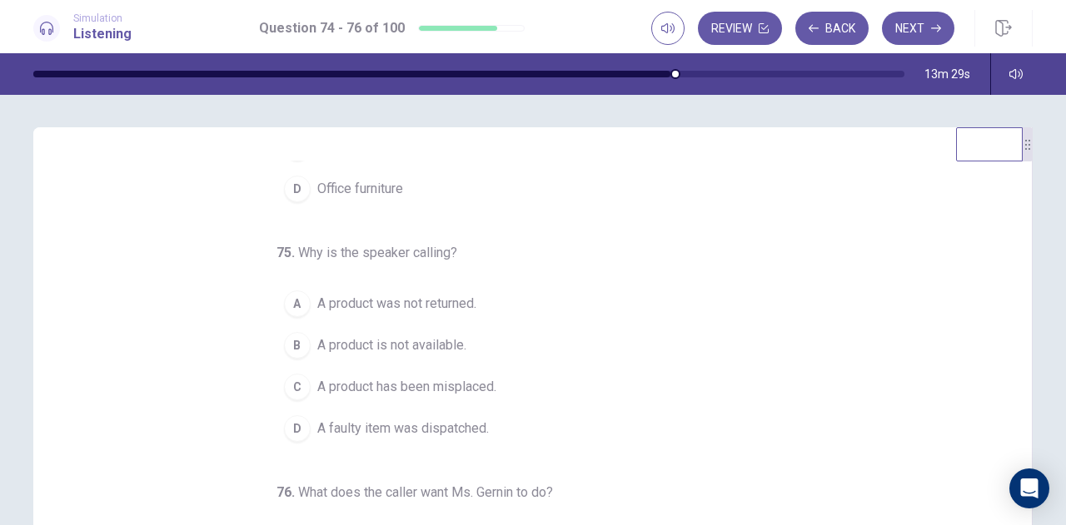
scroll to position [167, 0]
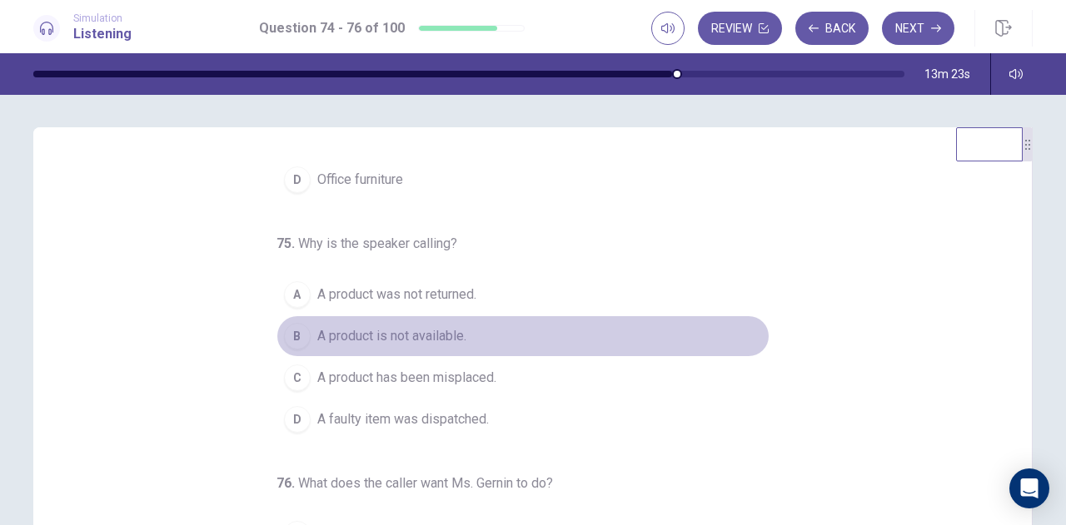
click at [418, 337] on span "A product is not available." at bounding box center [391, 336] width 149 height 20
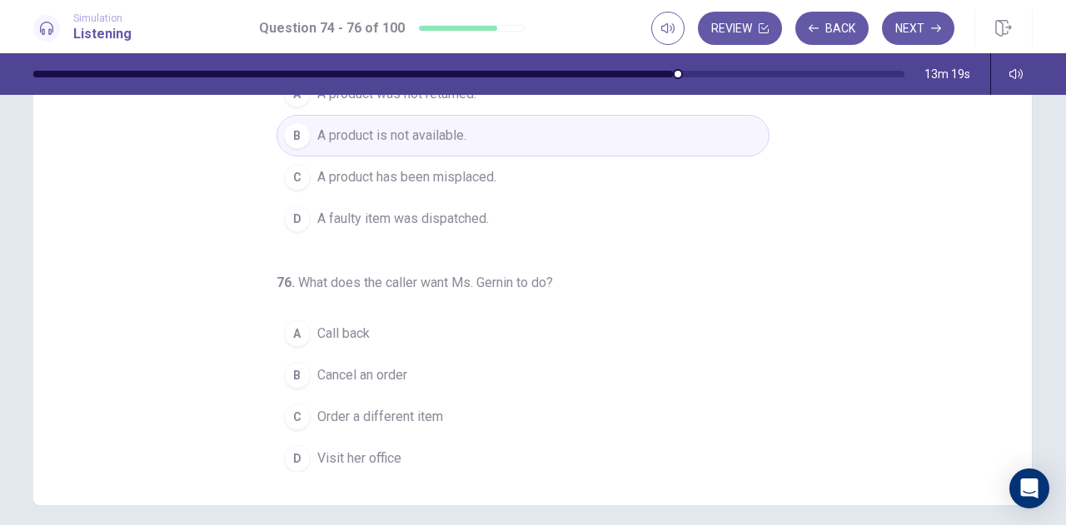
scroll to position [202, 0]
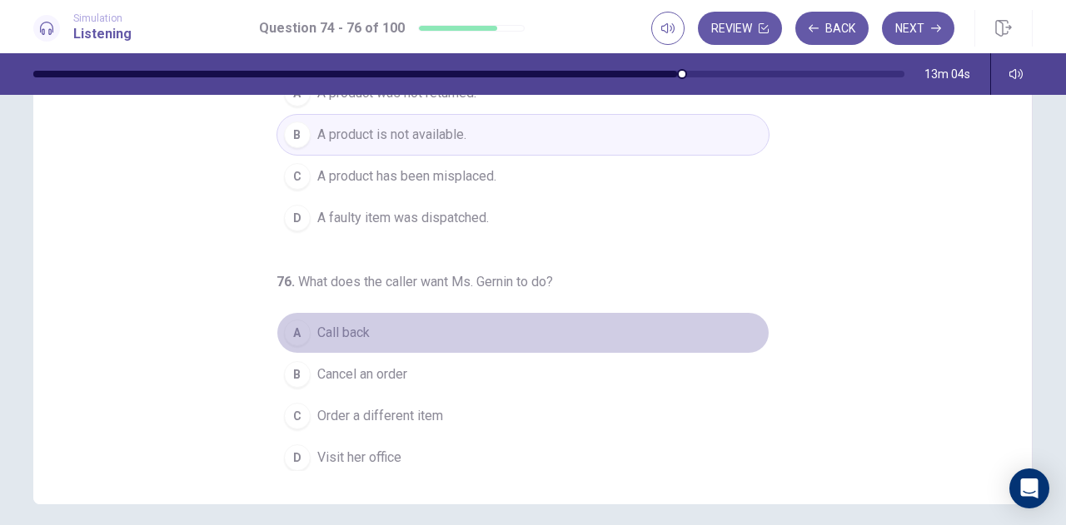
click at [359, 331] on span "Call back" at bounding box center [343, 333] width 52 height 20
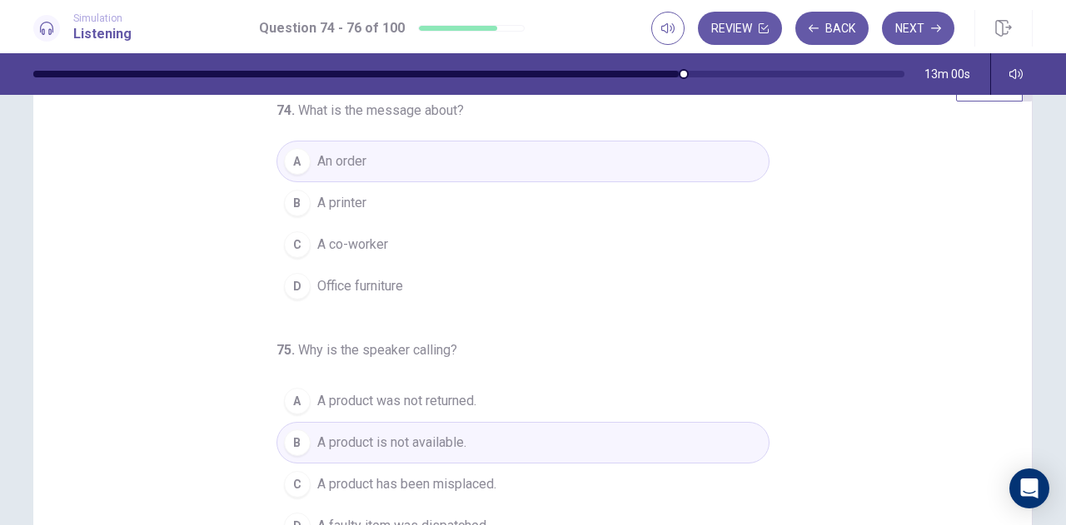
scroll to position [0, 0]
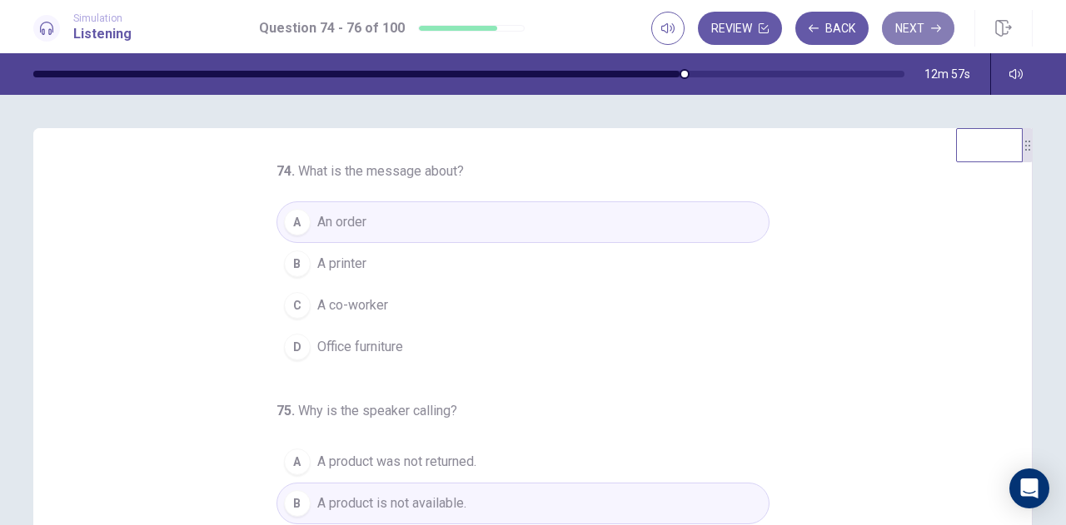
click at [920, 27] on button "Next" at bounding box center [918, 28] width 72 height 33
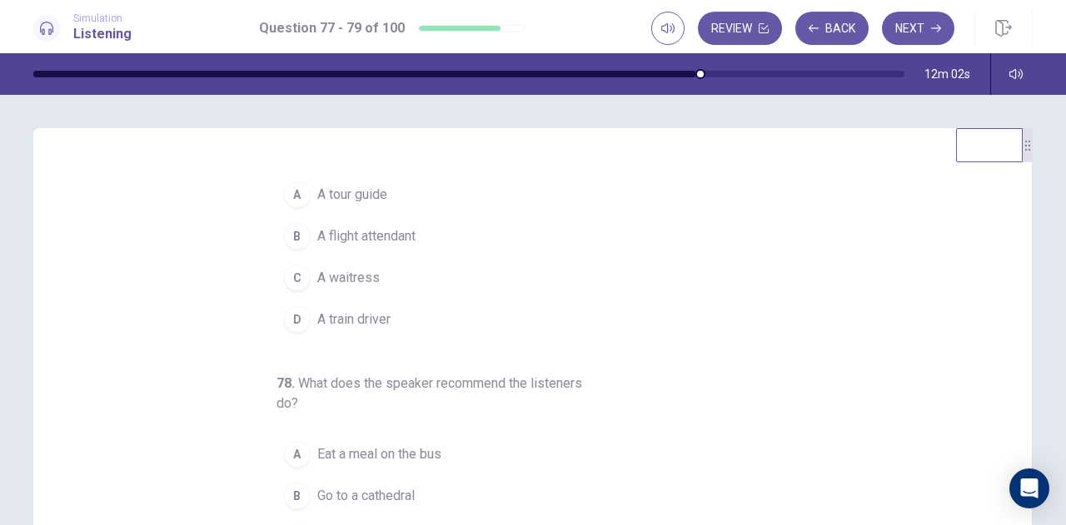
scroll to position [32, 0]
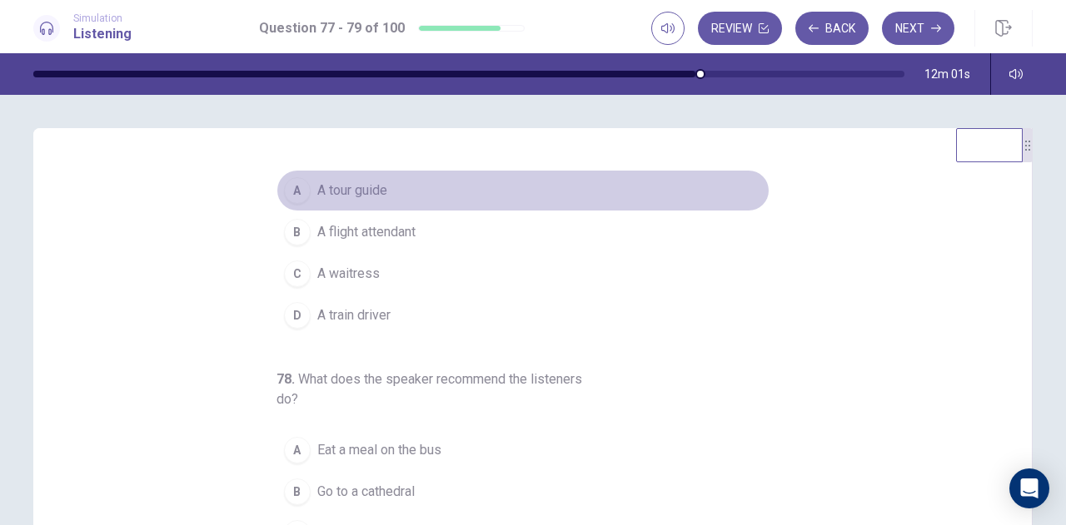
click at [353, 194] on span "A tour guide" at bounding box center [352, 191] width 70 height 20
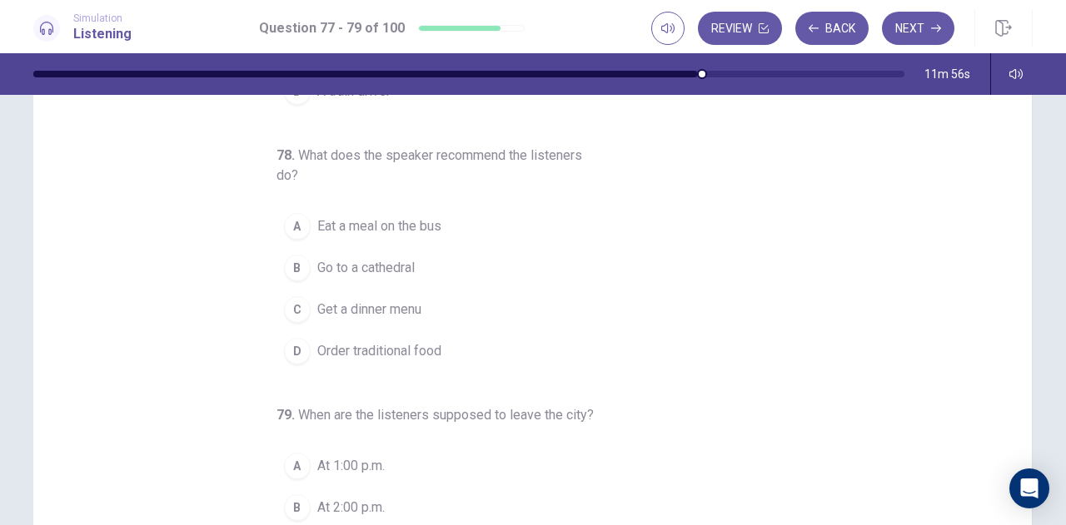
scroll to position [75, 0]
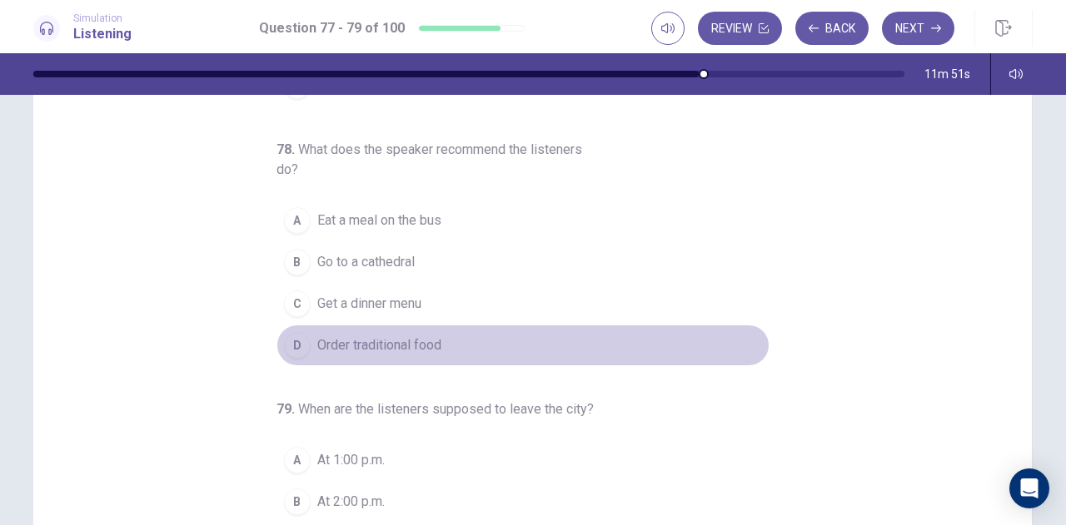
click at [398, 343] on span "Order traditional food" at bounding box center [379, 346] width 124 height 20
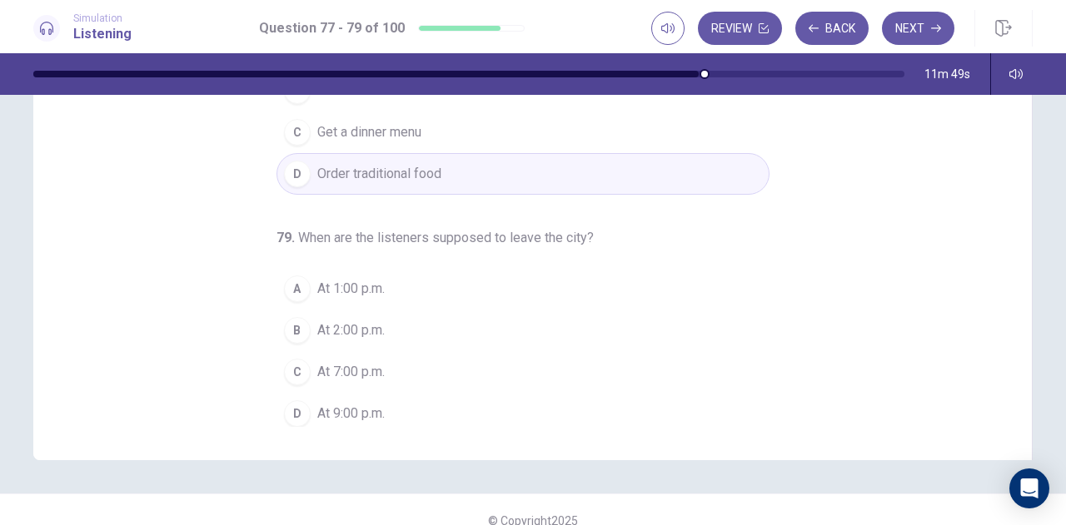
scroll to position [247, 0]
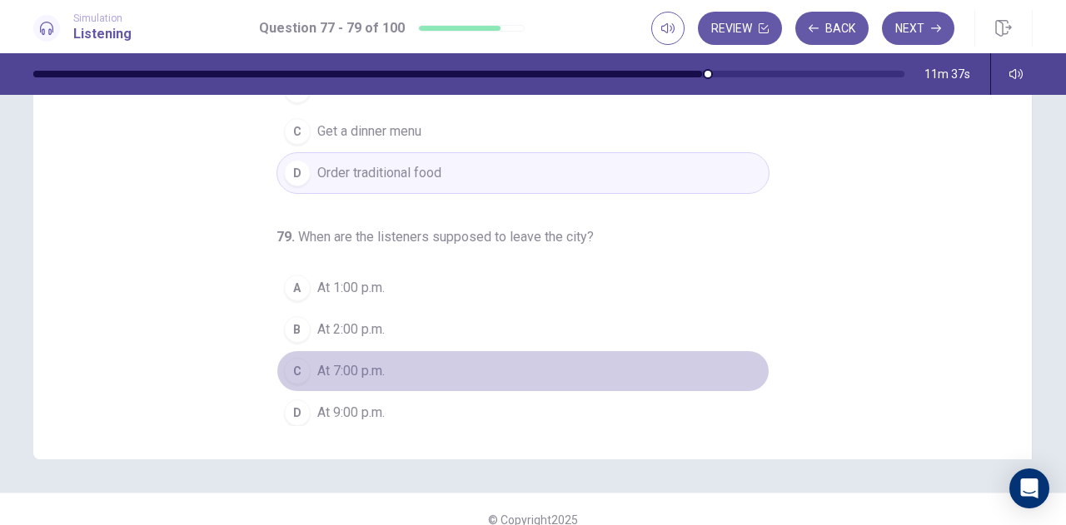
click at [372, 367] on span "At 7:00 p.m." at bounding box center [350, 371] width 67 height 20
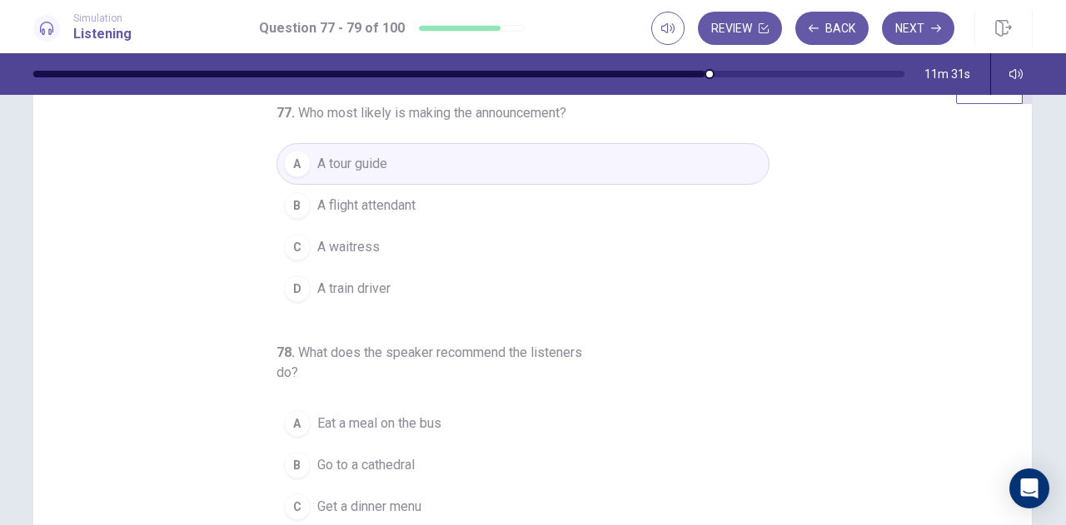
scroll to position [0, 0]
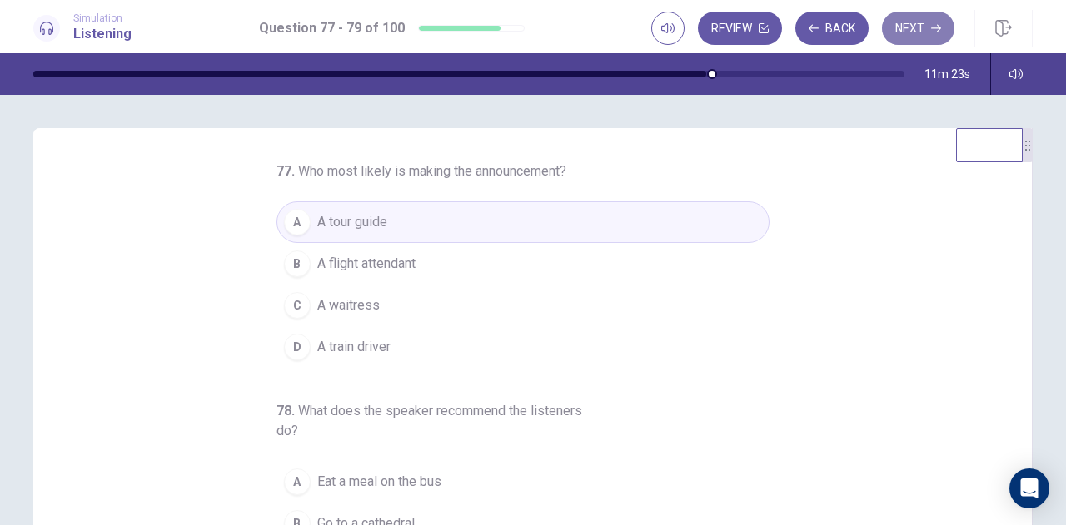
click at [927, 23] on button "Next" at bounding box center [918, 28] width 72 height 33
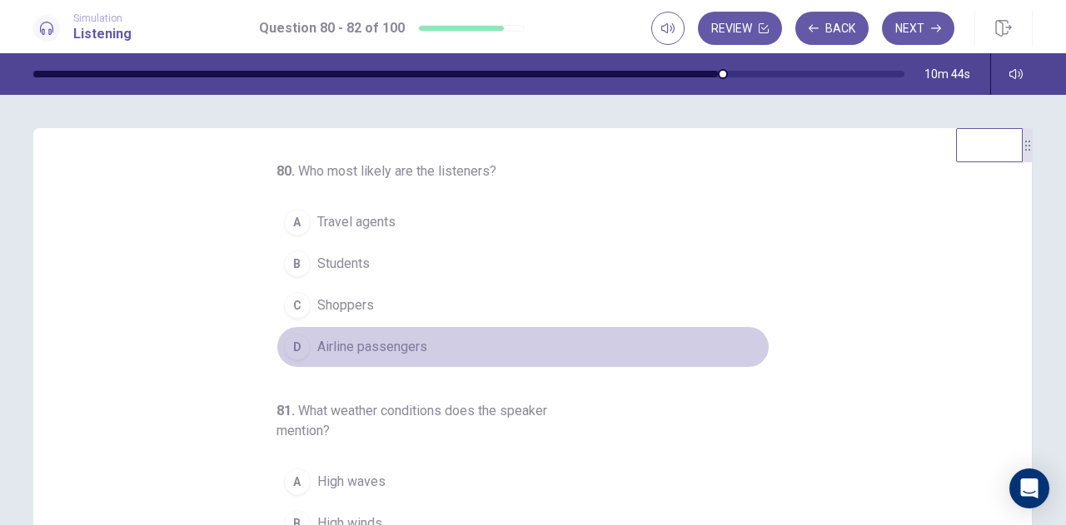
click at [348, 346] on span "Airline passengers" at bounding box center [372, 347] width 110 height 20
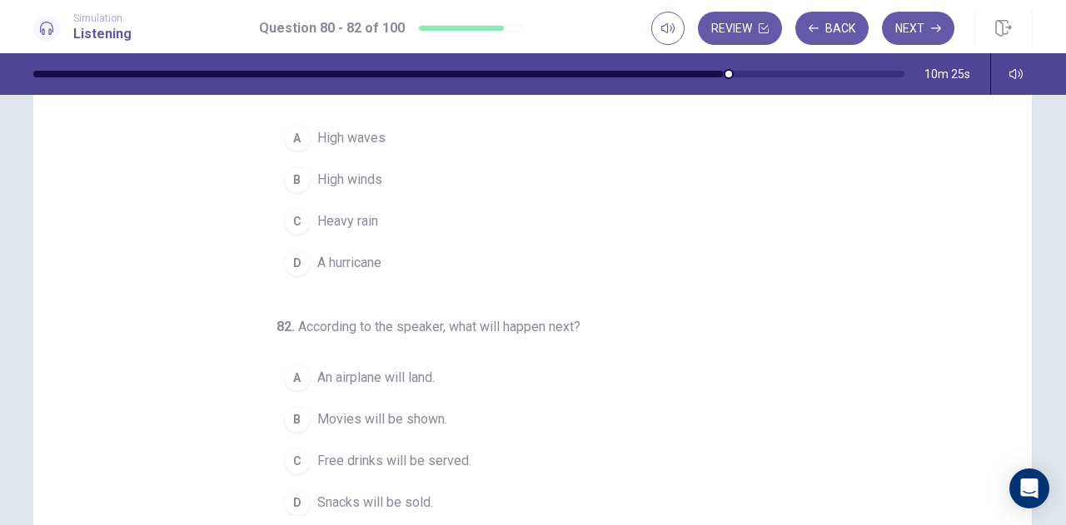
scroll to position [158, 0]
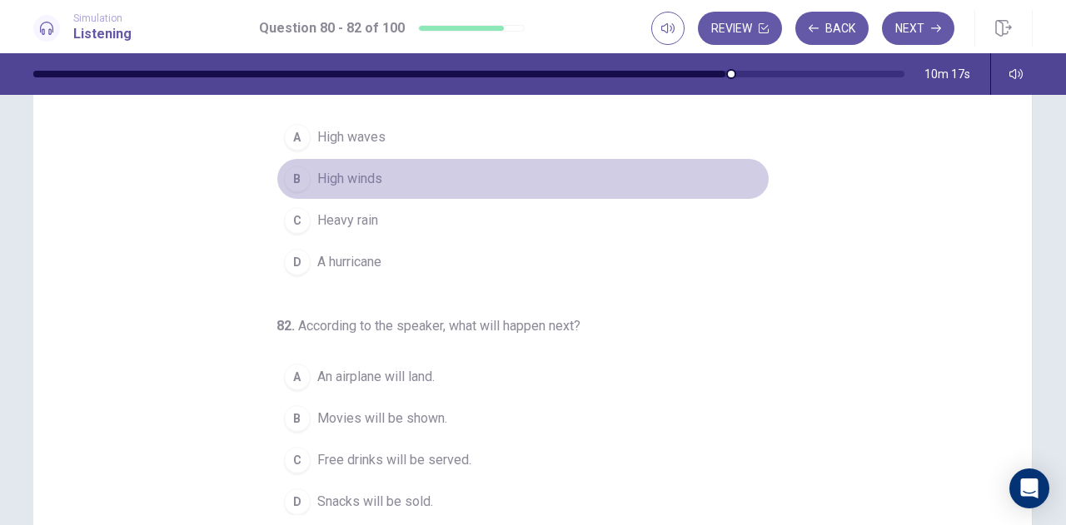
click at [373, 180] on span "High winds" at bounding box center [349, 179] width 65 height 20
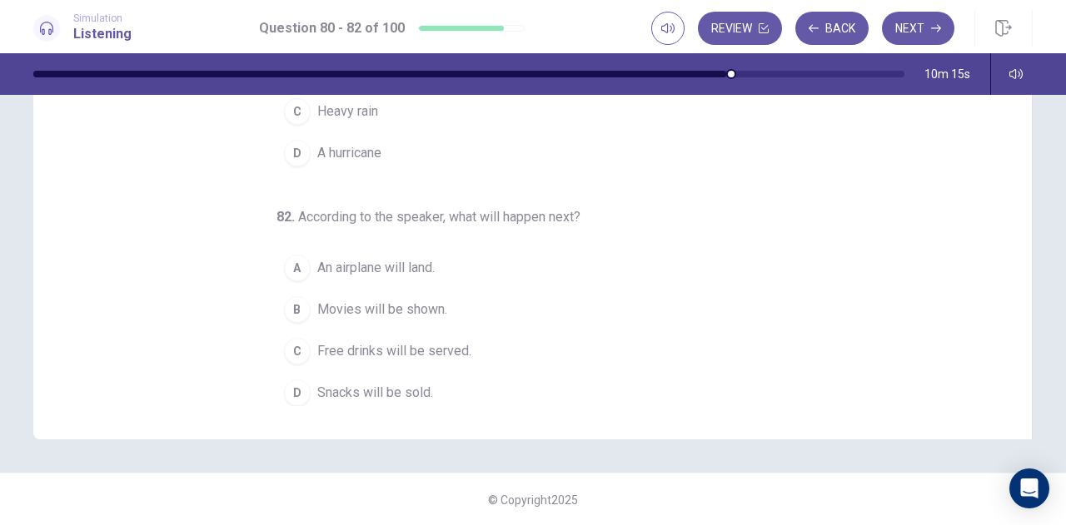
scroll to position [268, 0]
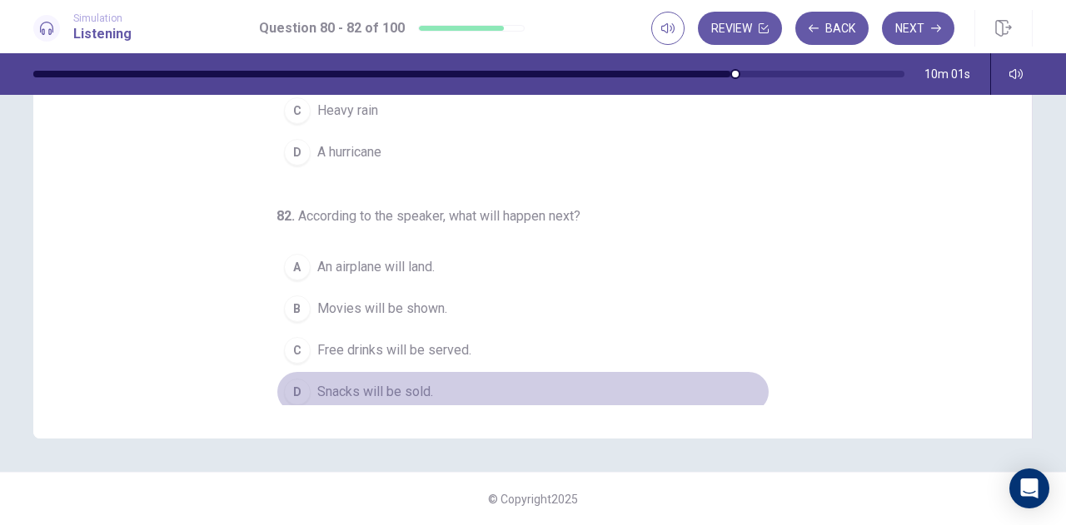
click at [416, 384] on span "Snacks will be sold." at bounding box center [375, 392] width 116 height 20
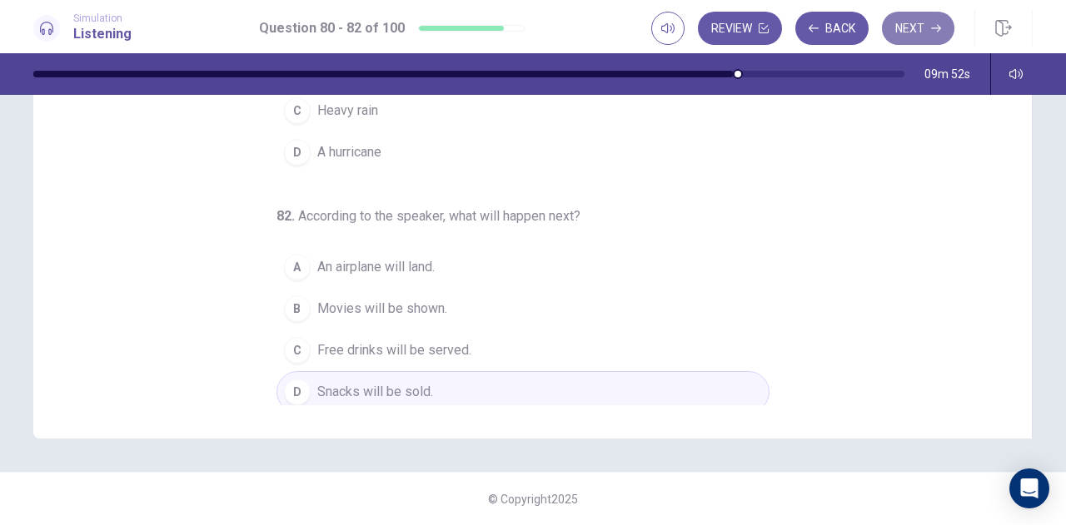
click at [937, 27] on icon "button" at bounding box center [936, 28] width 10 height 10
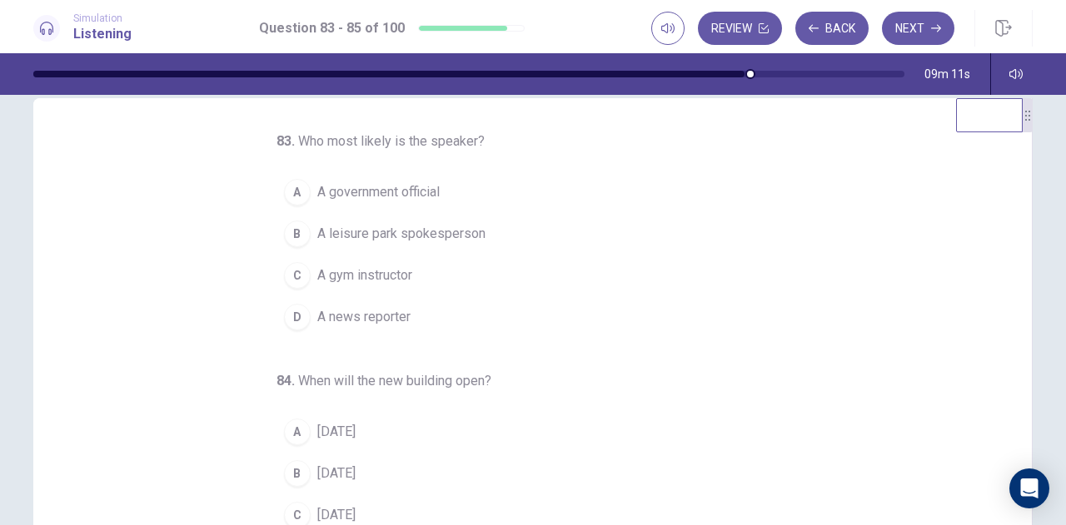
scroll to position [22, 0]
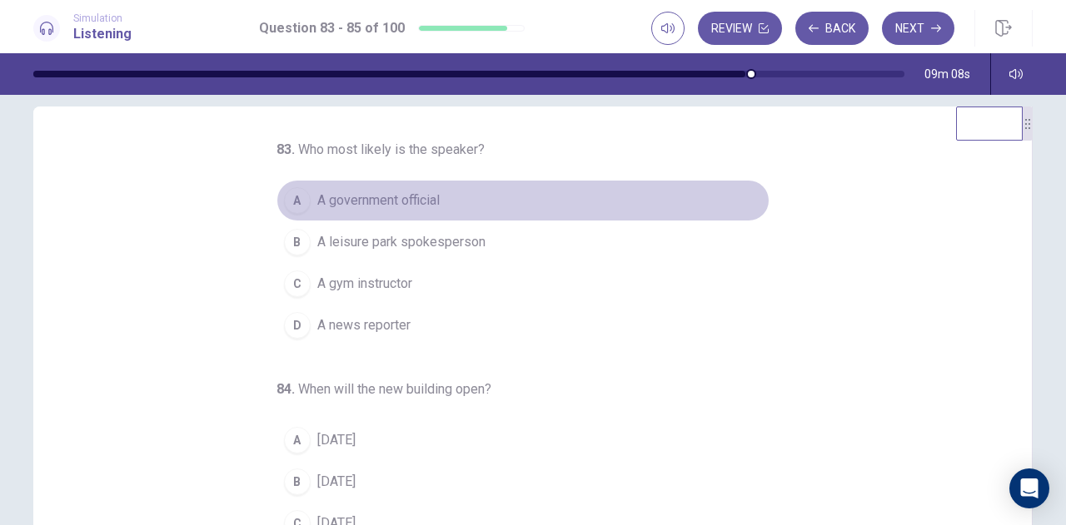
click at [400, 201] on span "A government official" at bounding box center [378, 201] width 122 height 20
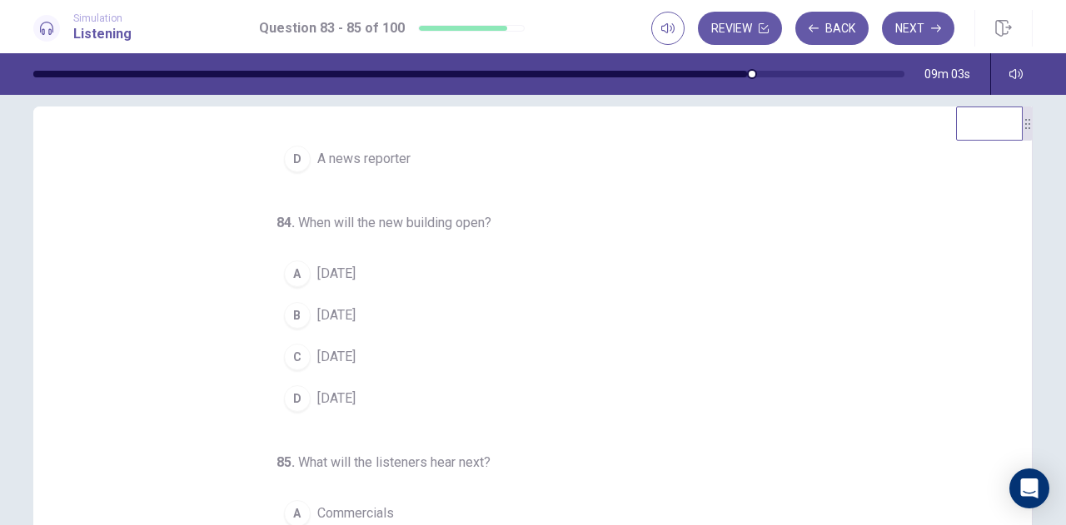
scroll to position [167, 0]
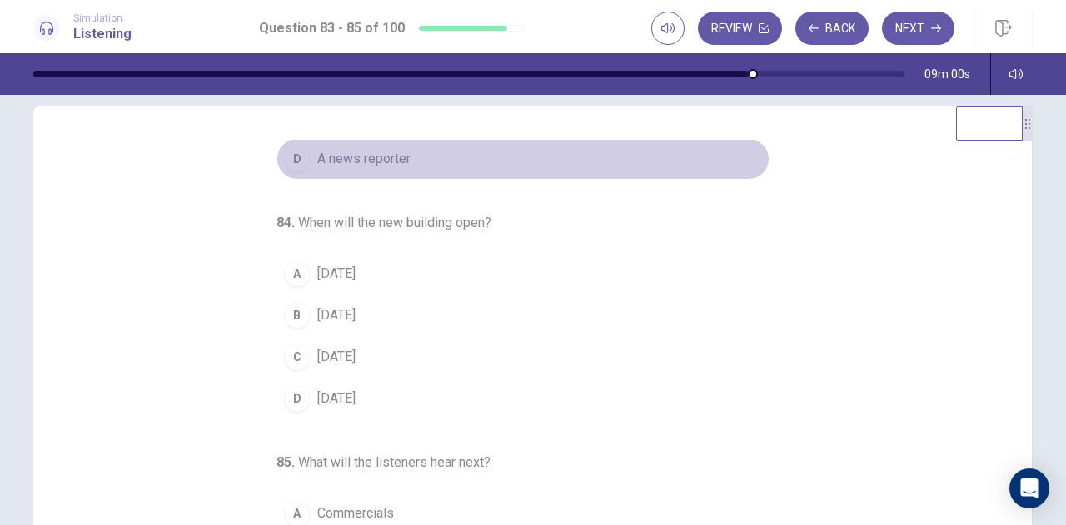
click at [363, 157] on span "A news reporter" at bounding box center [363, 159] width 93 height 20
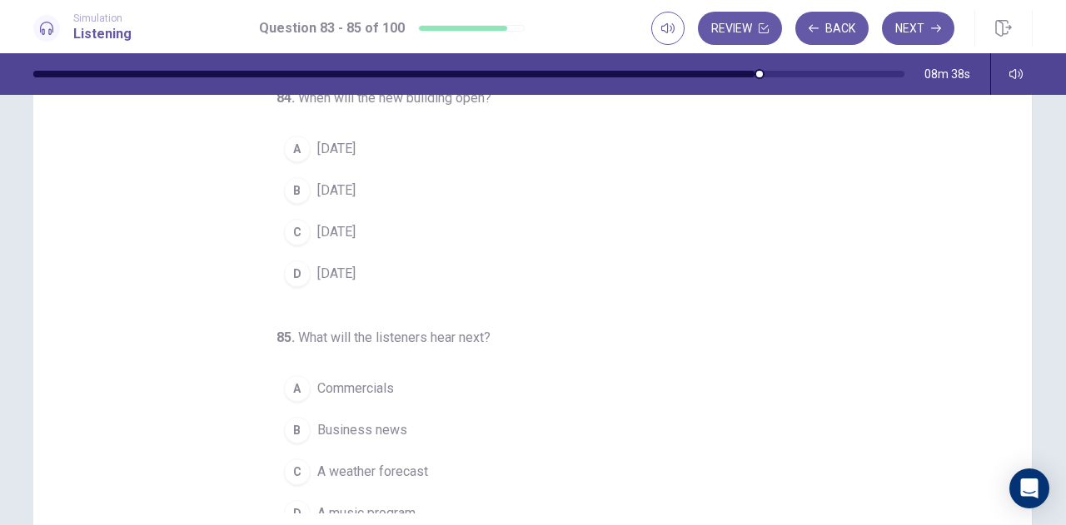
scroll to position [155, 0]
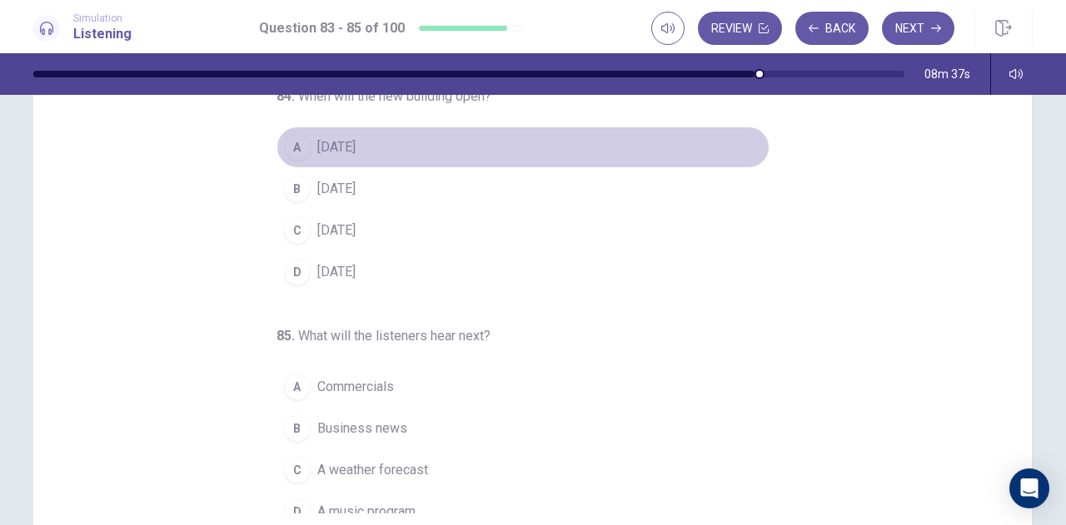
click at [351, 151] on span "[DATE]" at bounding box center [336, 147] width 38 height 20
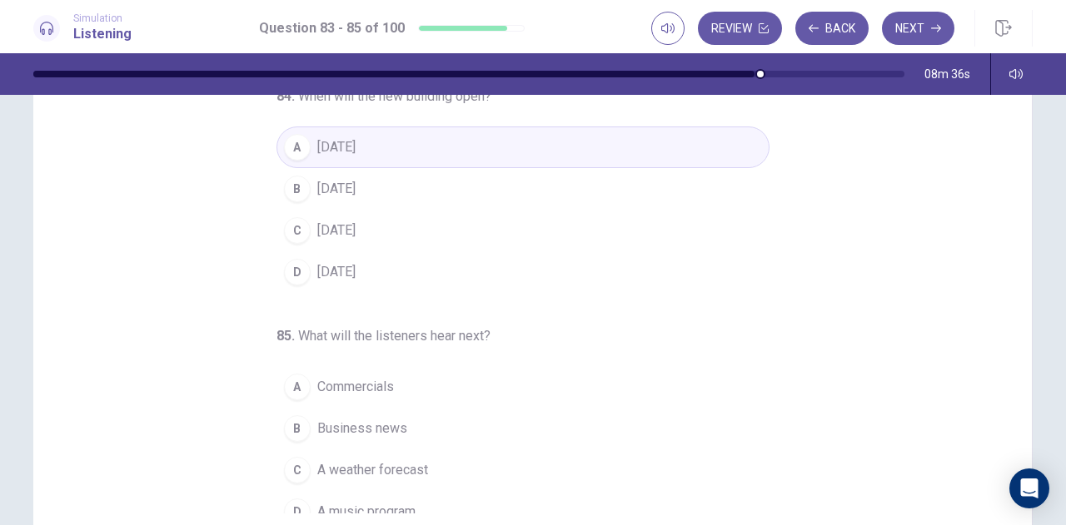
scroll to position [167, 0]
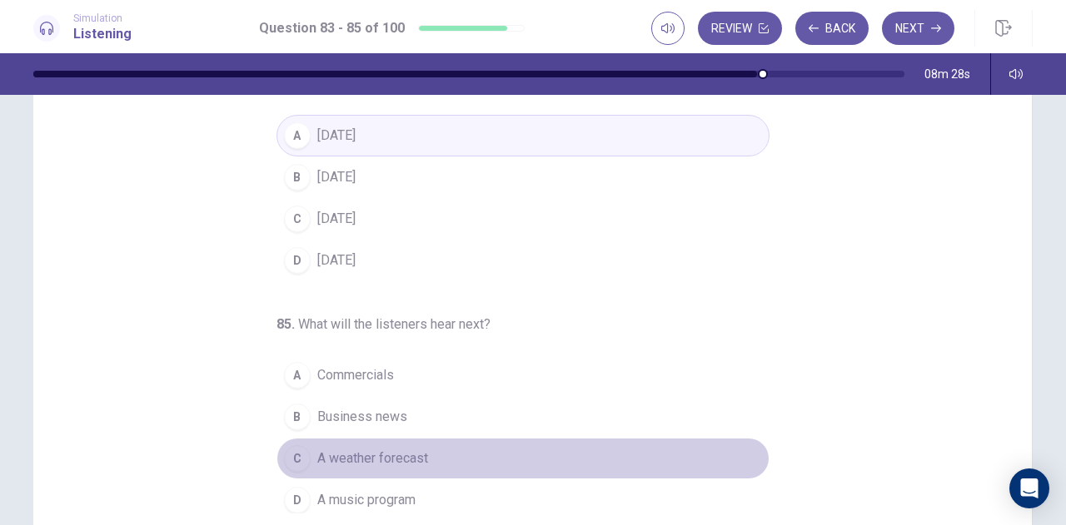
click at [405, 456] on span "A weather forecast" at bounding box center [372, 459] width 111 height 20
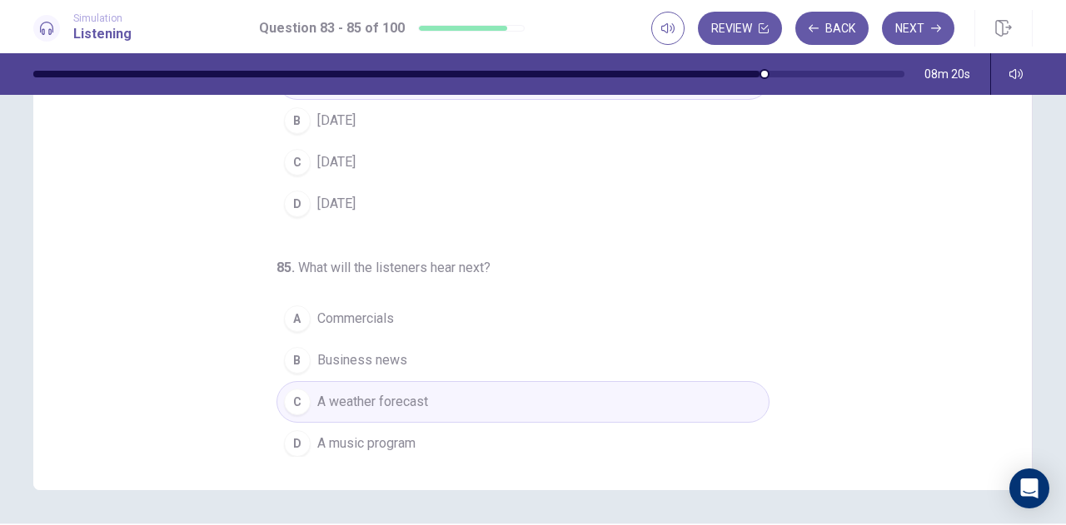
scroll to position [218, 0]
click at [917, 24] on button "Next" at bounding box center [918, 28] width 72 height 33
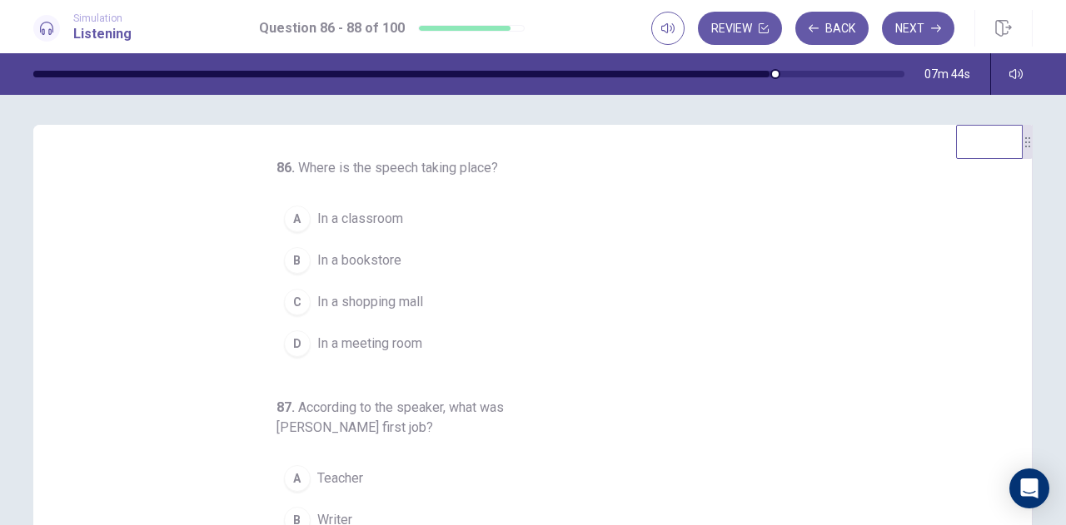
scroll to position [2, 0]
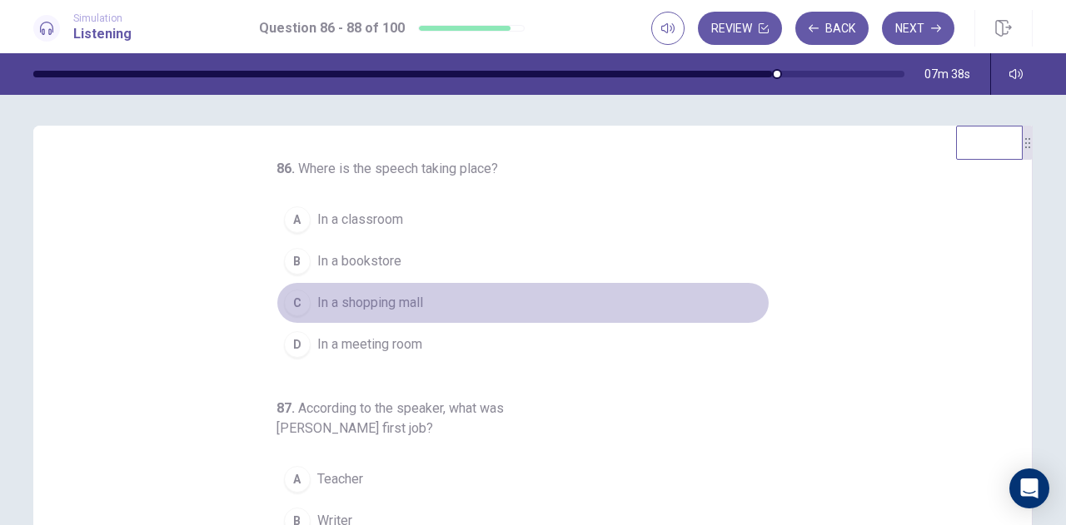
click at [416, 312] on button "C In a shopping mall" at bounding box center [522, 303] width 493 height 42
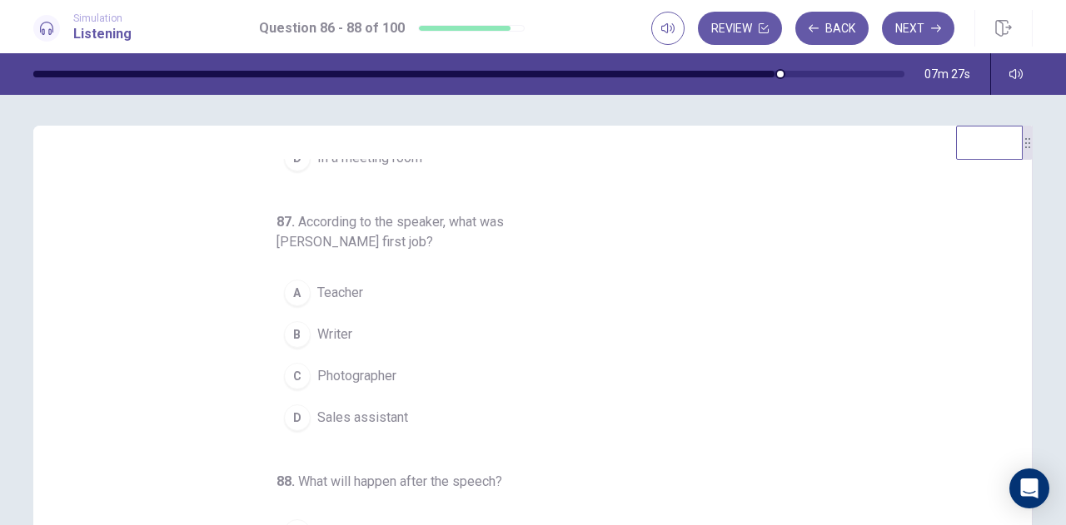
scroll to position [186, 0]
click at [329, 289] on span "Teacher" at bounding box center [340, 293] width 46 height 20
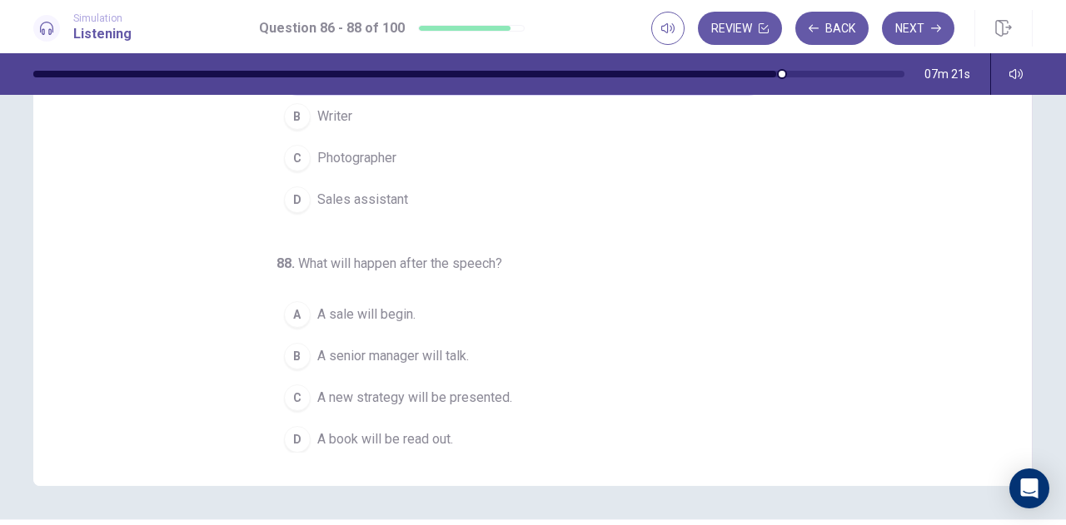
scroll to position [231, 0]
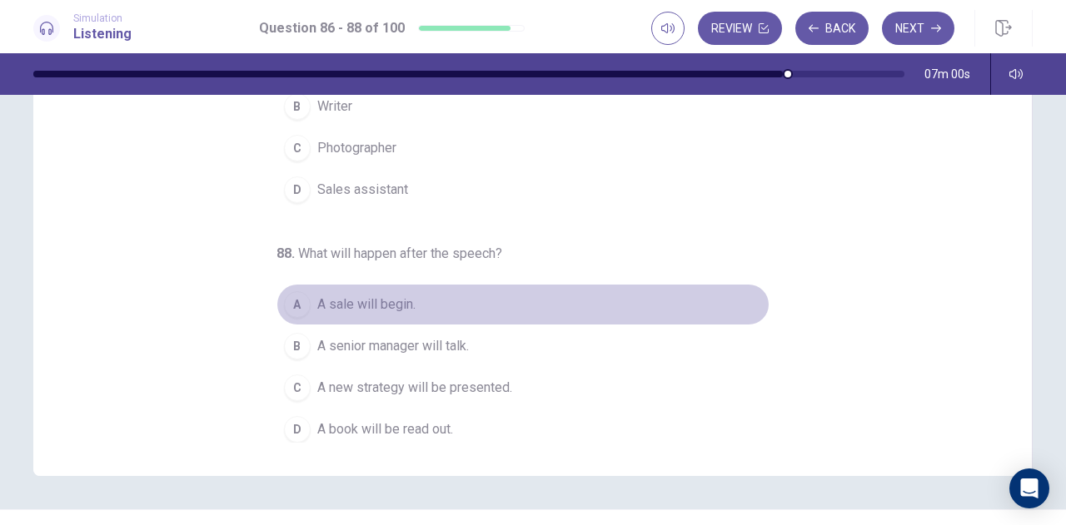
click at [409, 302] on button "A A sale will begin." at bounding box center [522, 305] width 493 height 42
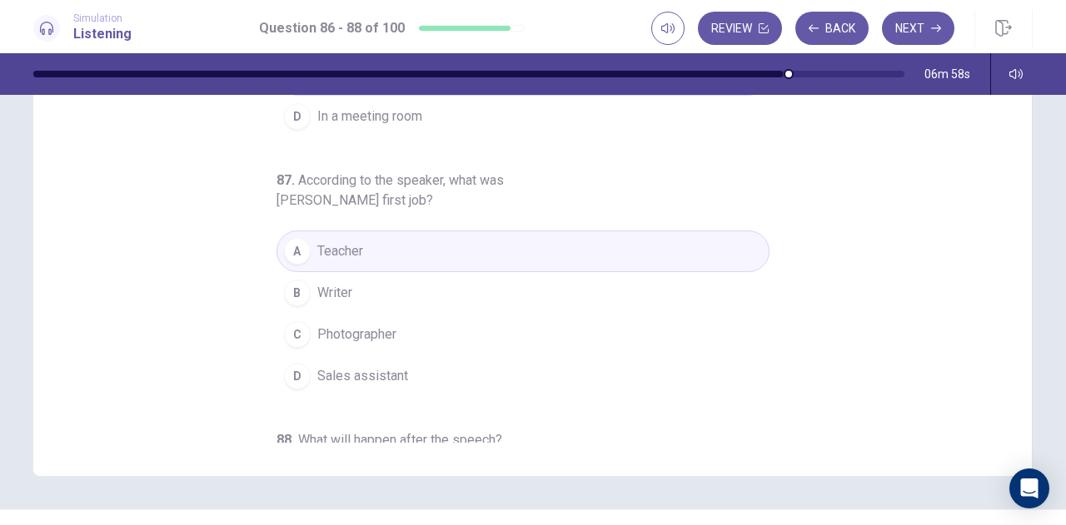
scroll to position [186, 0]
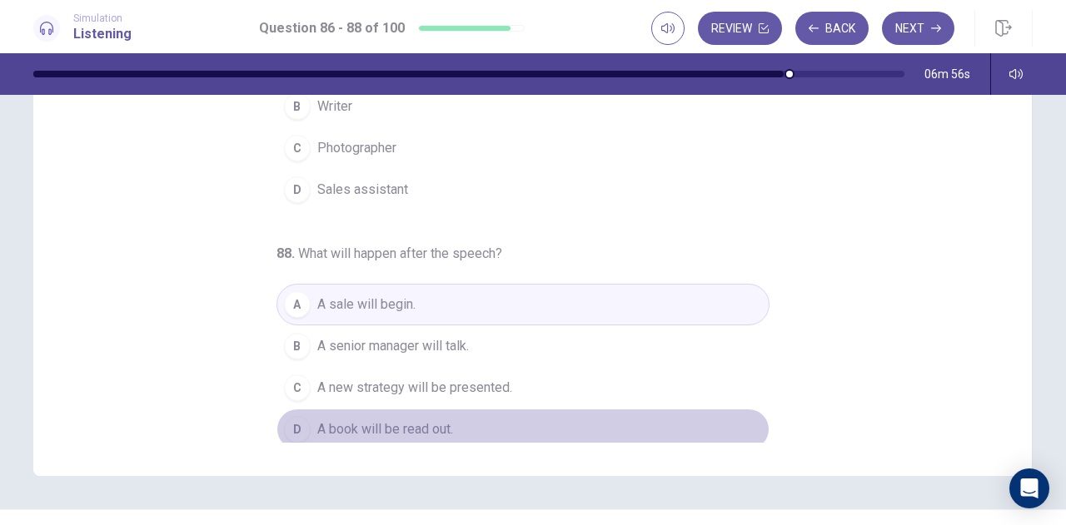
click at [412, 420] on span "A book will be read out." at bounding box center [385, 430] width 136 height 20
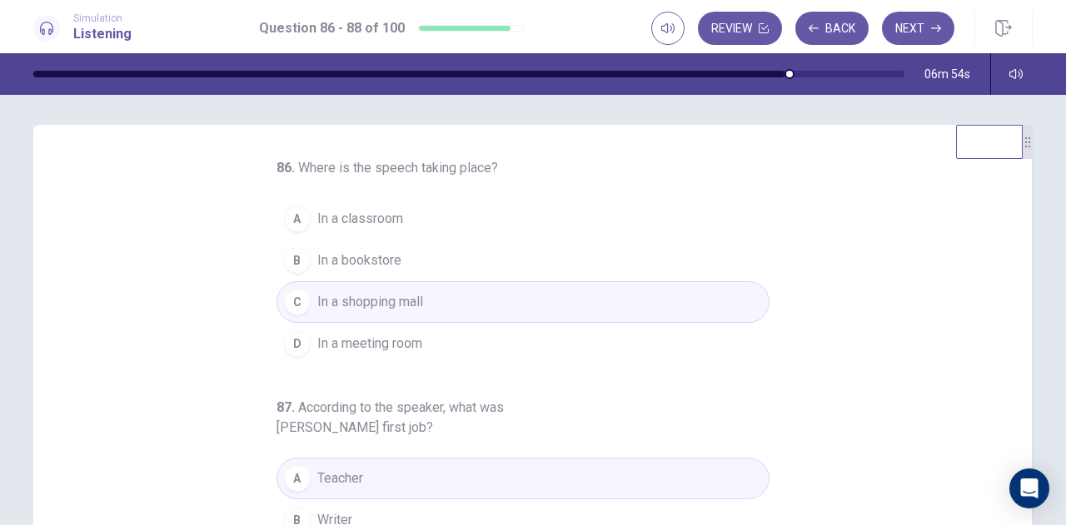
scroll to position [0, 0]
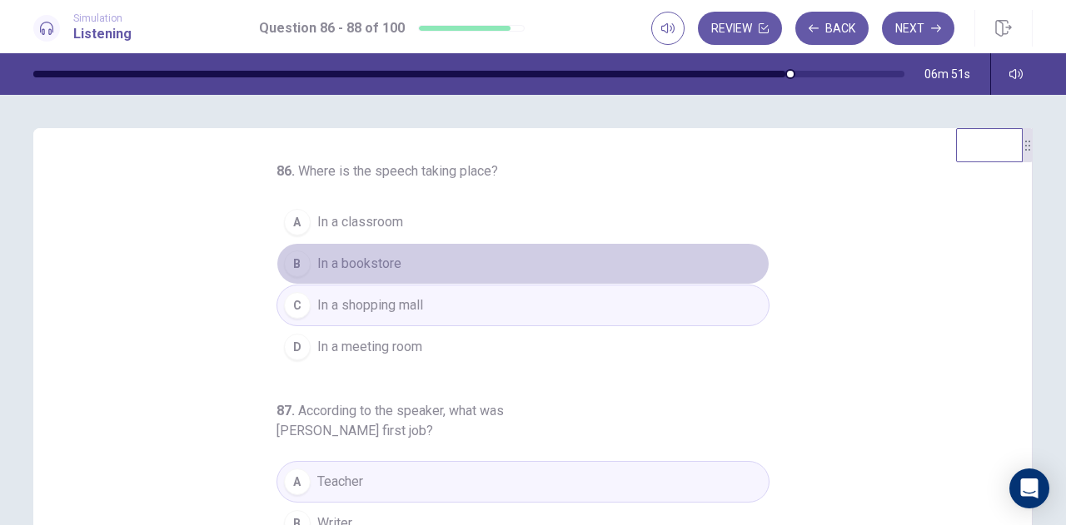
click at [511, 258] on button "B In a bookstore" at bounding box center [522, 264] width 493 height 42
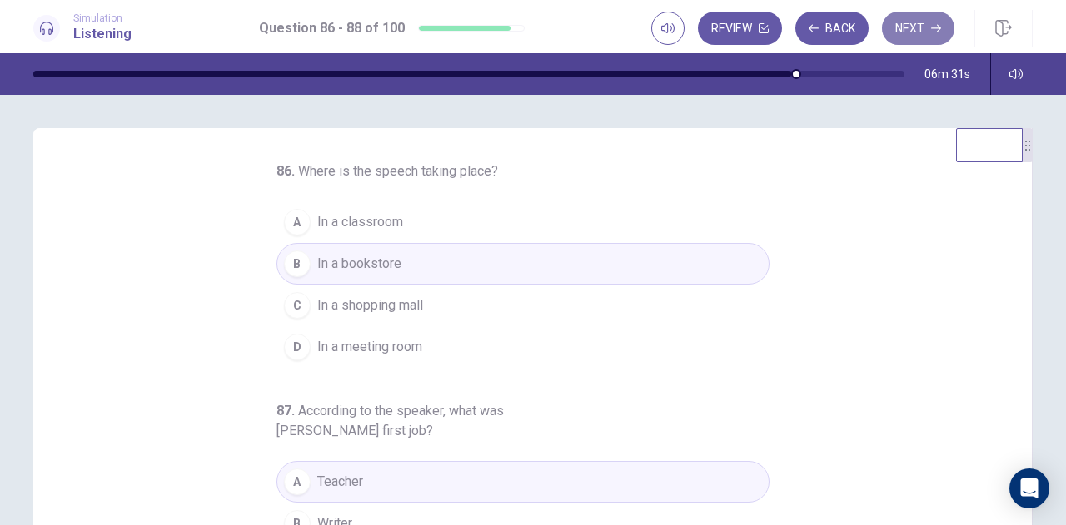
click at [912, 30] on button "Next" at bounding box center [918, 28] width 72 height 33
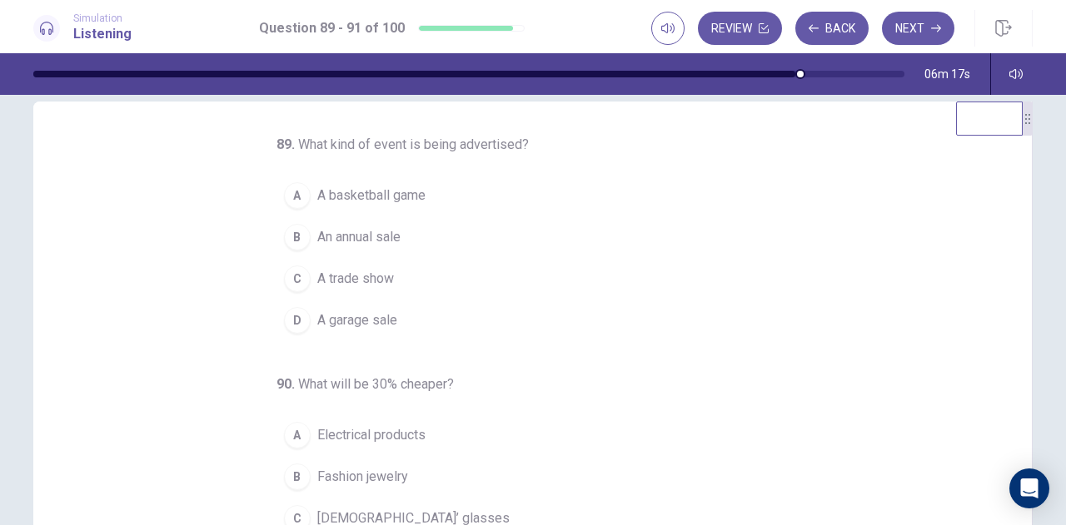
scroll to position [21, 0]
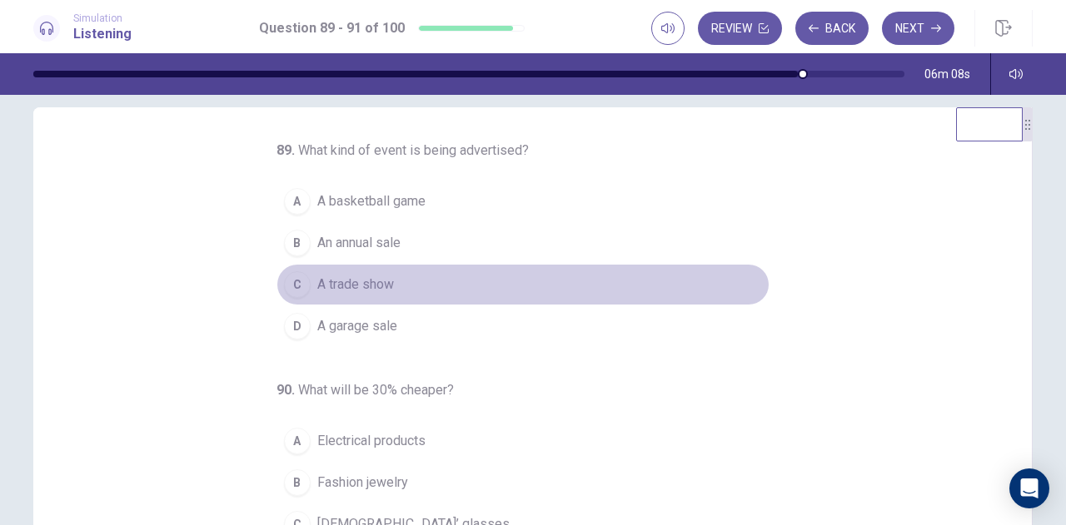
click at [375, 286] on span "A trade show" at bounding box center [355, 285] width 77 height 20
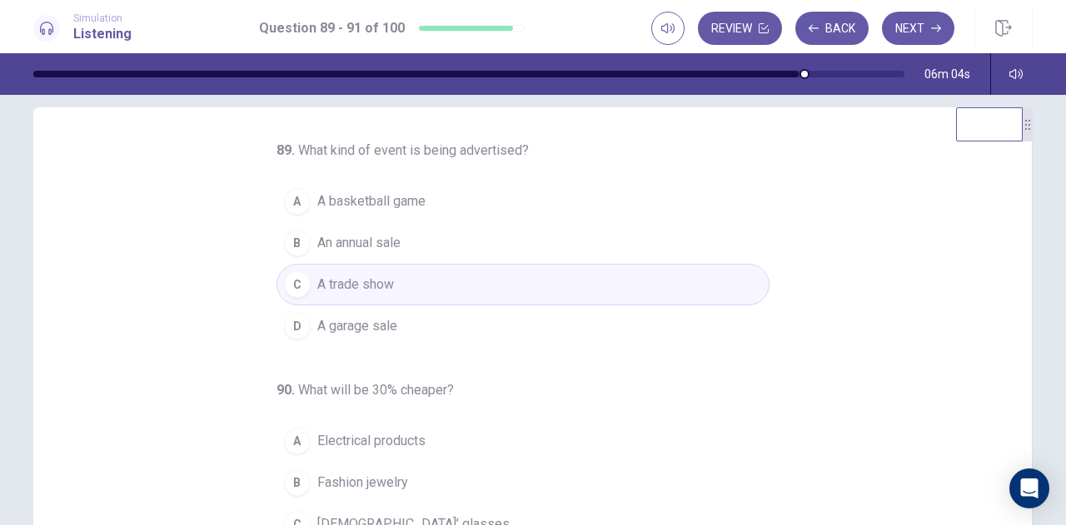
click at [427, 236] on button "B An annual sale" at bounding box center [522, 243] width 493 height 42
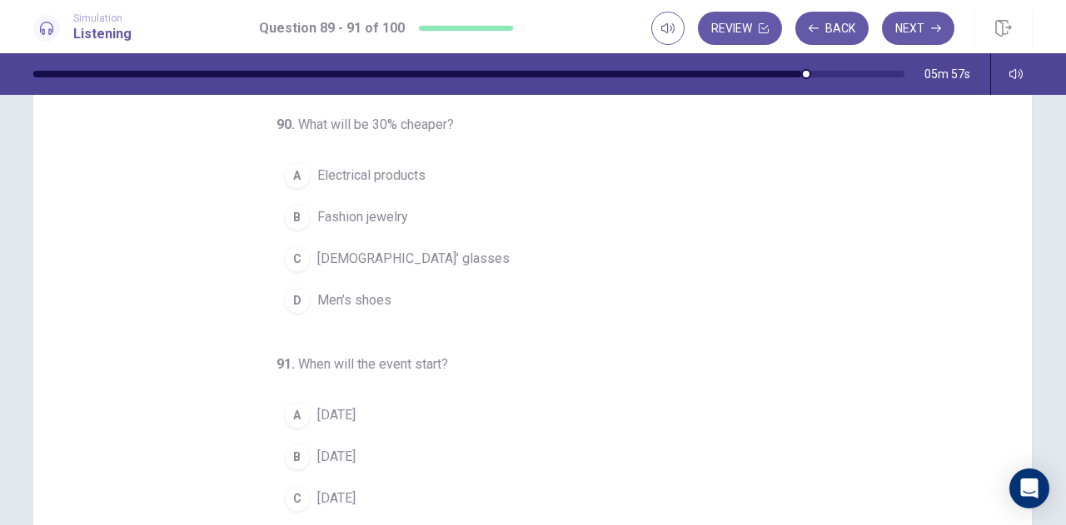
scroll to position [121, 0]
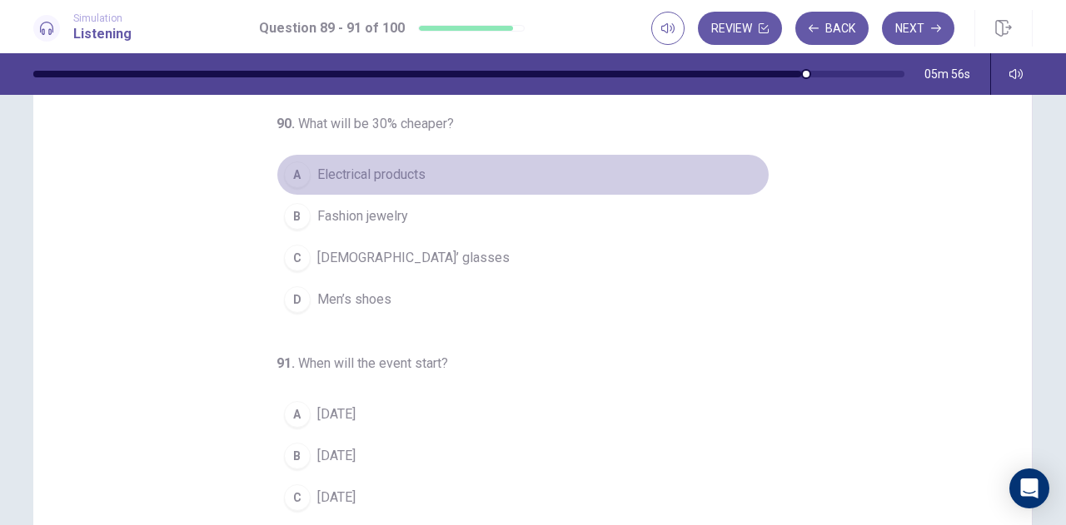
click at [389, 167] on span "Electrical products" at bounding box center [371, 175] width 108 height 20
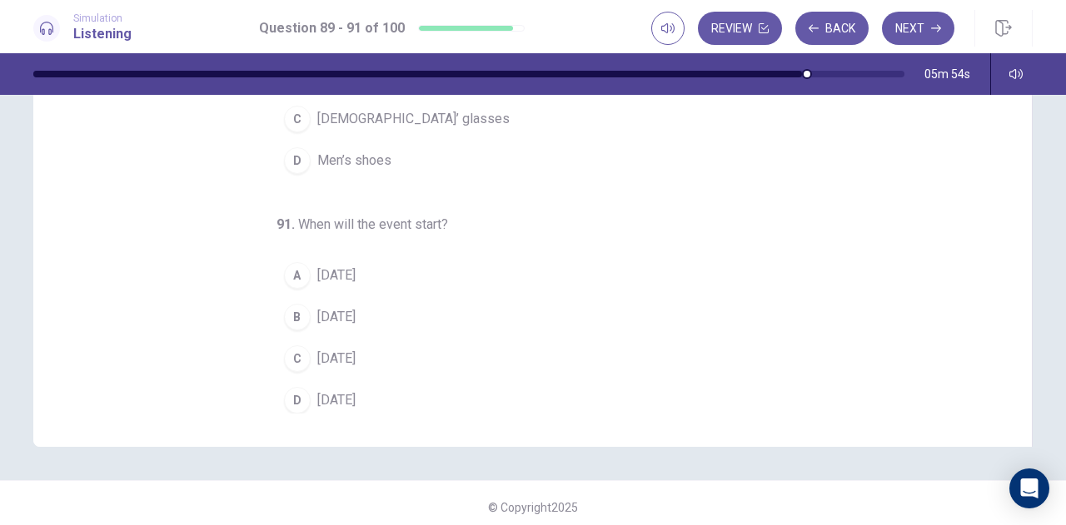
scroll to position [262, 0]
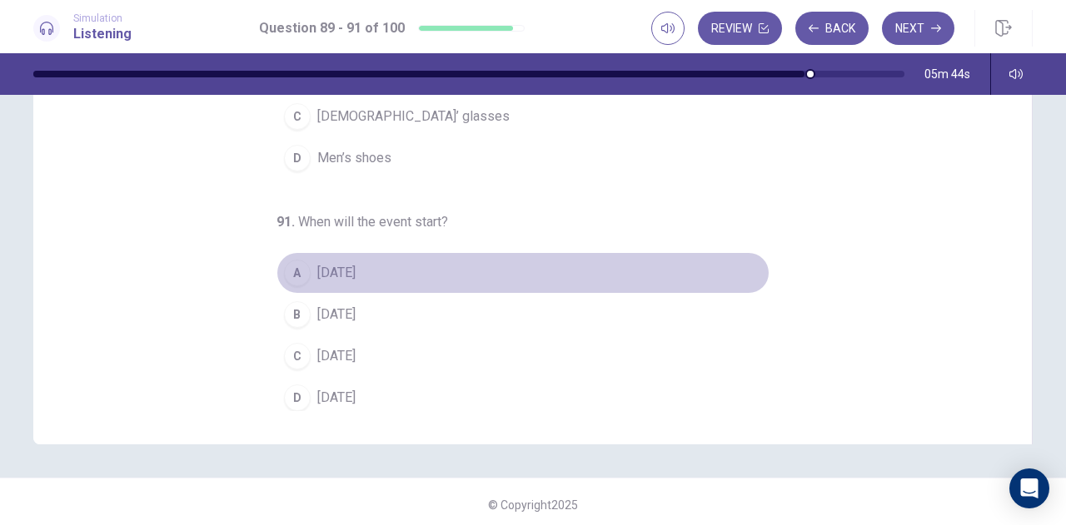
click at [355, 277] on span "[DATE]" at bounding box center [336, 273] width 38 height 20
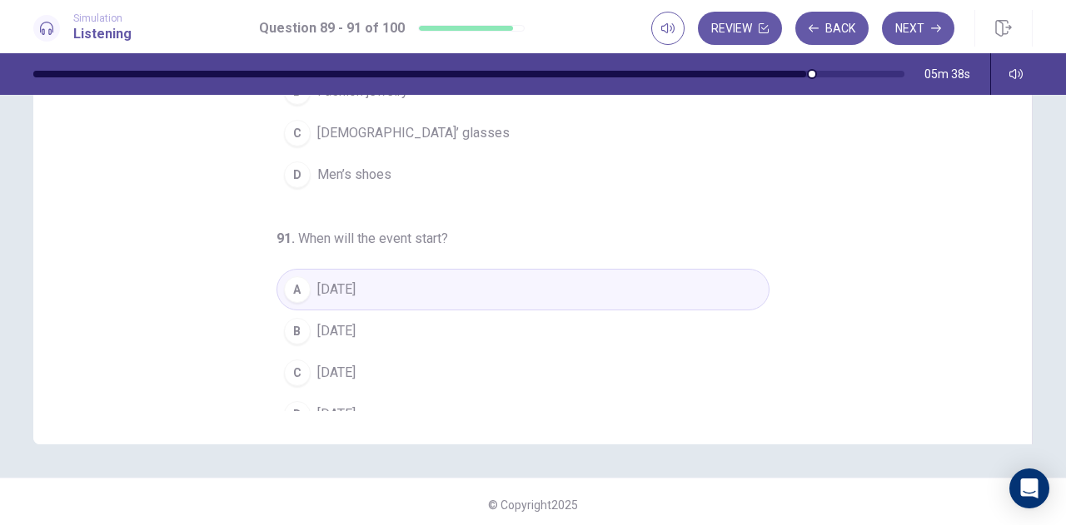
scroll to position [167, 0]
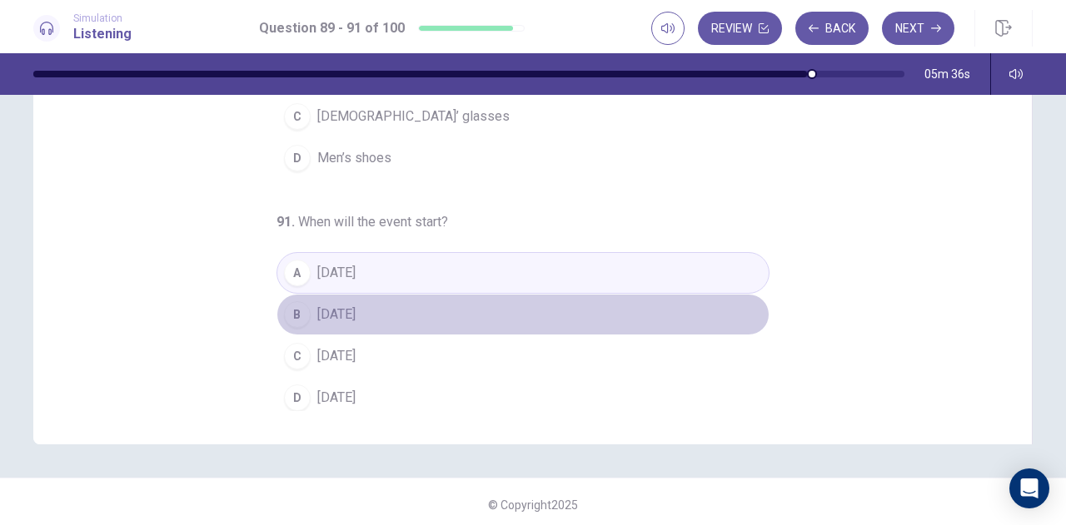
click at [405, 304] on button "B [DATE]" at bounding box center [522, 315] width 493 height 42
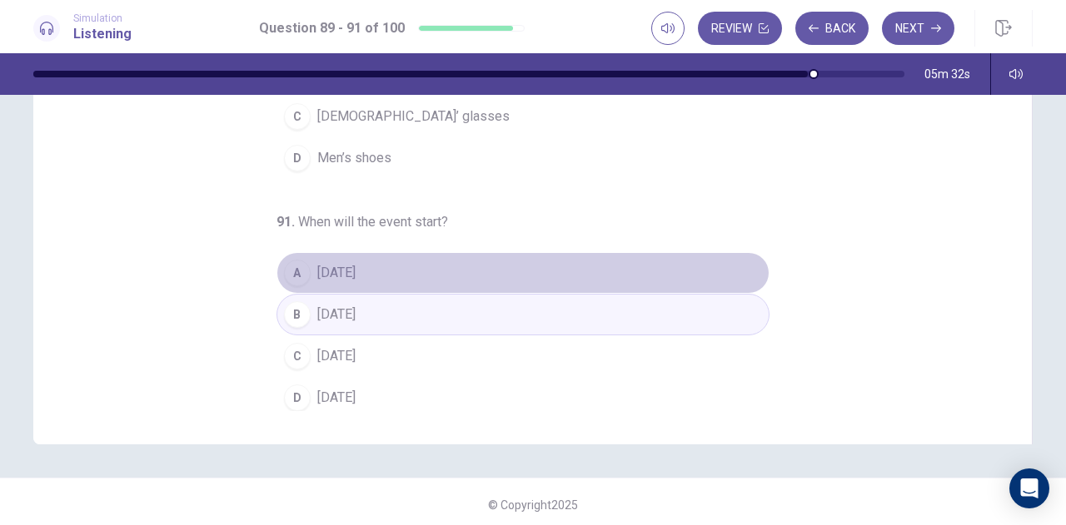
click at [529, 257] on button "A [DATE]" at bounding box center [522, 273] width 493 height 42
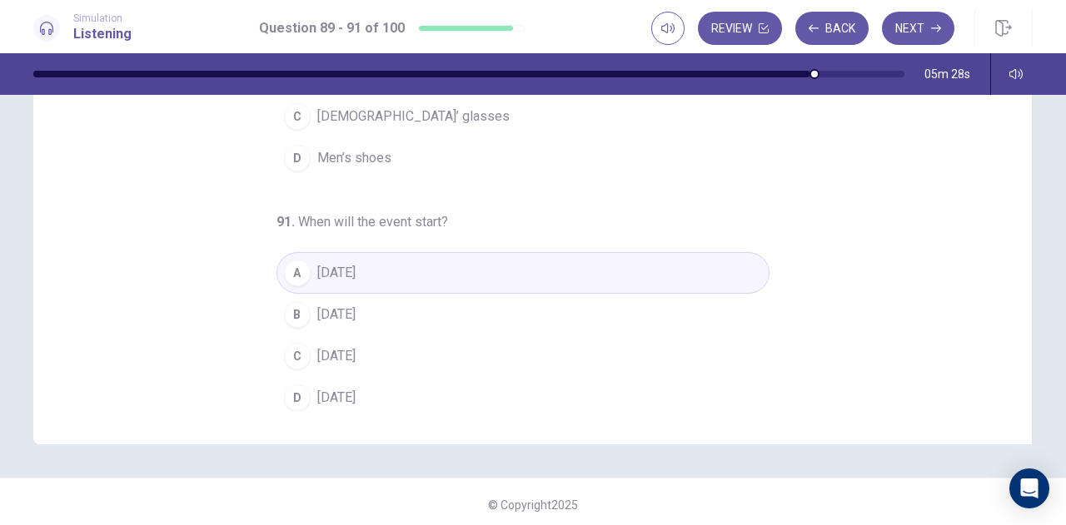
click at [525, 303] on button "B [DATE]" at bounding box center [522, 315] width 493 height 42
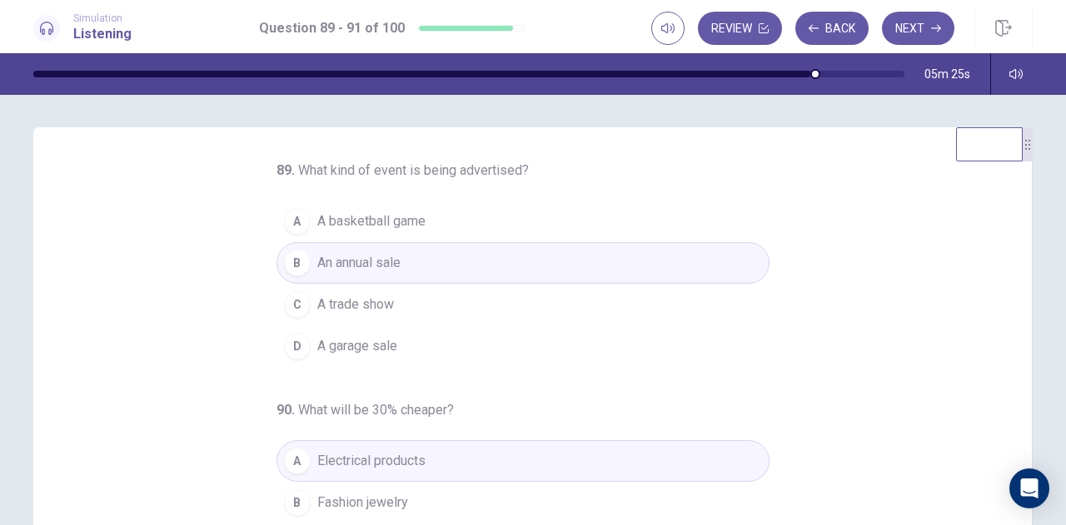
scroll to position [0, 0]
click at [919, 22] on button "Next" at bounding box center [918, 28] width 72 height 33
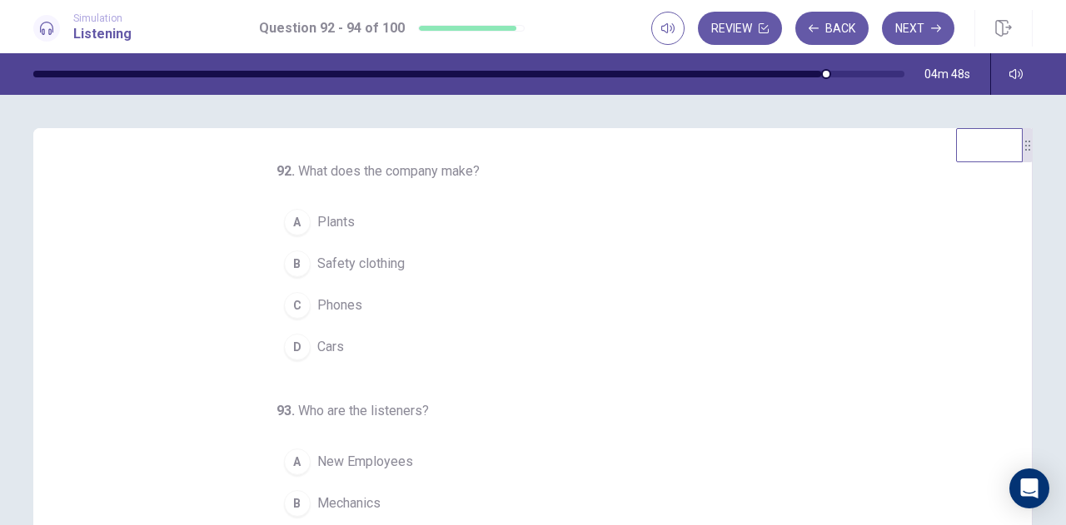
click at [325, 222] on span "Plants" at bounding box center [335, 222] width 37 height 20
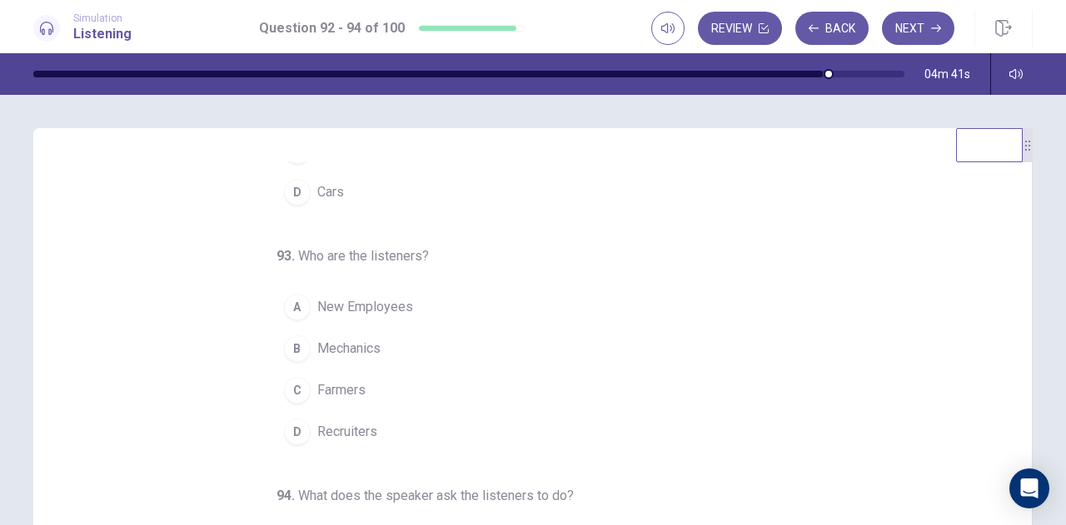
scroll to position [167, 0]
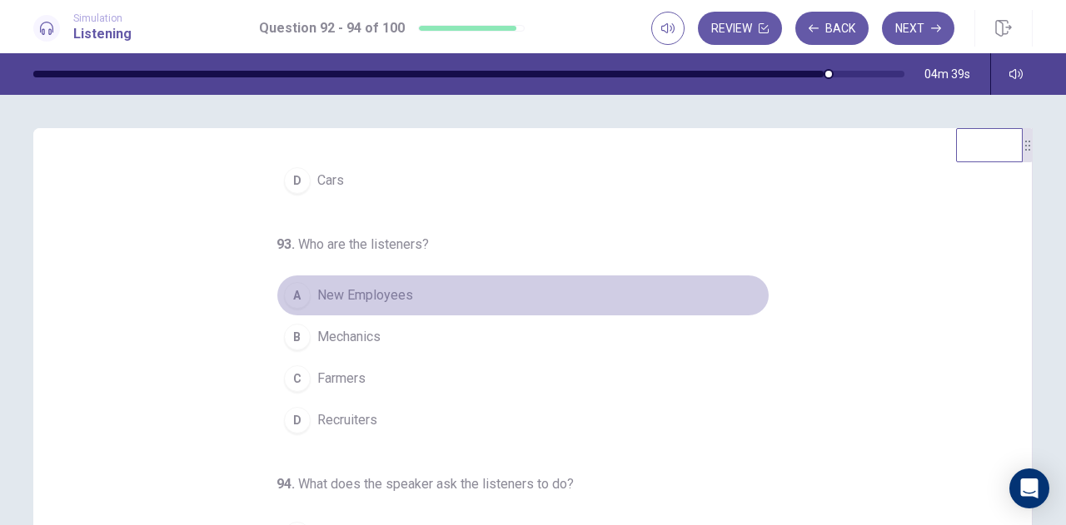
click at [346, 299] on span "New Employees" at bounding box center [365, 296] width 96 height 20
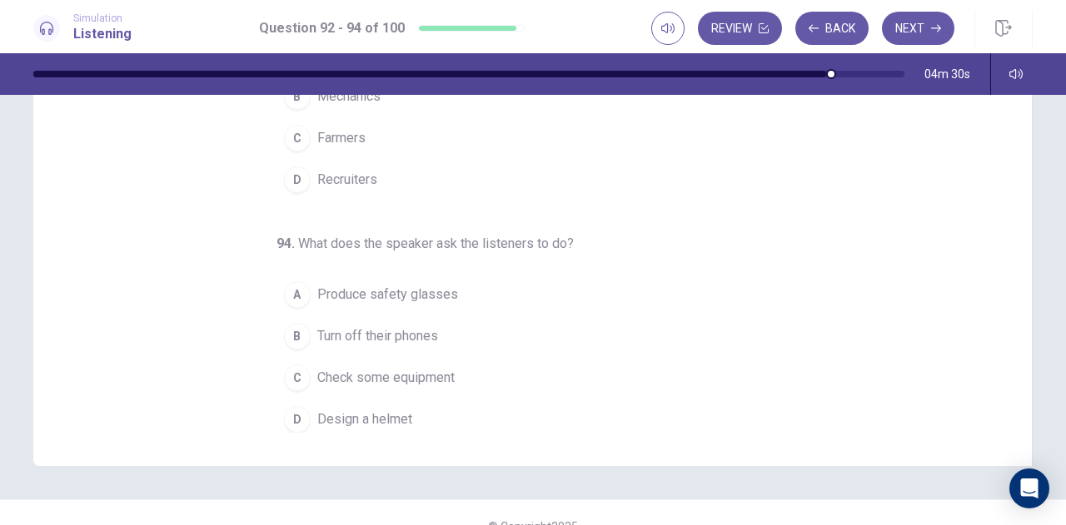
scroll to position [241, 0]
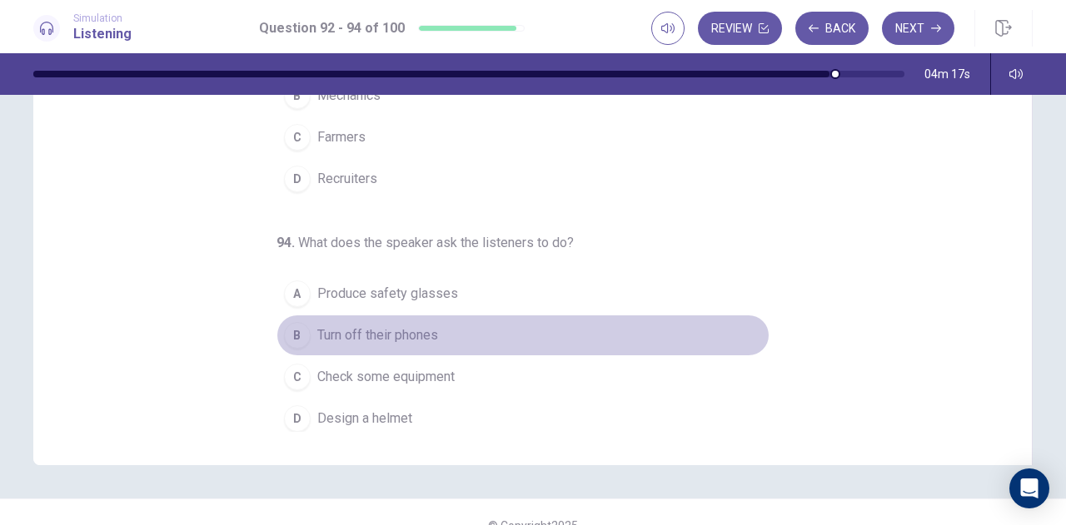
click at [424, 331] on span "Turn off their phones" at bounding box center [377, 336] width 121 height 20
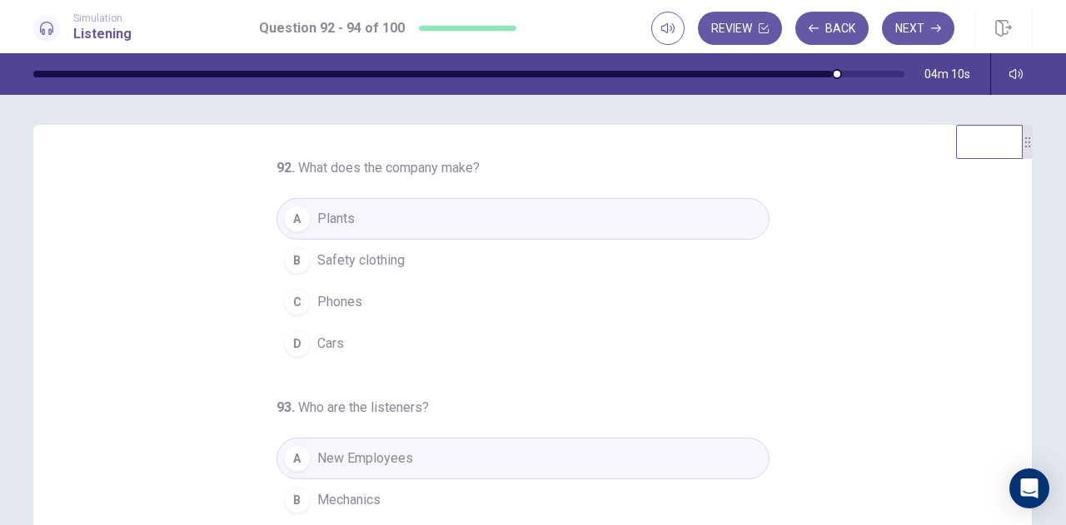
scroll to position [0, 0]
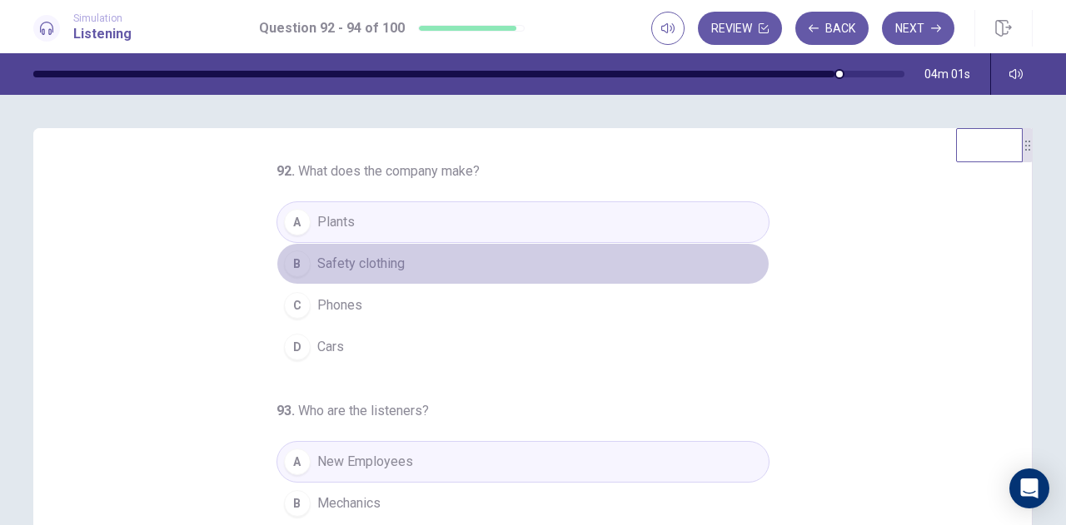
click at [360, 261] on span "Safety clothing" at bounding box center [360, 264] width 87 height 20
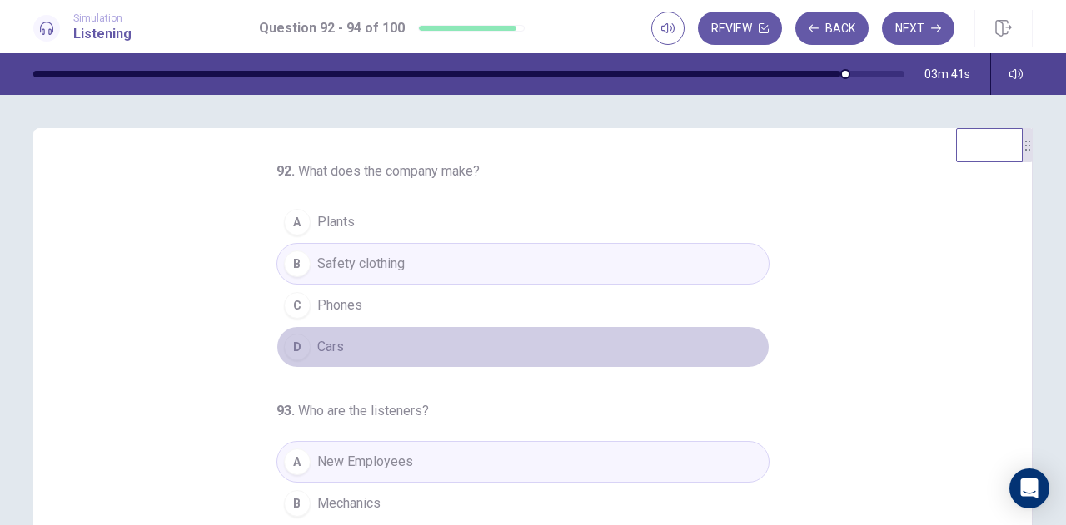
click at [473, 336] on button "D Cars" at bounding box center [522, 347] width 493 height 42
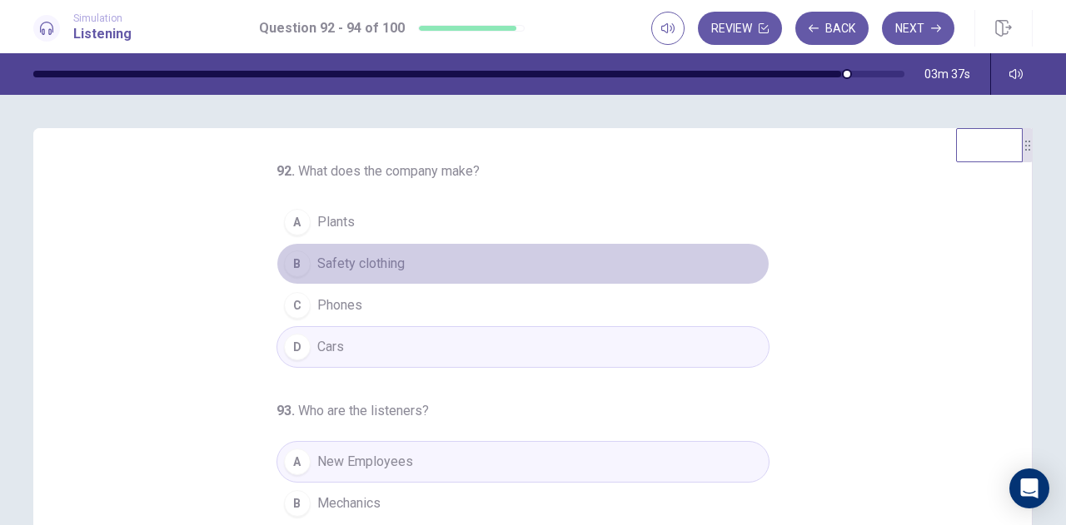
click at [558, 271] on button "B Safety clothing" at bounding box center [522, 264] width 493 height 42
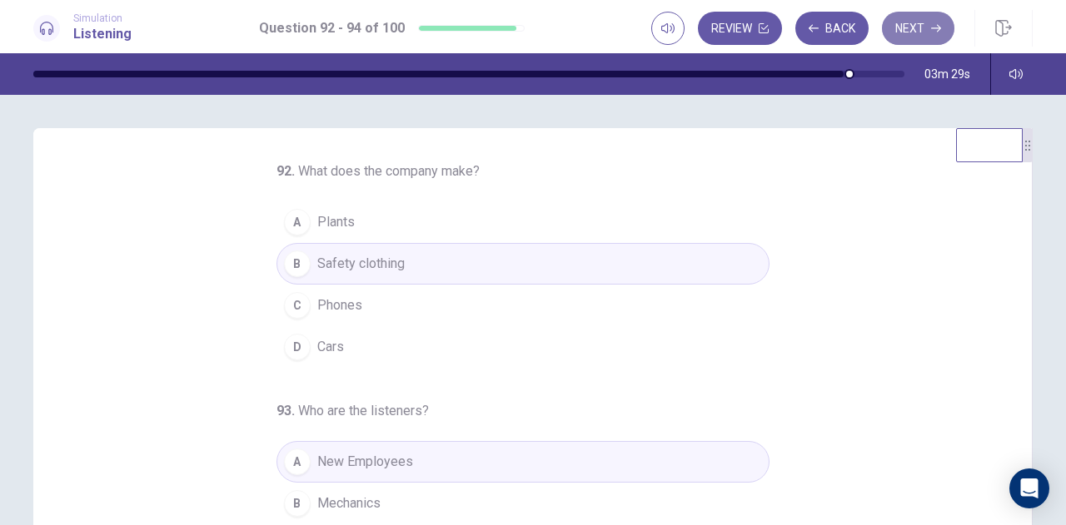
click at [909, 22] on button "Next" at bounding box center [918, 28] width 72 height 33
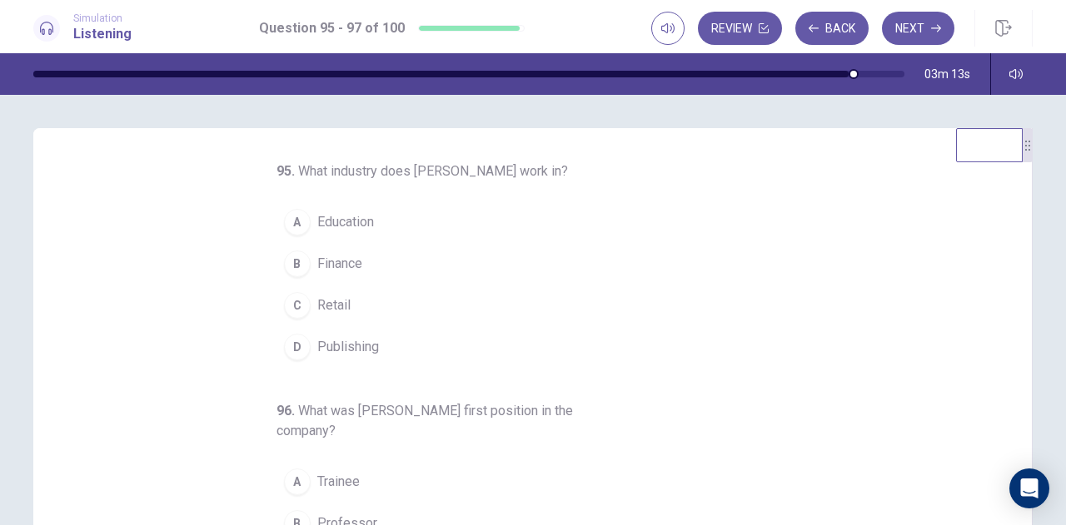
scroll to position [5, 0]
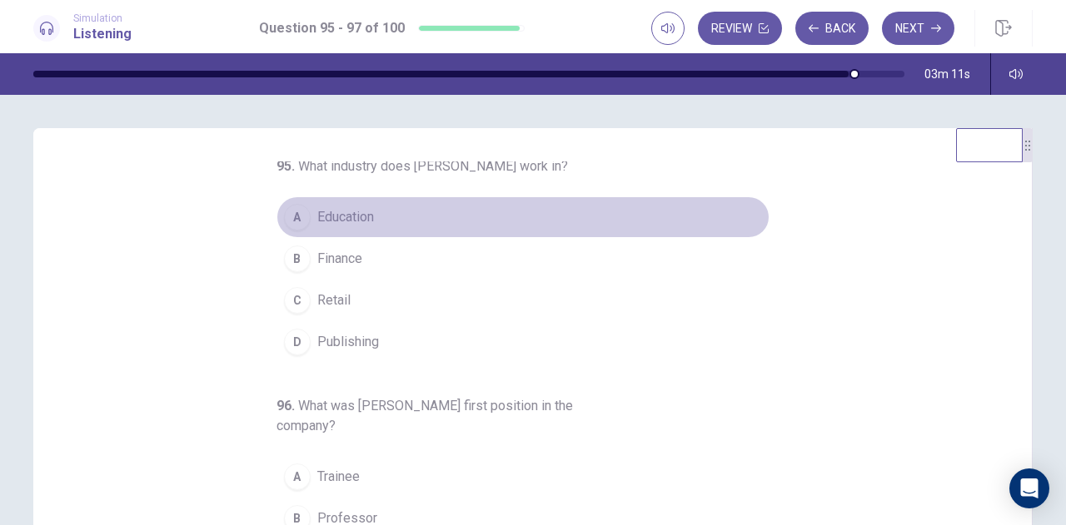
click at [341, 217] on span "Education" at bounding box center [345, 217] width 57 height 20
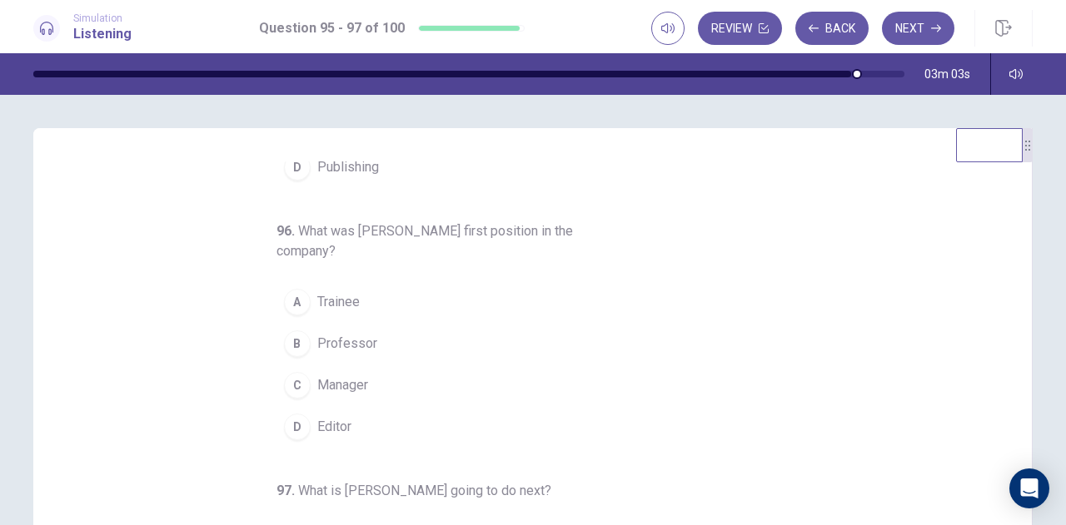
scroll to position [186, 0]
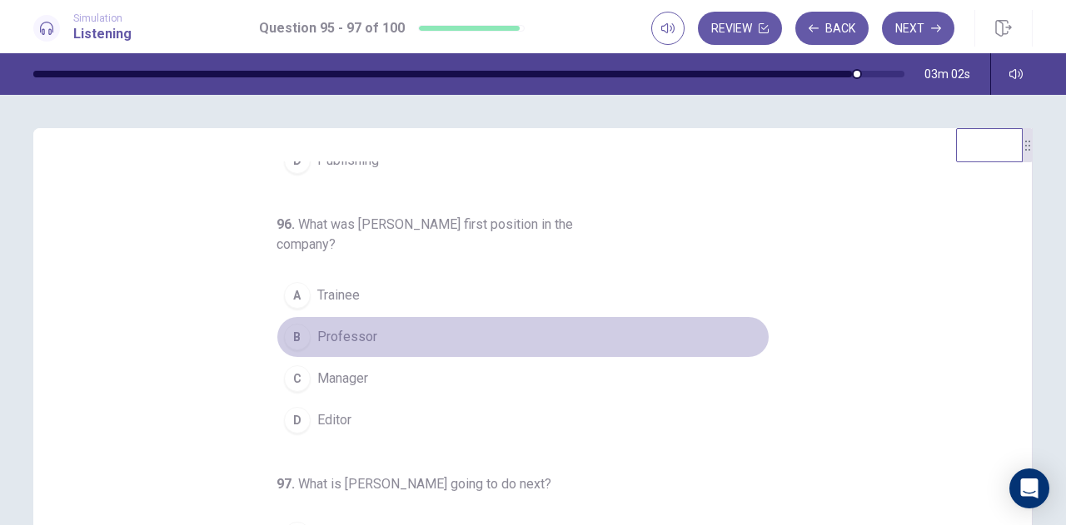
click at [358, 334] on span "Professor" at bounding box center [347, 337] width 60 height 20
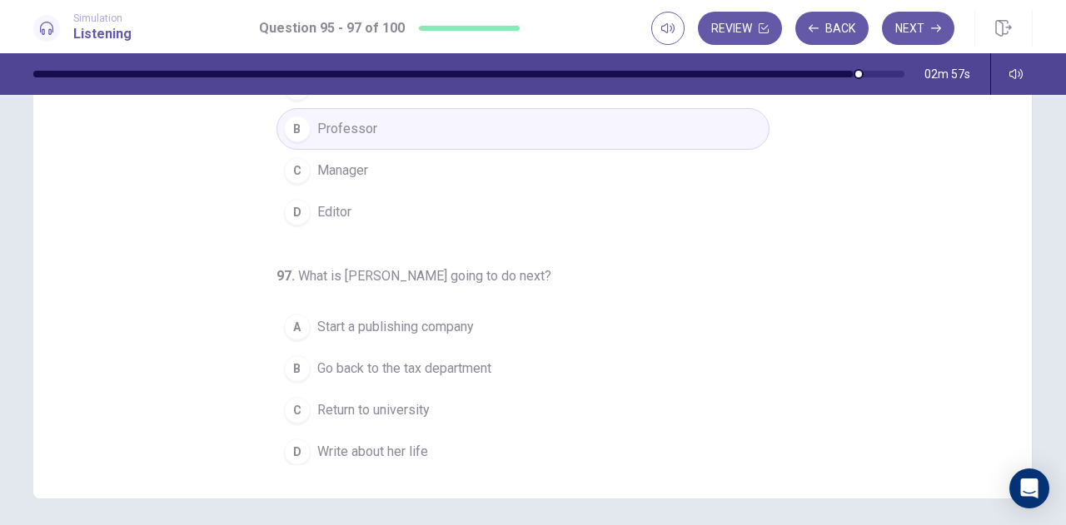
scroll to position [176, 0]
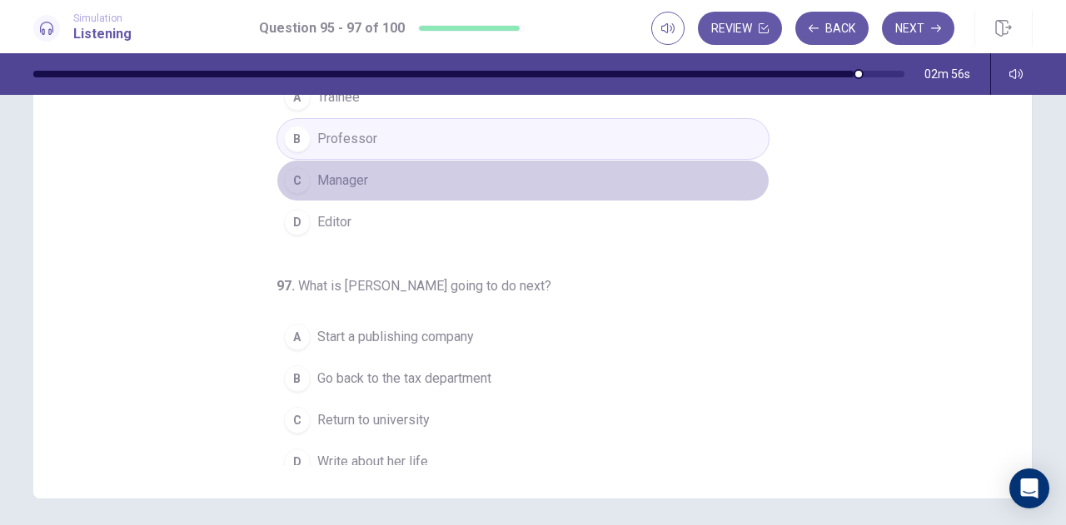
click at [389, 167] on button "C Manager" at bounding box center [522, 181] width 493 height 42
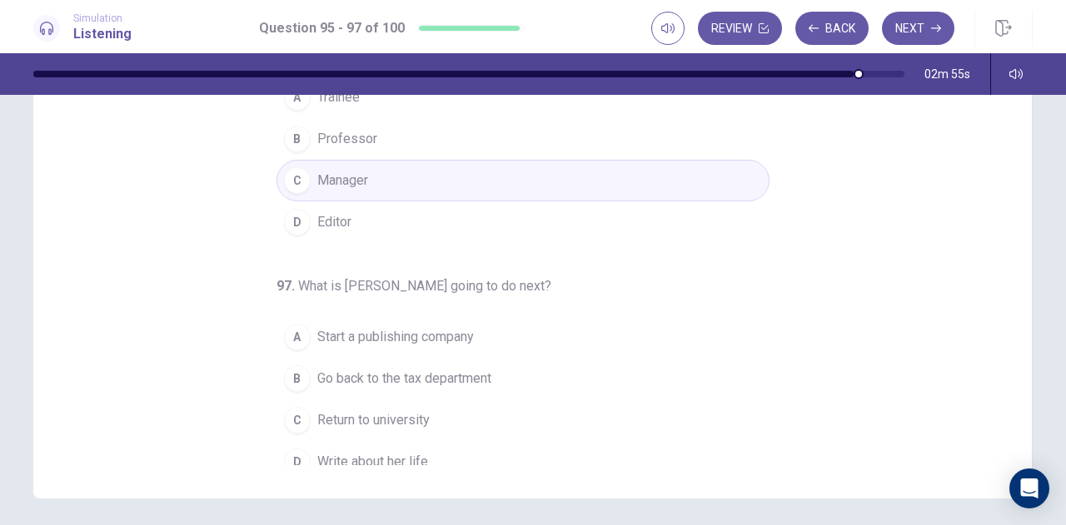
scroll to position [186, 0]
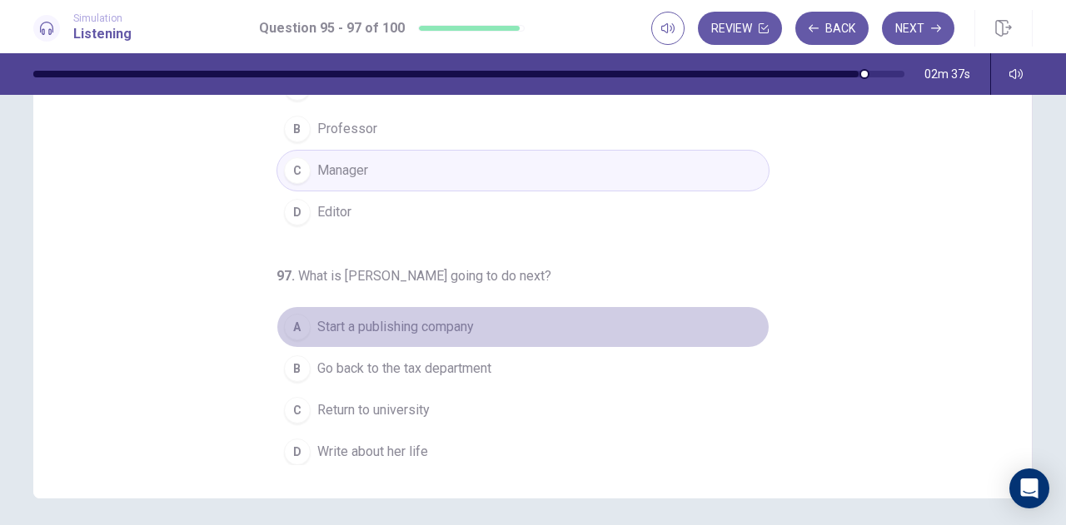
click at [452, 317] on span "Start a publishing company" at bounding box center [395, 327] width 157 height 20
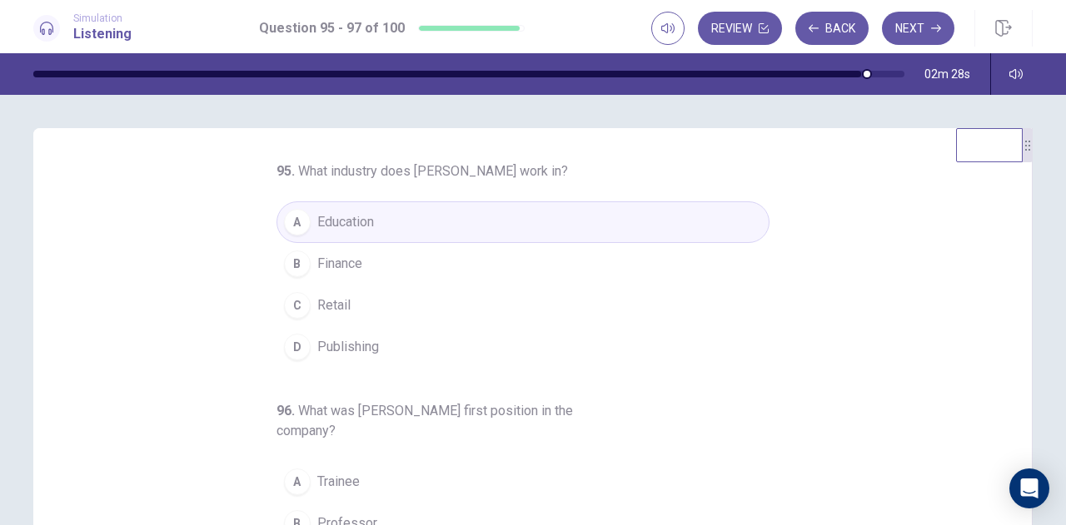
scroll to position [1, 0]
click at [389, 344] on button "D Publishing" at bounding box center [522, 347] width 493 height 42
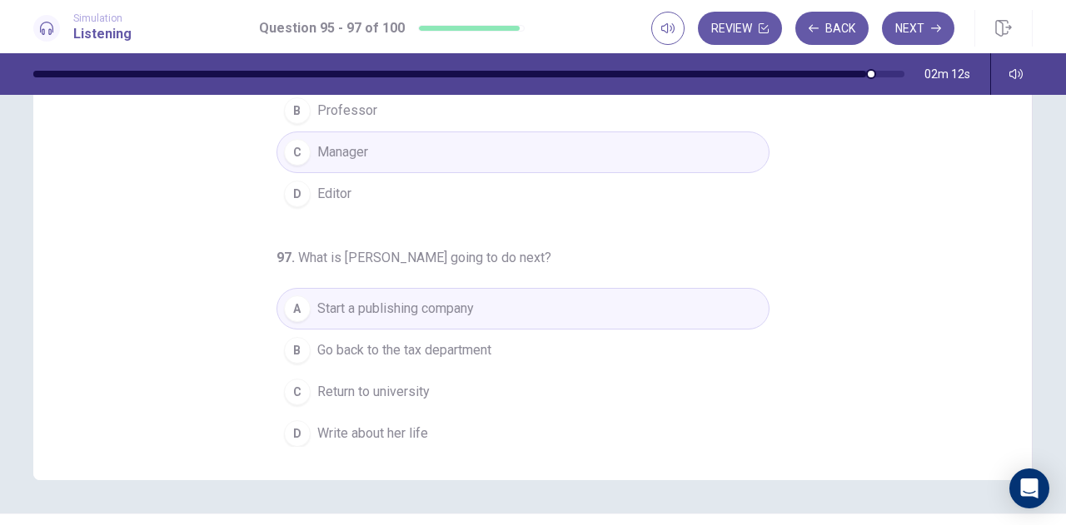
scroll to position [234, 0]
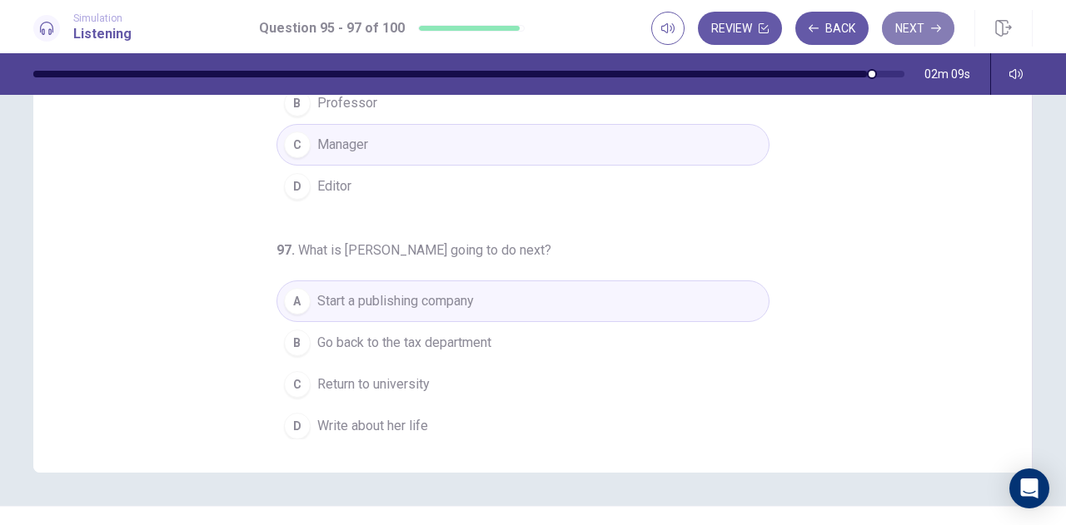
click at [904, 33] on button "Next" at bounding box center [918, 28] width 72 height 33
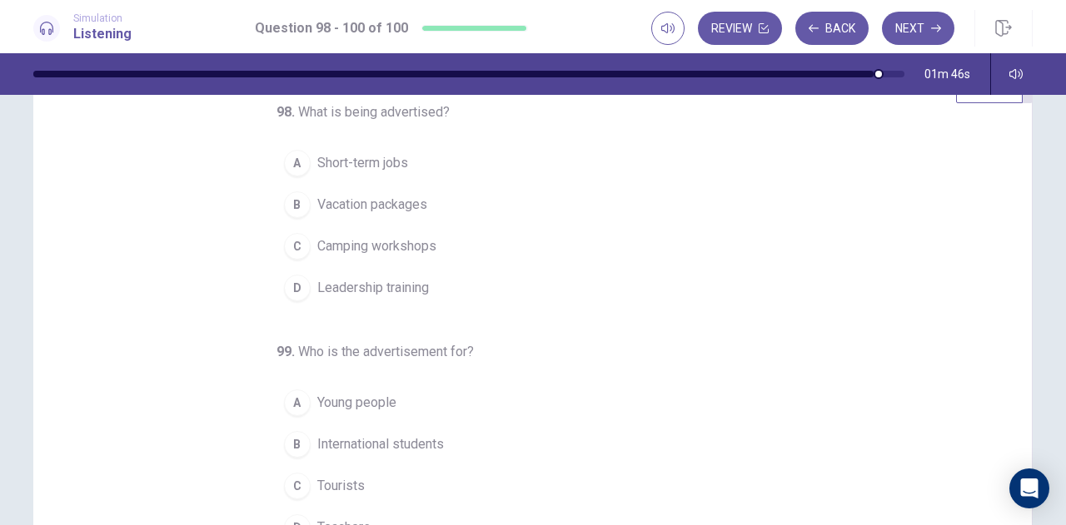
scroll to position [50, 0]
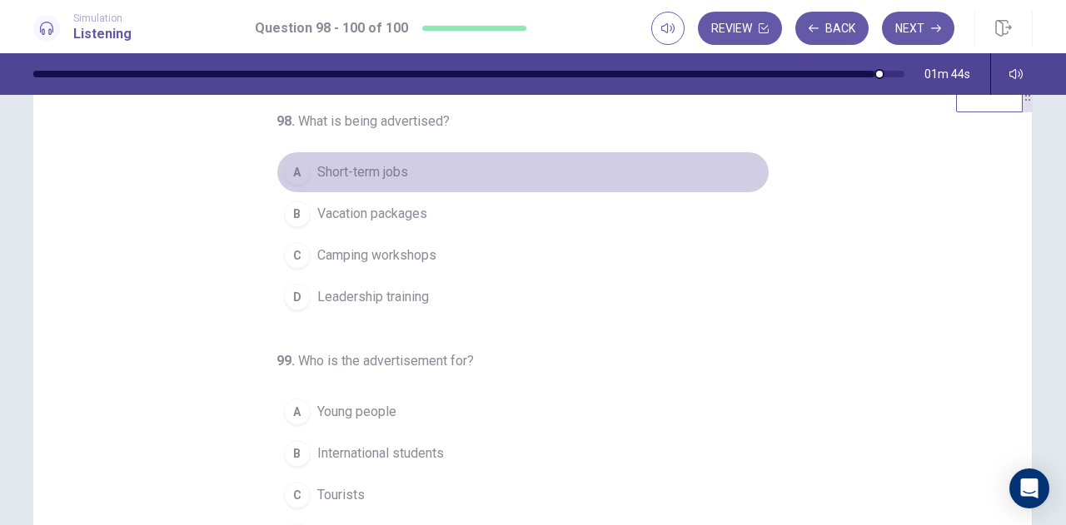
click at [388, 176] on span "Short-term jobs" at bounding box center [362, 172] width 91 height 20
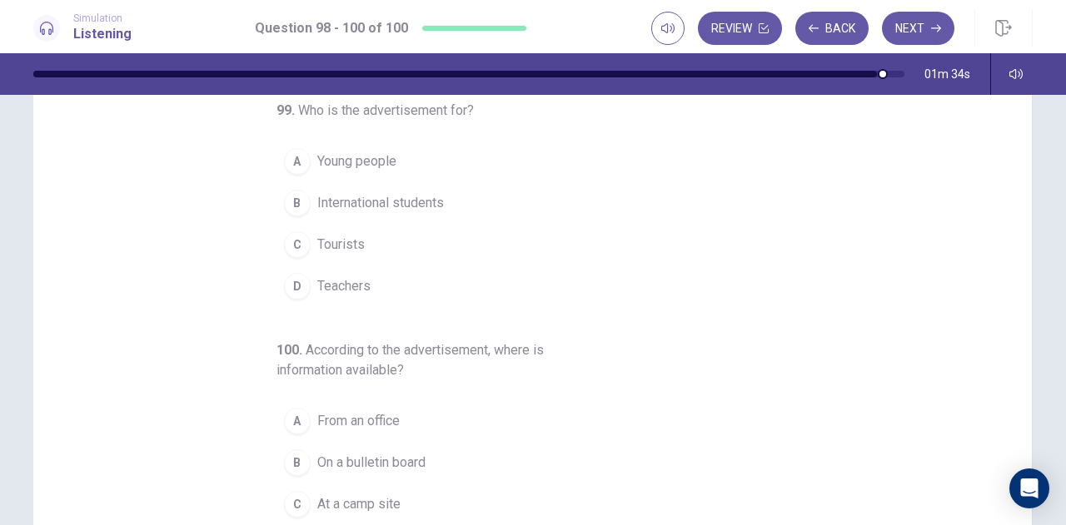
scroll to position [115, 0]
click at [351, 154] on span "Young people" at bounding box center [356, 161] width 79 height 20
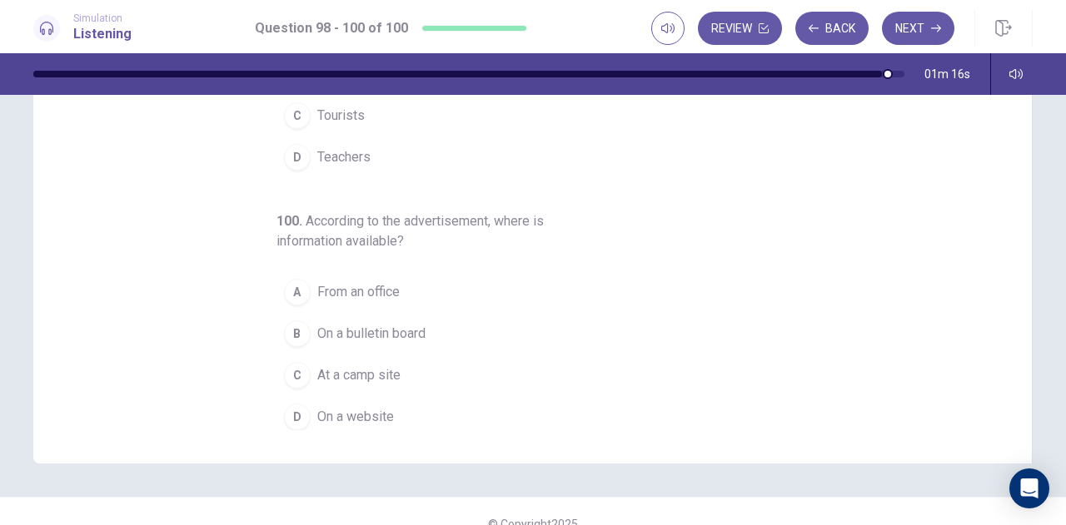
scroll to position [242, 0]
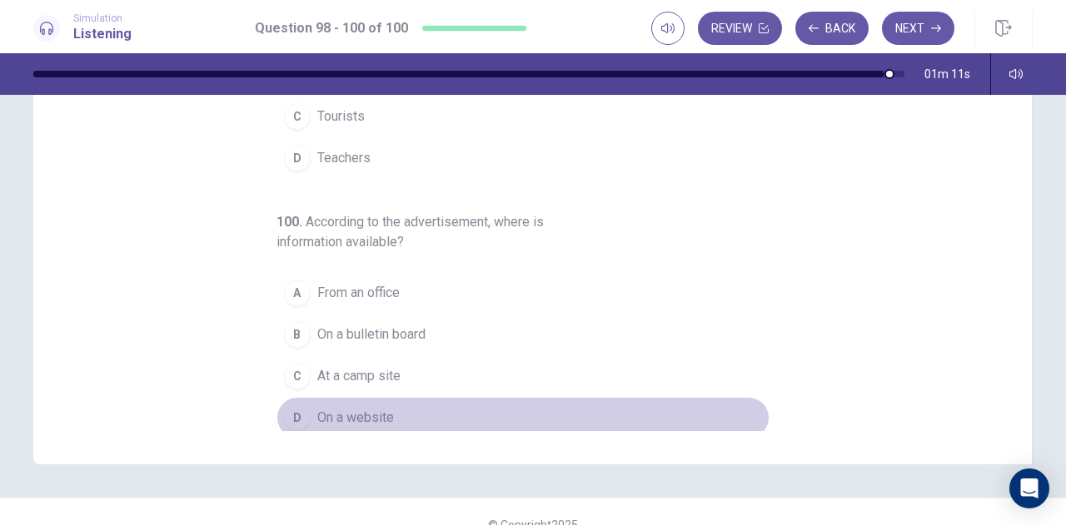
click at [376, 410] on span "On a website" at bounding box center [355, 418] width 77 height 20
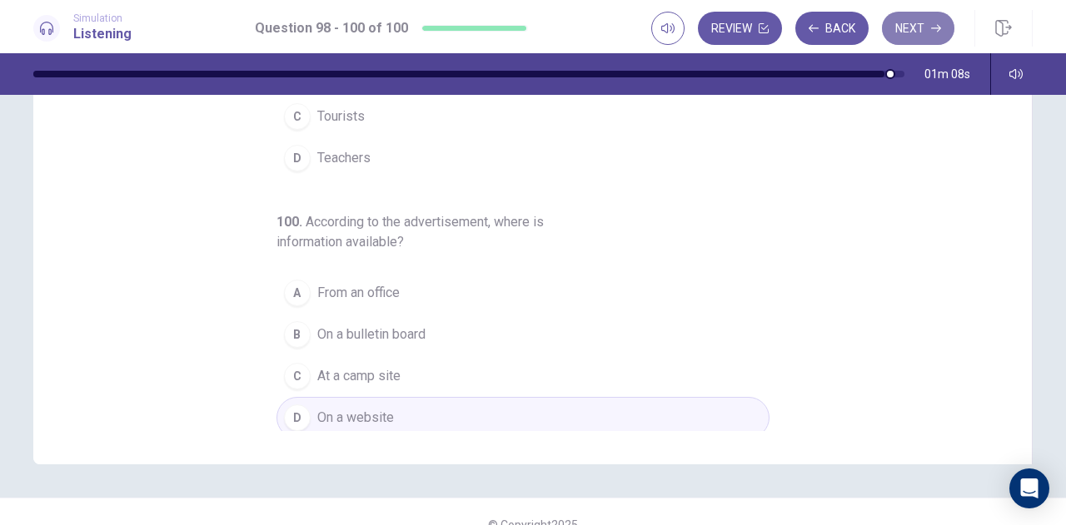
click at [921, 32] on button "Next" at bounding box center [918, 28] width 72 height 33
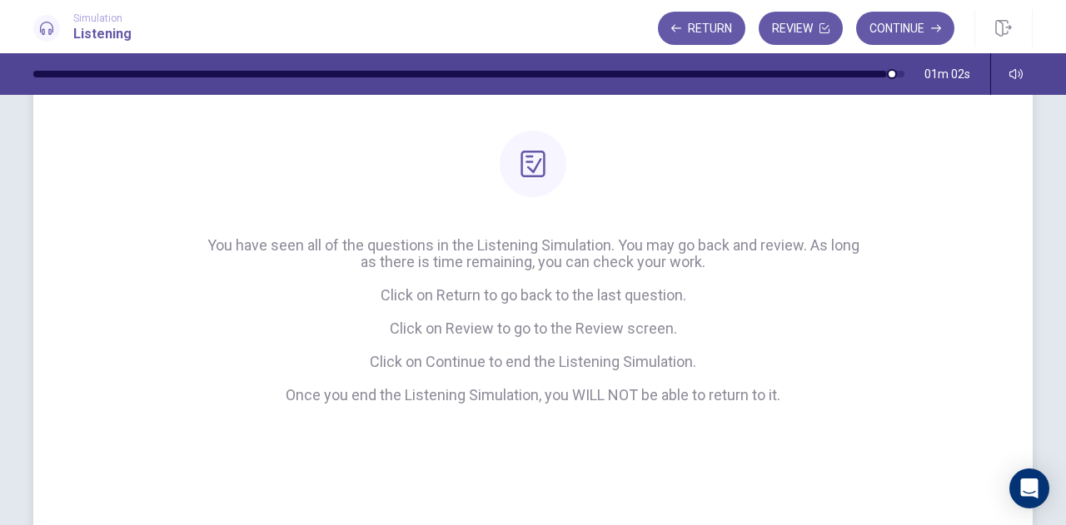
scroll to position [221, 0]
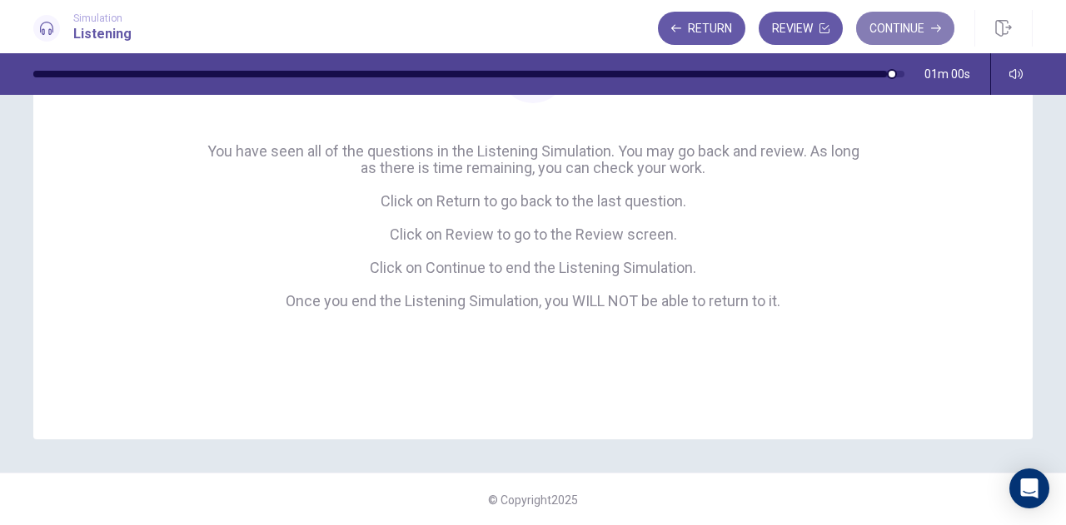
click at [899, 22] on button "Continue" at bounding box center [905, 28] width 98 height 33
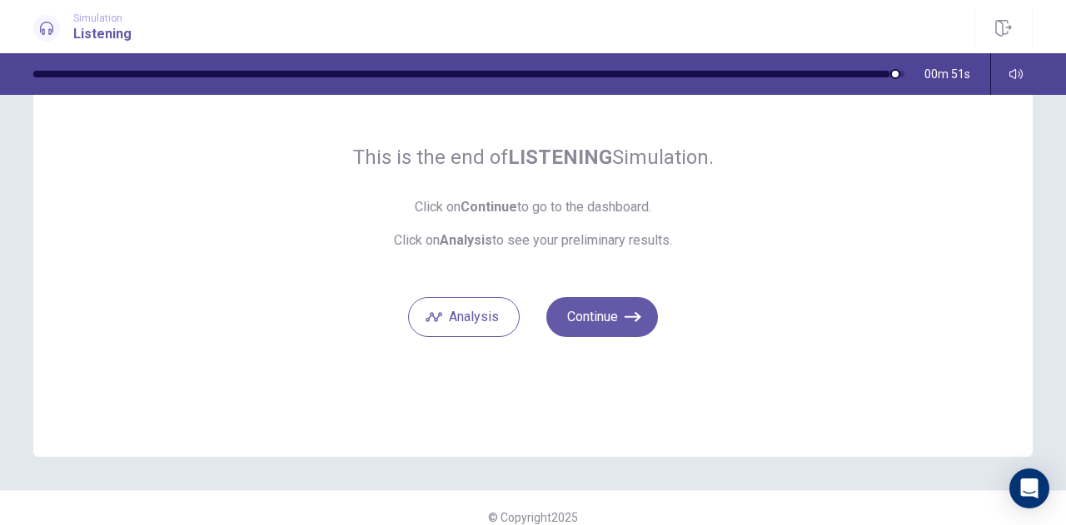
scroll to position [122, 0]
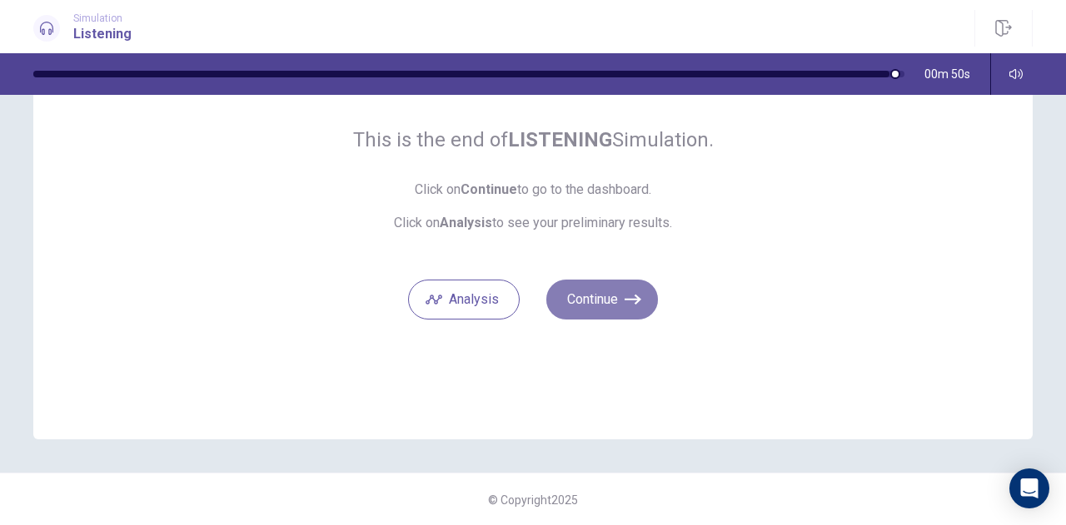
click at [613, 306] on button "Continue" at bounding box center [602, 300] width 112 height 40
